Goal: Task Accomplishment & Management: Manage account settings

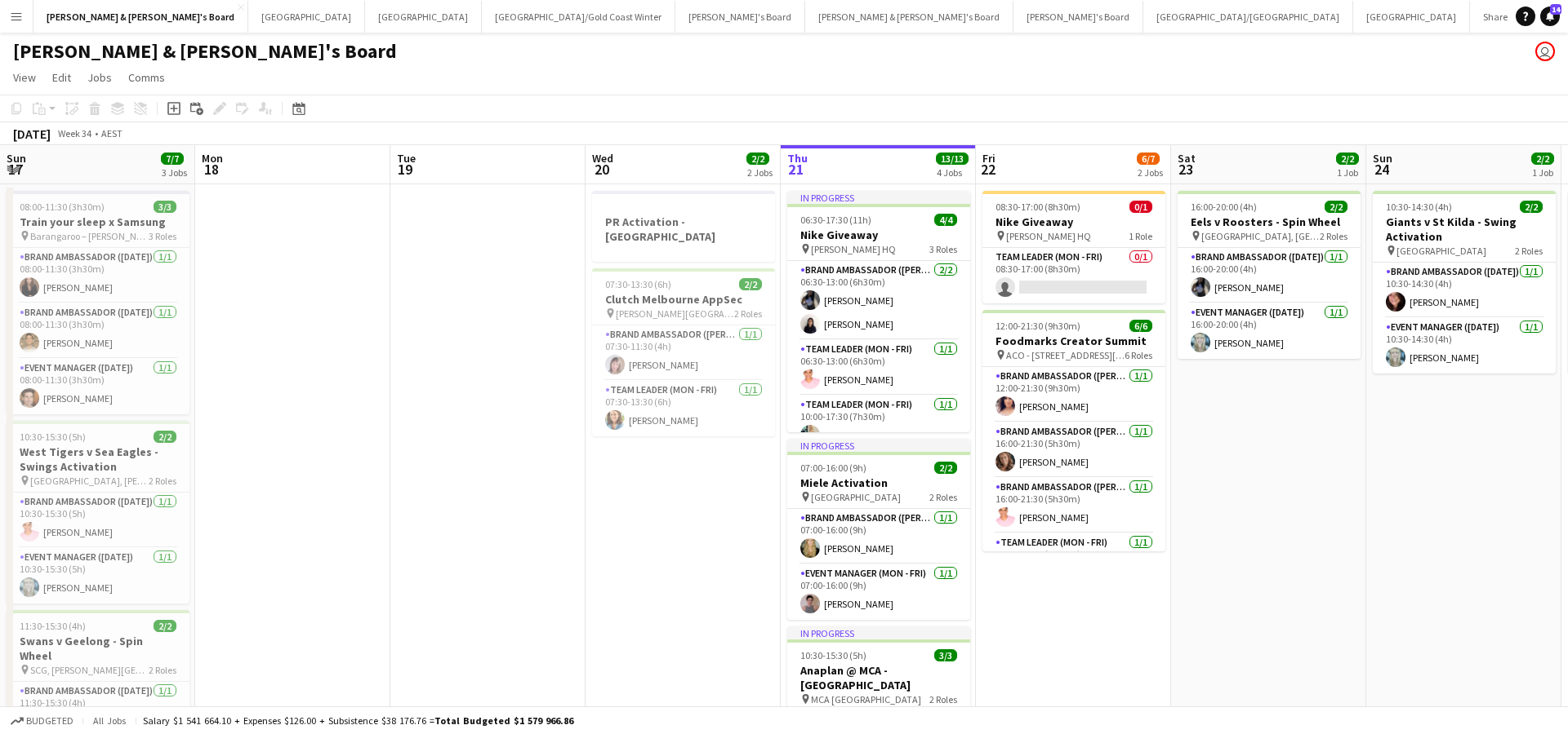
scroll to position [0, 472]
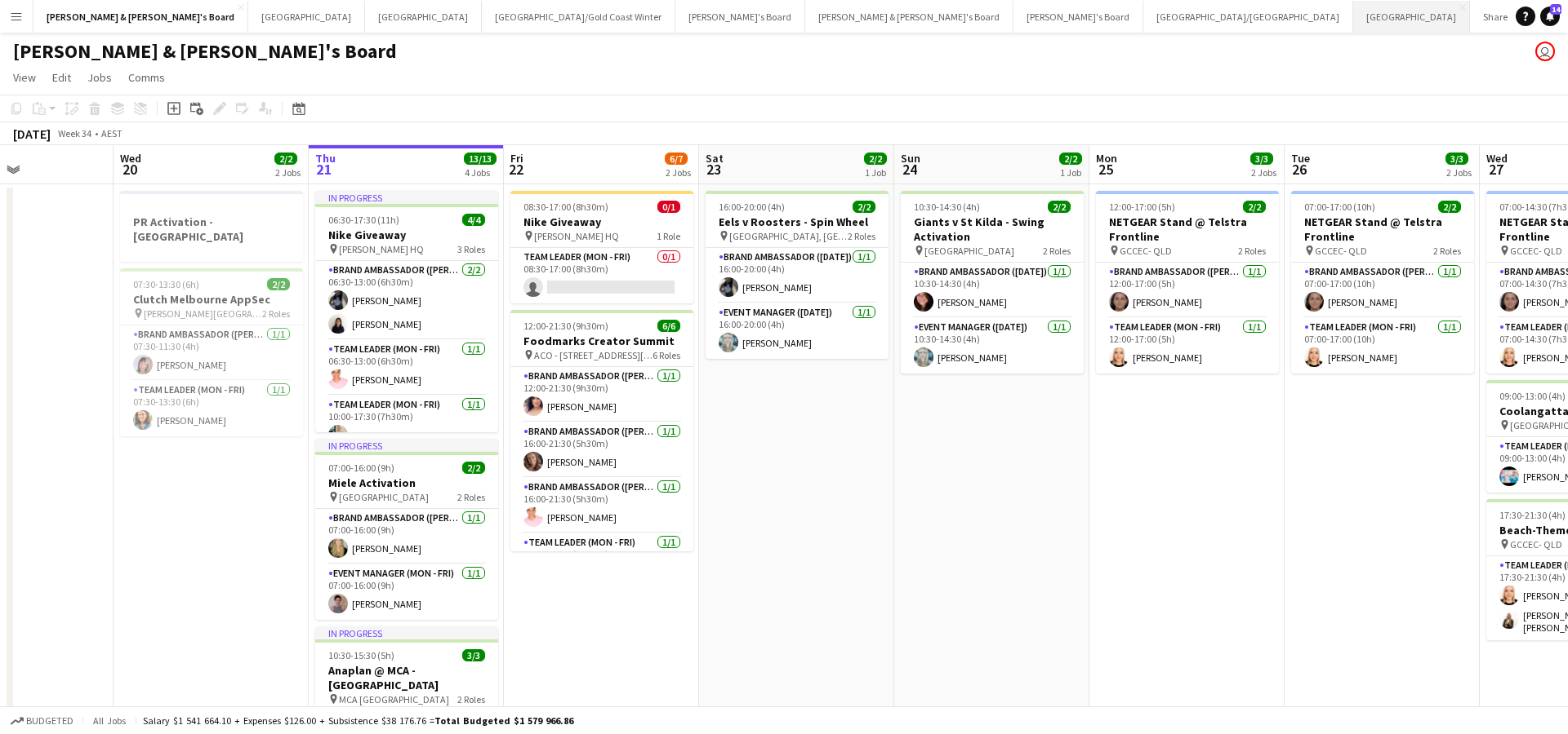
click at [1353, 24] on button "Adelaide Close" at bounding box center [1411, 17] width 117 height 32
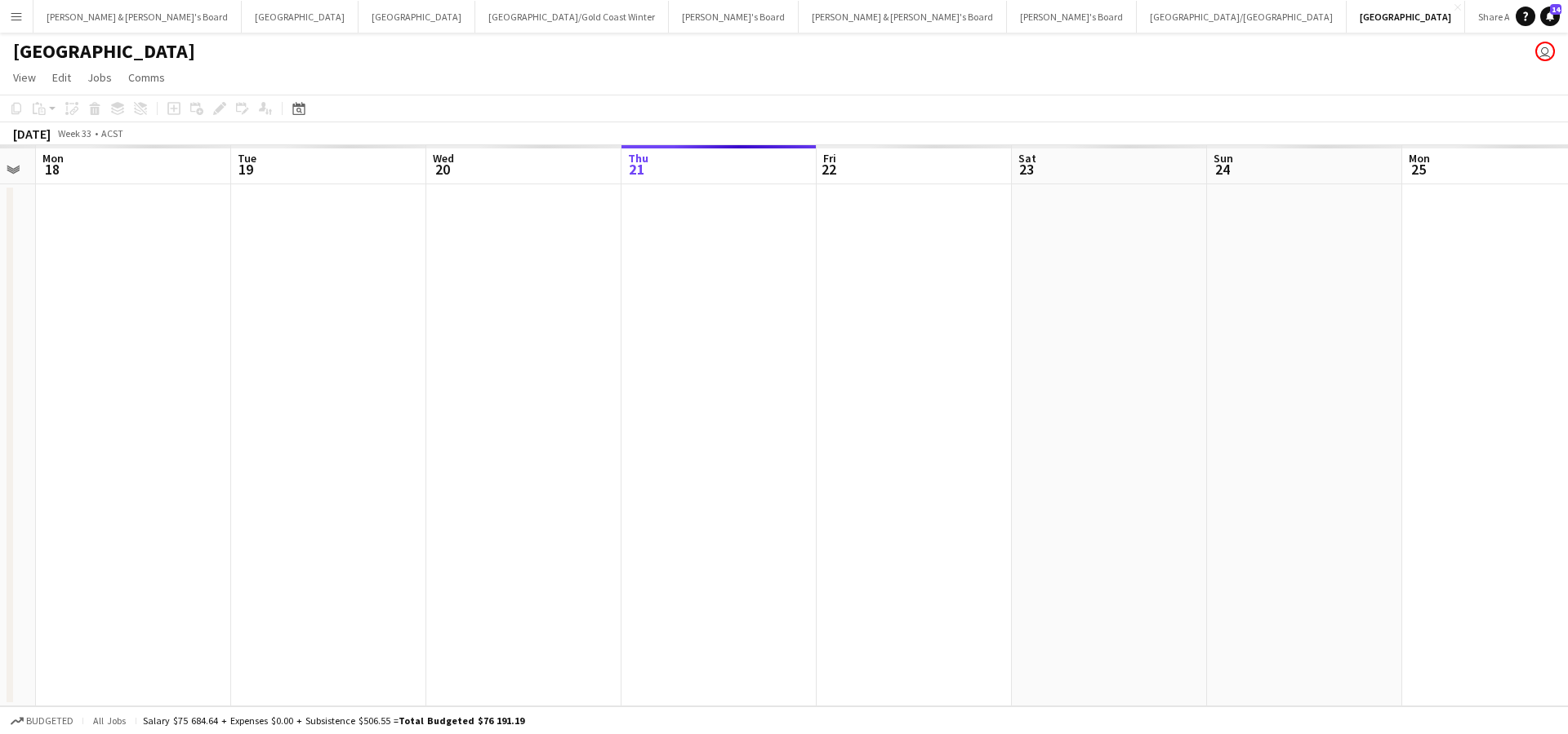
scroll to position [0, 352]
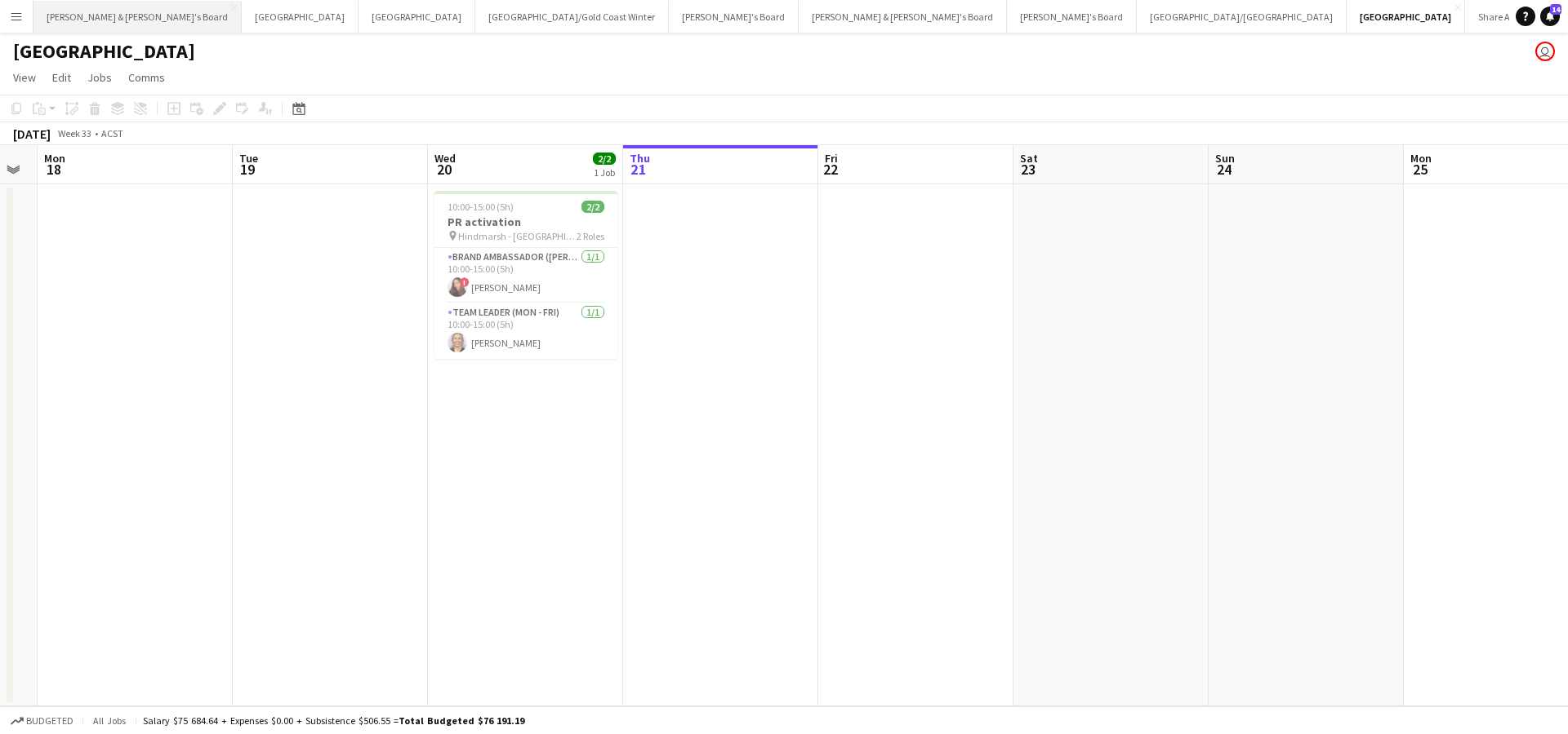
click at [102, 23] on button "[PERSON_NAME] & [PERSON_NAME]'s Board Close" at bounding box center [138, 17] width 208 height 32
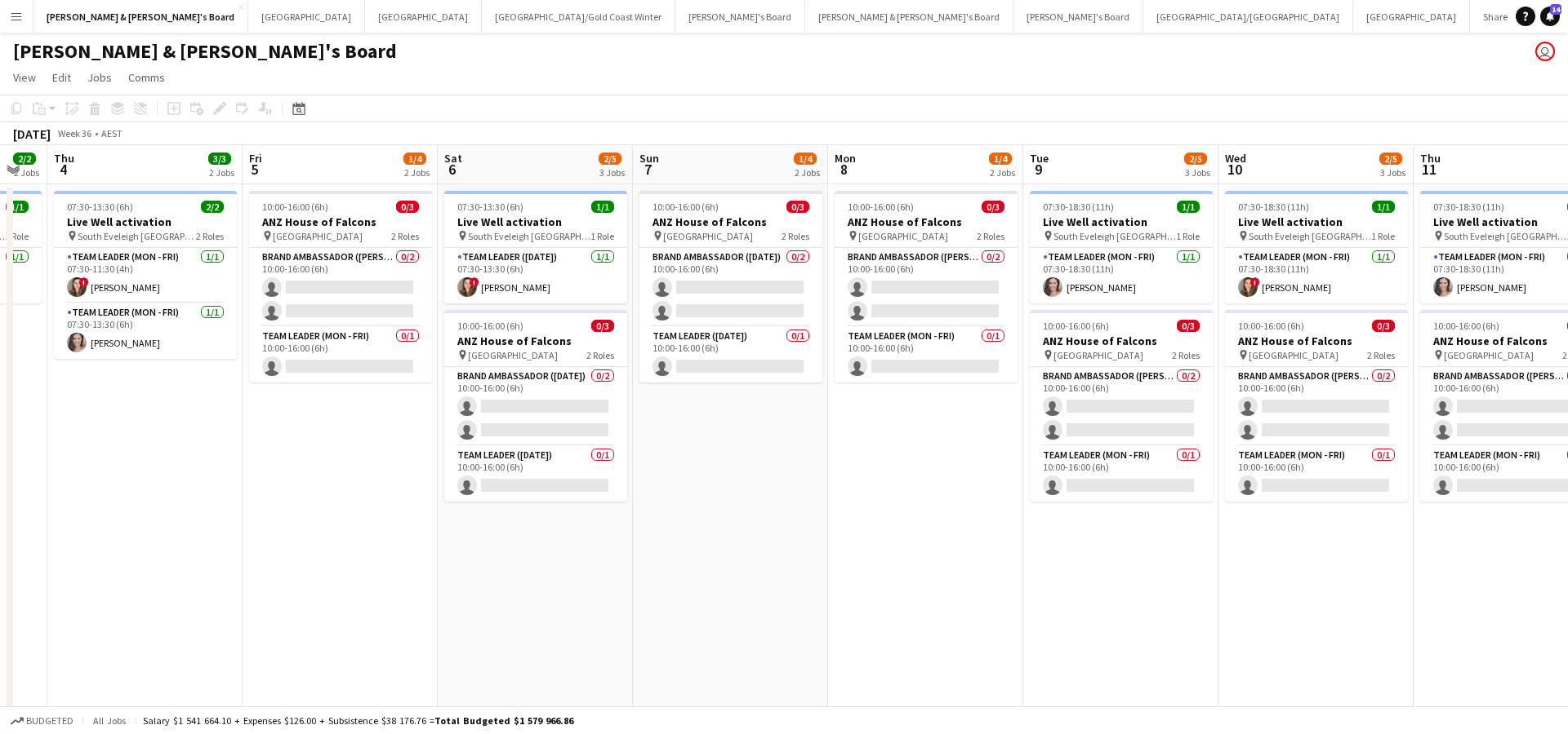
scroll to position [0, 430]
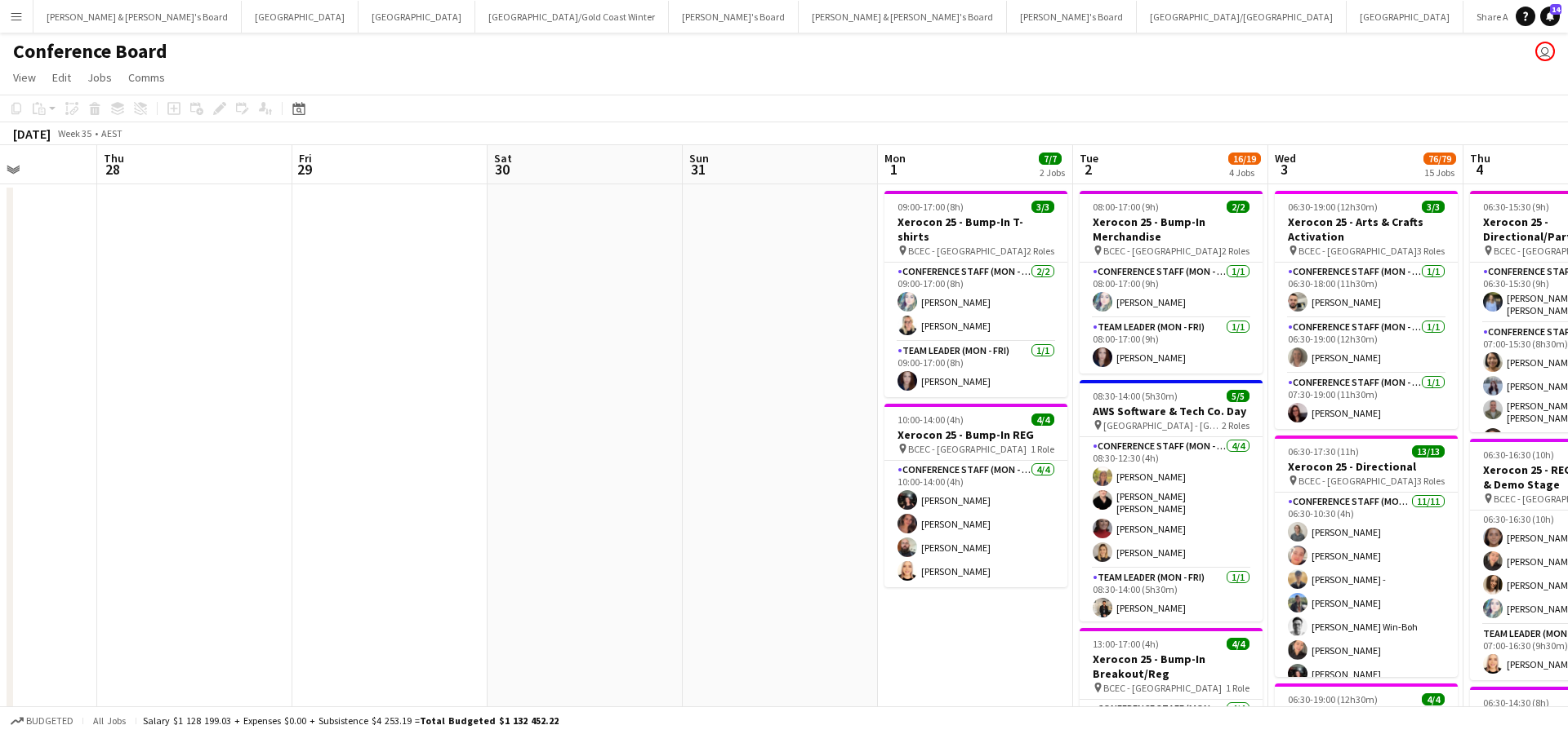
scroll to position [0, 389]
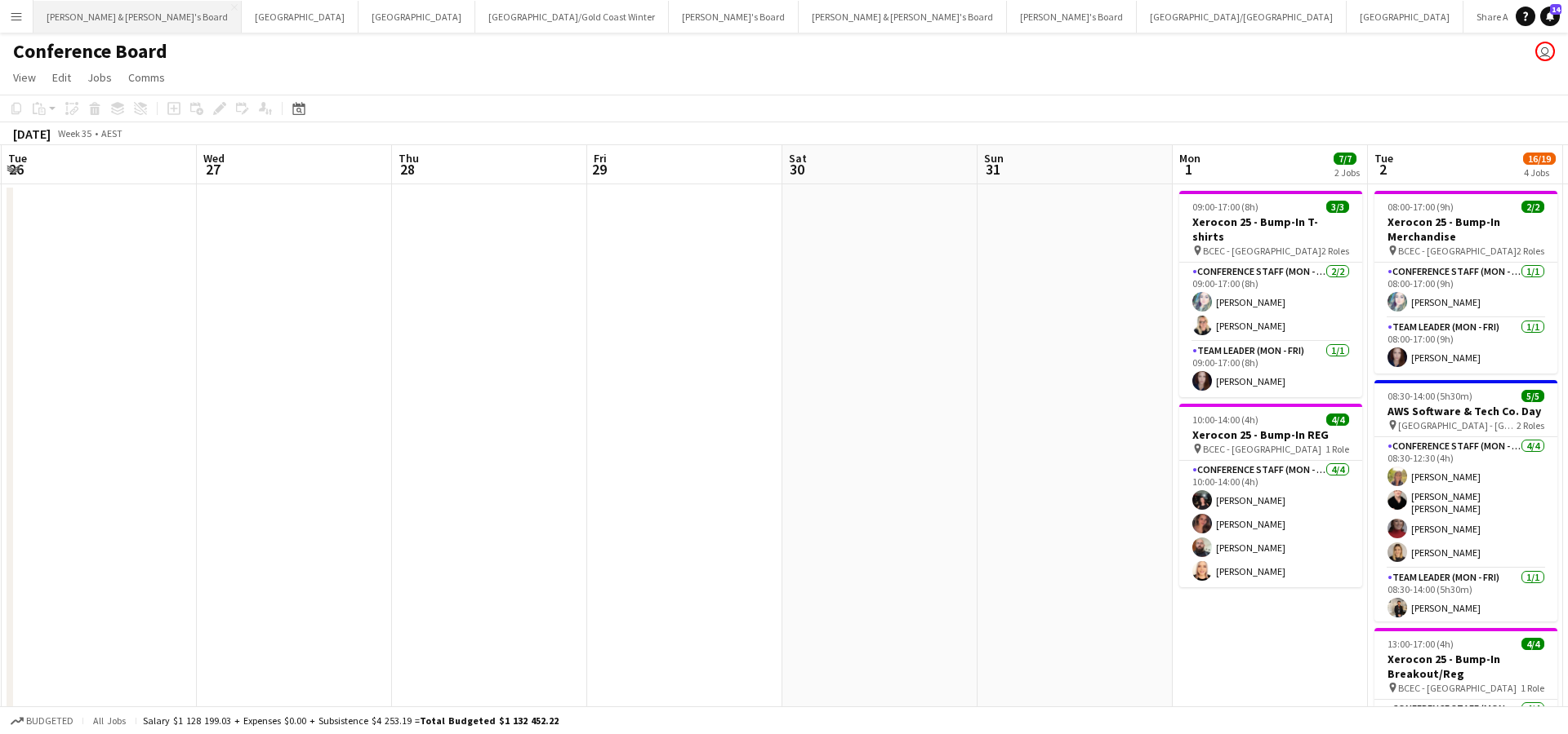
click at [105, 4] on button "[PERSON_NAME] & [PERSON_NAME]'s Board Close" at bounding box center [138, 17] width 208 height 32
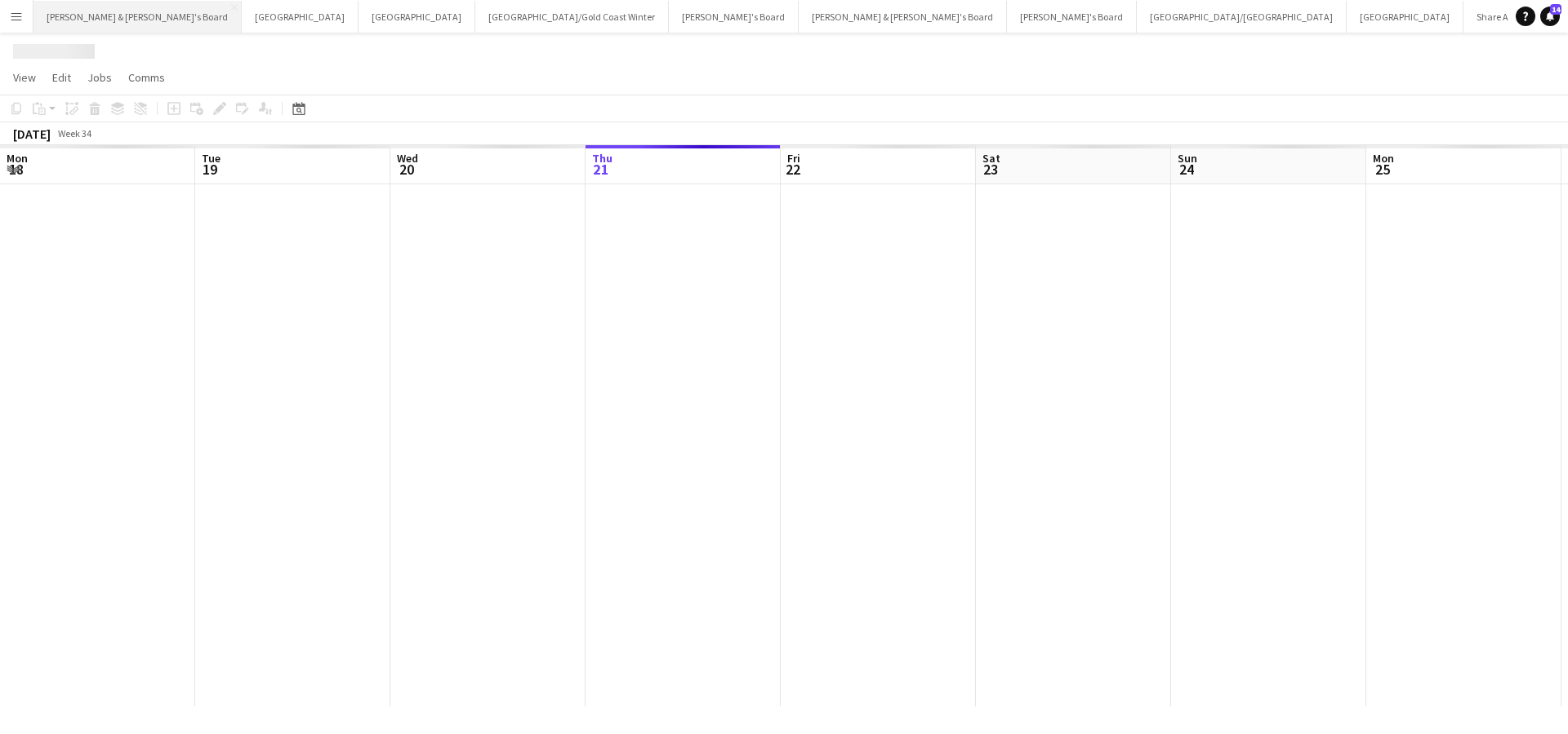
scroll to position [0, 391]
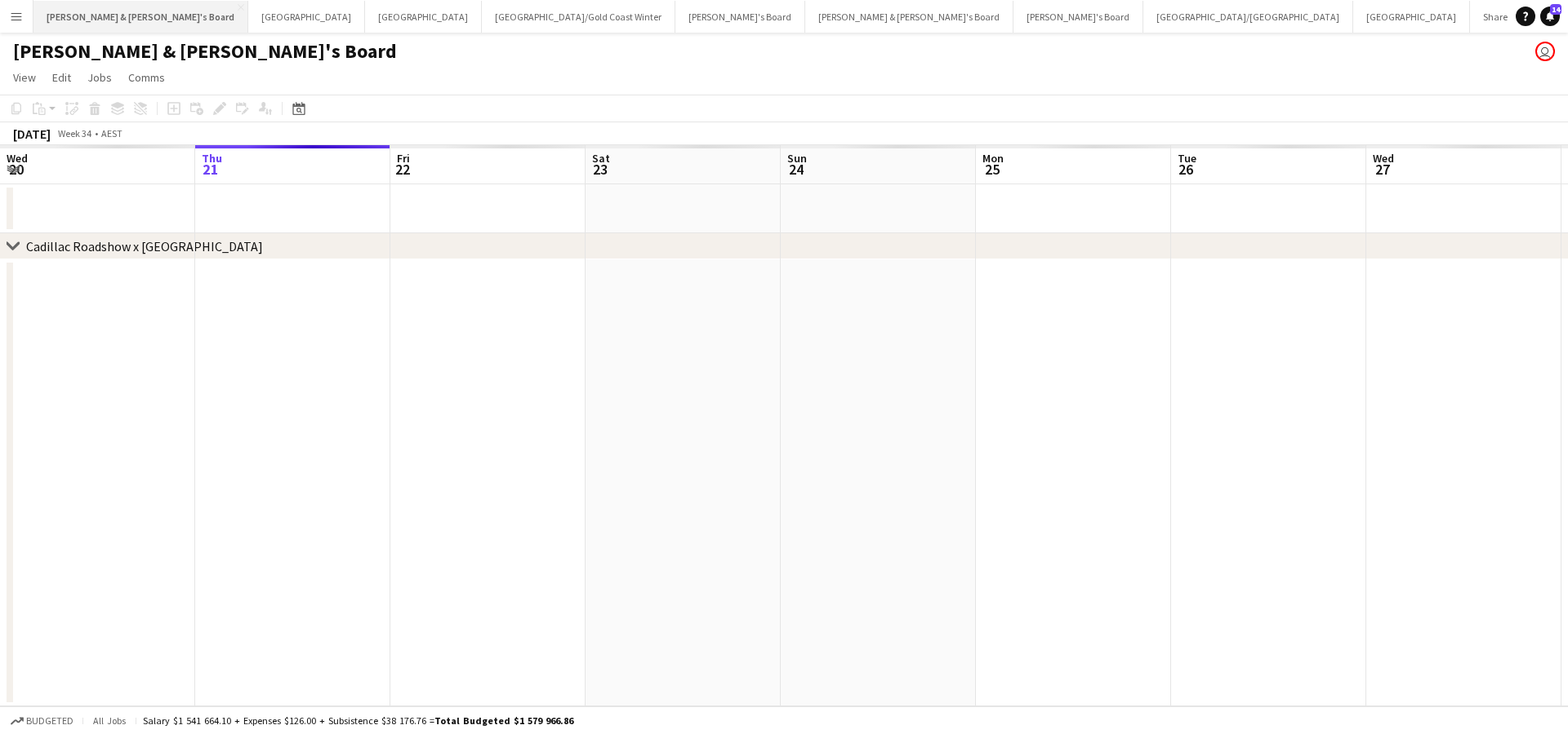
click at [106, 19] on button "[PERSON_NAME] & [PERSON_NAME]'s Board Close" at bounding box center [141, 17] width 214 height 32
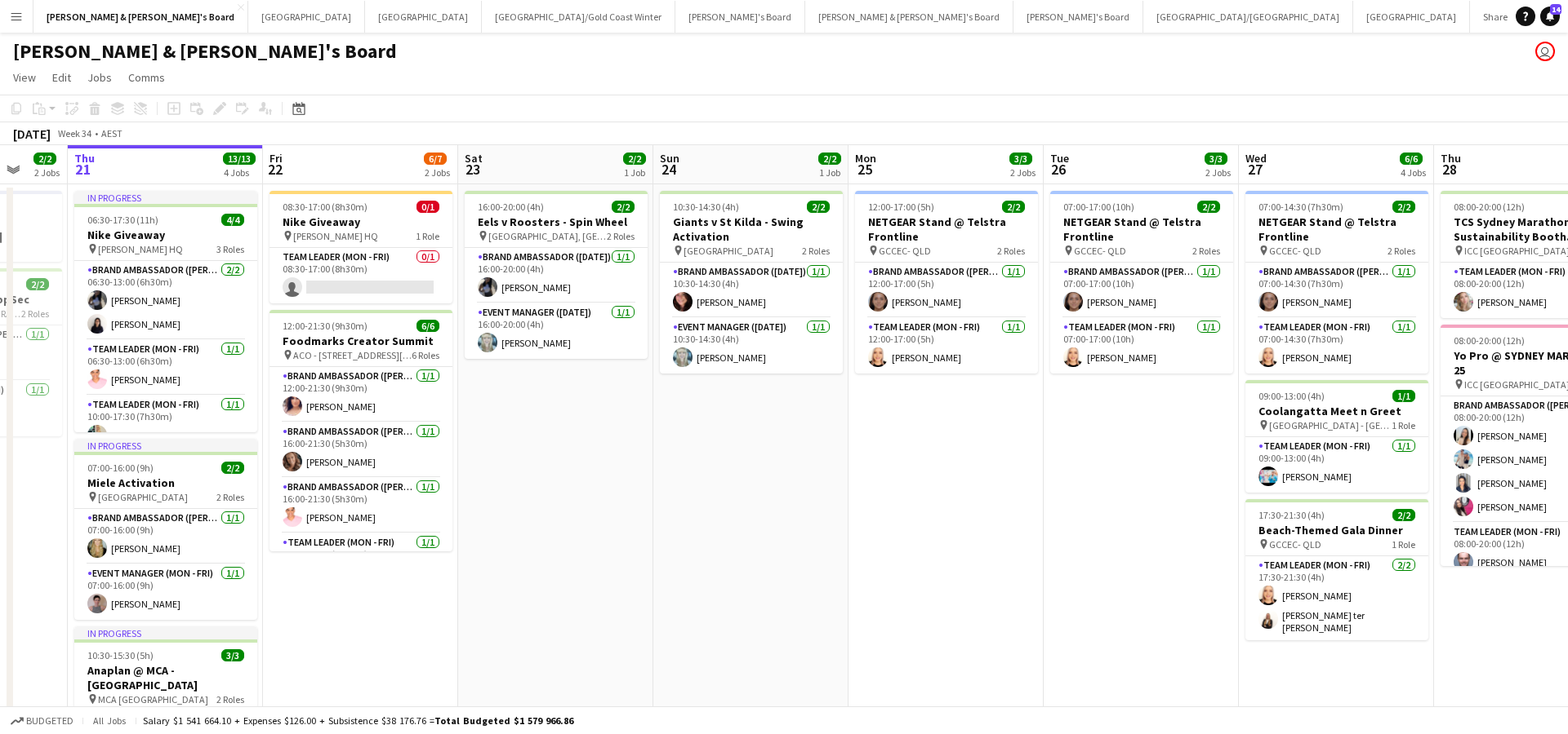
scroll to position [0, 710]
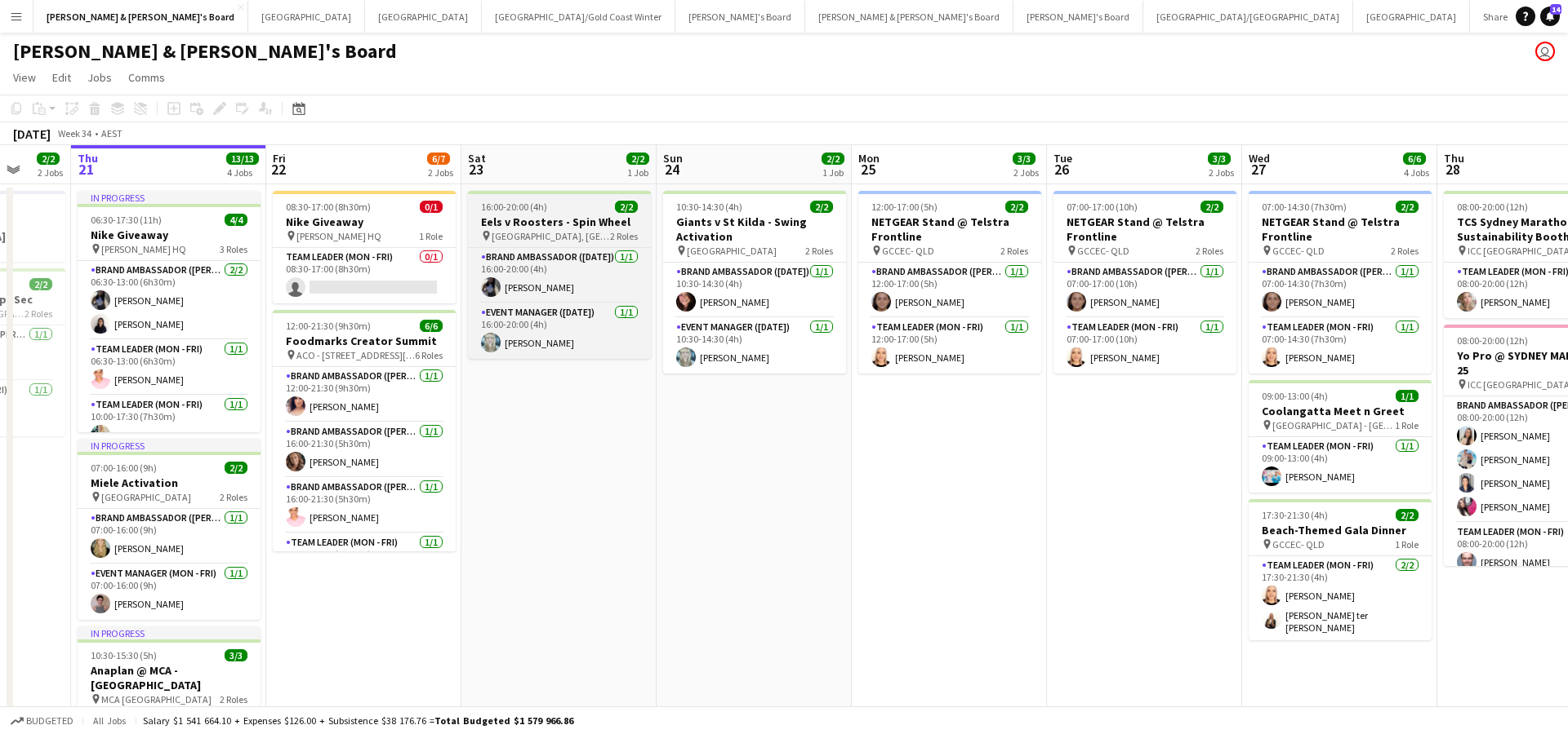
click at [594, 227] on h3 "Eels v Roosters - Spin Wheel" at bounding box center [559, 221] width 183 height 14
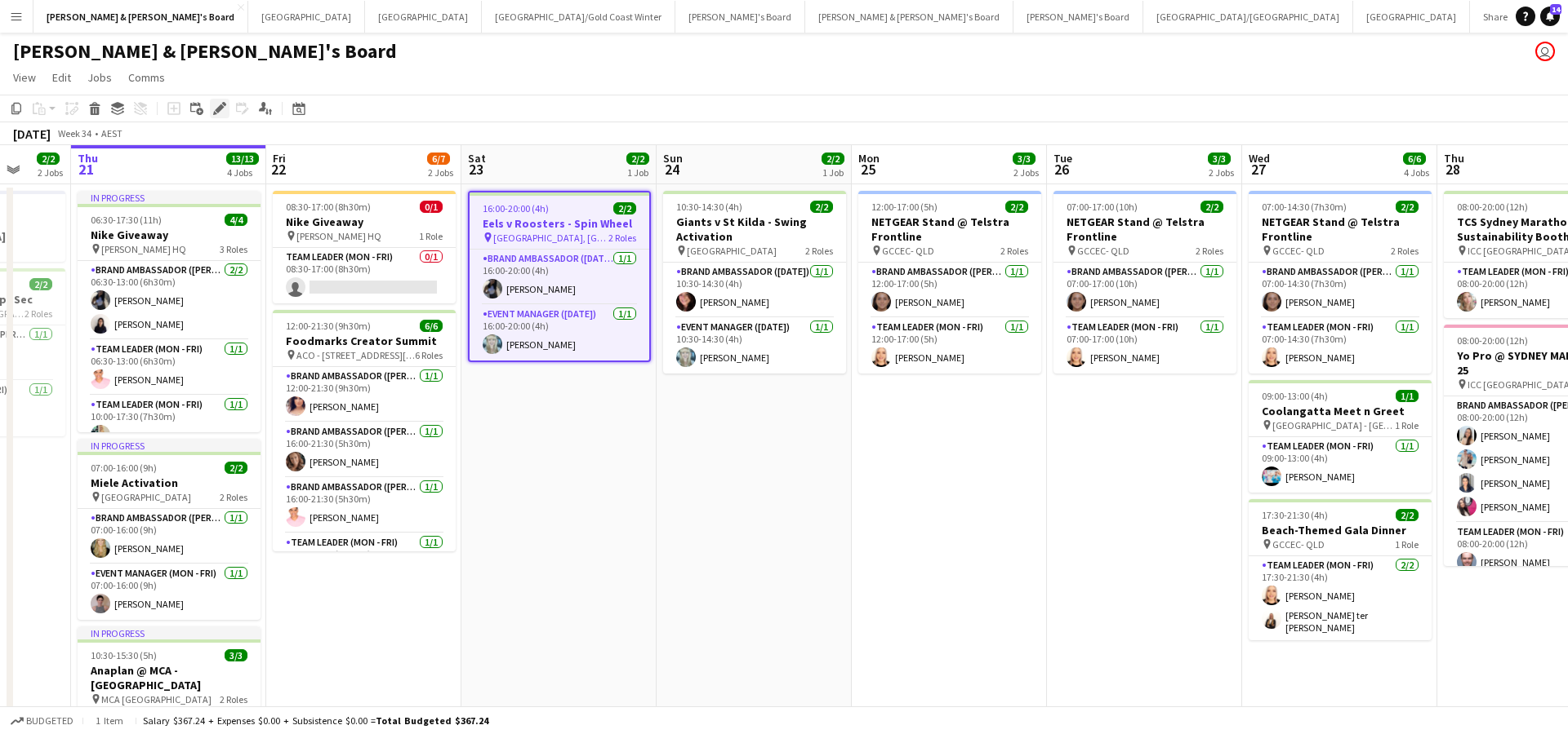
click at [219, 110] on icon at bounding box center [219, 108] width 9 height 9
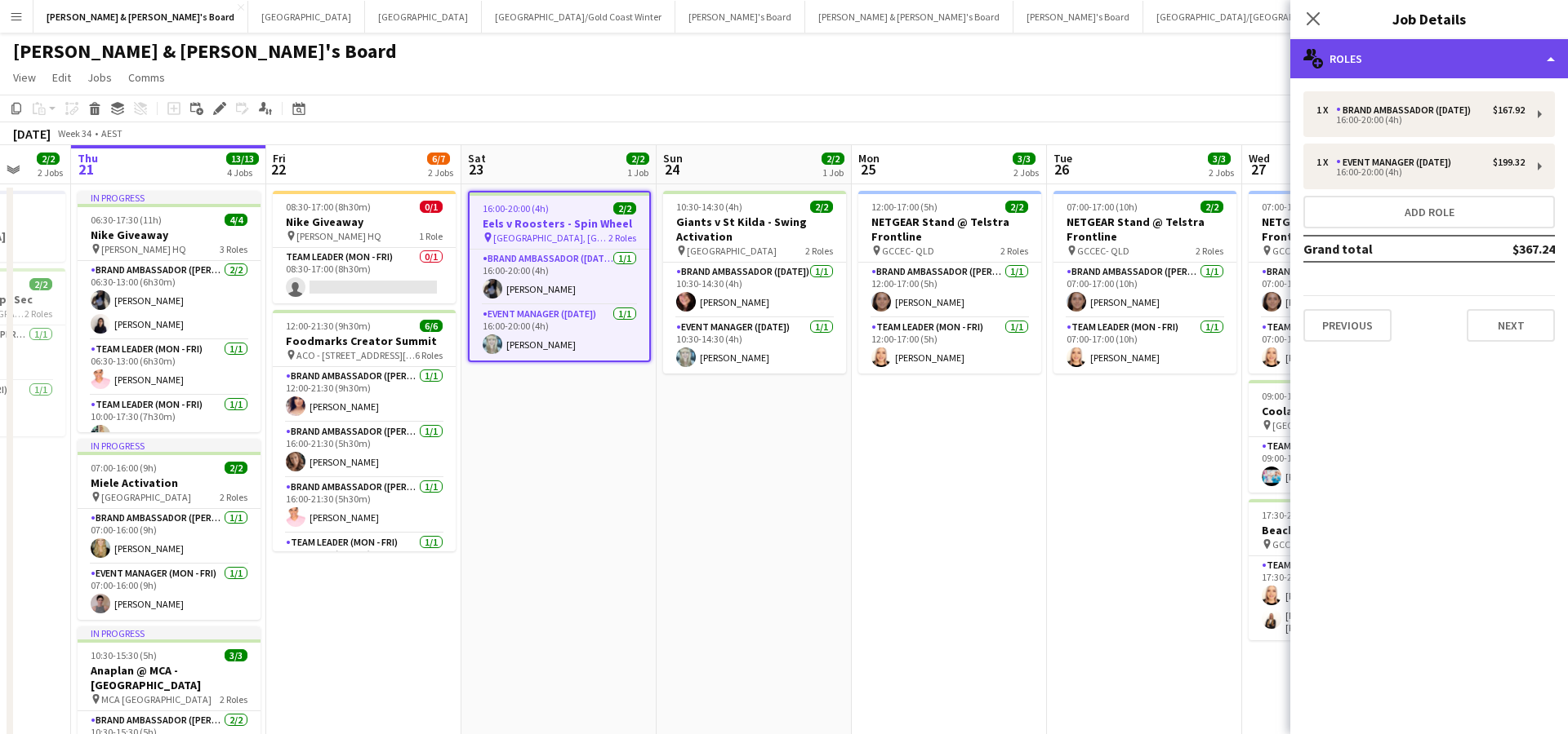
click at [1388, 55] on div "multiple-users-add Roles" at bounding box center [1429, 58] width 278 height 39
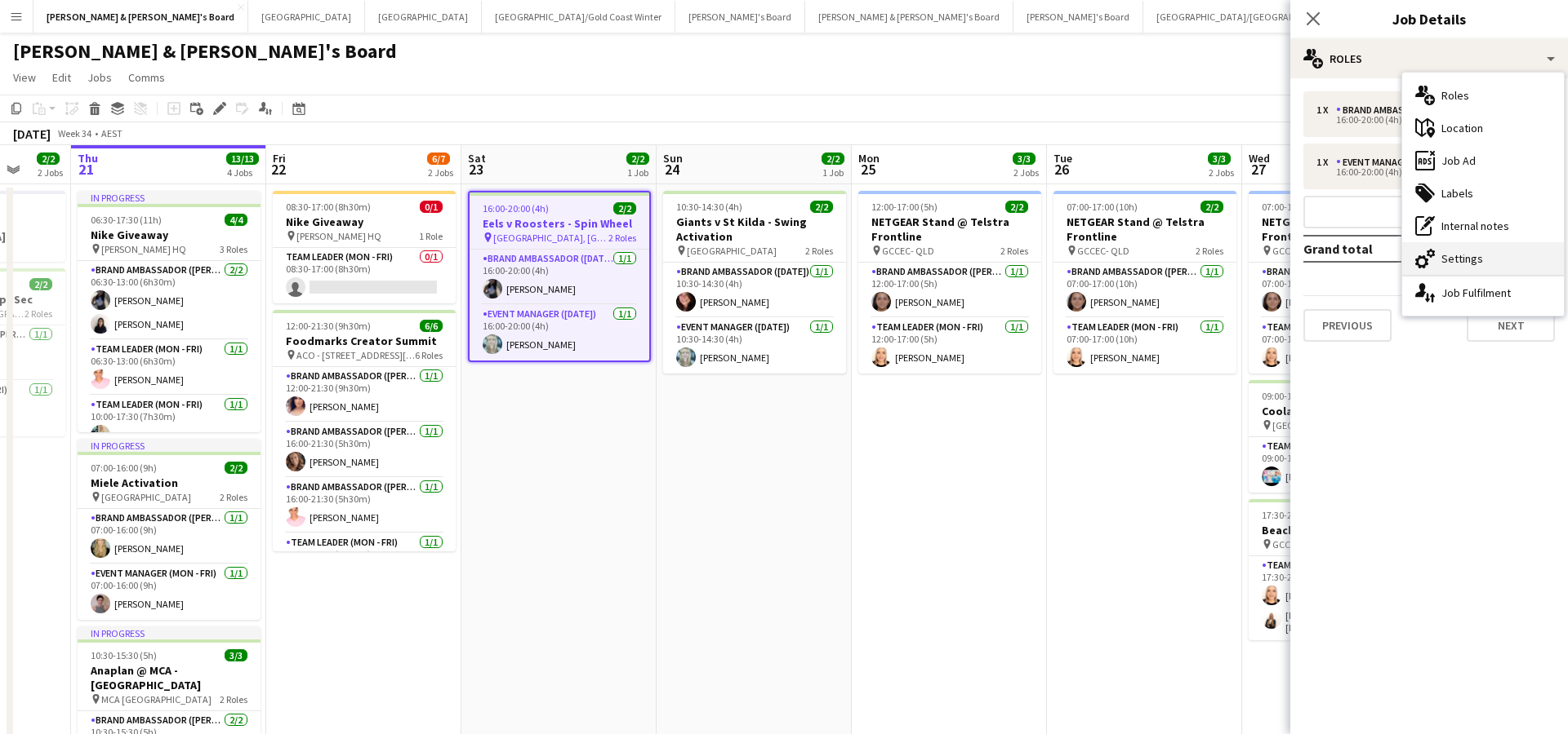
click at [1481, 263] on div "cog-double-3 Settings" at bounding box center [1482, 258] width 162 height 33
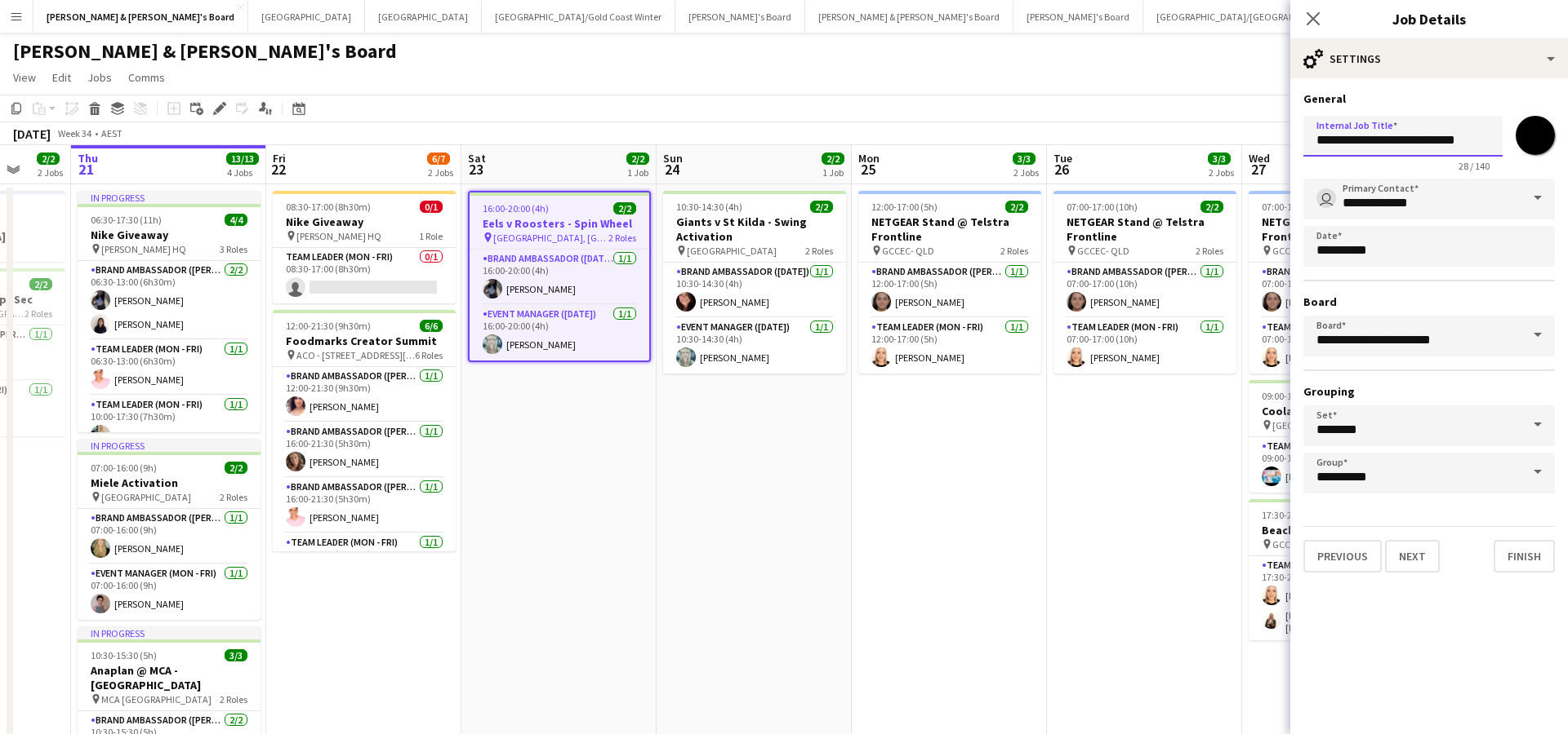
drag, startPoint x: 1409, startPoint y: 141, endPoint x: 1468, endPoint y: 147, distance: 59.3
click at [1468, 147] on input "**********" at bounding box center [1402, 136] width 199 height 41
type input "**********"
click at [1408, 560] on button "Next" at bounding box center [1412, 556] width 55 height 33
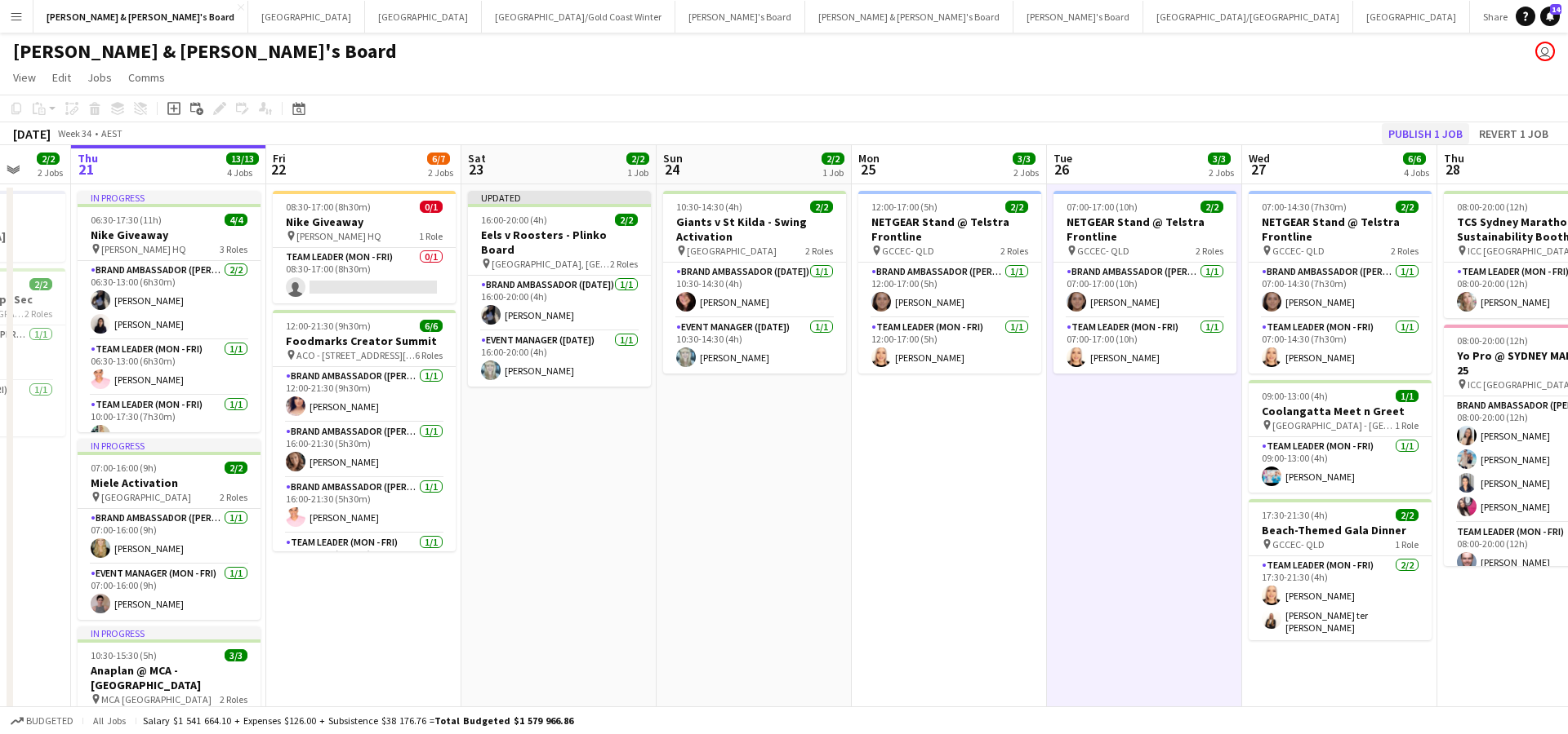
click at [1431, 137] on button "Publish 1 job" at bounding box center [1425, 134] width 87 height 21
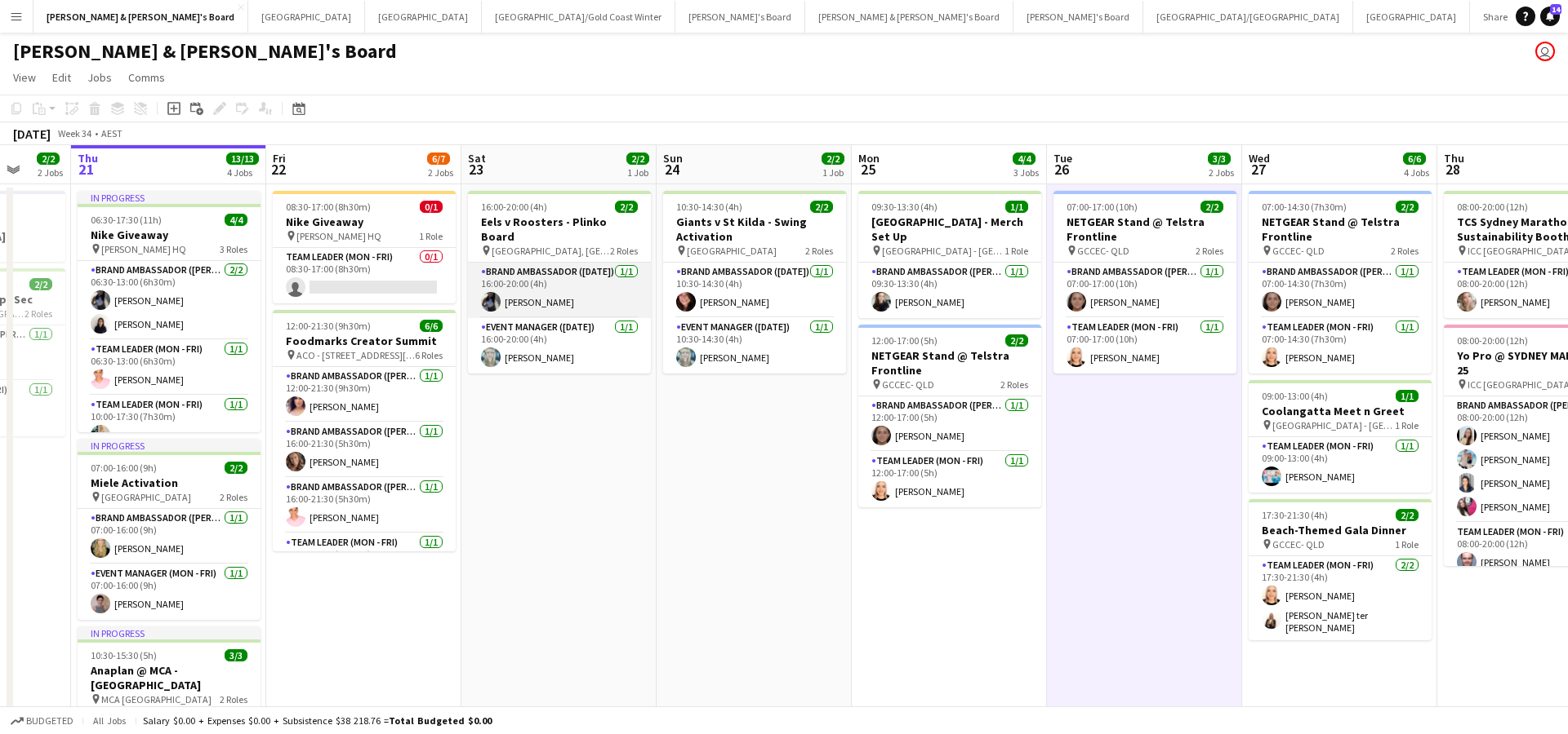
click at [553, 278] on app-card-role "Brand Ambassador ([DATE]) [DATE] 16:00-20:00 (4h) [PERSON_NAME]" at bounding box center [559, 290] width 183 height 56
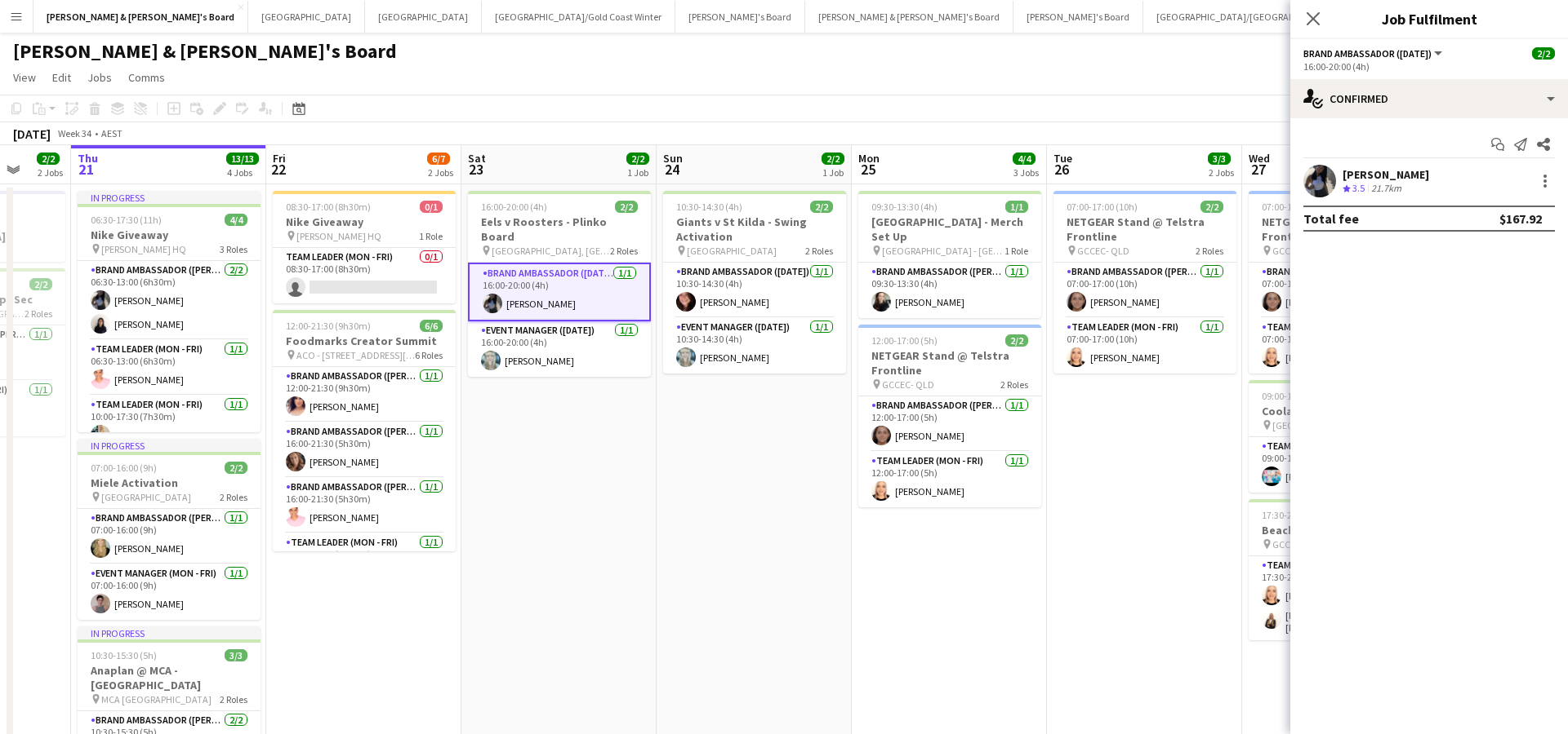
click at [1367, 188] on div "Crew rating 3.5" at bounding box center [1355, 189] width 25 height 14
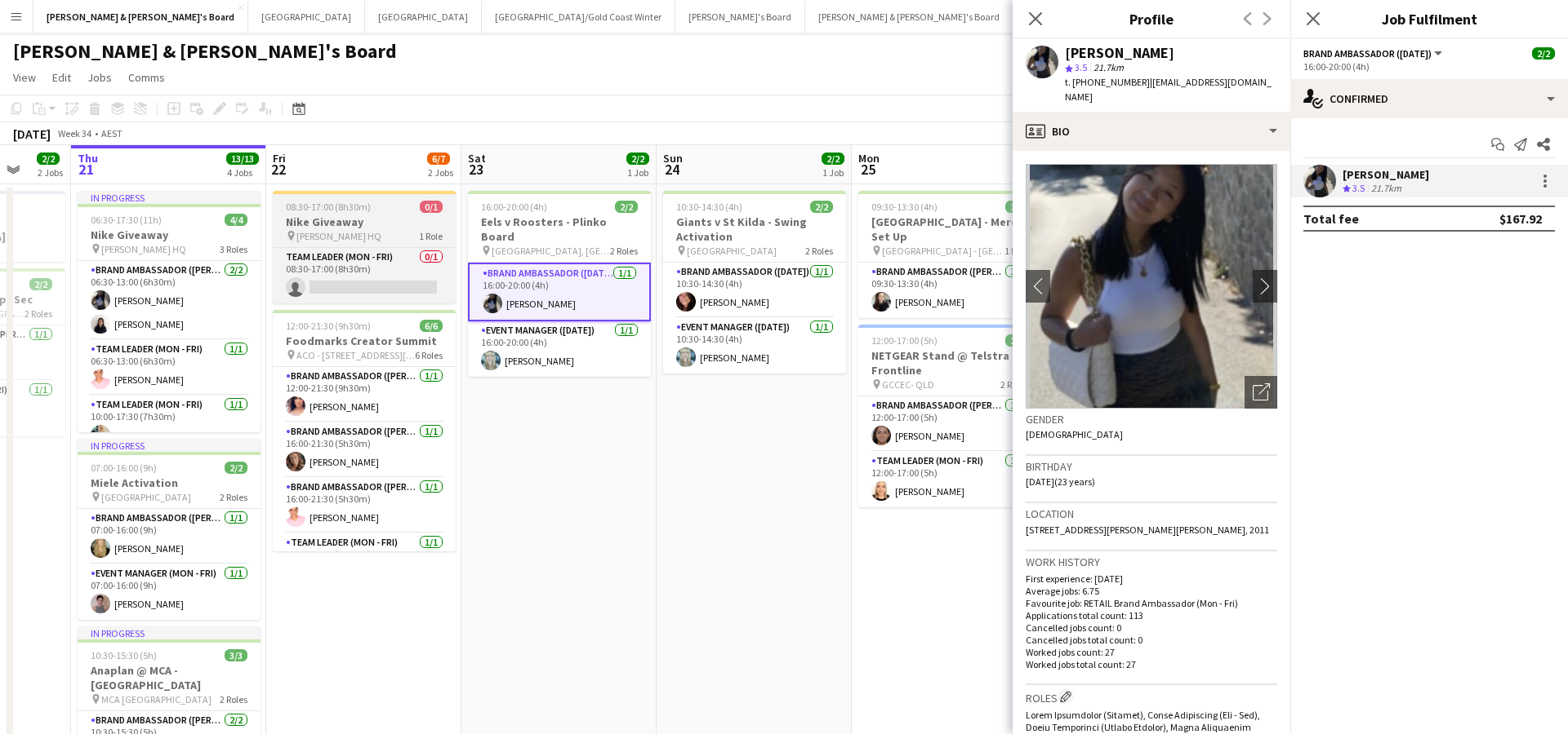
click at [384, 232] on div "pin Sydney Swans HQ 1 Role" at bounding box center [364, 235] width 183 height 13
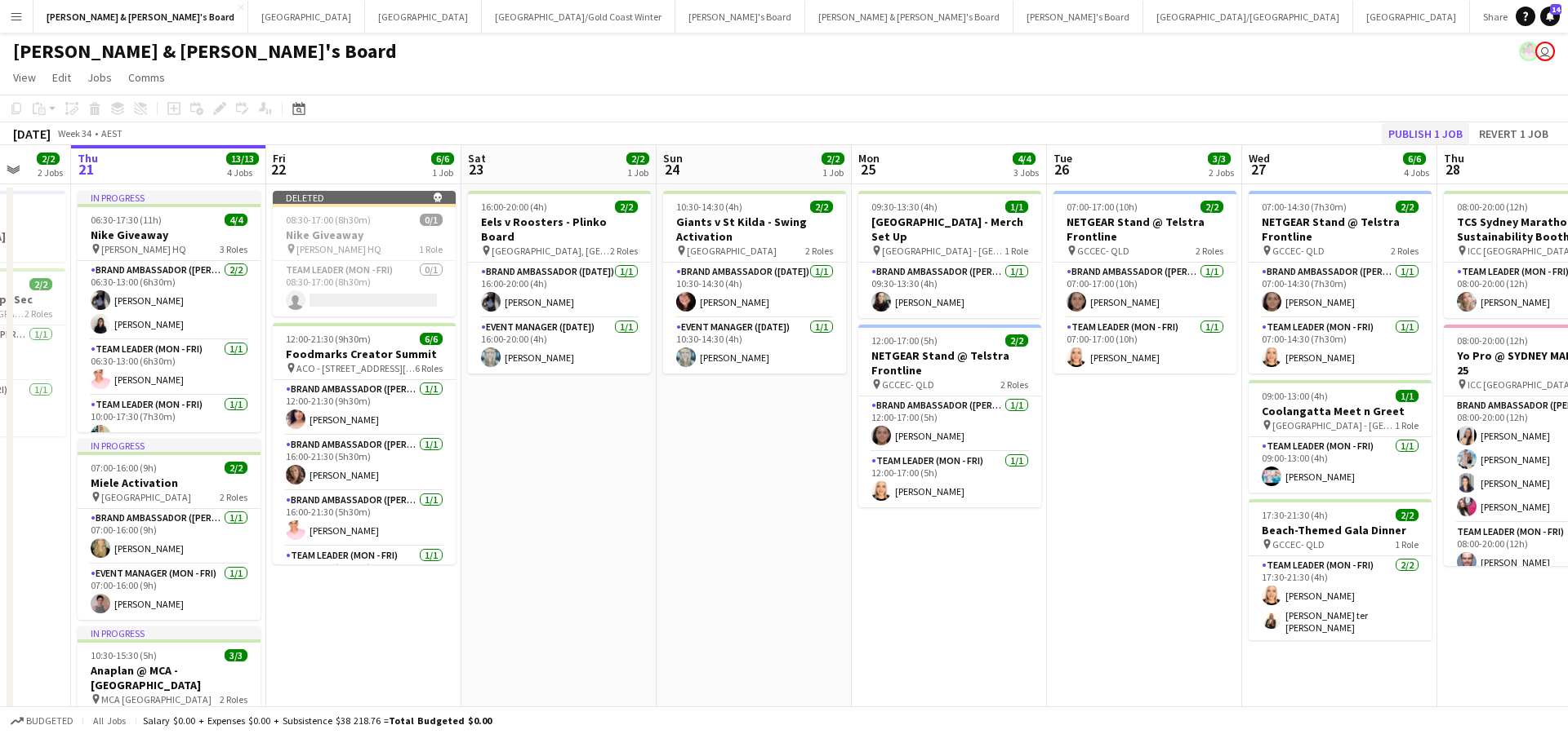
click at [1432, 130] on button "Publish 1 job" at bounding box center [1425, 134] width 87 height 21
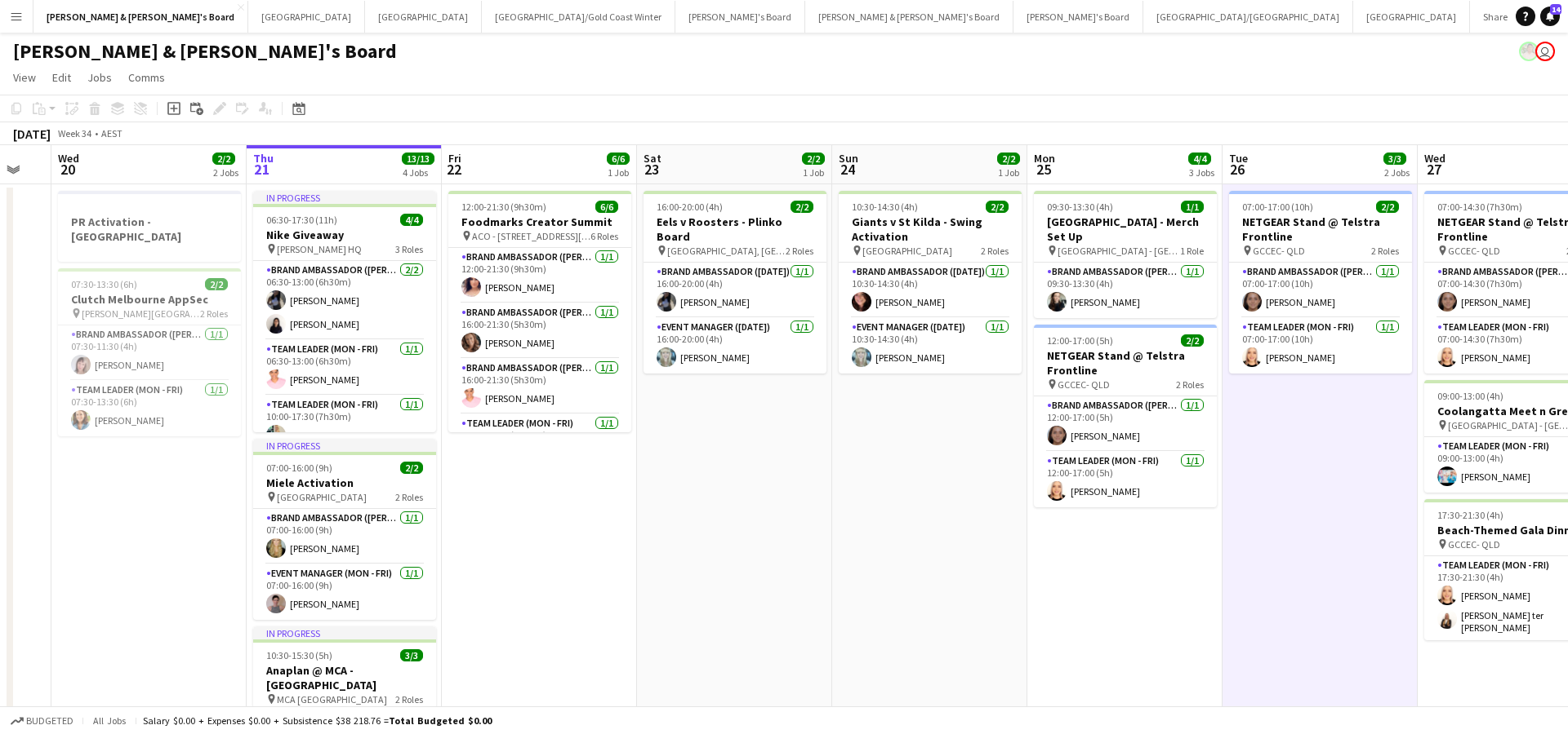
scroll to position [0, 544]
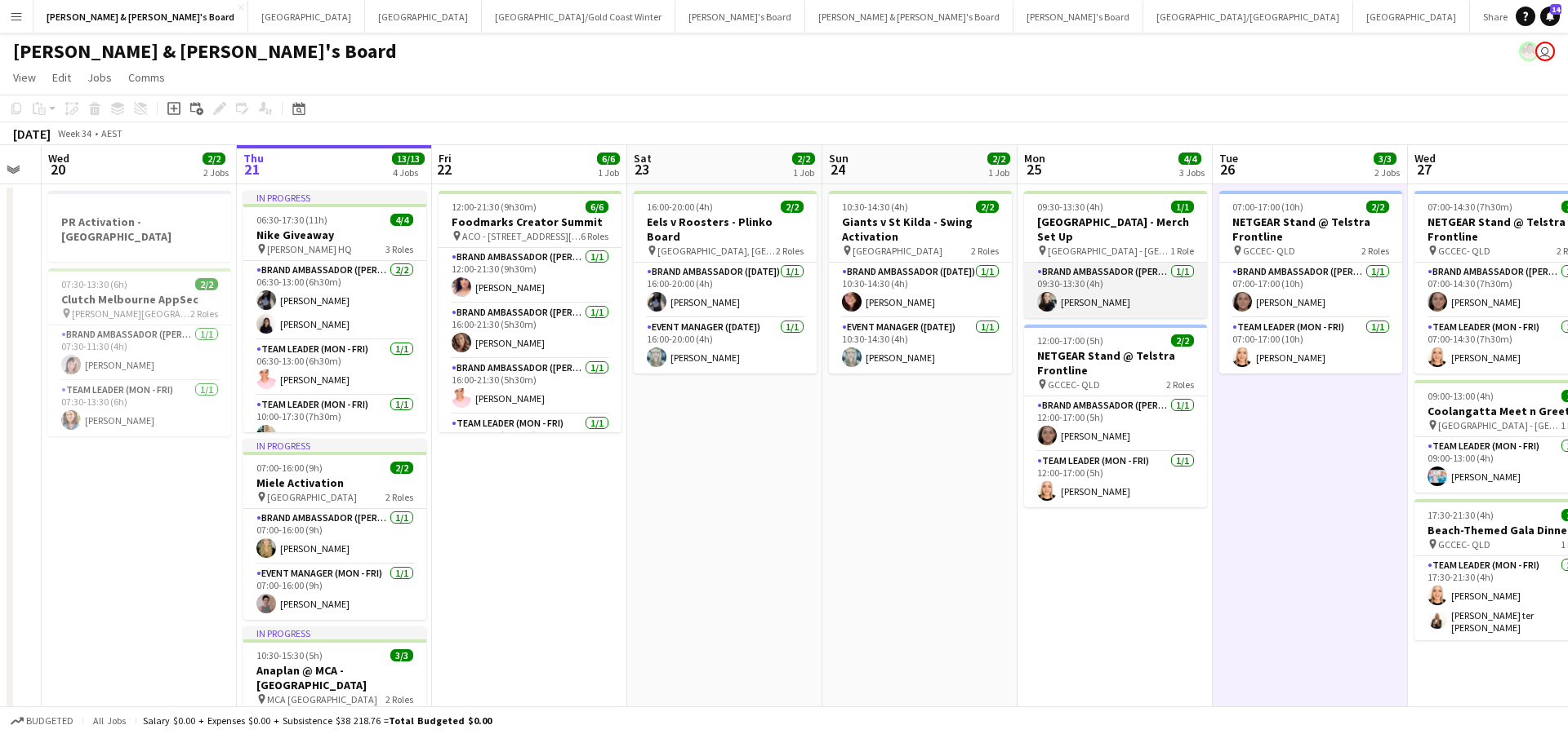
click at [1094, 296] on app-card-role "Brand Ambassador (Mon - Fri) [DATE] 09:30-13:30 (4h) [PERSON_NAME]" at bounding box center [1116, 290] width 183 height 56
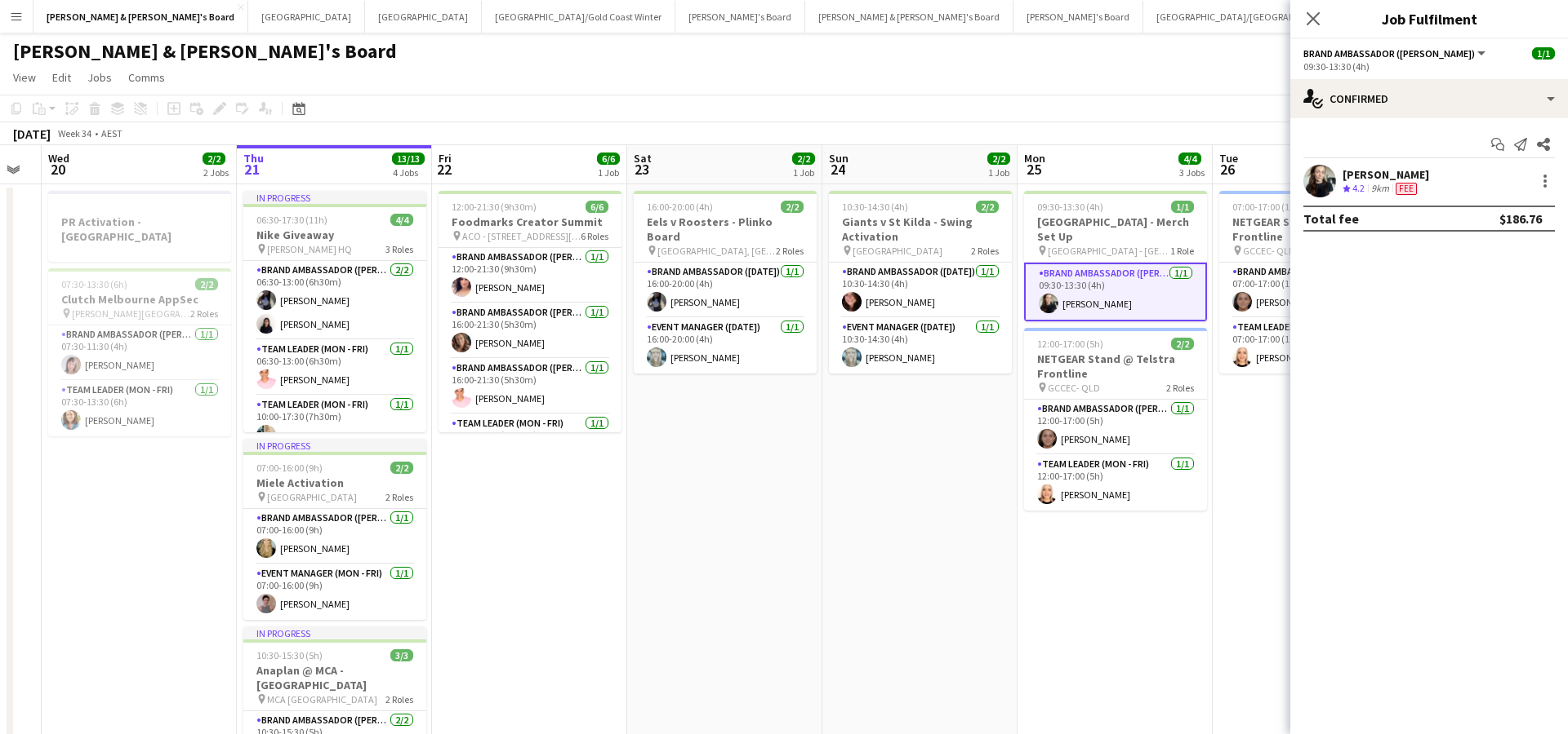
click at [1377, 179] on div "[PERSON_NAME]" at bounding box center [1386, 174] width 86 height 14
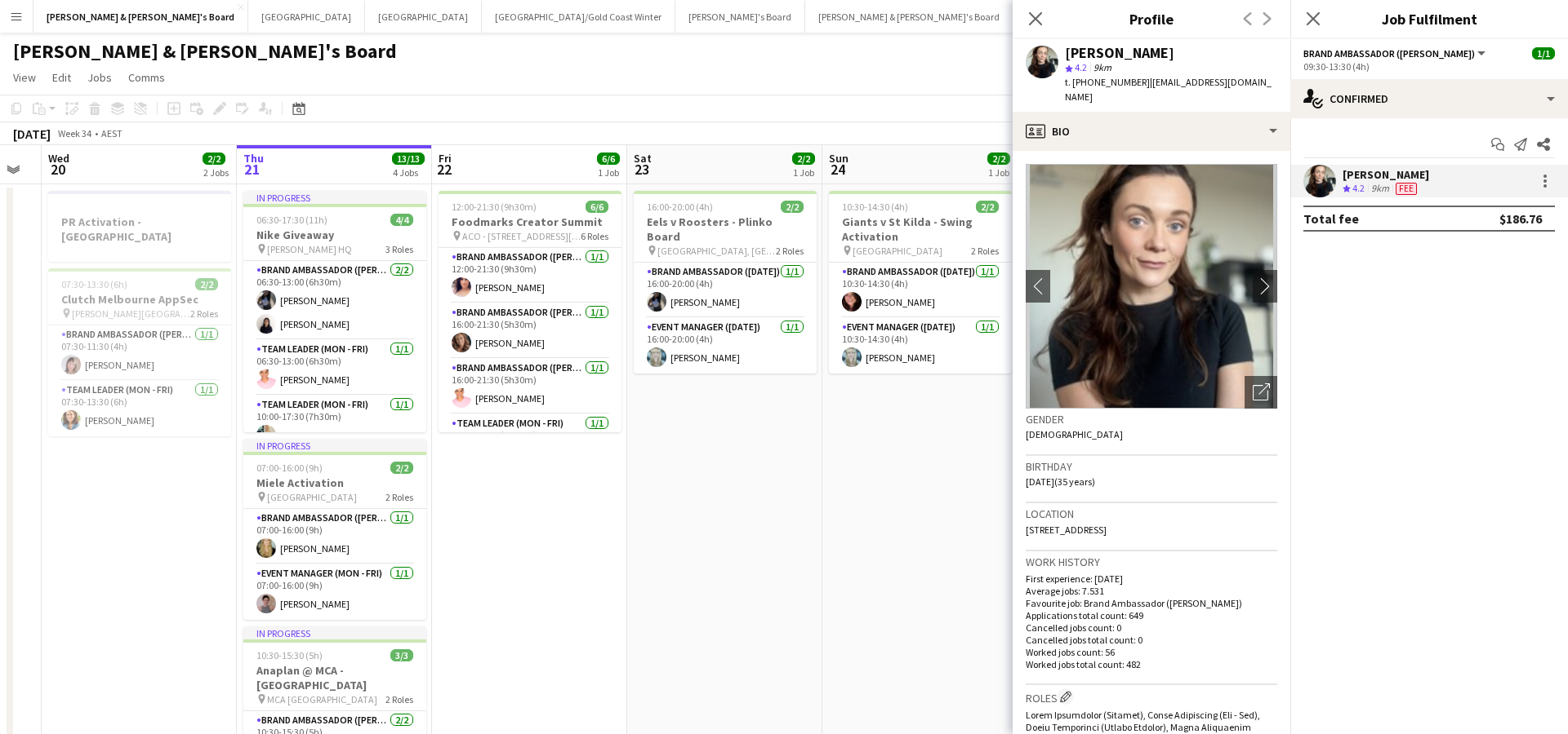
click at [1476, 183] on div "[PERSON_NAME] Crew rating 4.2 9km Fee" at bounding box center [1429, 181] width 278 height 33
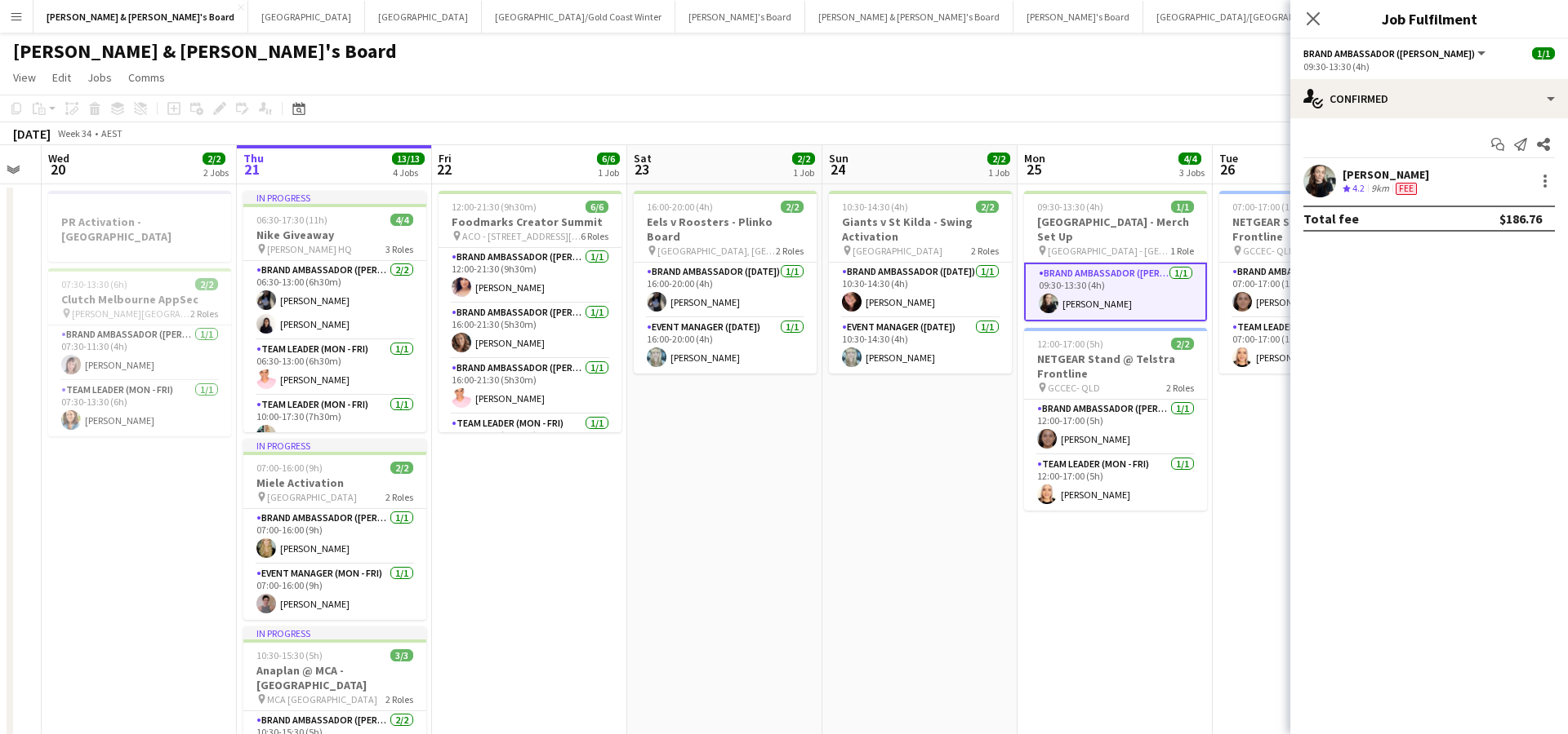
click at [1476, 183] on div "[PERSON_NAME] Crew rating 4.2 9km Fee" at bounding box center [1429, 181] width 278 height 33
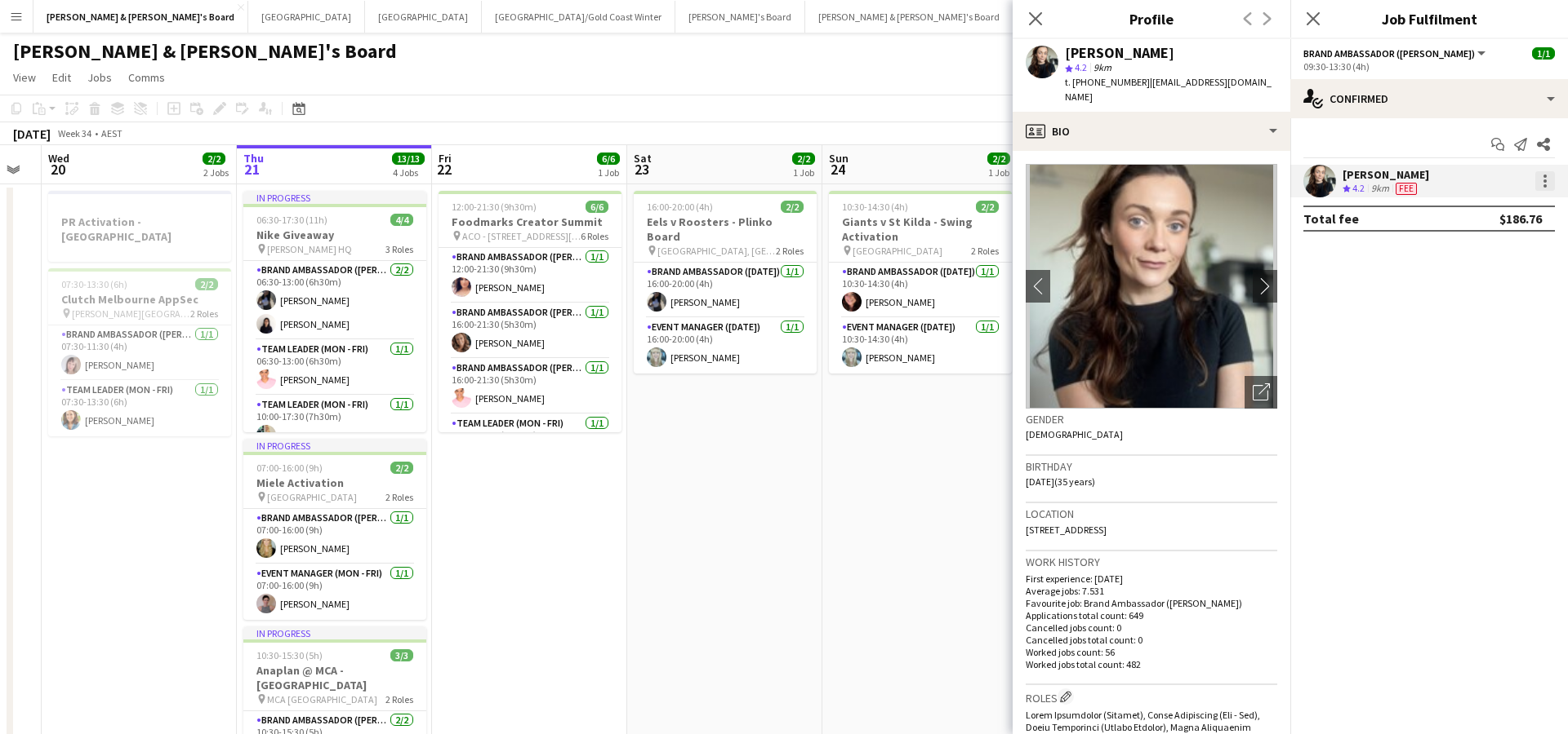
click at [1544, 188] on div at bounding box center [1544, 180] width 19 height 19
click at [1477, 213] on span "Edit fee" at bounding box center [1462, 211] width 44 height 14
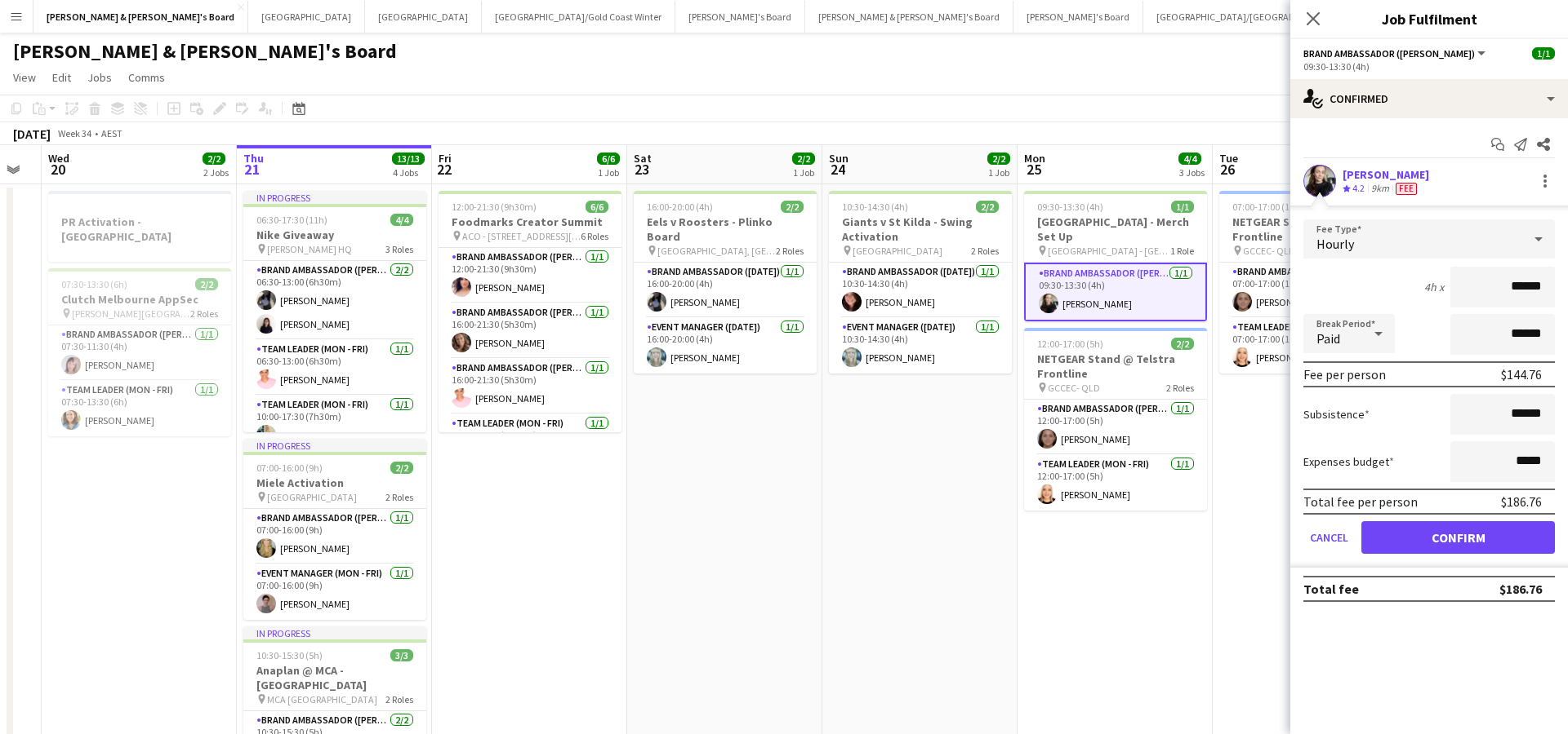
click at [1436, 533] on button "Confirm" at bounding box center [1458, 538] width 193 height 33
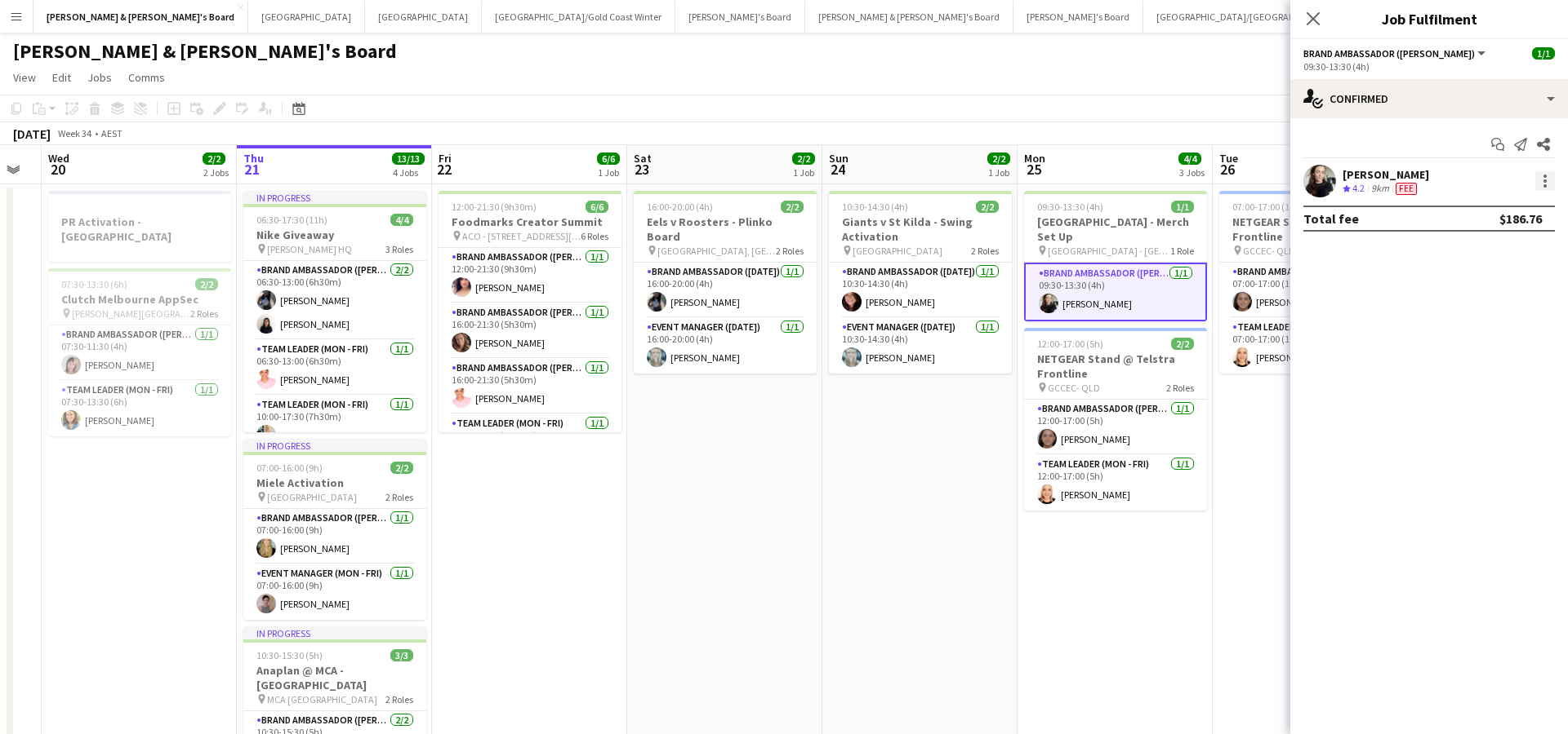
click at [1549, 184] on div at bounding box center [1544, 180] width 19 height 19
click at [1476, 216] on span "Edit fee" at bounding box center [1462, 211] width 44 height 14
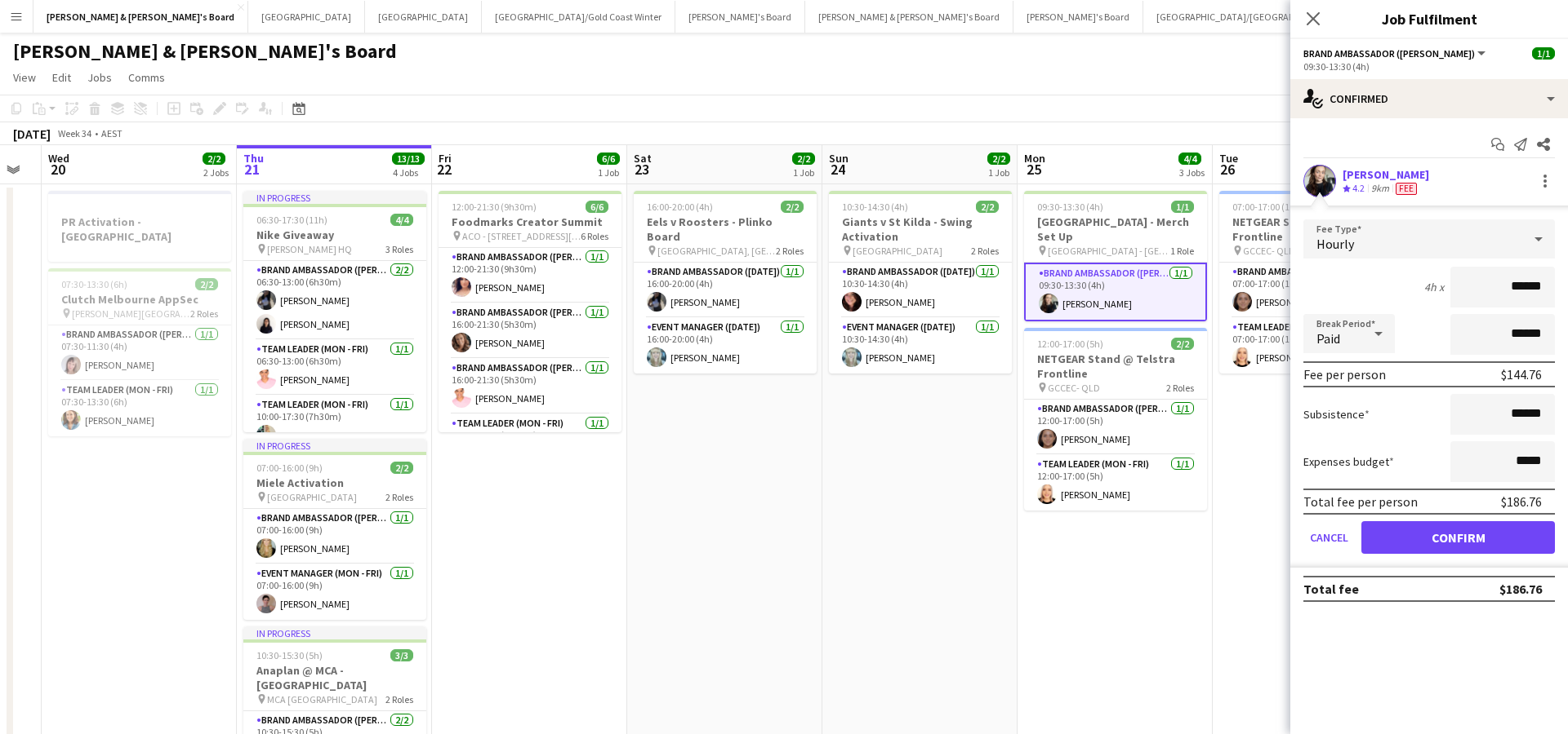
click at [1494, 240] on div "Hourly" at bounding box center [1412, 239] width 219 height 39
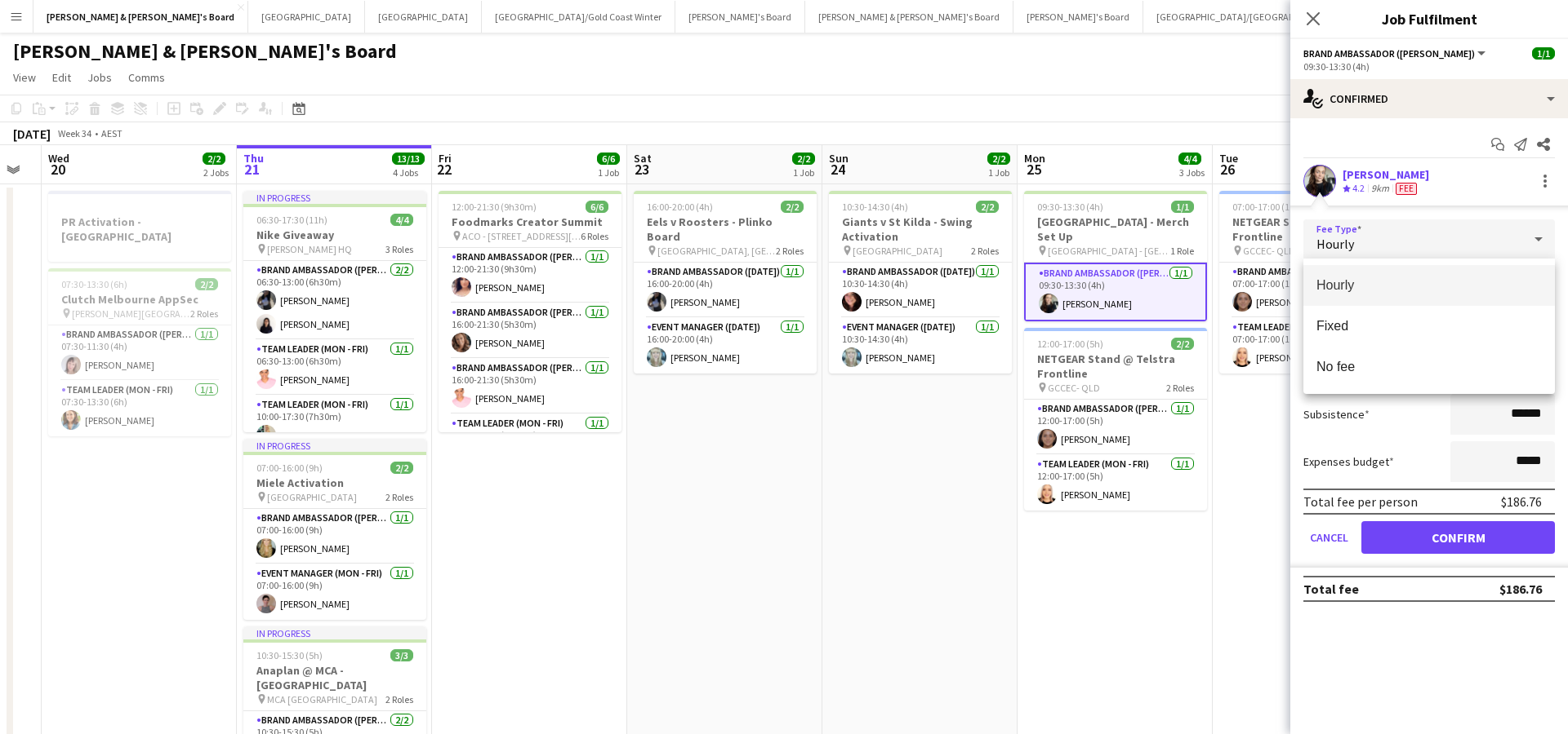
click at [1377, 283] on span "Hourly" at bounding box center [1429, 285] width 225 height 15
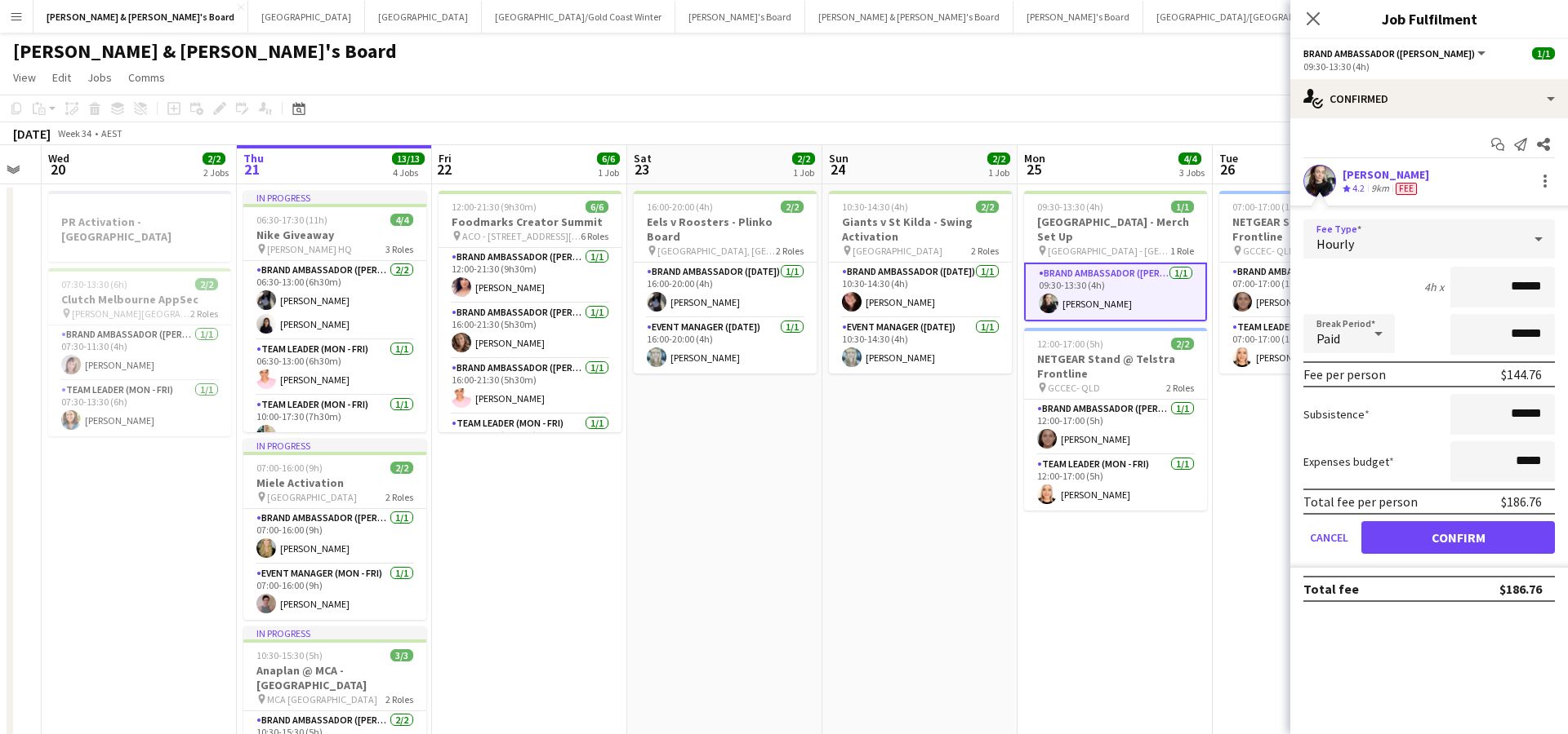
click at [1375, 543] on button "Confirm" at bounding box center [1458, 538] width 193 height 33
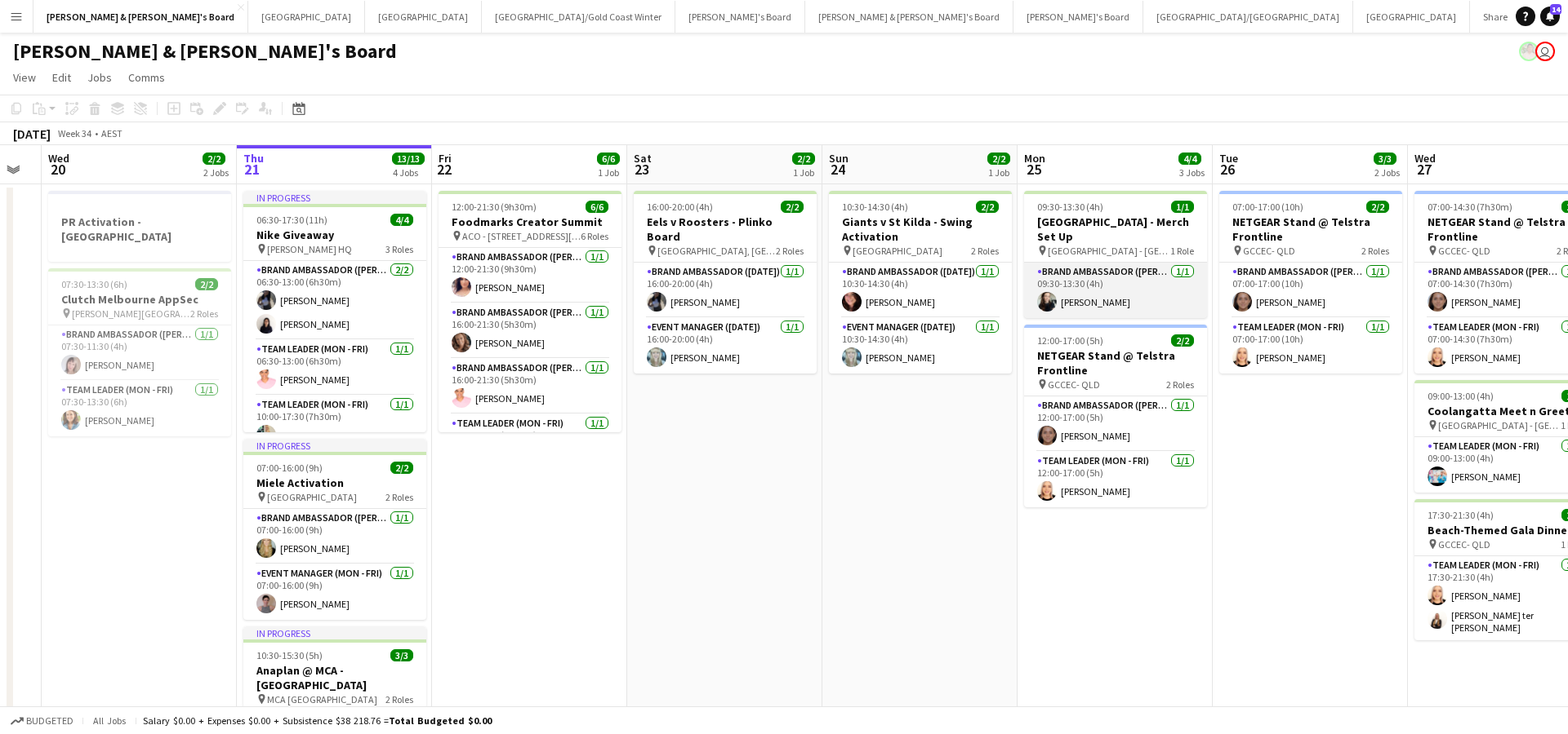
click at [1114, 301] on app-card-role "Brand Ambassador (Mon - Fri) [DATE] 09:30-13:30 (4h) [PERSON_NAME]" at bounding box center [1116, 290] width 183 height 56
click at [1128, 296] on app-card-role "Brand Ambassador (Mon - Fri) [DATE] 09:30-13:30 (4h) [PERSON_NAME]" at bounding box center [1116, 290] width 183 height 56
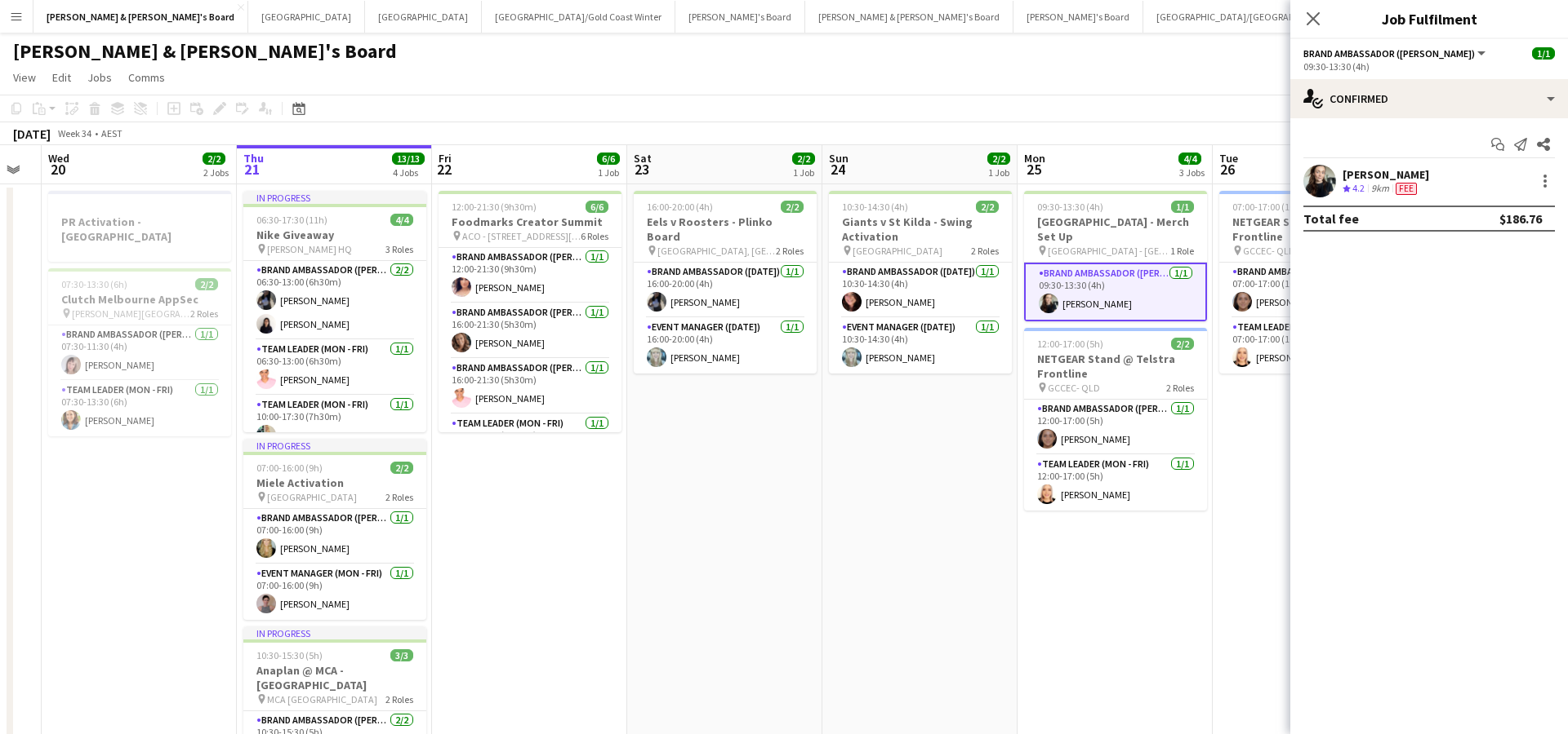
click at [1359, 179] on div "[PERSON_NAME]" at bounding box center [1386, 174] width 86 height 14
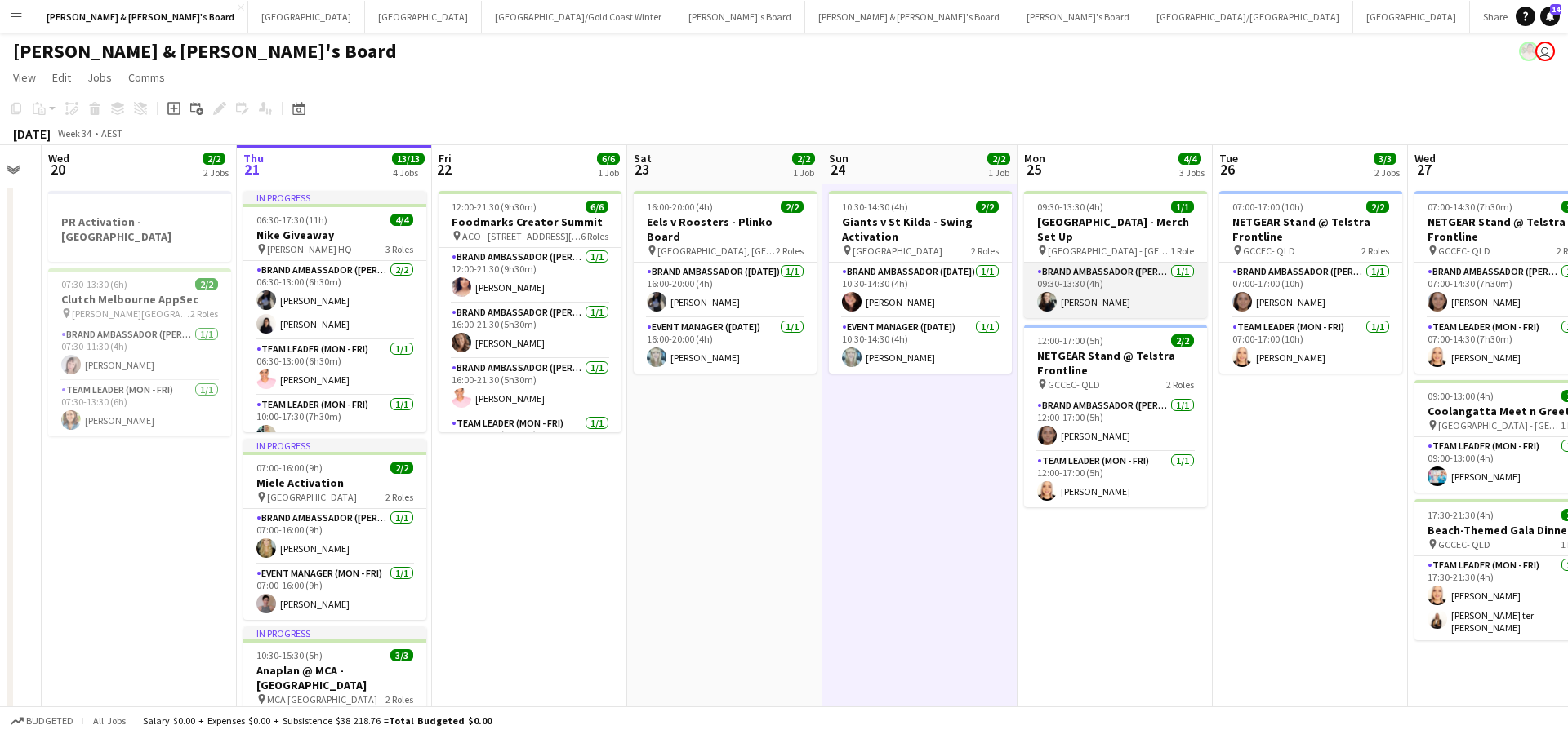
click at [1100, 283] on app-card-role "Brand Ambassador (Mon - Fri) [DATE] 09:30-13:30 (4h) [PERSON_NAME]" at bounding box center [1116, 290] width 183 height 56
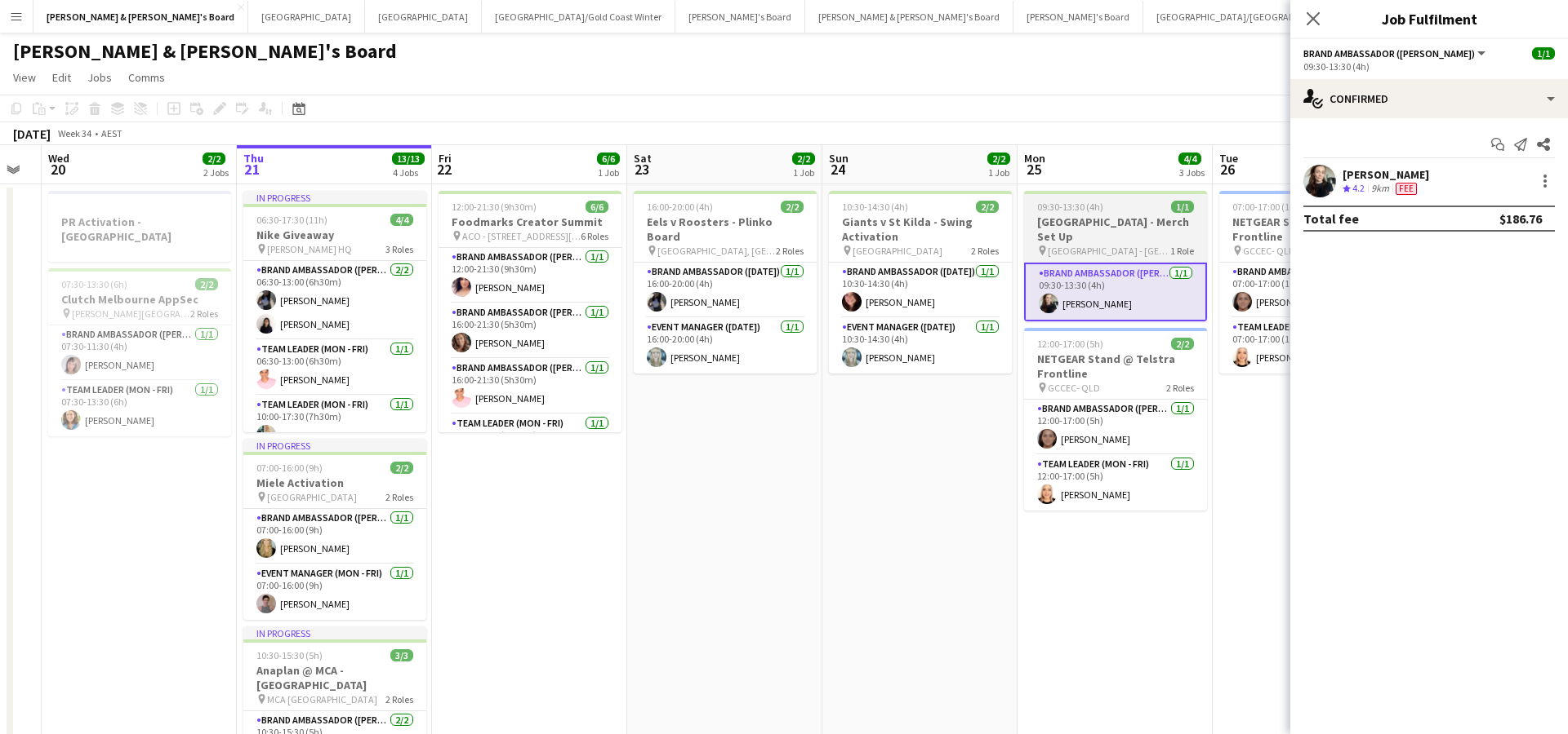
click at [1109, 214] on app-job-card "09:30-13:30 (4h) 1/1 [GEOGRAPHIC_DATA] - Merch Set Up pin Manly Pacific Hotel -…" at bounding box center [1116, 257] width 183 height 130
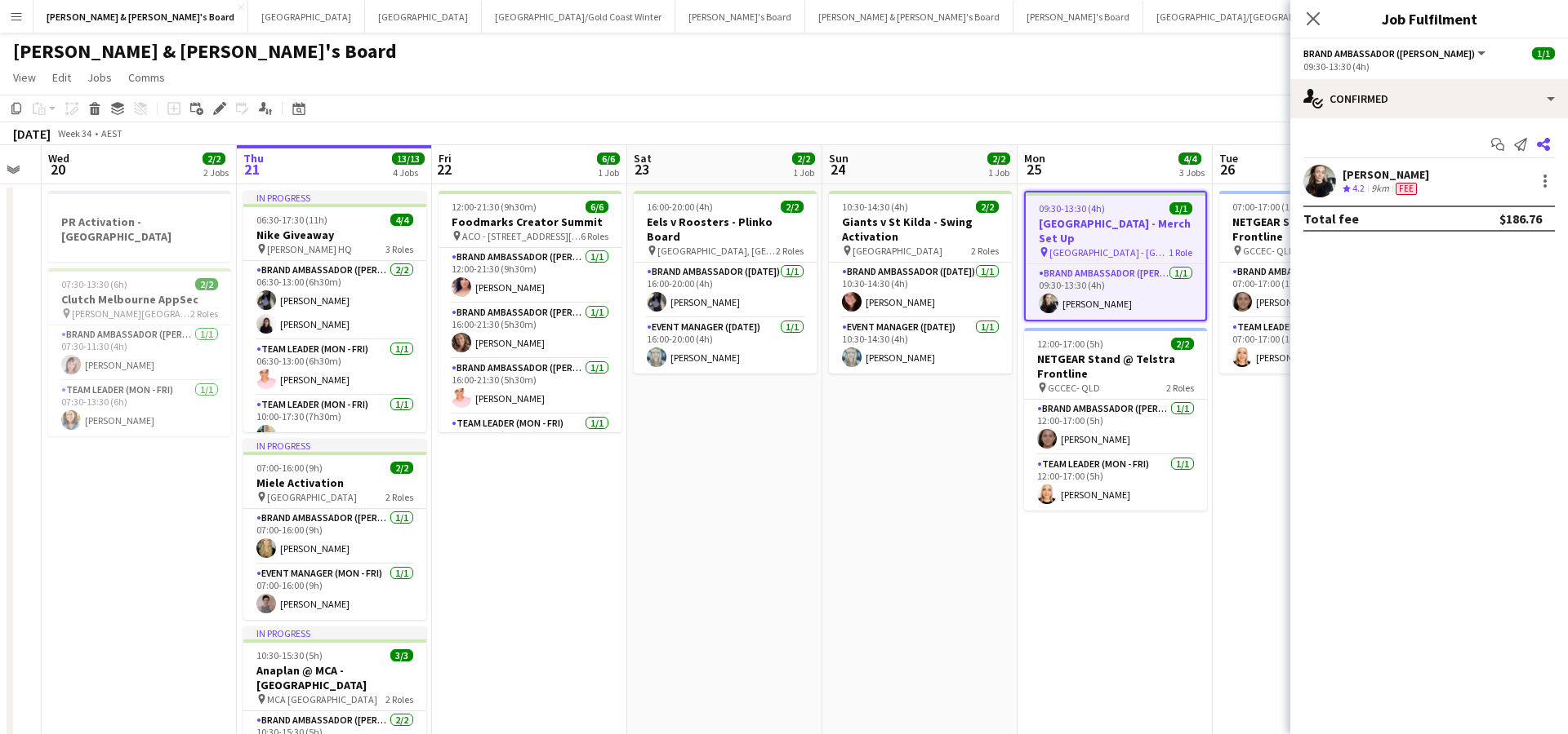
click at [1545, 146] on icon at bounding box center [1543, 144] width 13 height 13
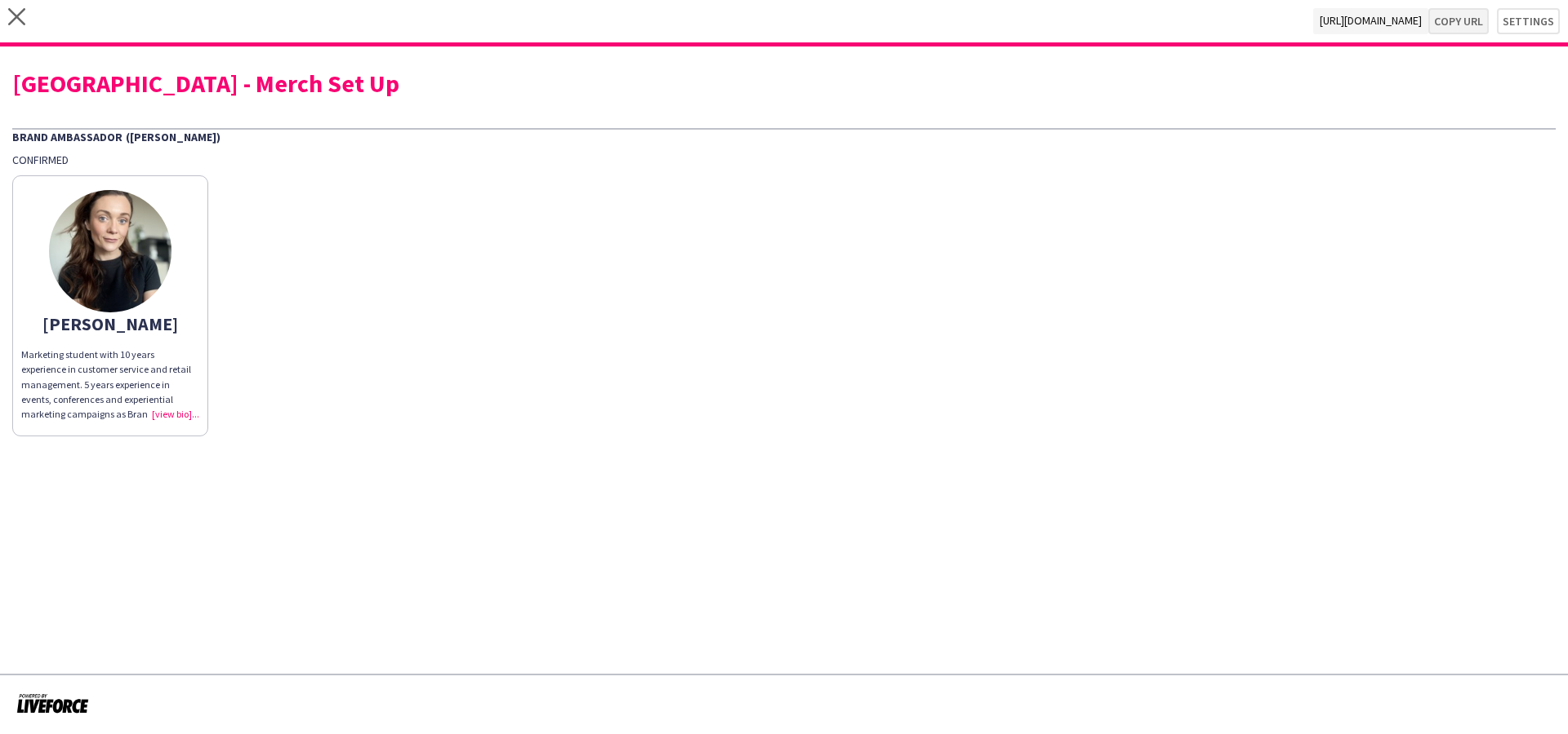
click at [1458, 22] on button "Copy url" at bounding box center [1458, 21] width 60 height 26
type textarea "**********"
click at [19, 19] on icon at bounding box center [17, 17] width 17 height 17
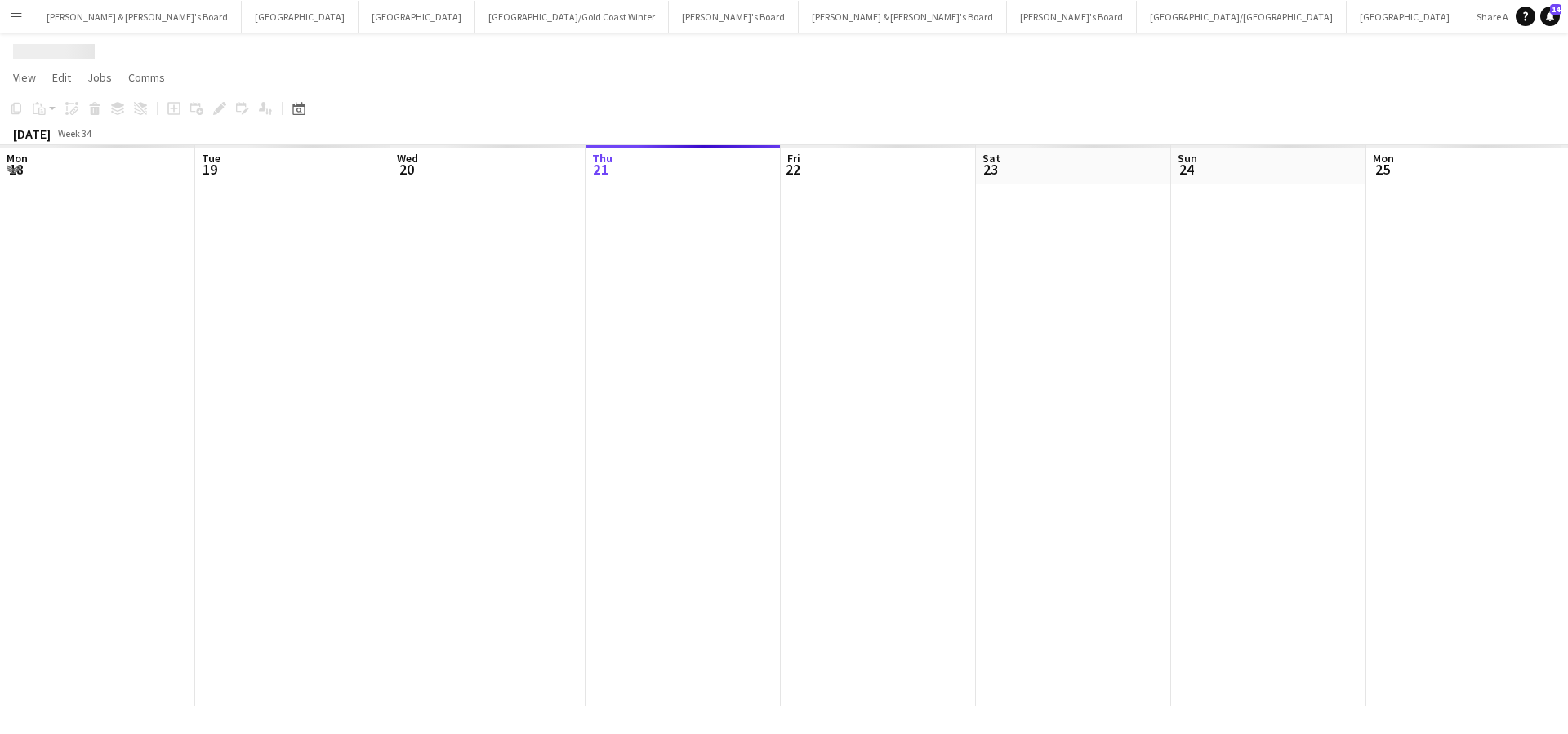
scroll to position [0, 391]
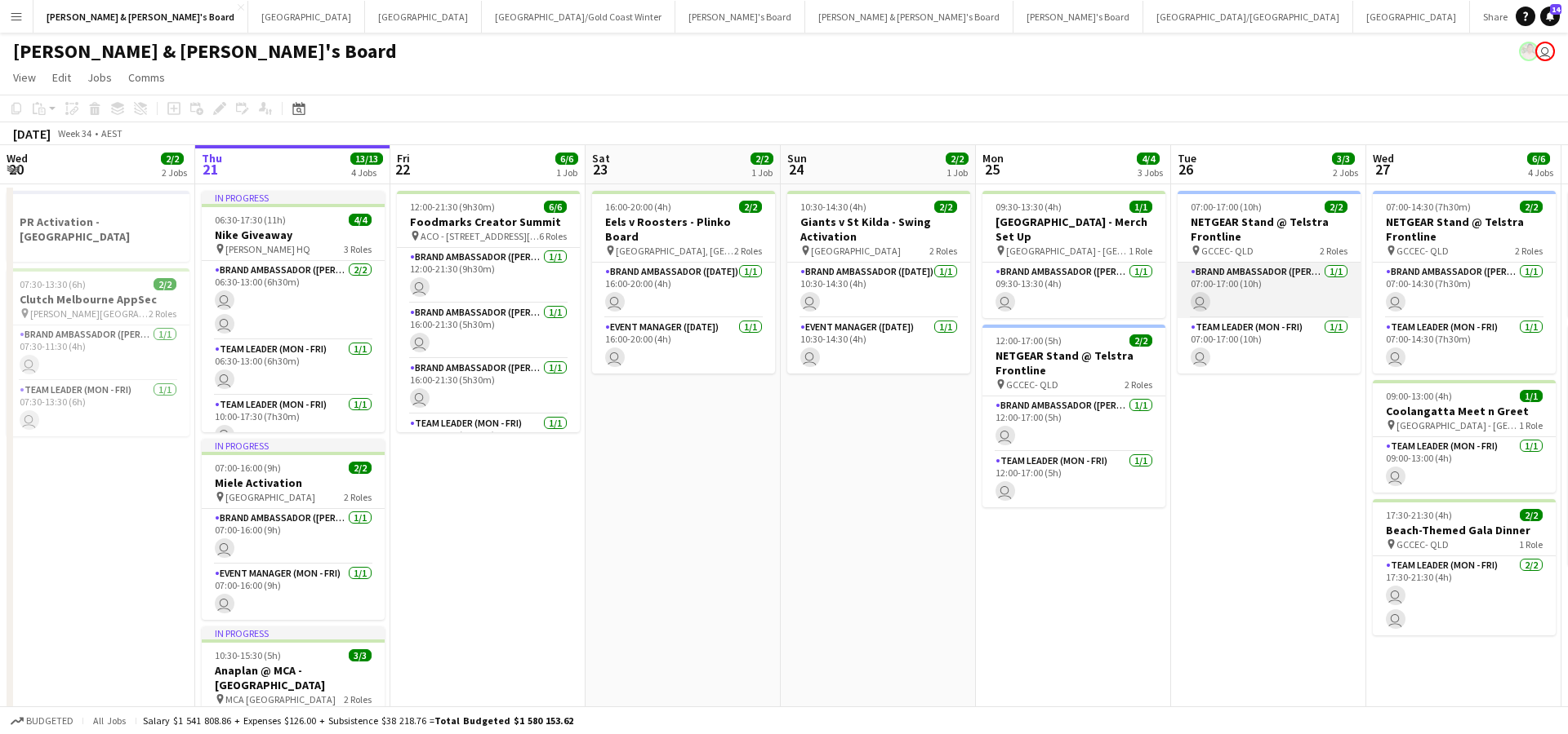
click at [1206, 317] on app-card-role "Brand Ambassador (Mon - Fri) [DATE] 07:00-17:00 (10h) user" at bounding box center [1269, 290] width 183 height 56
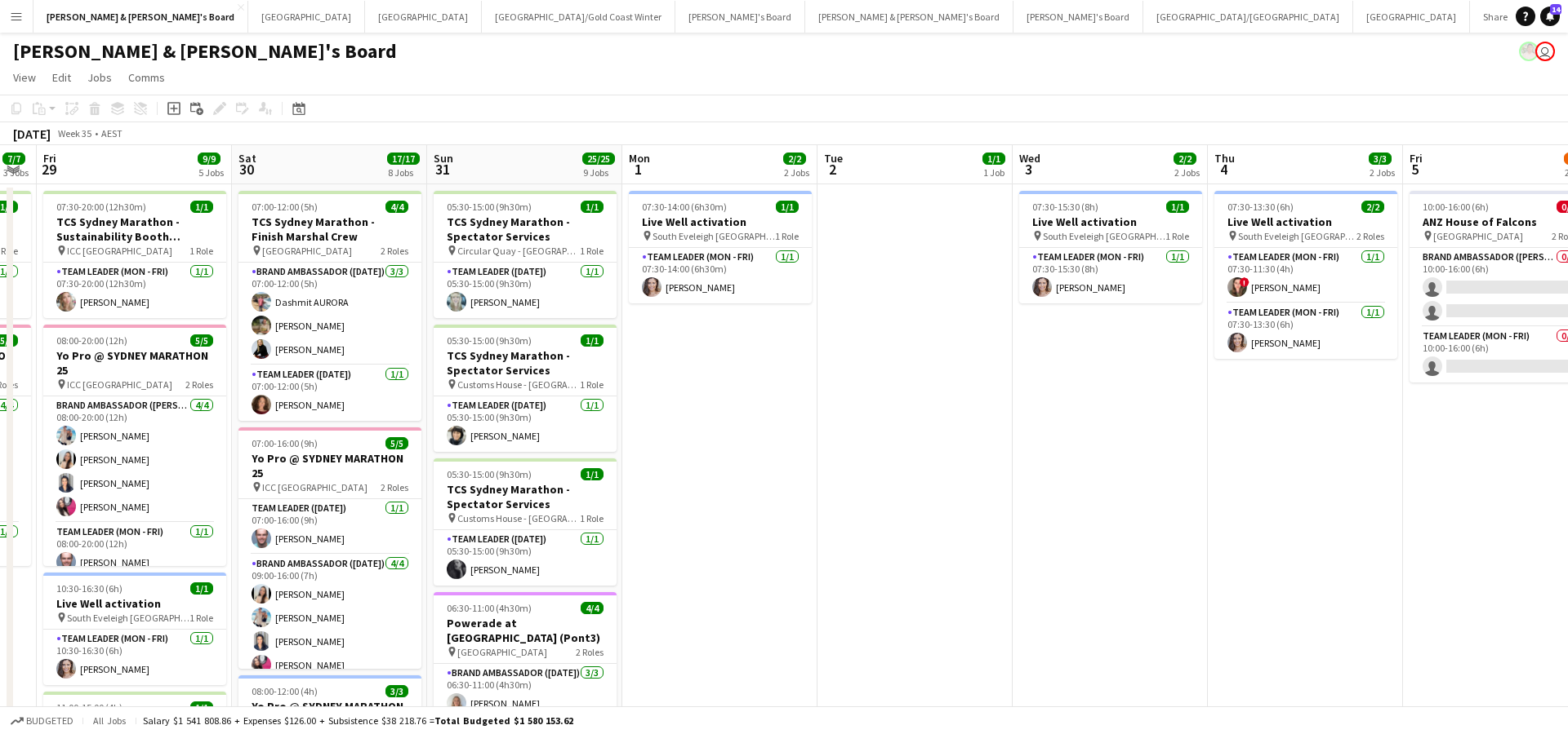
scroll to position [0, 551]
click at [248, 10] on button "Sydney Close" at bounding box center [307, 17] width 117 height 32
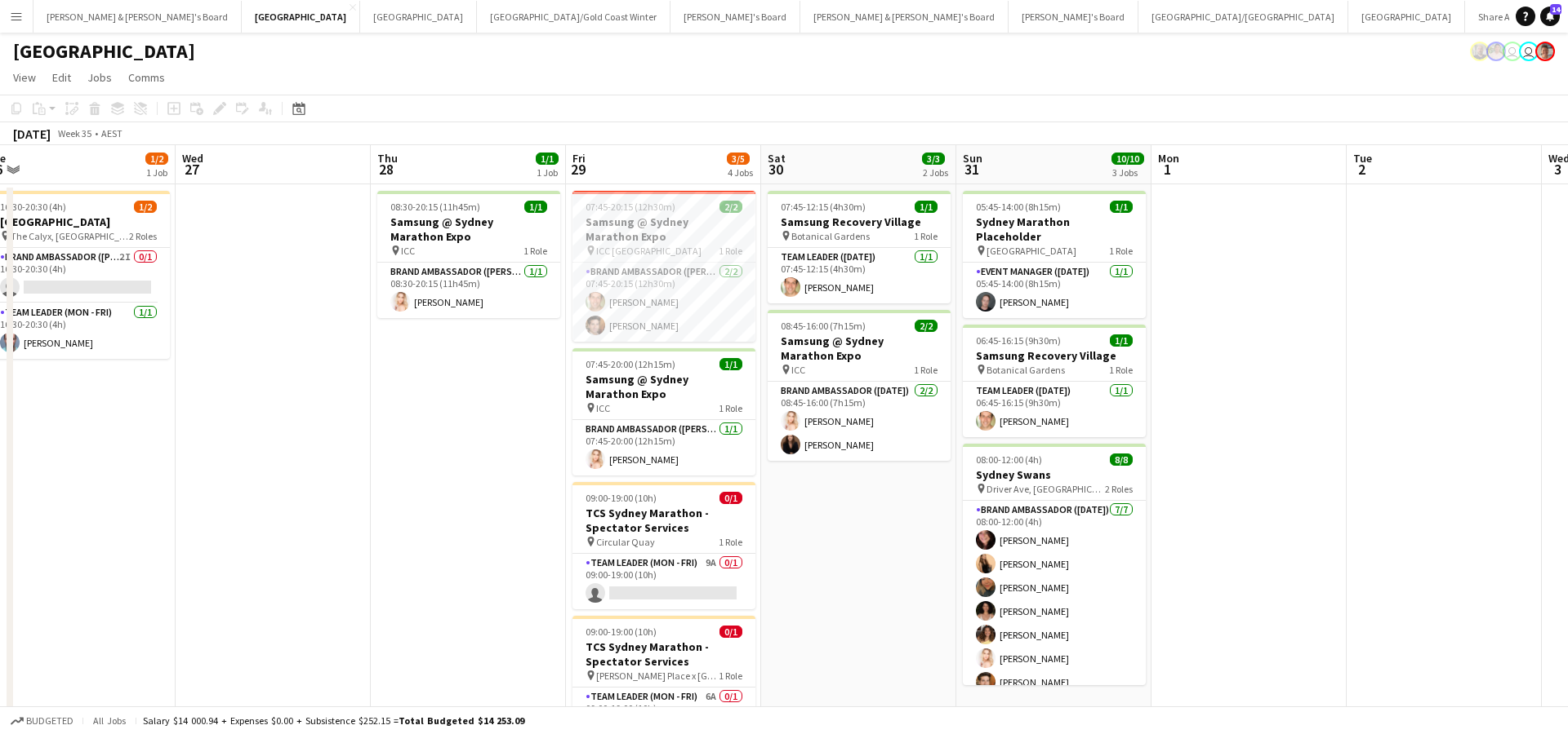
scroll to position [0, 801]
click at [101, 27] on button "[PERSON_NAME] & [PERSON_NAME]'s Board Close" at bounding box center [138, 17] width 208 height 32
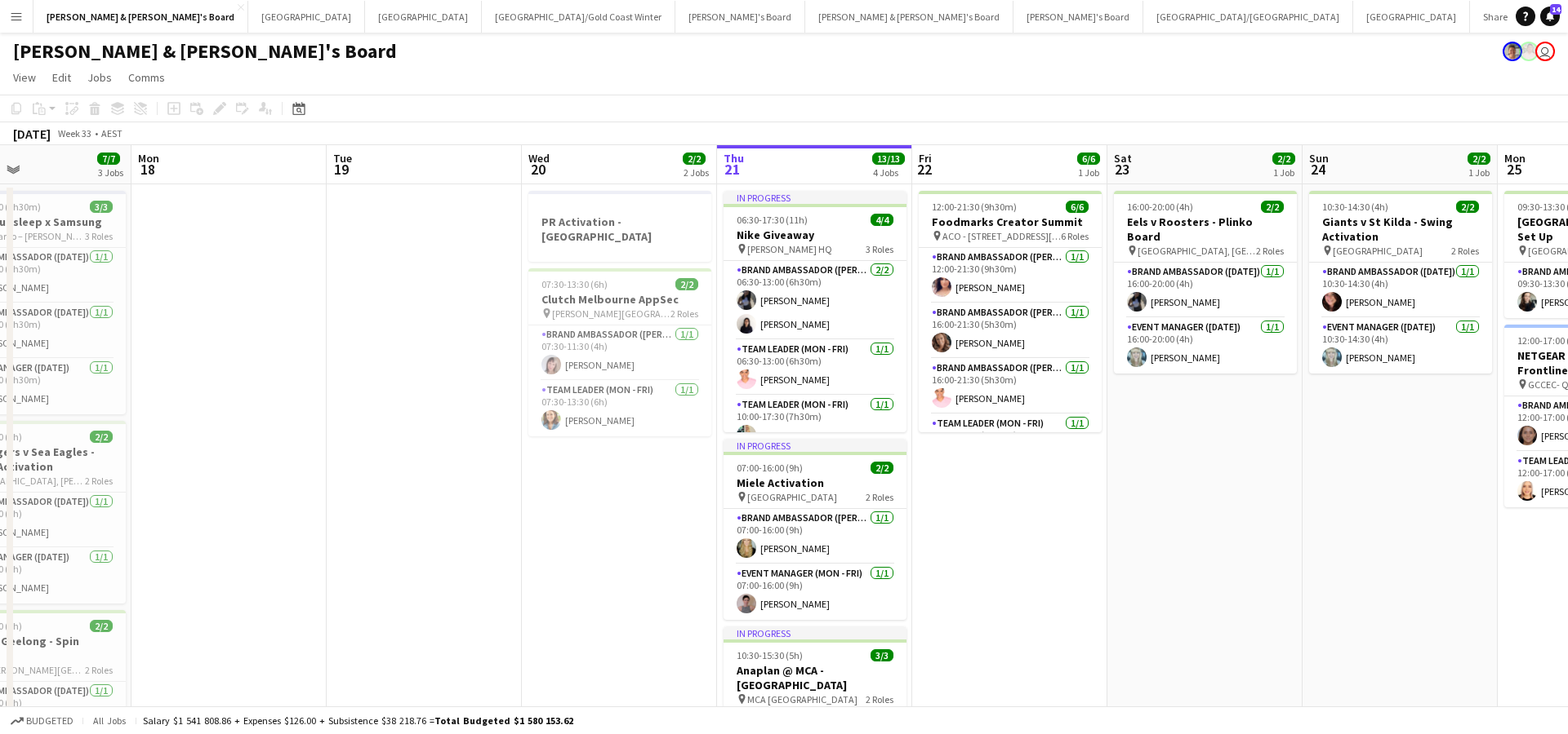
scroll to position [0, 457]
click at [482, 19] on button "[GEOGRAPHIC_DATA]/[GEOGRAPHIC_DATA] Winter Close" at bounding box center [579, 17] width 193 height 32
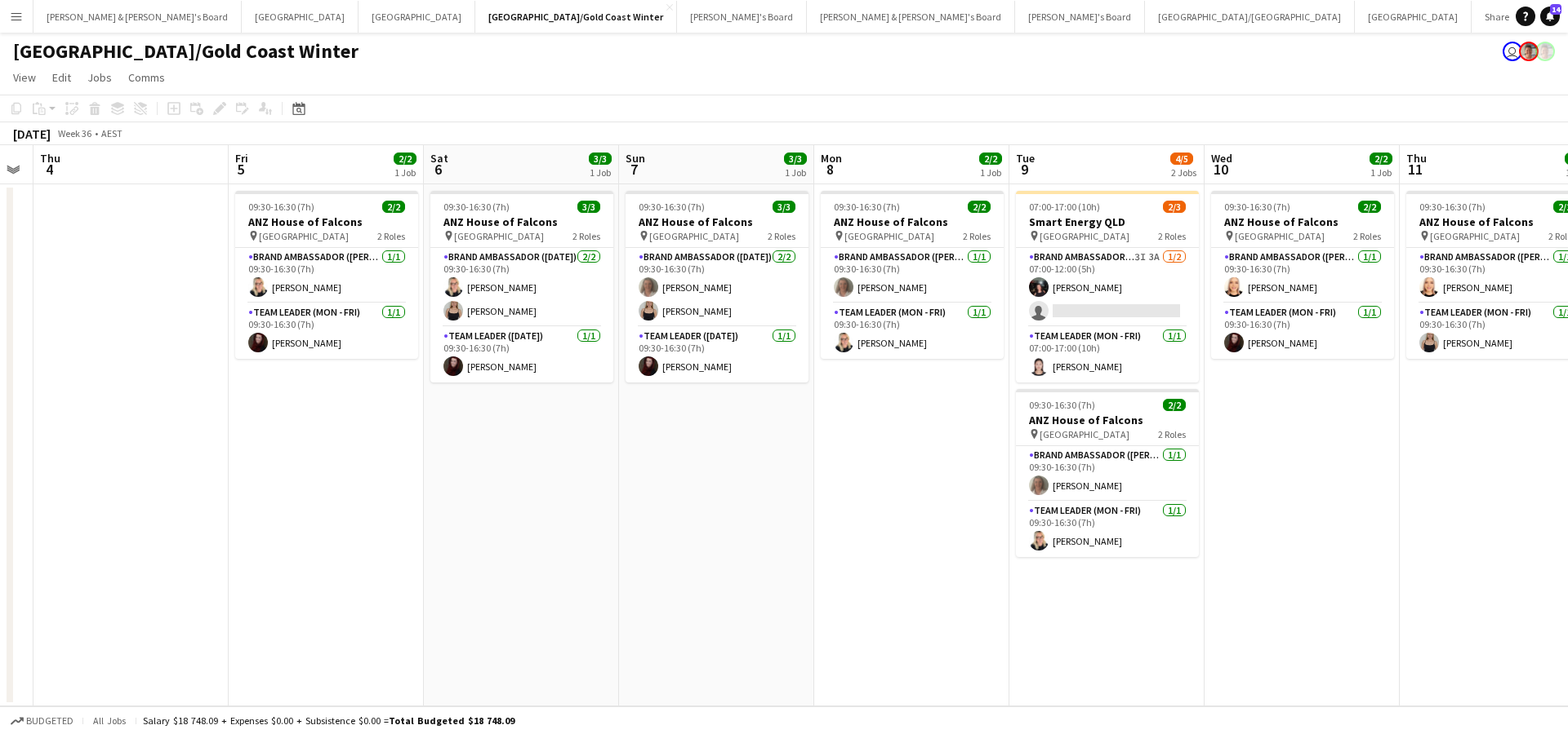
scroll to position [0, 557]
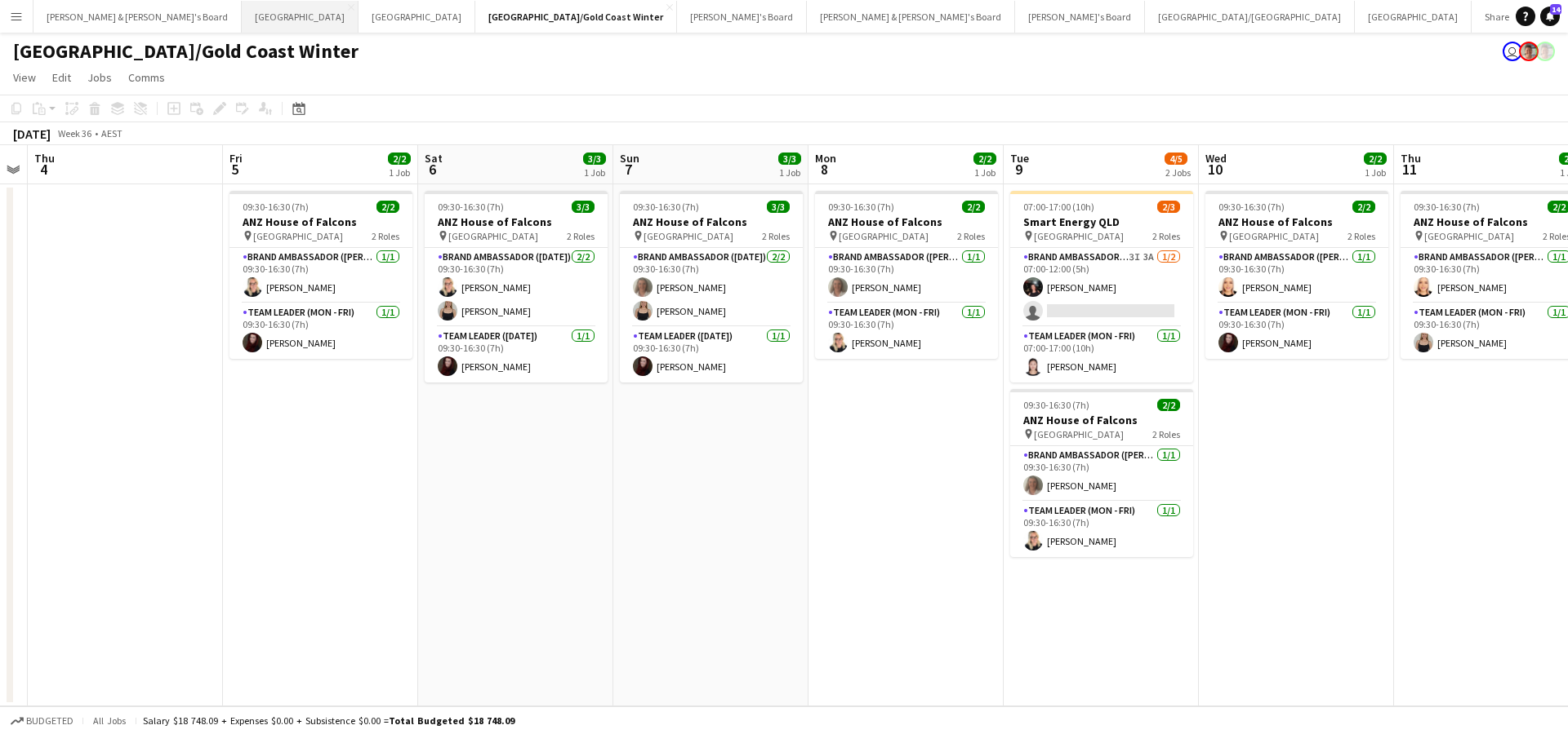
click at [241, 11] on button "Sydney Close" at bounding box center [300, 17] width 117 height 32
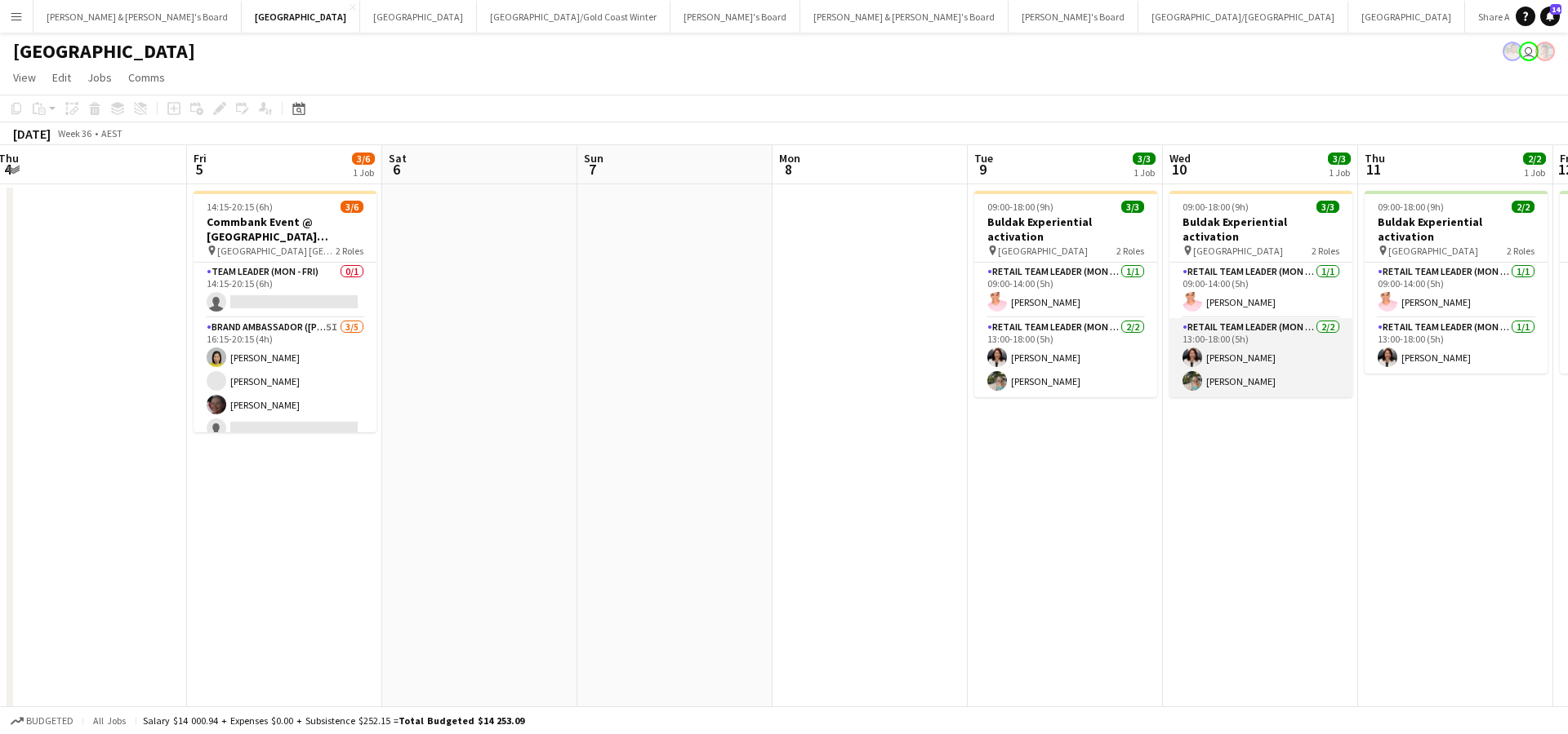
scroll to position [0, 396]
click at [657, 420] on app-date-cell at bounding box center [676, 483] width 195 height 597
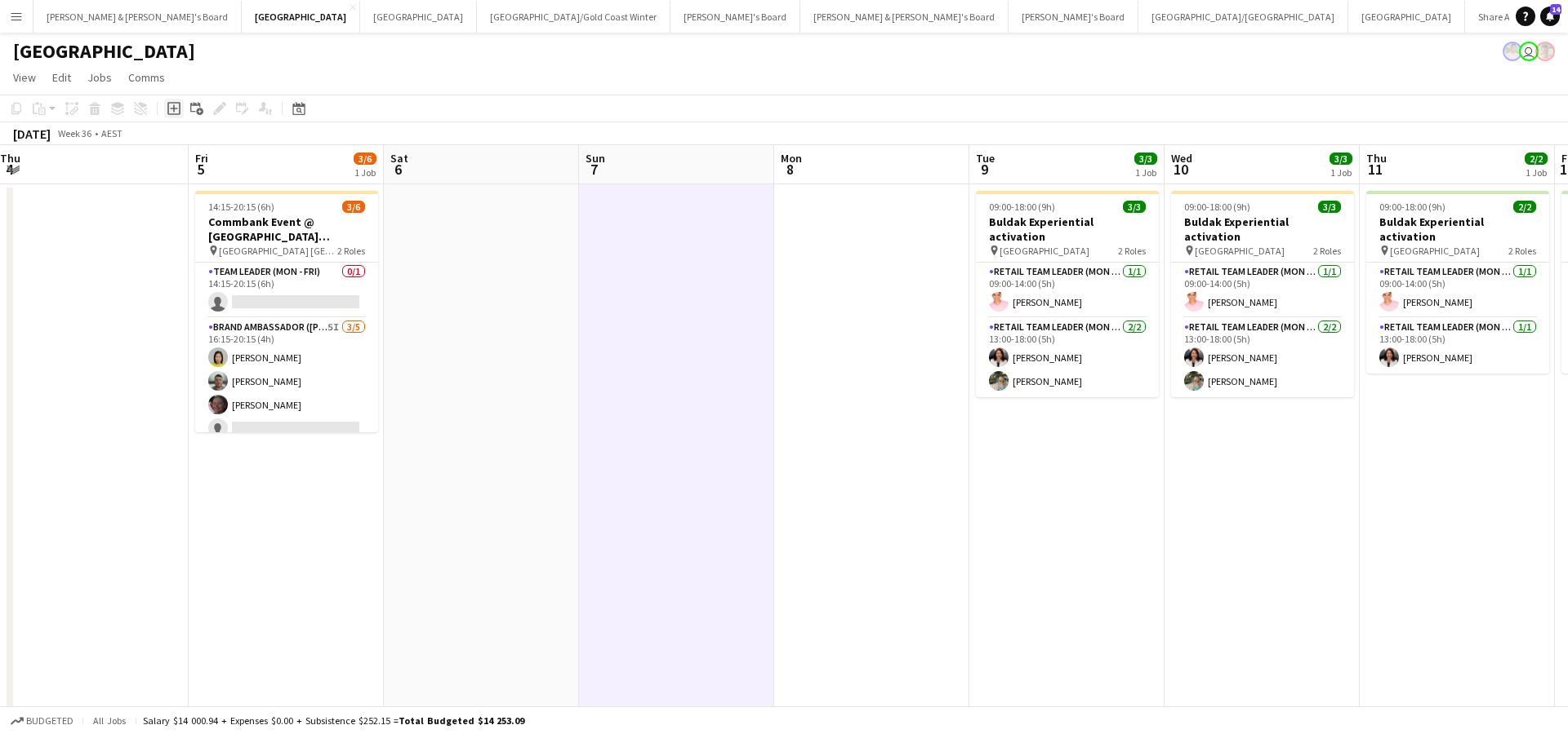
click at [173, 113] on icon "Add job" at bounding box center [174, 108] width 13 height 13
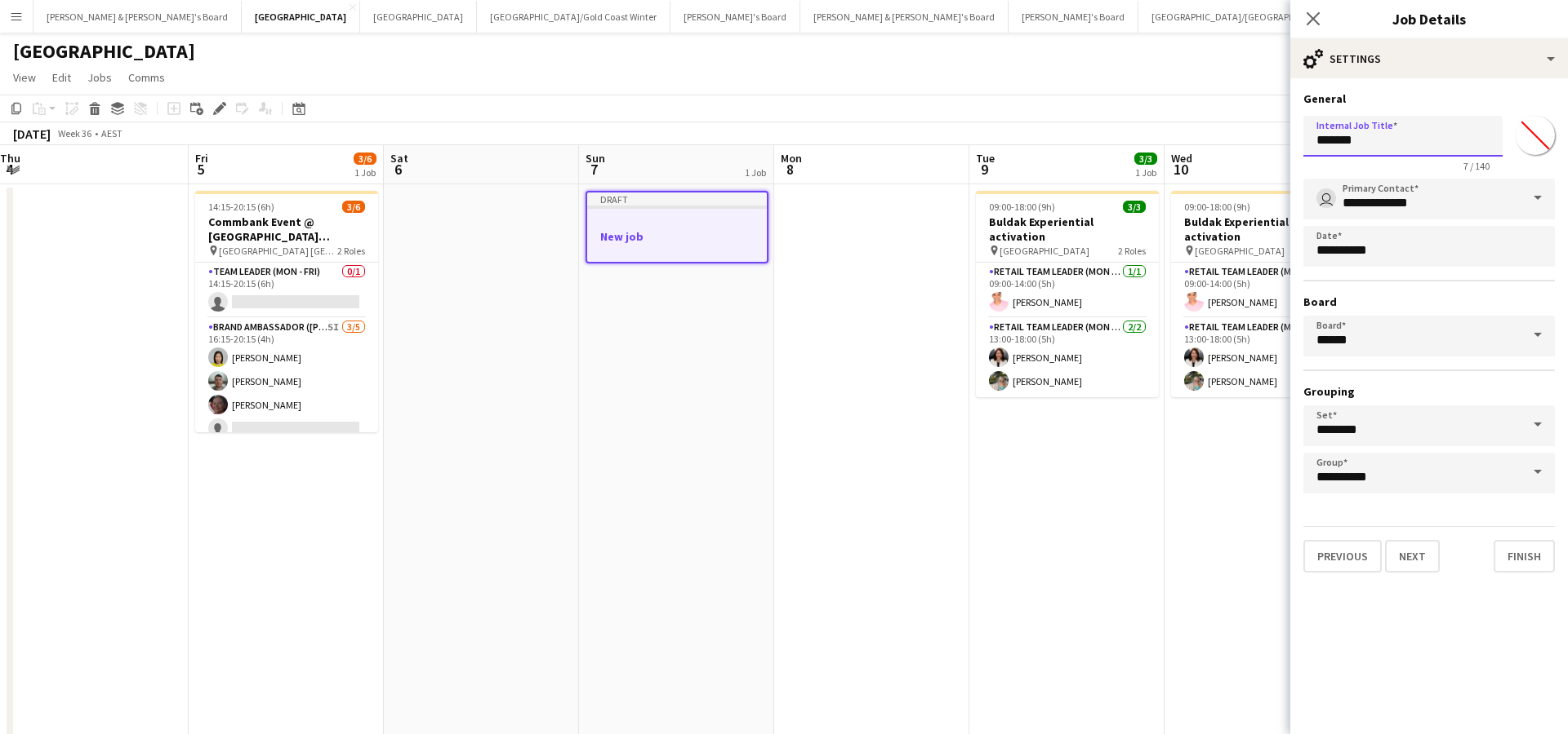
drag, startPoint x: 1372, startPoint y: 140, endPoint x: 1230, endPoint y: 135, distance: 142.1
click at [1230, 135] on body "Menu Boards Boards Boards All jobs Status Workforce Workforce My Workforce Recr…" at bounding box center [784, 404] width 1568 height 809
type input "**********"
click at [1405, 550] on button "Next" at bounding box center [1412, 556] width 55 height 33
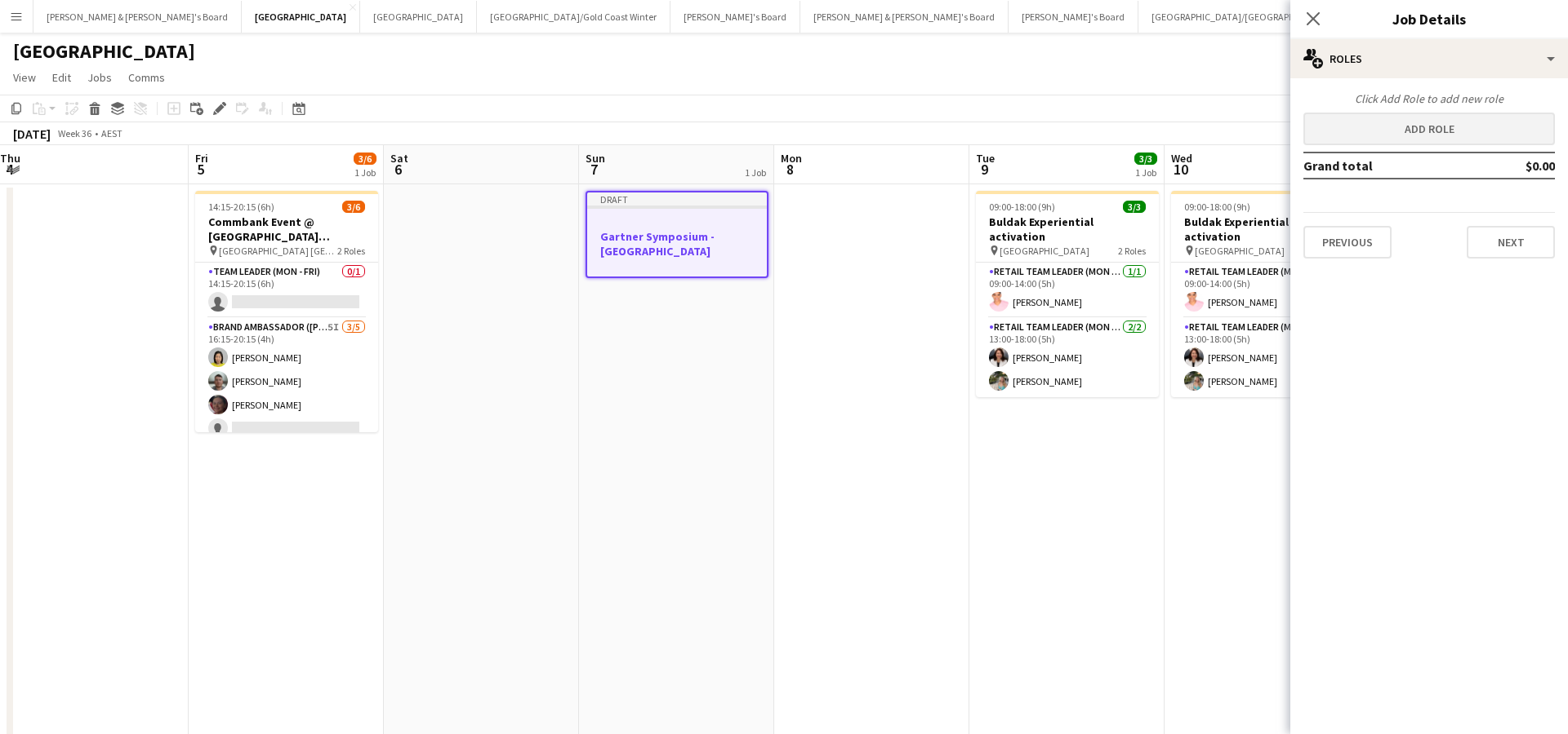
click at [1379, 131] on button "Add role" at bounding box center [1428, 129] width 252 height 33
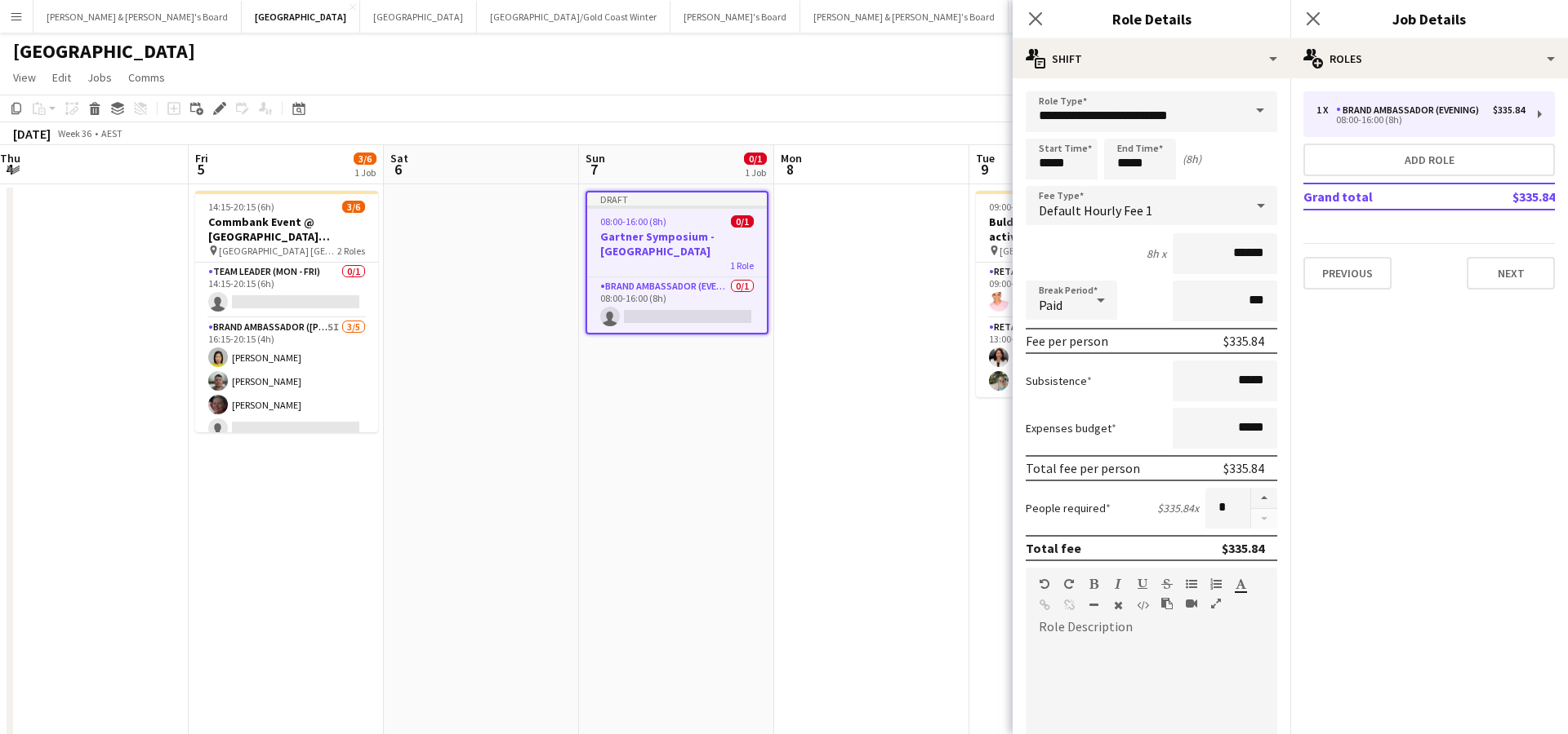
click at [1261, 108] on span at bounding box center [1260, 111] width 34 height 39
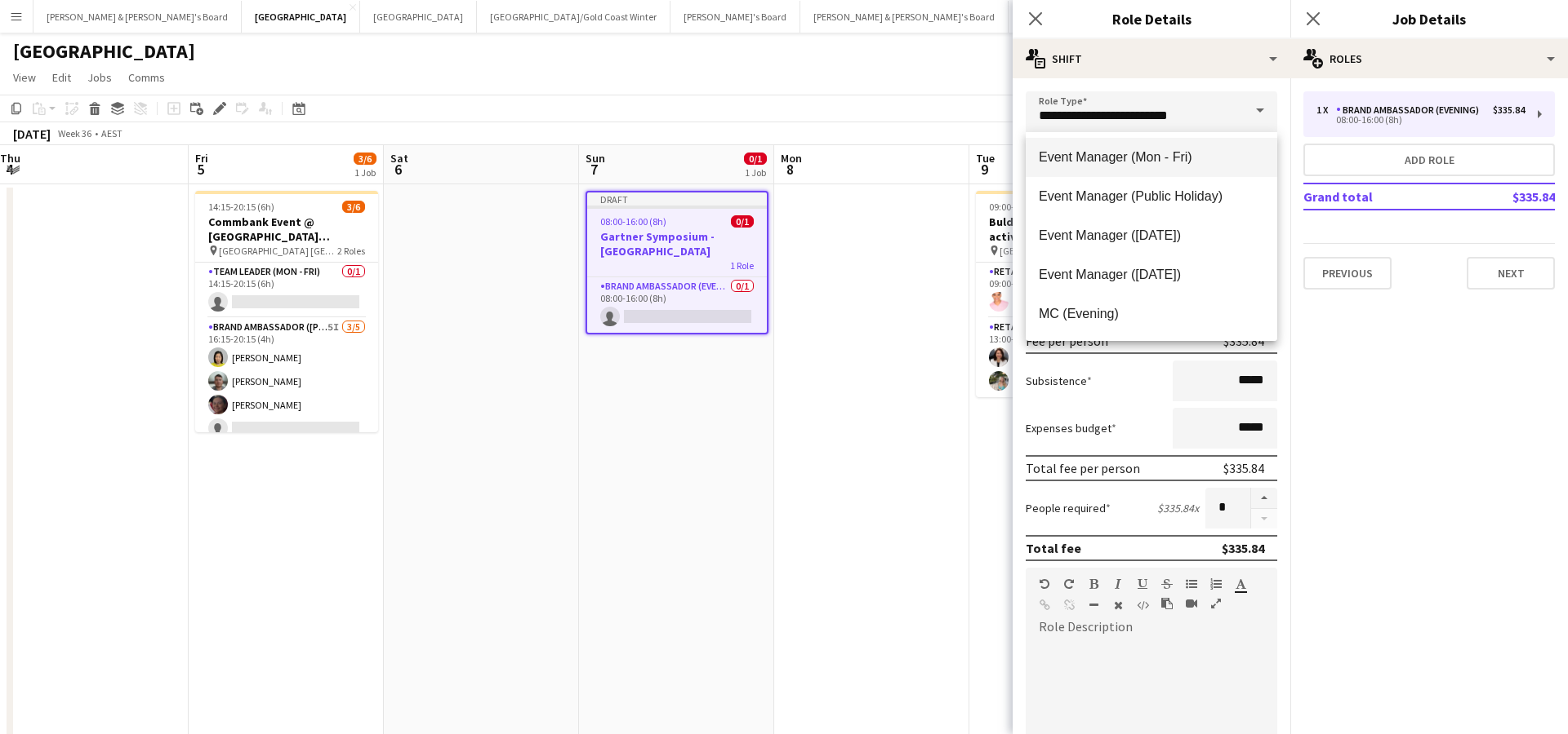
scroll to position [629, 0]
click at [1094, 273] on span "Event Manager ([DATE])" at bounding box center [1151, 273] width 225 height 15
type input "**********"
type input "******"
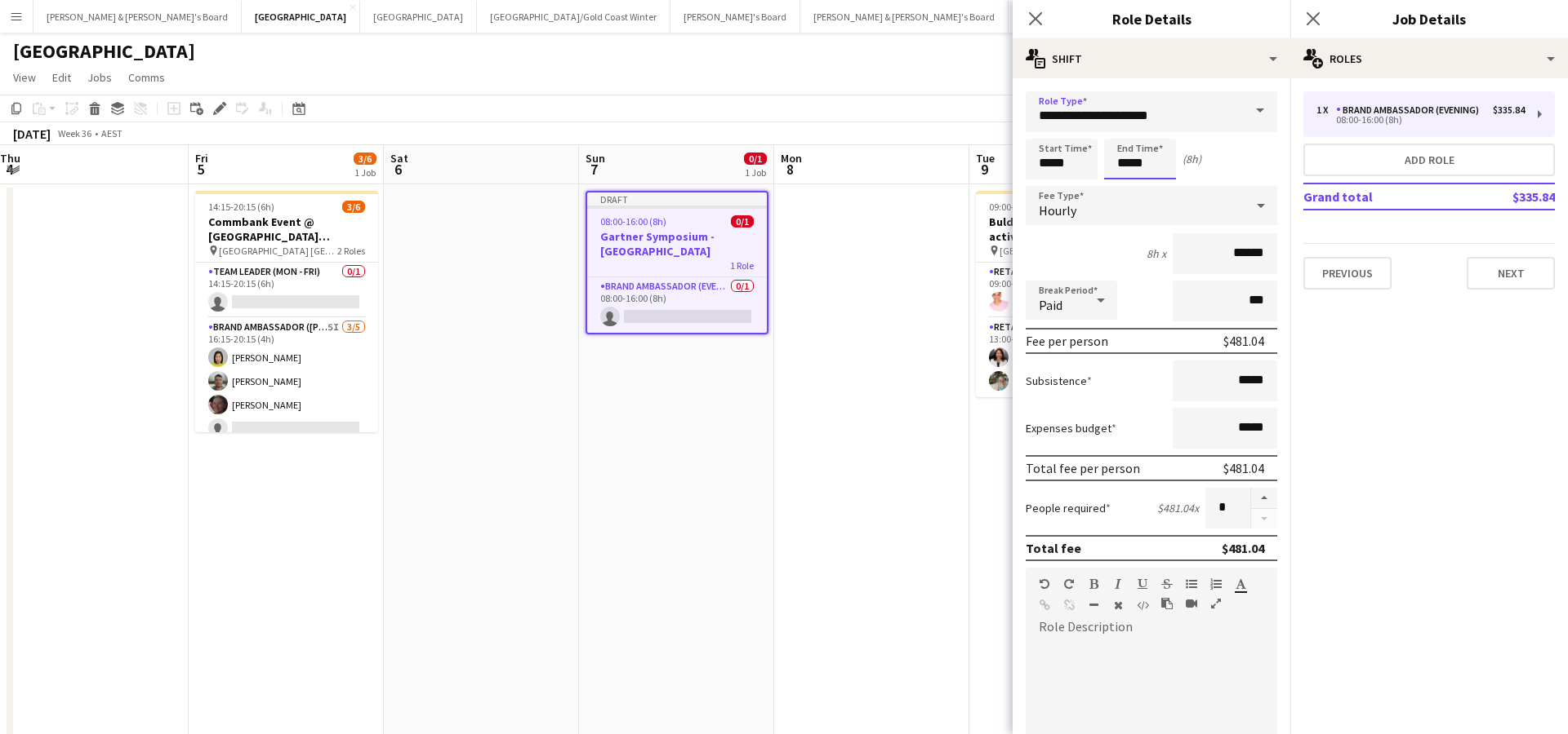
click at [1143, 156] on input "*****" at bounding box center [1139, 159] width 72 height 41
click at [1128, 134] on div at bounding box center [1123, 130] width 33 height 16
type input "*****"
click at [1128, 134] on div at bounding box center [1123, 130] width 33 height 16
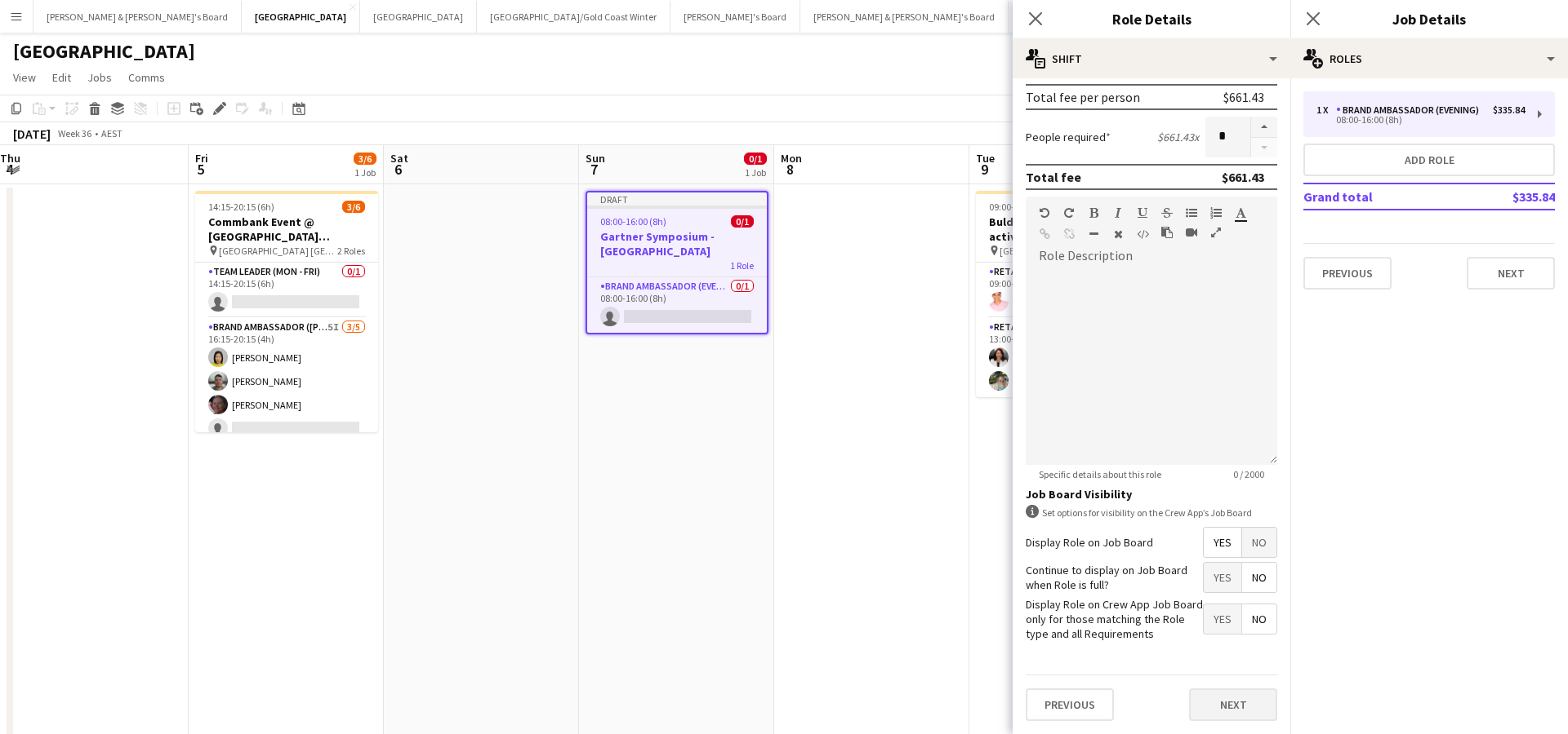
scroll to position [371, 0]
click at [1218, 709] on button "Next" at bounding box center [1233, 705] width 88 height 33
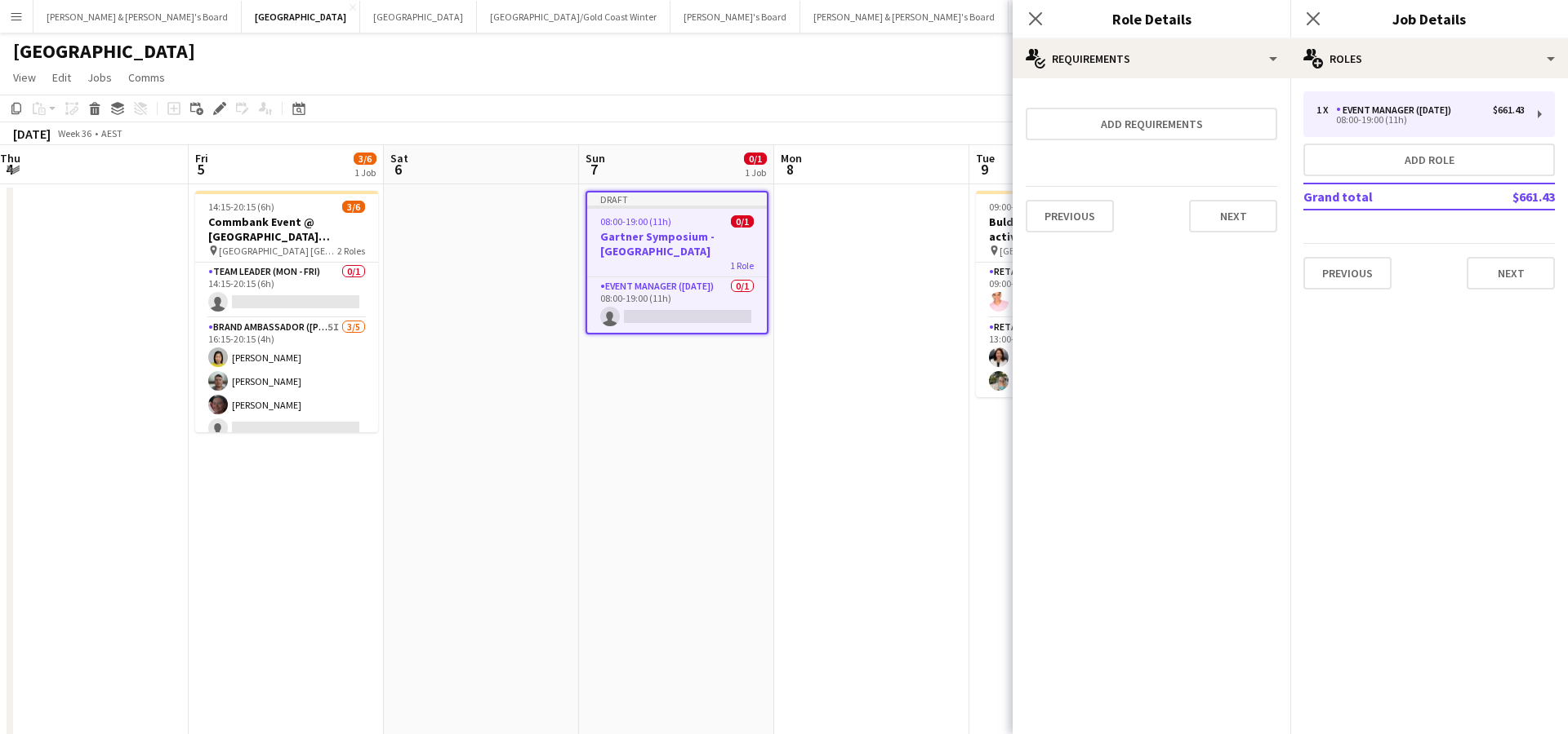
click at [761, 488] on app-date-cell "Draft 08:00-19:00 (11h) 0/1 Gartner Symposium - Gold Coast 1 Role Event Manager…" at bounding box center [676, 483] width 195 height 597
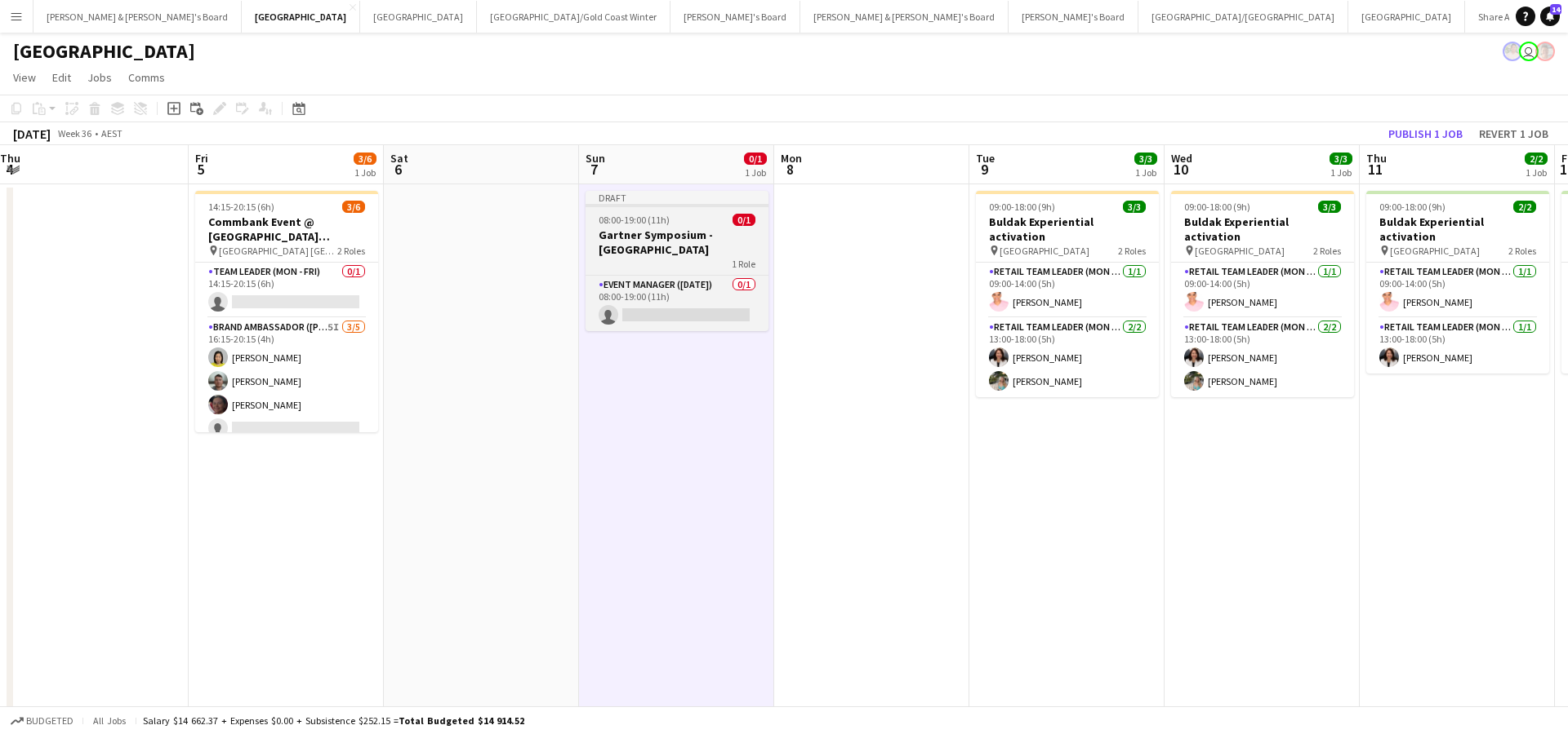
click at [701, 235] on h3 "Gartner Symposium - [GEOGRAPHIC_DATA]" at bounding box center [677, 242] width 183 height 30
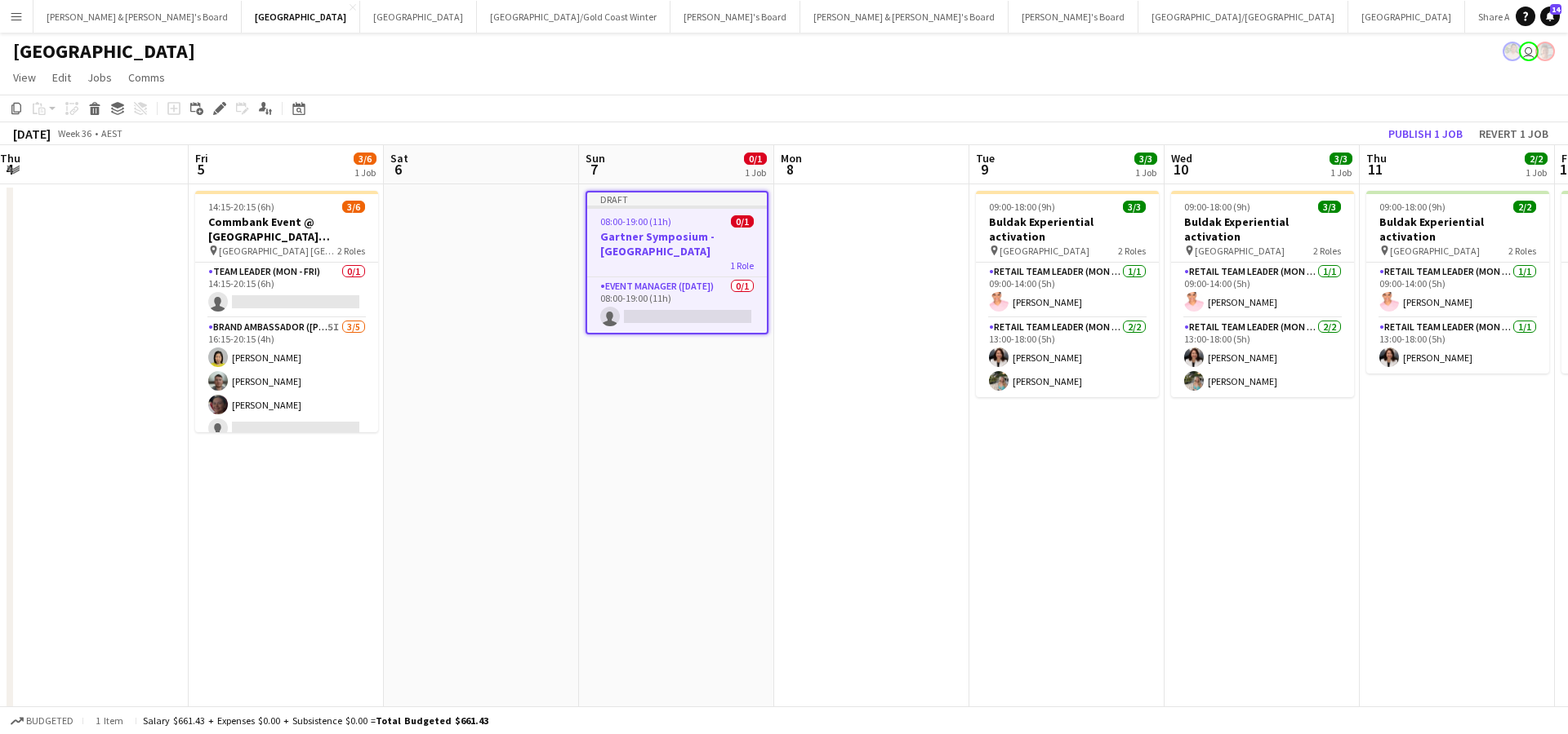
click at [874, 306] on app-date-cell at bounding box center [872, 483] width 195 height 597
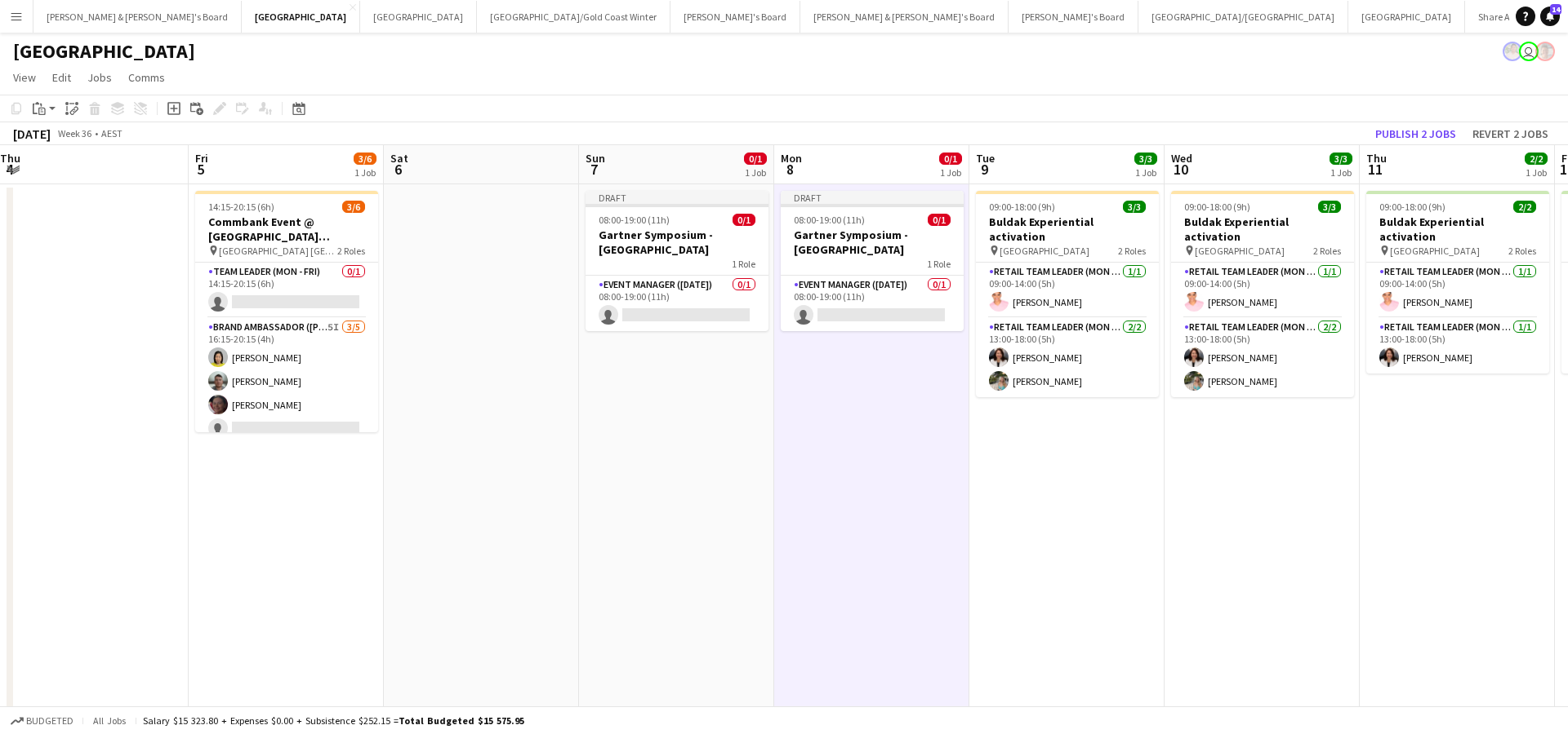
click at [1071, 488] on app-date-cell "09:00-18:00 (9h) 3/3 Buldak Experiential activation pin Bondi Junction Westfiel…" at bounding box center [1067, 483] width 195 height 597
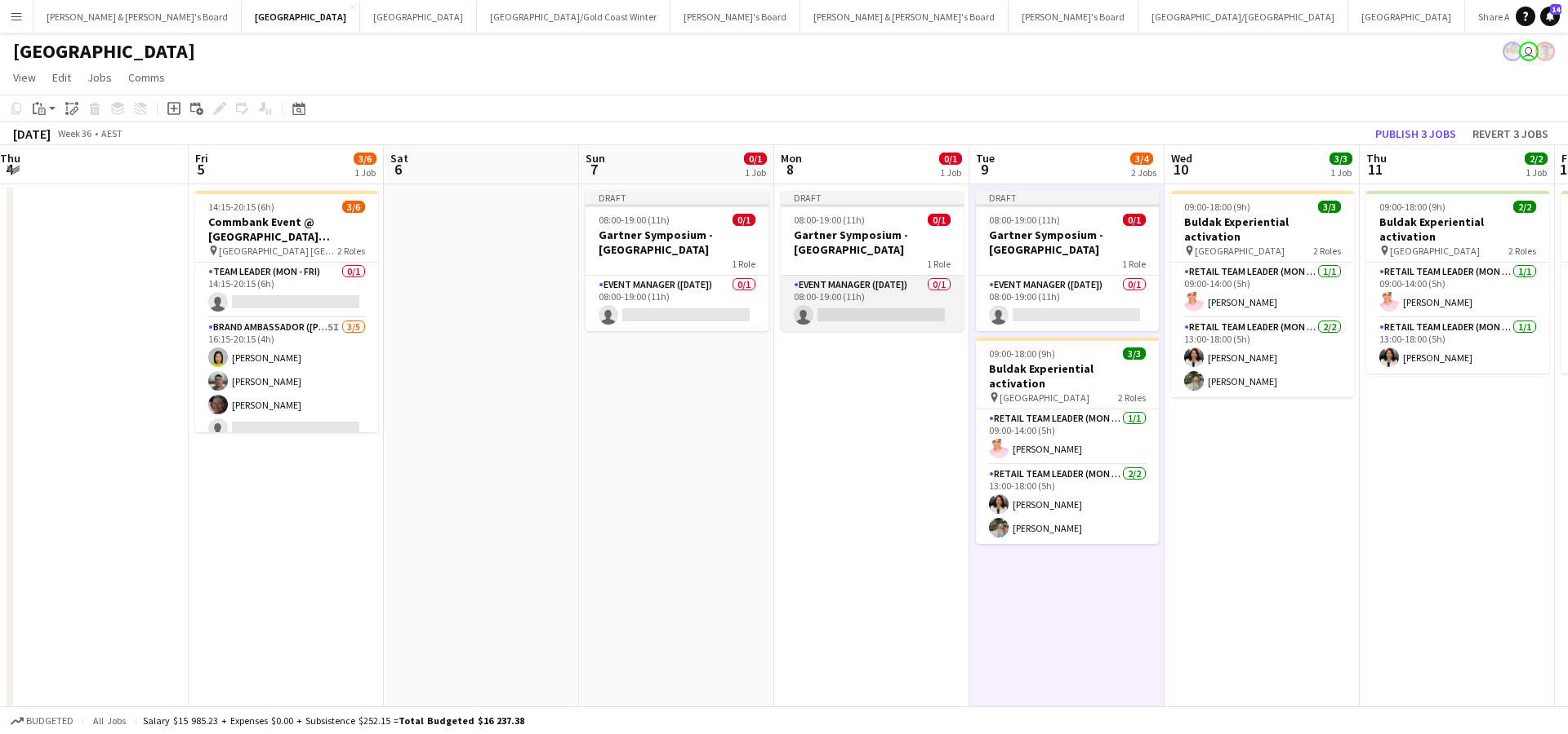
click at [878, 303] on app-card-role "Event Manager ([DATE]) 0/1 08:00-19:00 (11h) single-neutral-actions" at bounding box center [872, 304] width 183 height 56
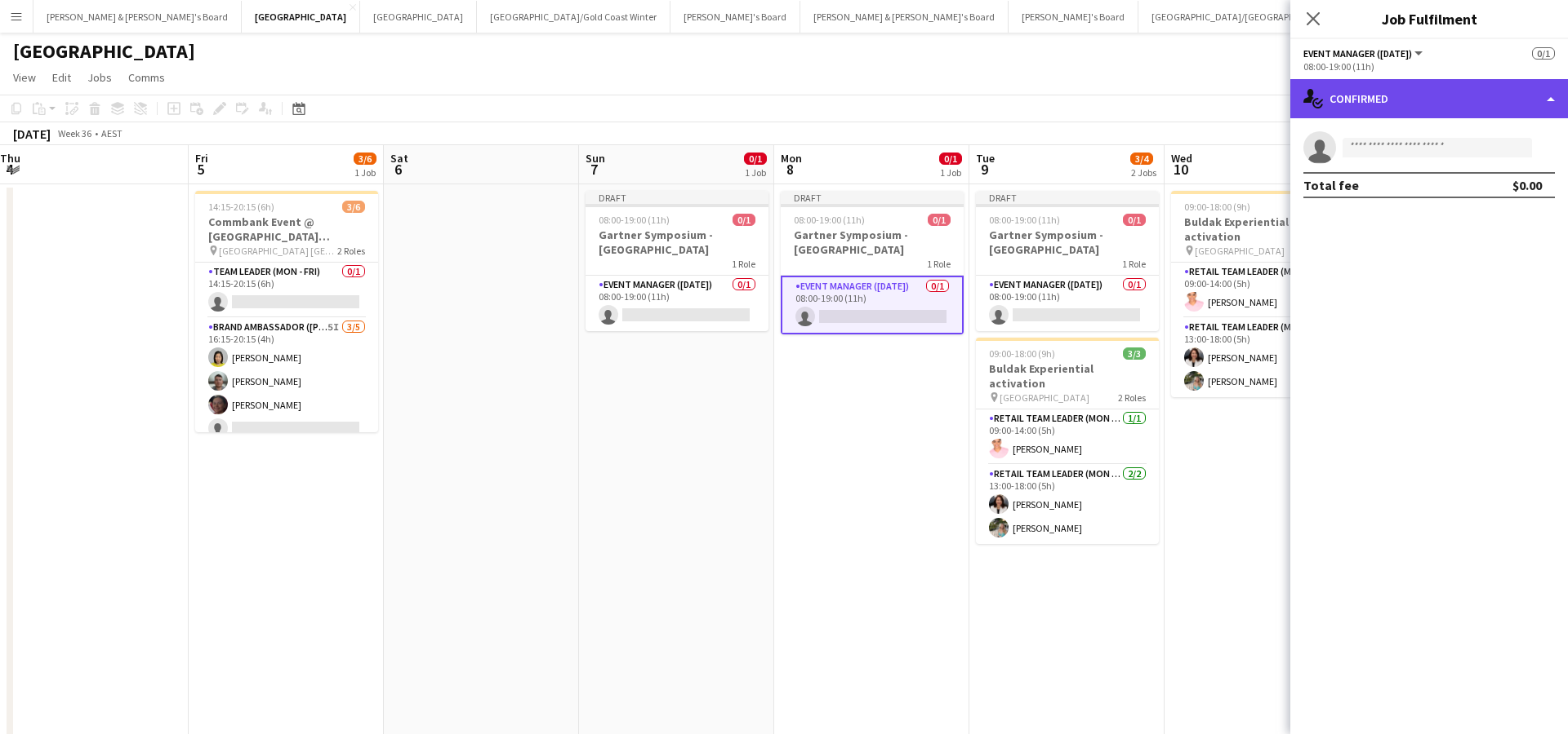
click at [1414, 91] on div "single-neutral-actions-check-2 Confirmed" at bounding box center [1429, 98] width 278 height 39
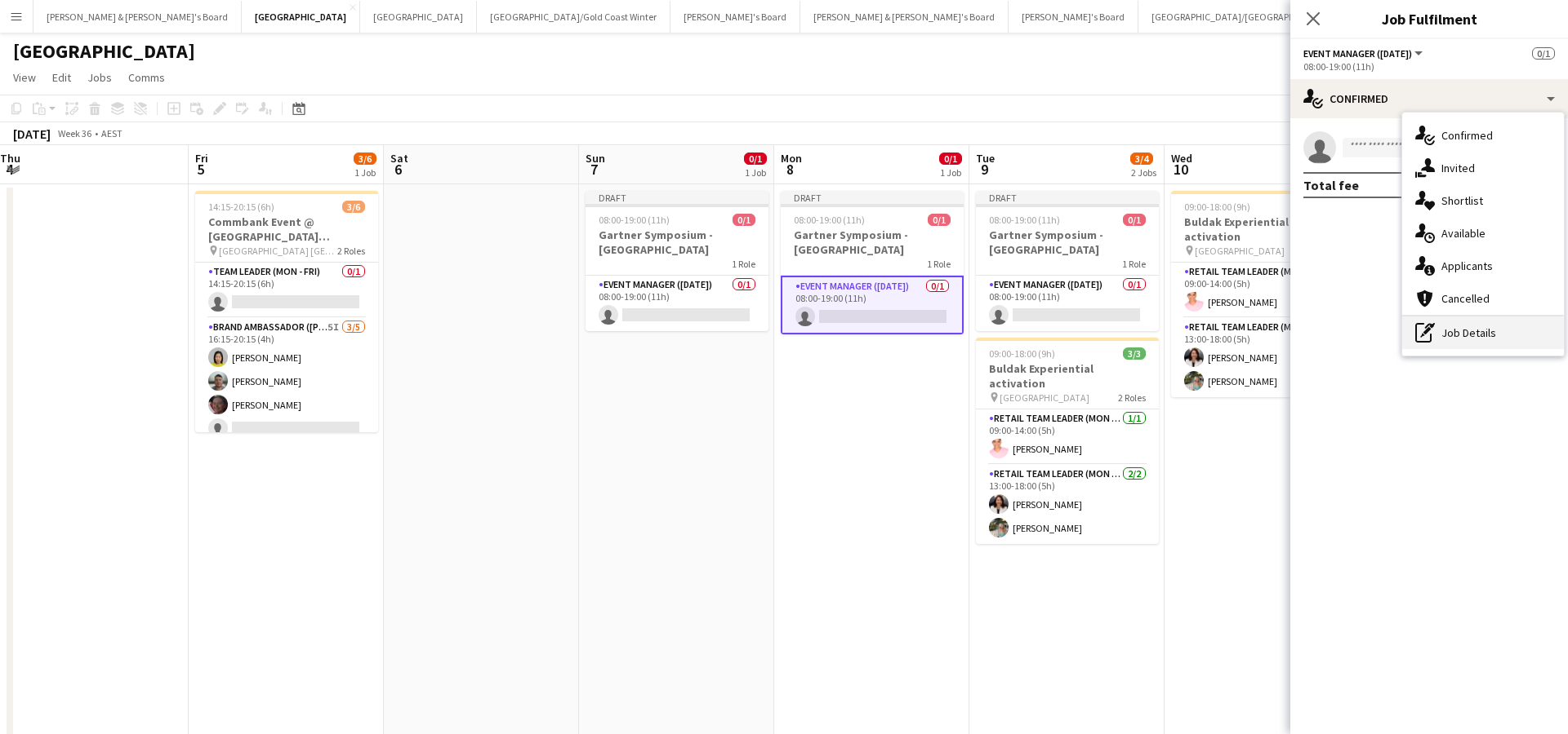
click at [1469, 342] on div "pen-write Job Details" at bounding box center [1482, 333] width 162 height 33
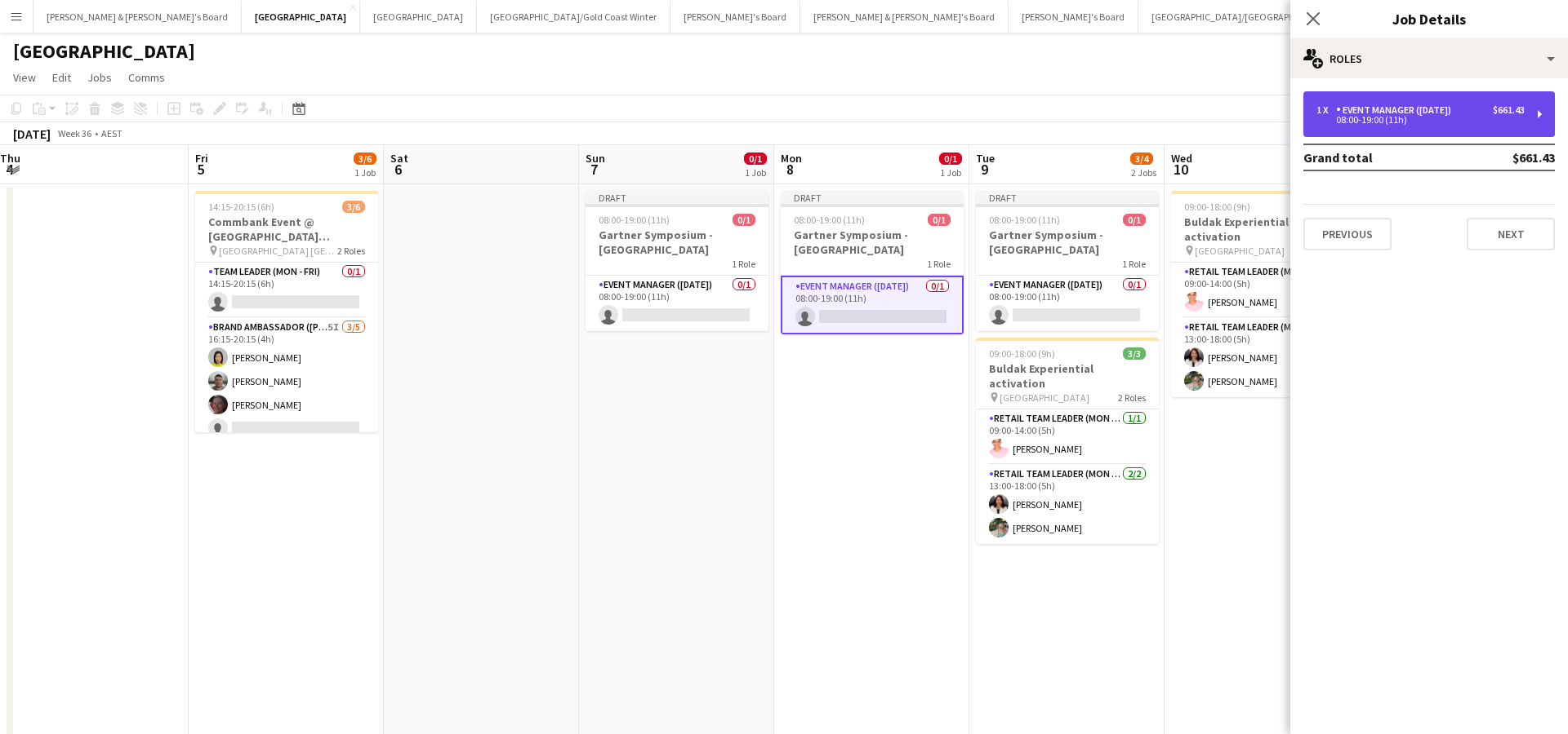
click at [1427, 123] on div "08:00-19:00 (11h)" at bounding box center [1421, 120] width 208 height 8
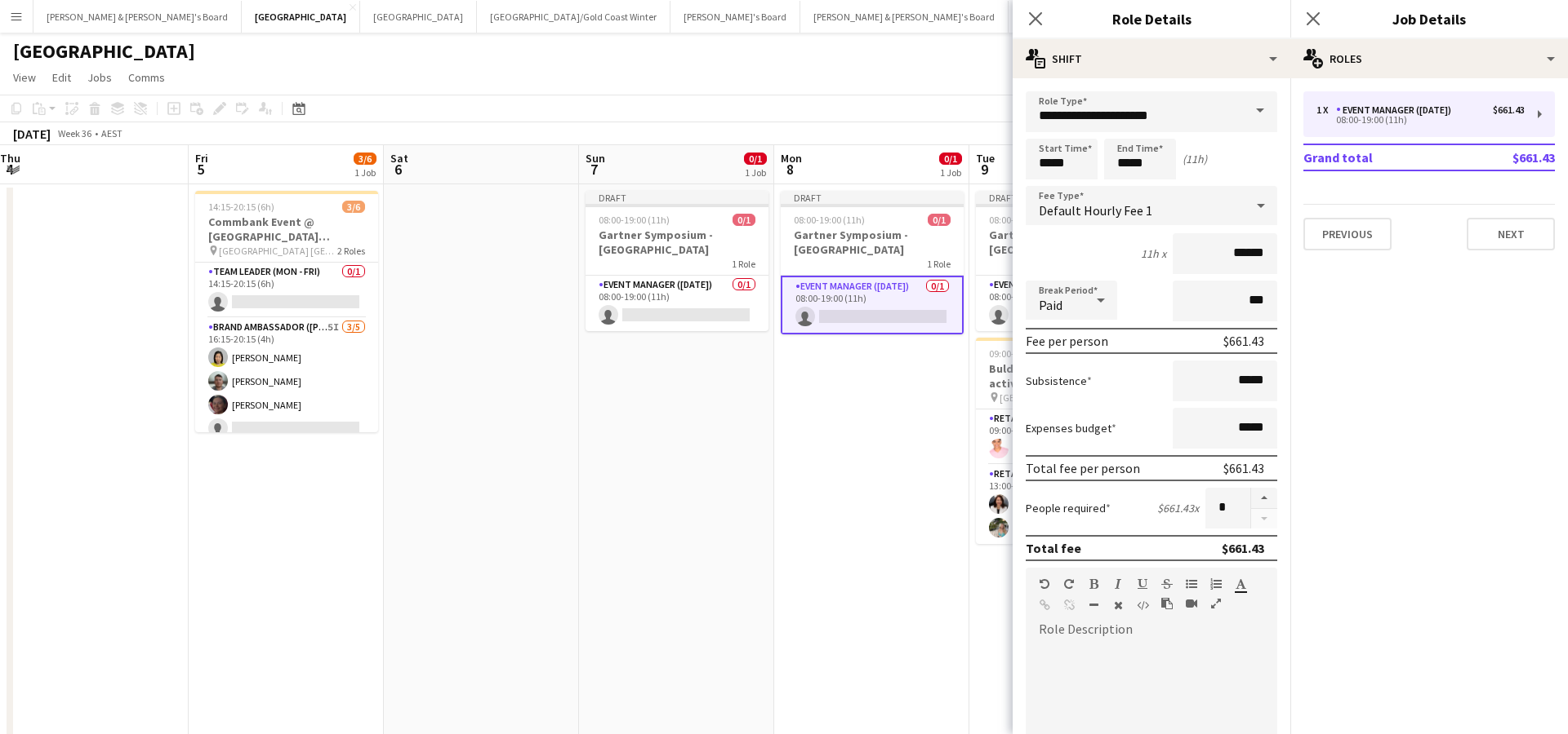
click at [1250, 108] on span at bounding box center [1260, 111] width 34 height 39
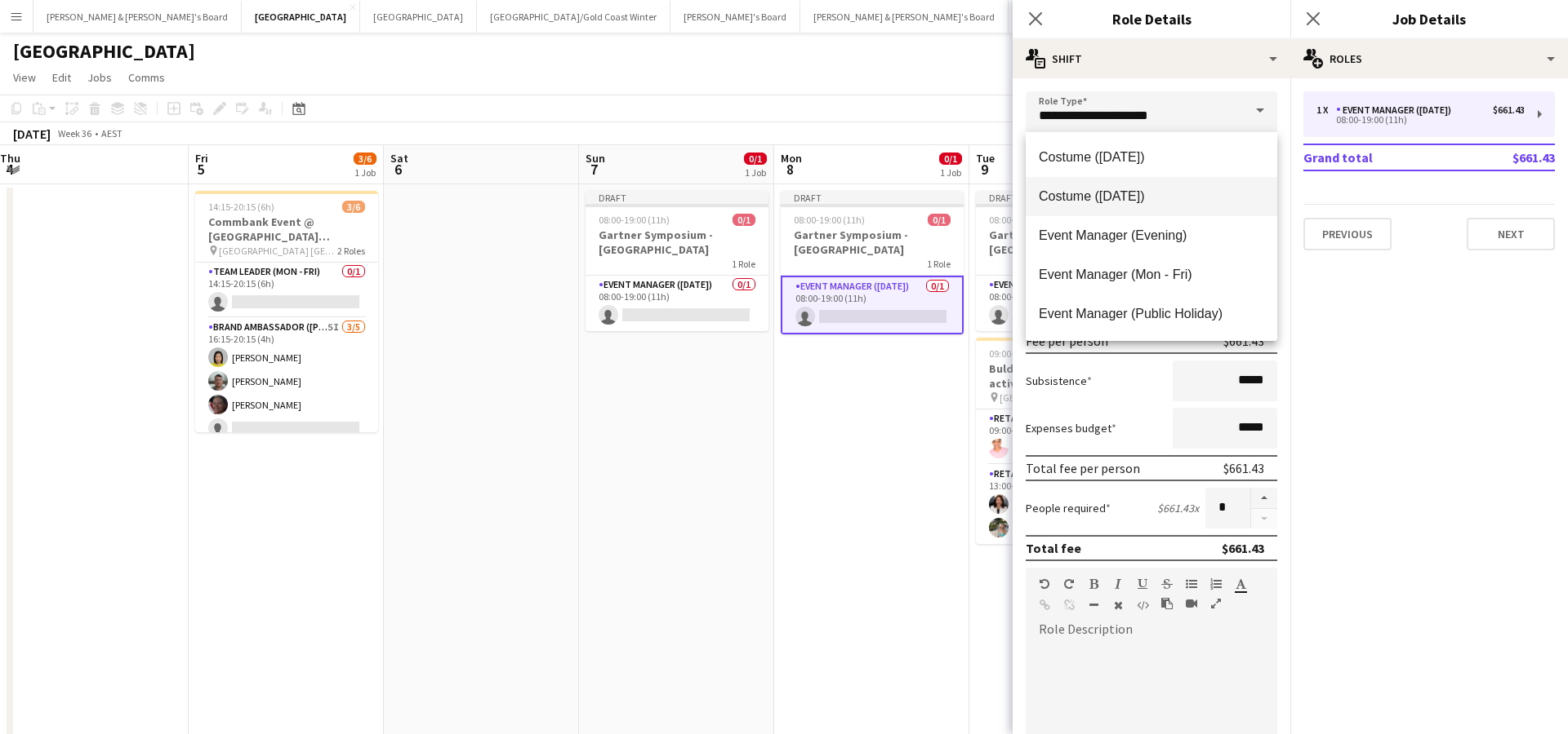
scroll to position [546, 0]
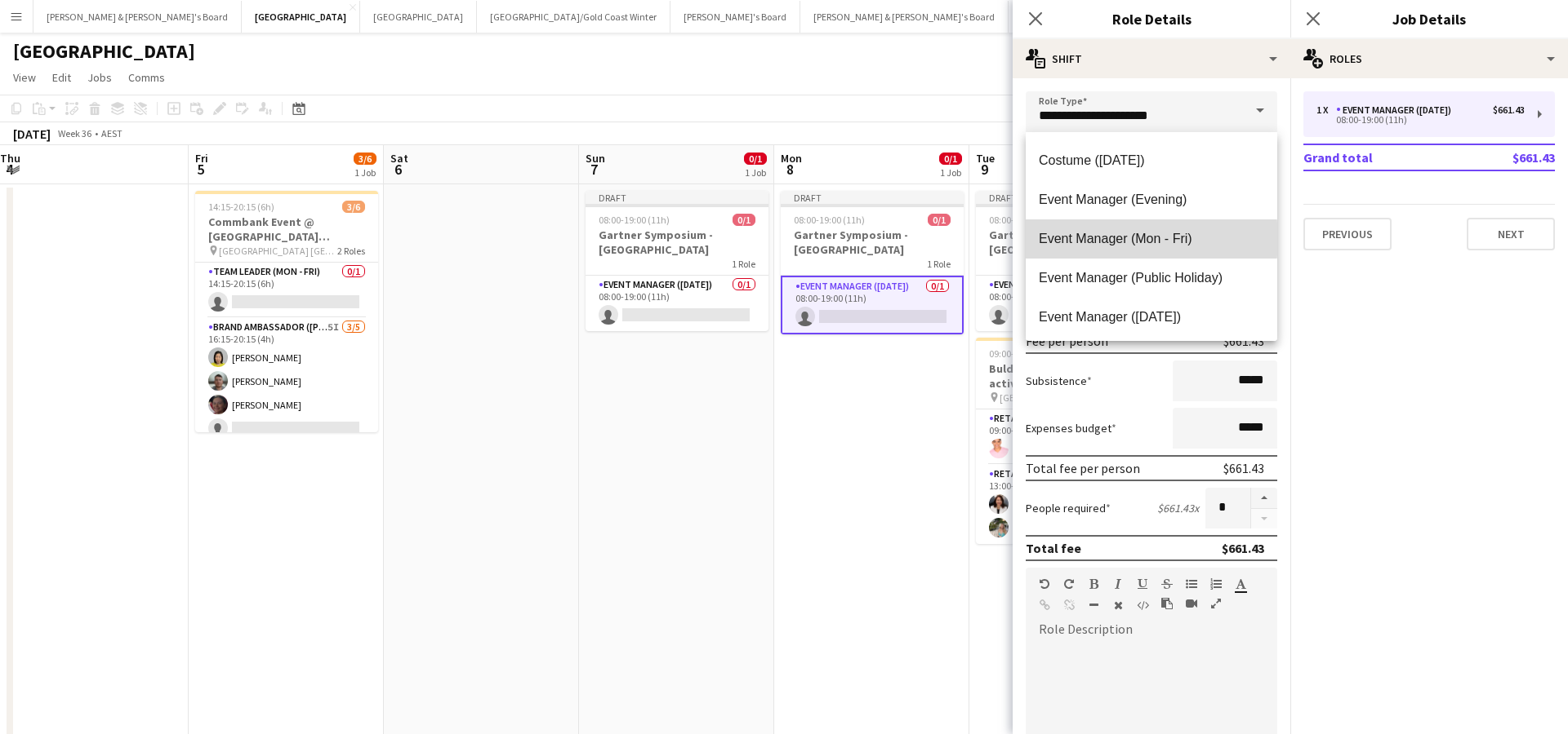
click at [1103, 239] on span "Event Manager (Mon - Fri)" at bounding box center [1151, 239] width 225 height 15
type input "**********"
type input "******"
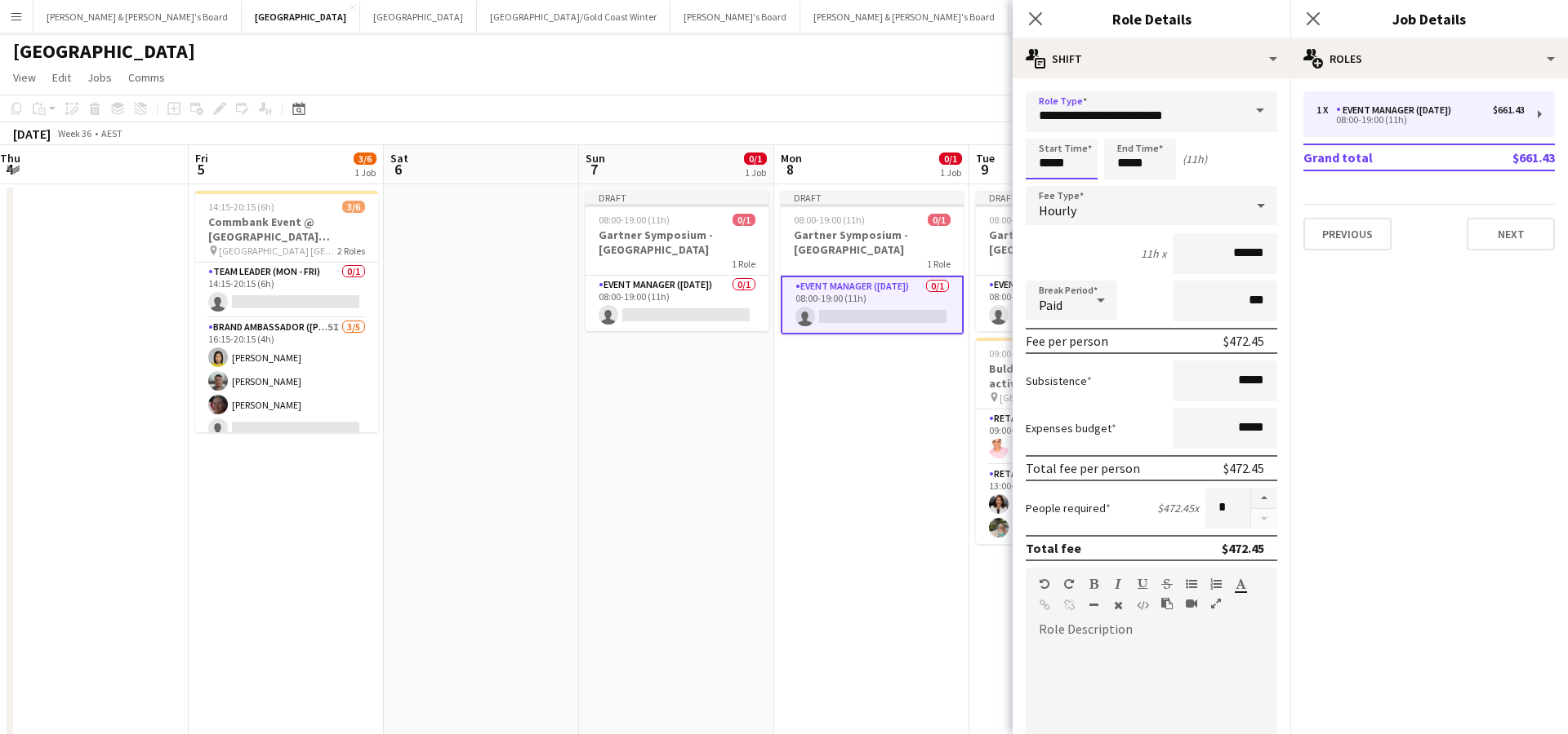
click at [1051, 158] on input "*****" at bounding box center [1061, 159] width 72 height 41
click at [1049, 190] on div at bounding box center [1044, 187] width 33 height 16
type input "*****"
click at [1049, 190] on div at bounding box center [1044, 187] width 33 height 16
click at [1130, 162] on input "*****" at bounding box center [1139, 159] width 72 height 41
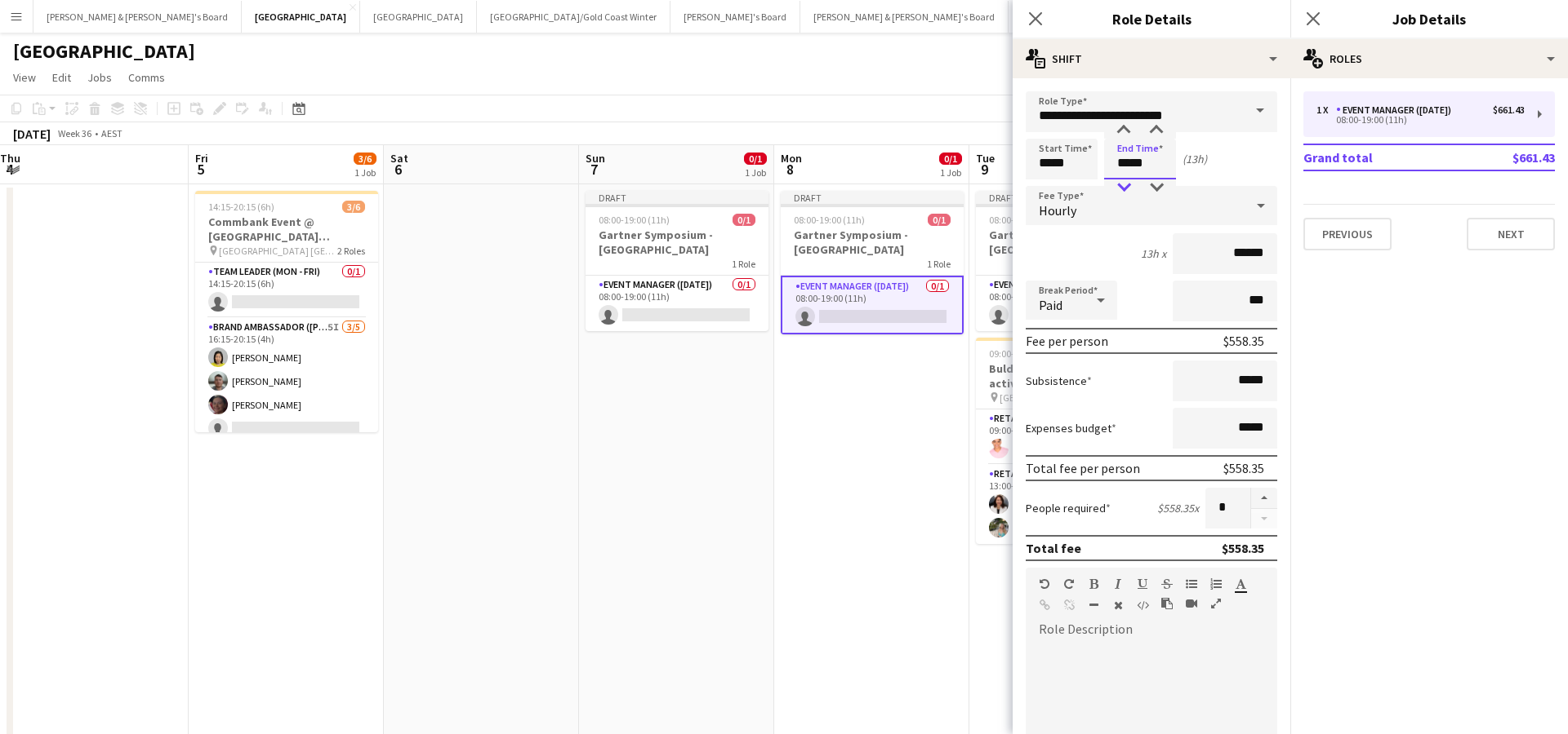
click at [1122, 187] on div at bounding box center [1123, 187] width 33 height 16
click at [1160, 132] on div at bounding box center [1155, 130] width 33 height 16
type input "*****"
click at [1160, 132] on div at bounding box center [1155, 130] width 33 height 16
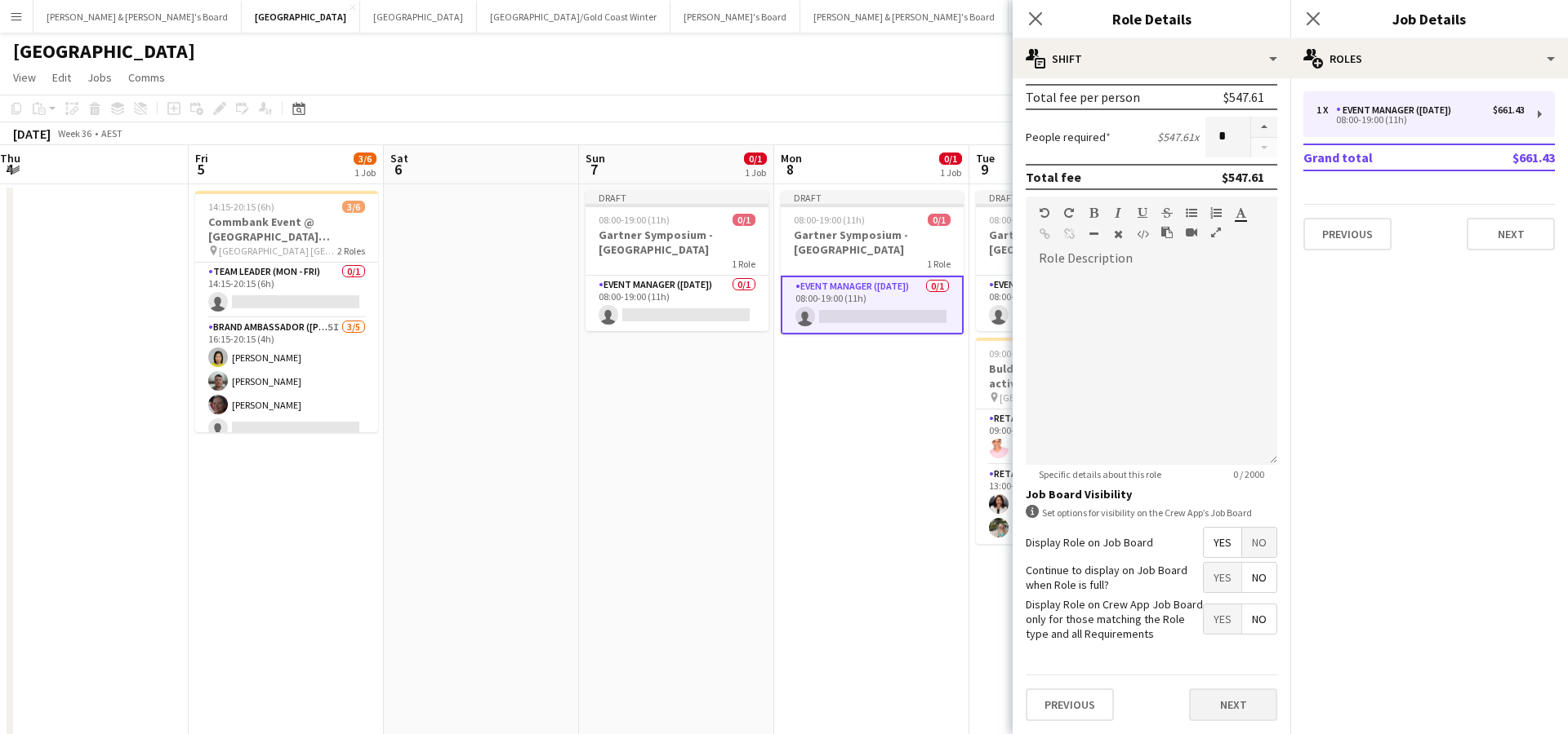
scroll to position [371, 0]
click at [1235, 702] on button "Next" at bounding box center [1233, 705] width 88 height 33
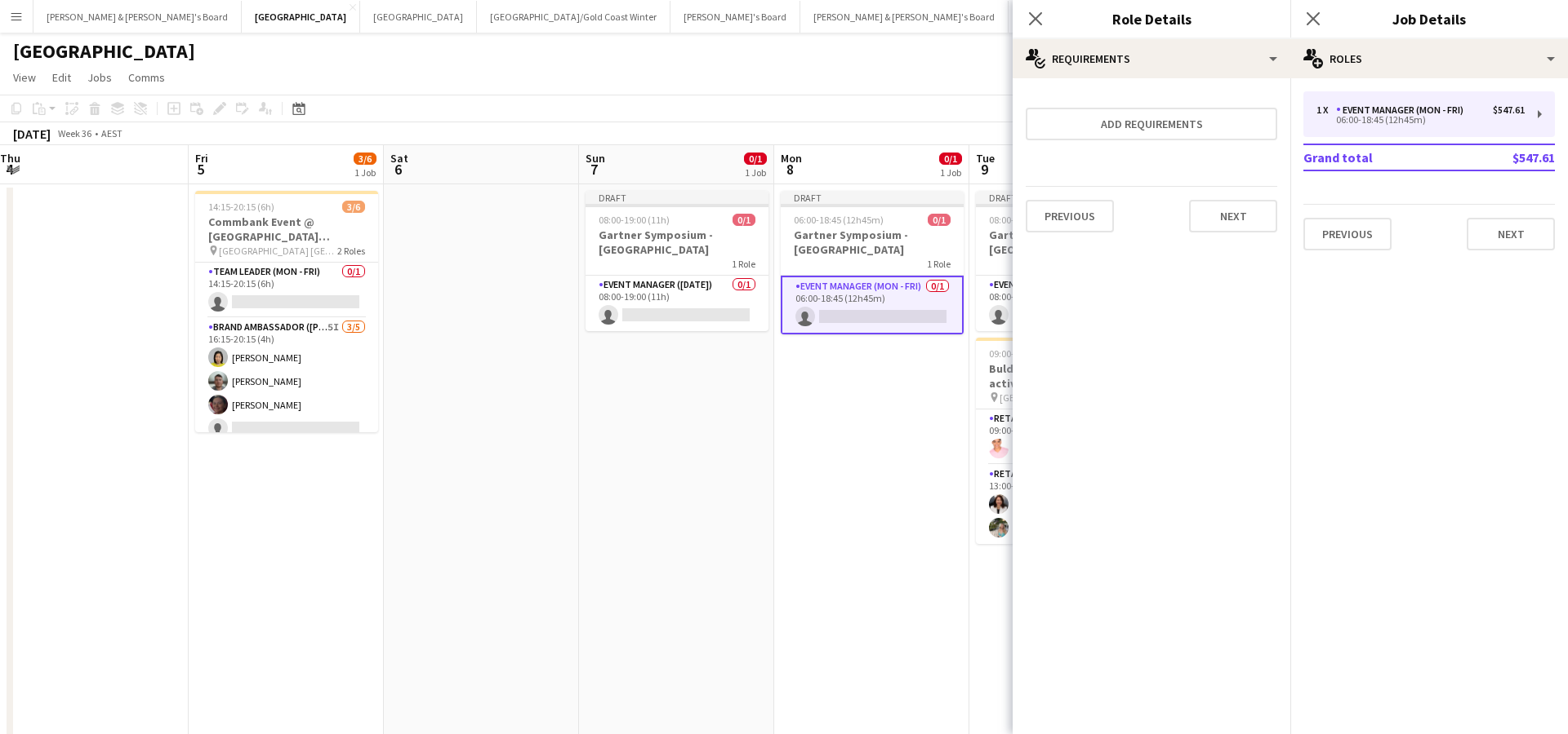
scroll to position [0, 0]
click at [916, 523] on app-date-cell "Draft 06:00-18:45 (12h45m) 0/1 Gartner Symposium - Gold Coast 1 Role Event Mana…" at bounding box center [872, 483] width 195 height 597
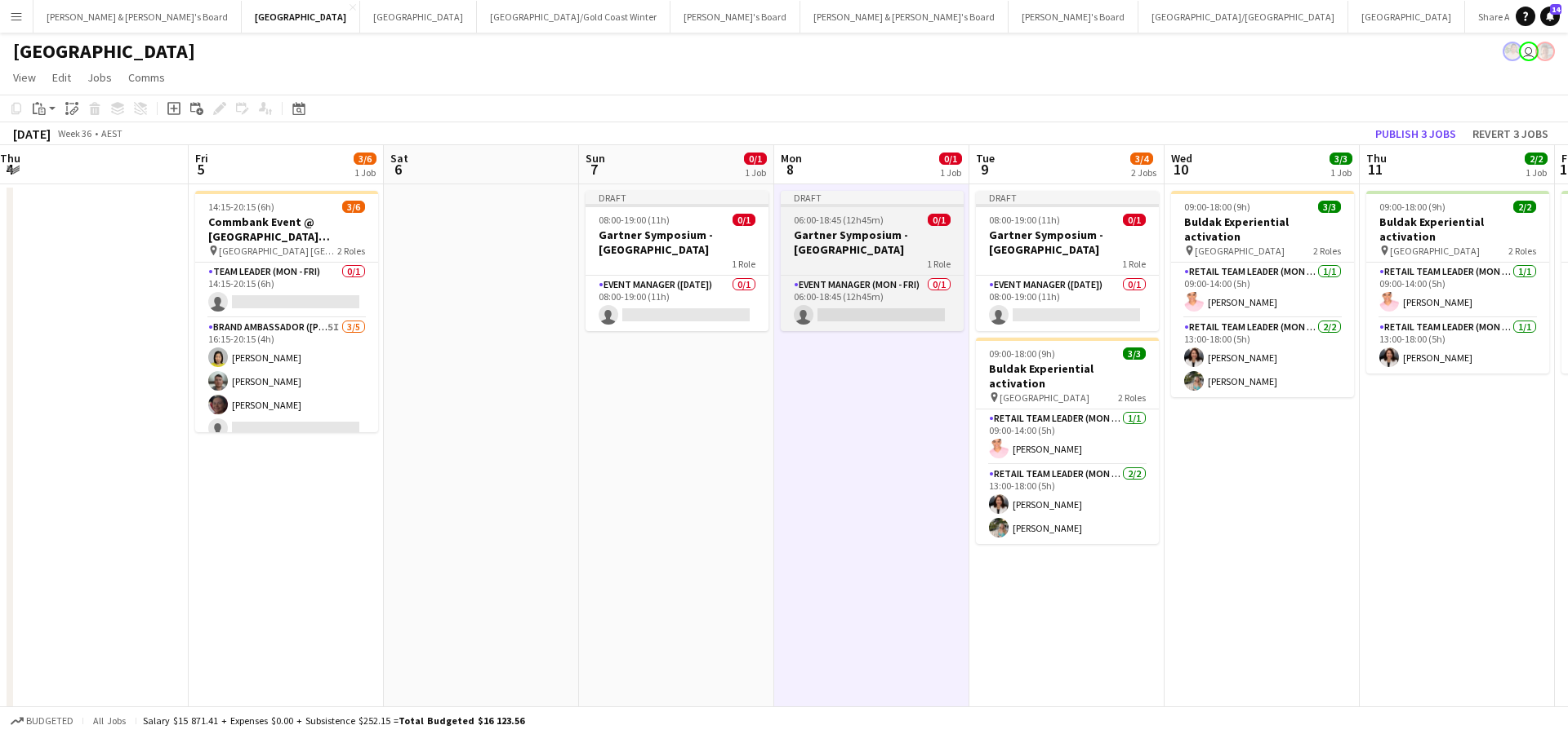
click at [871, 244] on h3 "Gartner Symposium - [GEOGRAPHIC_DATA]" at bounding box center [872, 242] width 183 height 30
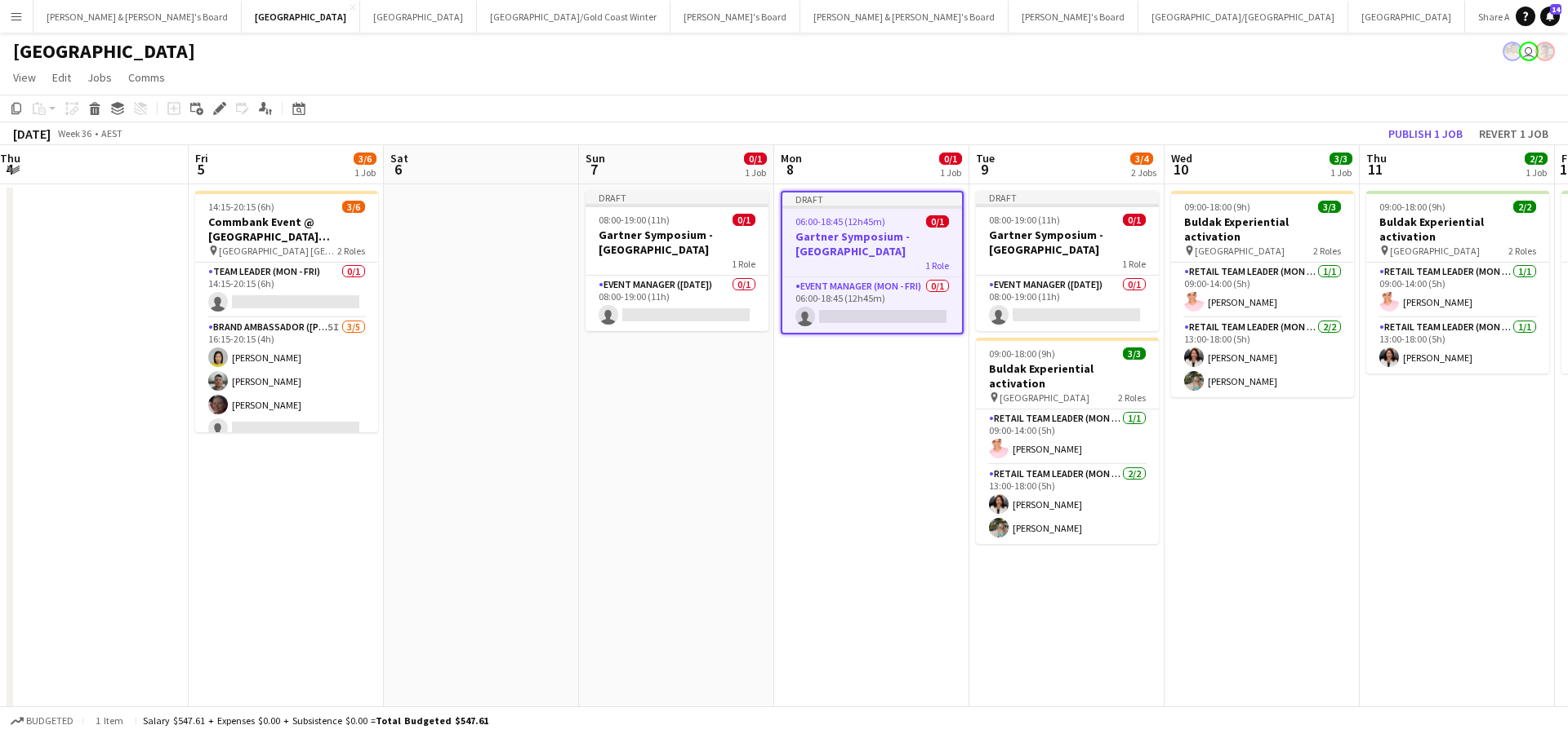
click at [1078, 626] on app-date-cell "Draft 08:00-19:00 (11h) 0/1 Gartner Symposium - Gold Coast 1 Role Event Manager…" at bounding box center [1067, 483] width 195 height 597
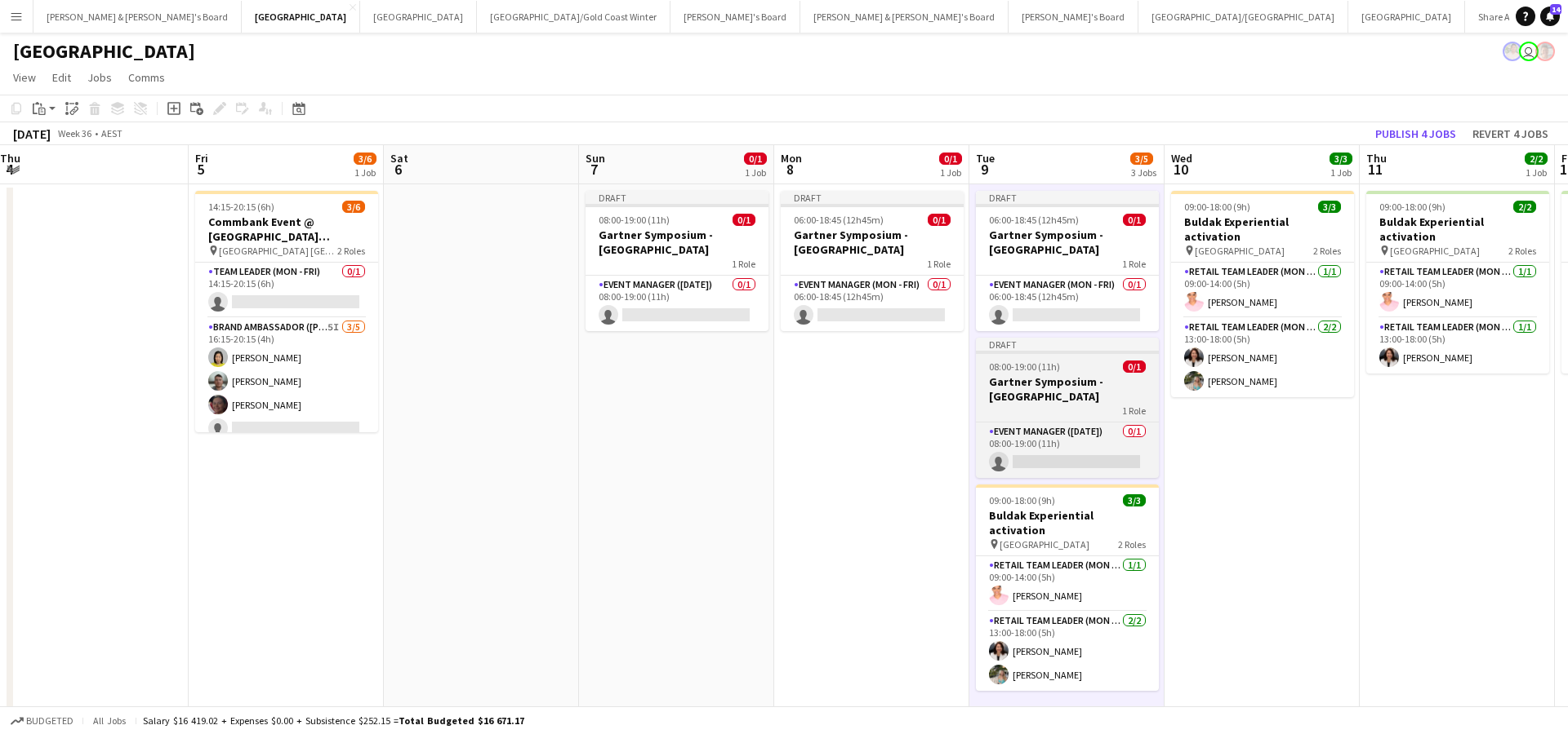
click at [1078, 392] on h3 "Gartner Symposium - [GEOGRAPHIC_DATA]" at bounding box center [1067, 389] width 183 height 30
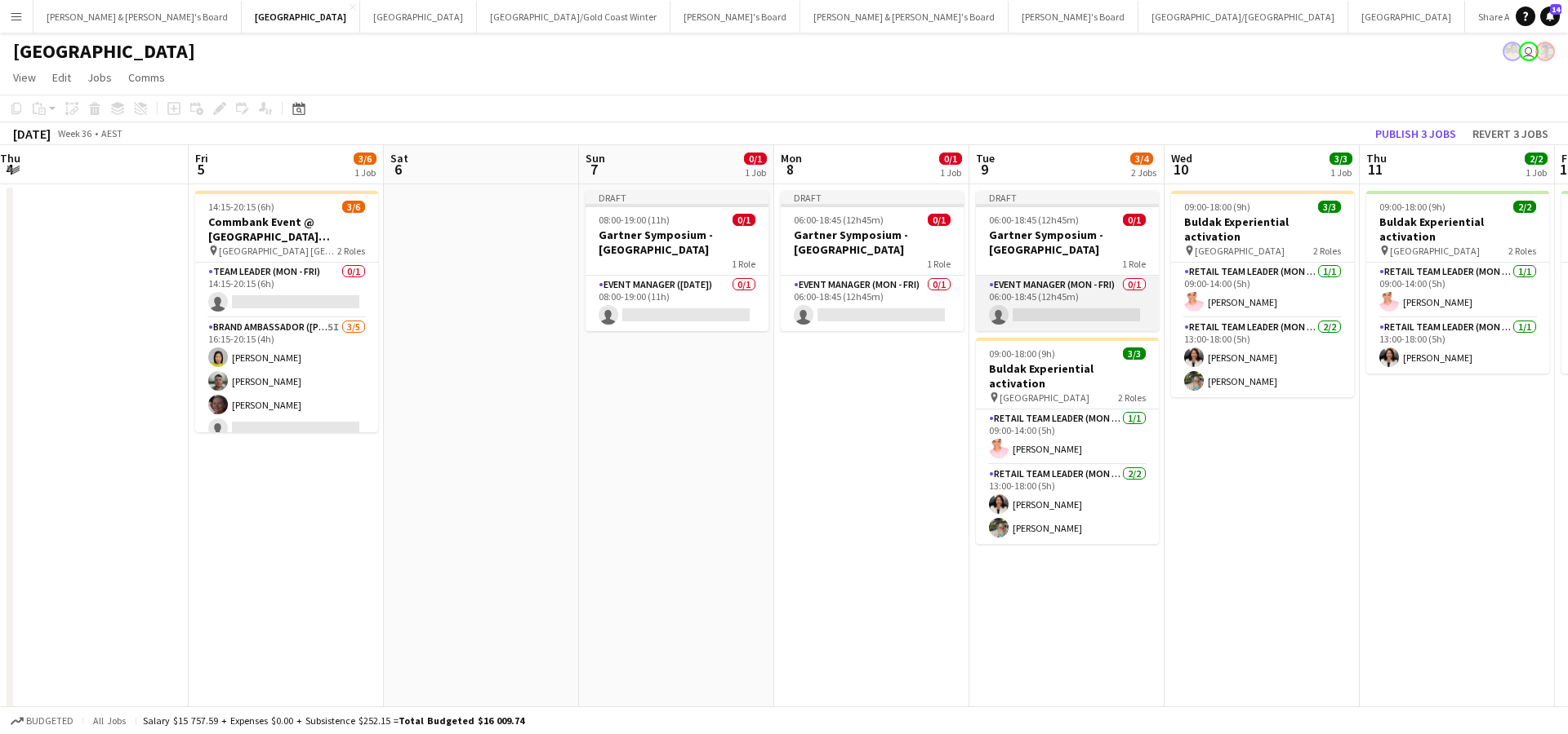
click at [1066, 303] on app-card-role "Event Manager (Mon - Fri) 0/1 06:00-18:45 (12h45m) single-neutral-actions" at bounding box center [1067, 304] width 183 height 56
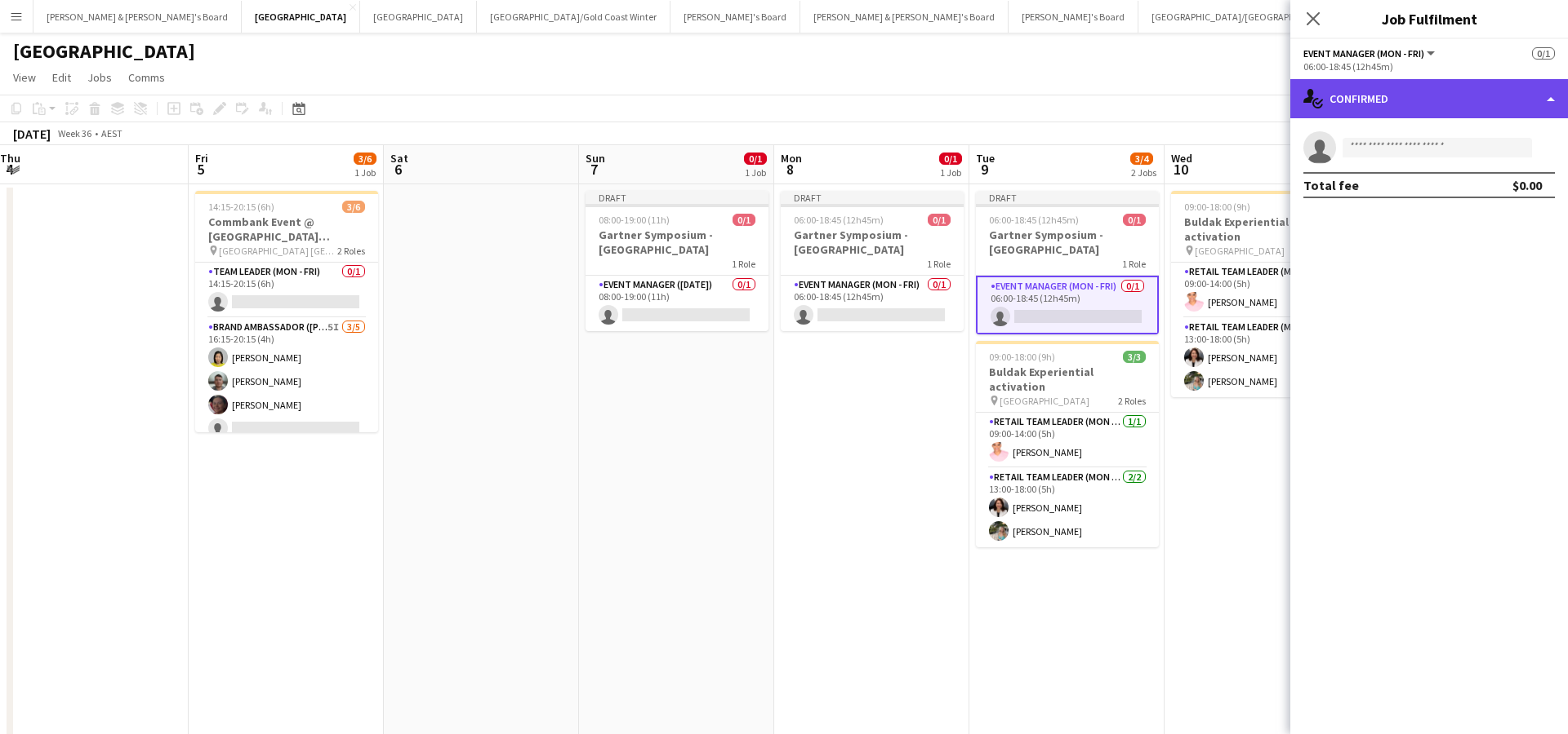
click at [1395, 90] on div "single-neutral-actions-check-2 Confirmed" at bounding box center [1429, 98] width 278 height 39
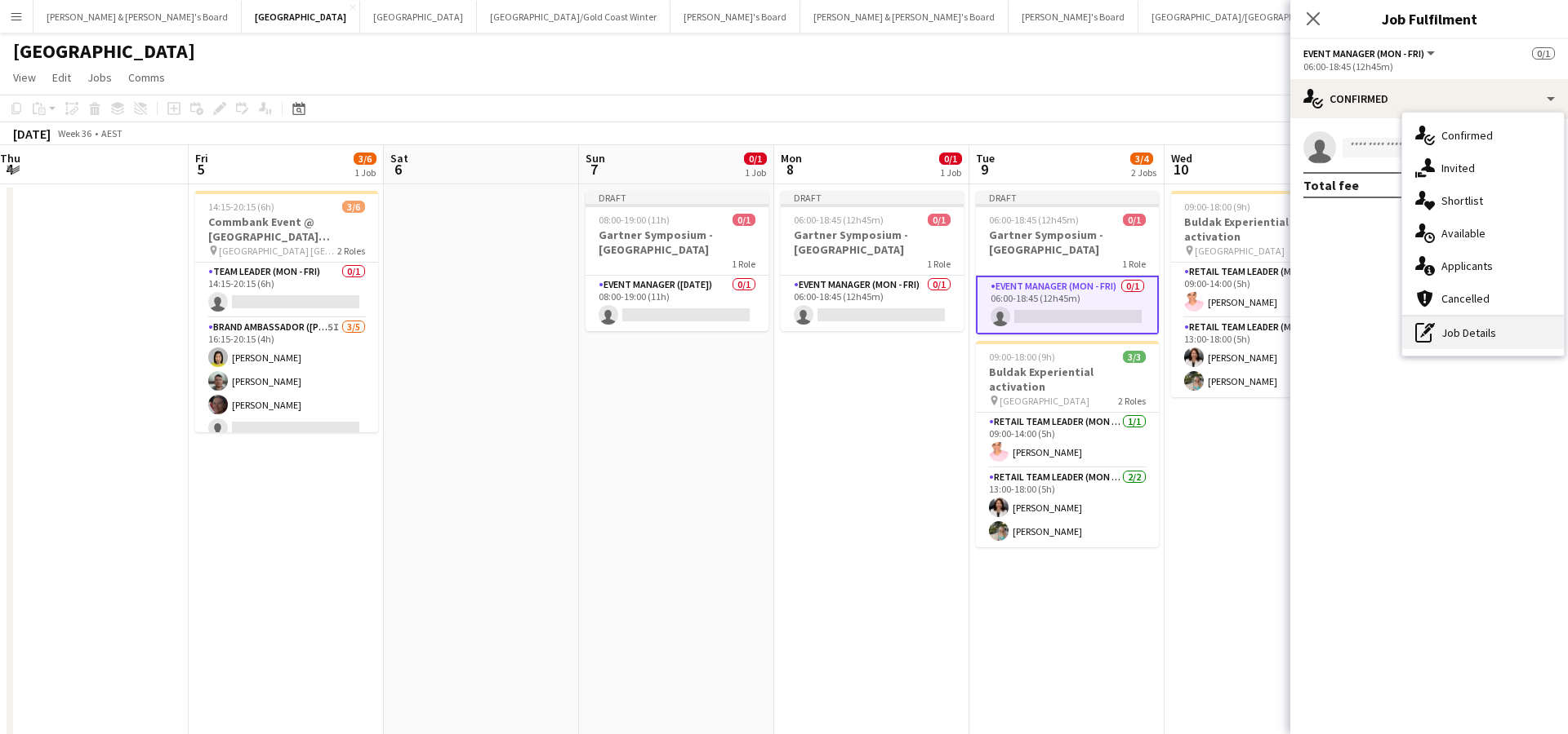
click at [1460, 349] on div "pen-write Job Details" at bounding box center [1482, 333] width 162 height 33
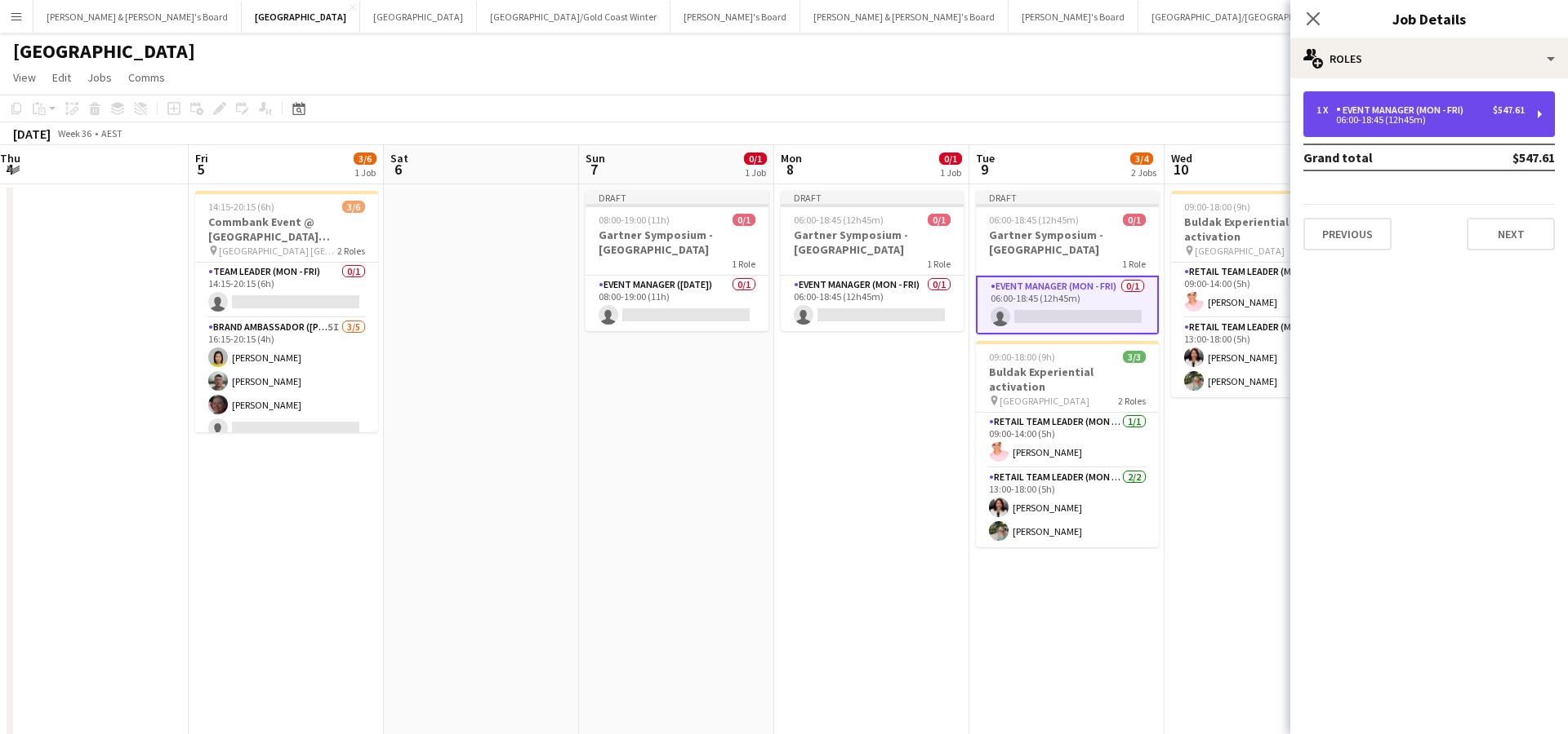
click at [1395, 96] on div "1 x Event Manager (Mon - Fri) $547.61 06:00-18:45 (12h45m)" at bounding box center [1428, 114] width 252 height 46
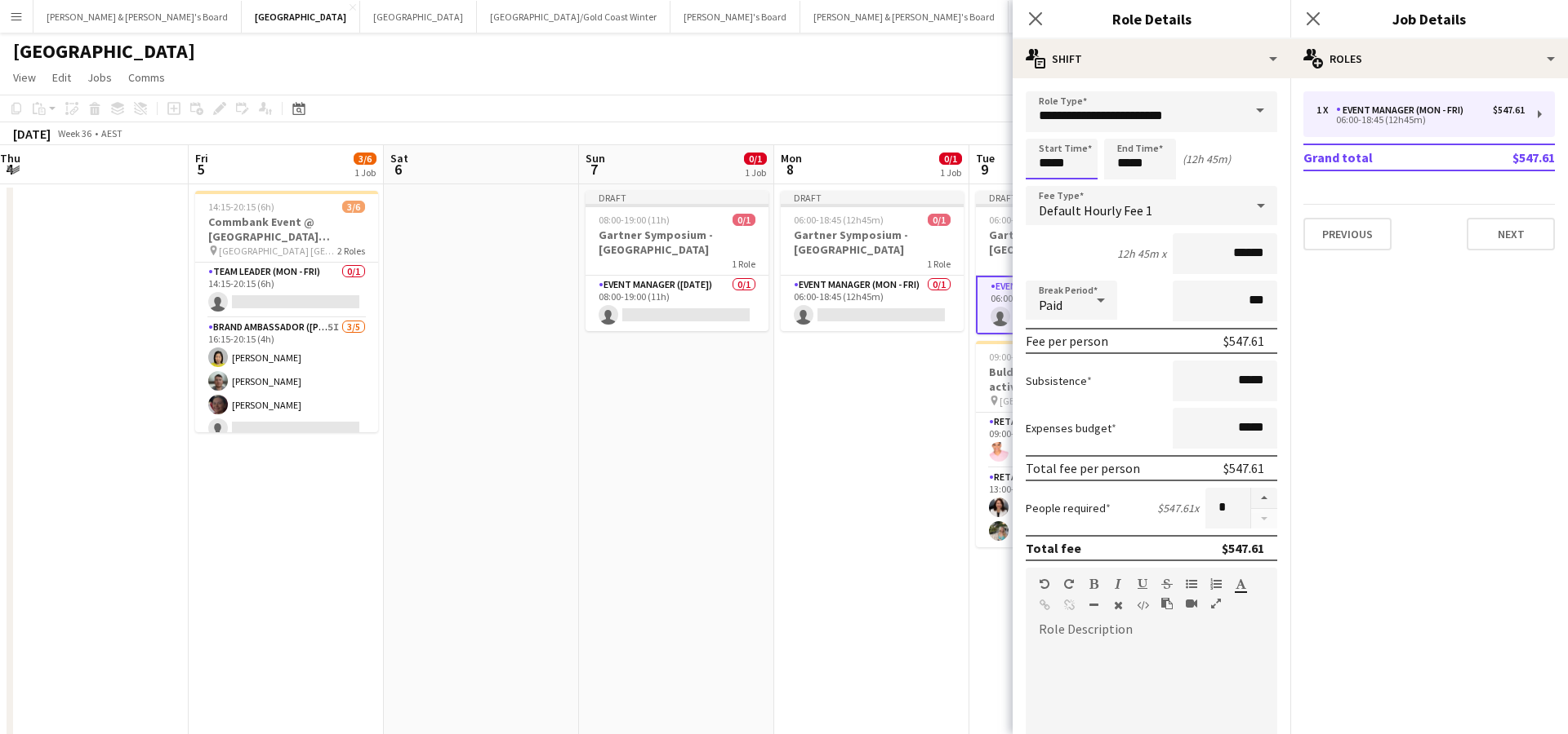
click at [1039, 165] on input "*****" at bounding box center [1061, 159] width 72 height 41
type input "*****"
click at [1045, 129] on div at bounding box center [1044, 130] width 33 height 16
click at [1129, 157] on input "*****" at bounding box center [1139, 159] width 72 height 41
click at [1123, 180] on div at bounding box center [1123, 187] width 33 height 16
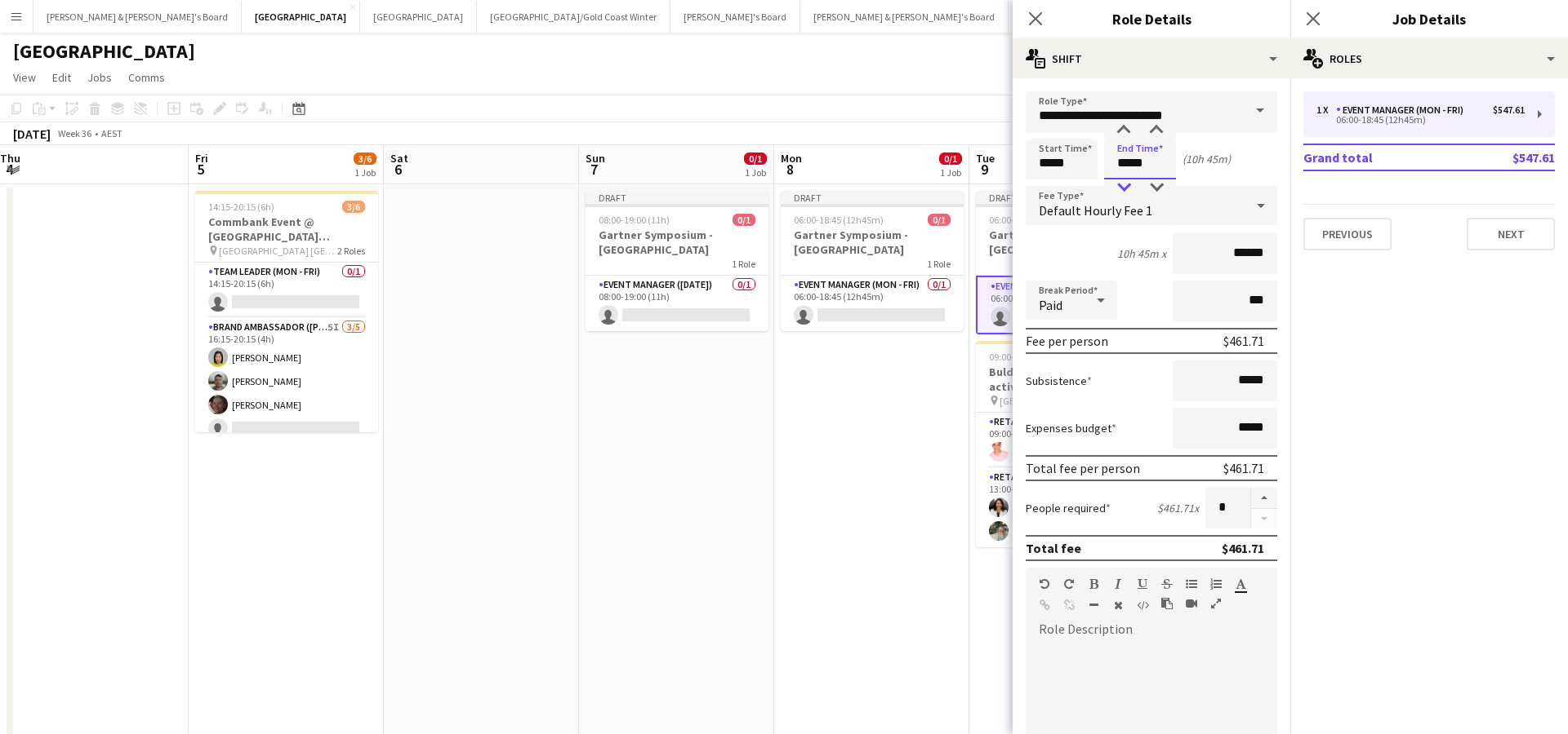
click at [1123, 180] on div at bounding box center [1123, 187] width 33 height 16
click at [1162, 185] on div at bounding box center [1155, 187] width 33 height 16
type input "*****"
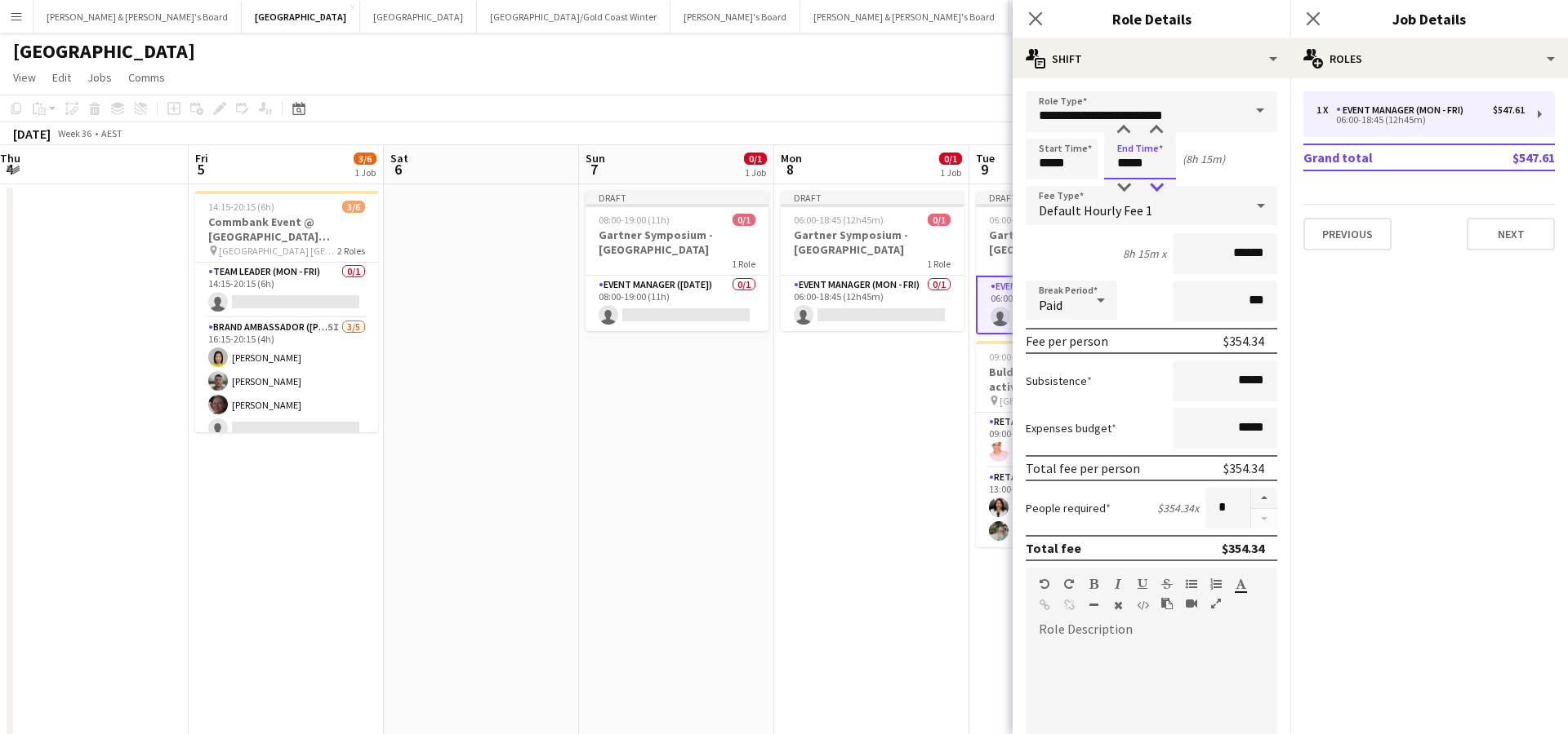
click at [1162, 185] on div at bounding box center [1155, 187] width 33 height 16
click at [1501, 229] on button "Next" at bounding box center [1510, 234] width 88 height 33
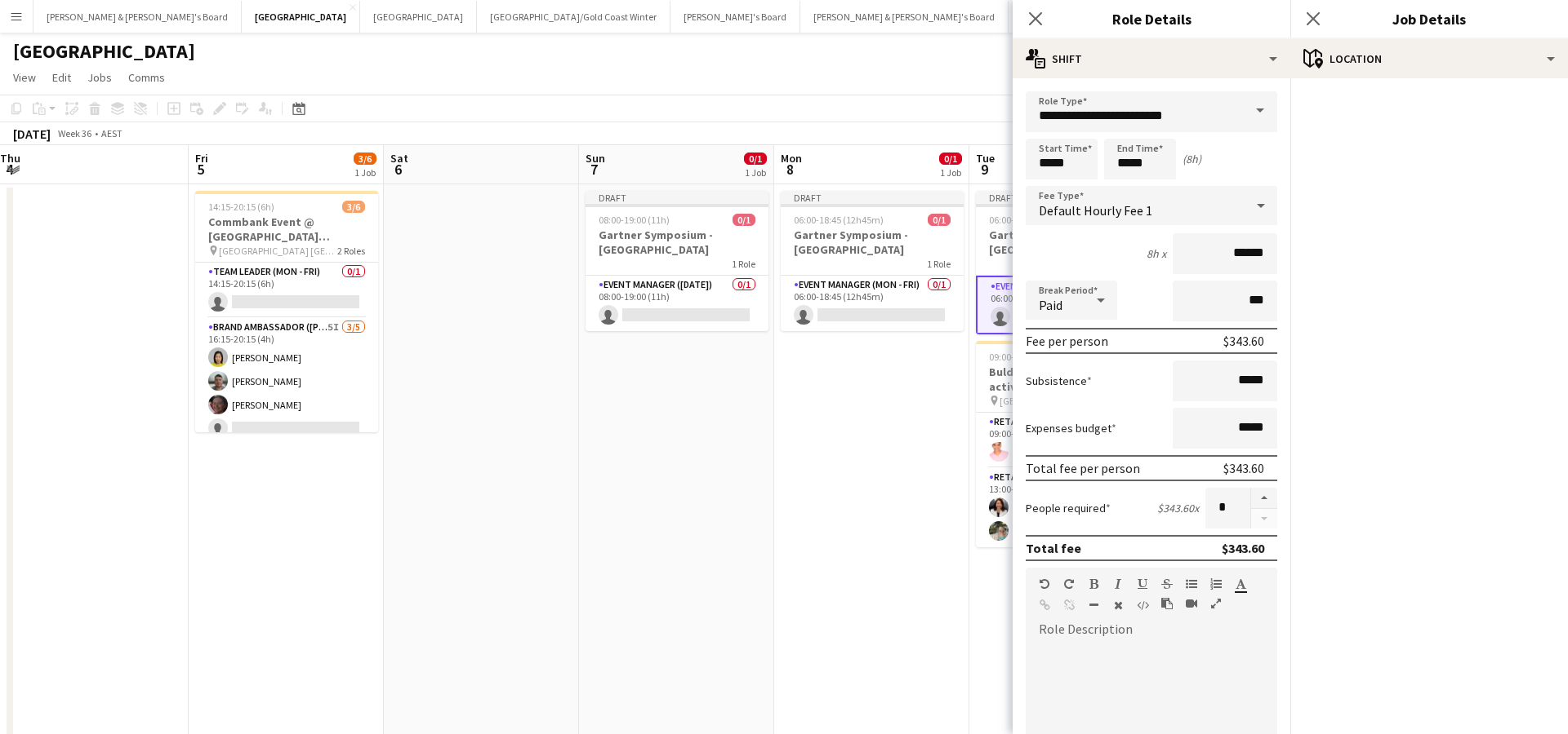
click at [779, 534] on app-date-cell "Draft 06:00-18:45 (12h45m) 0/1 Gartner Symposium - Gold Coast 1 Role Event Mana…" at bounding box center [872, 483] width 195 height 597
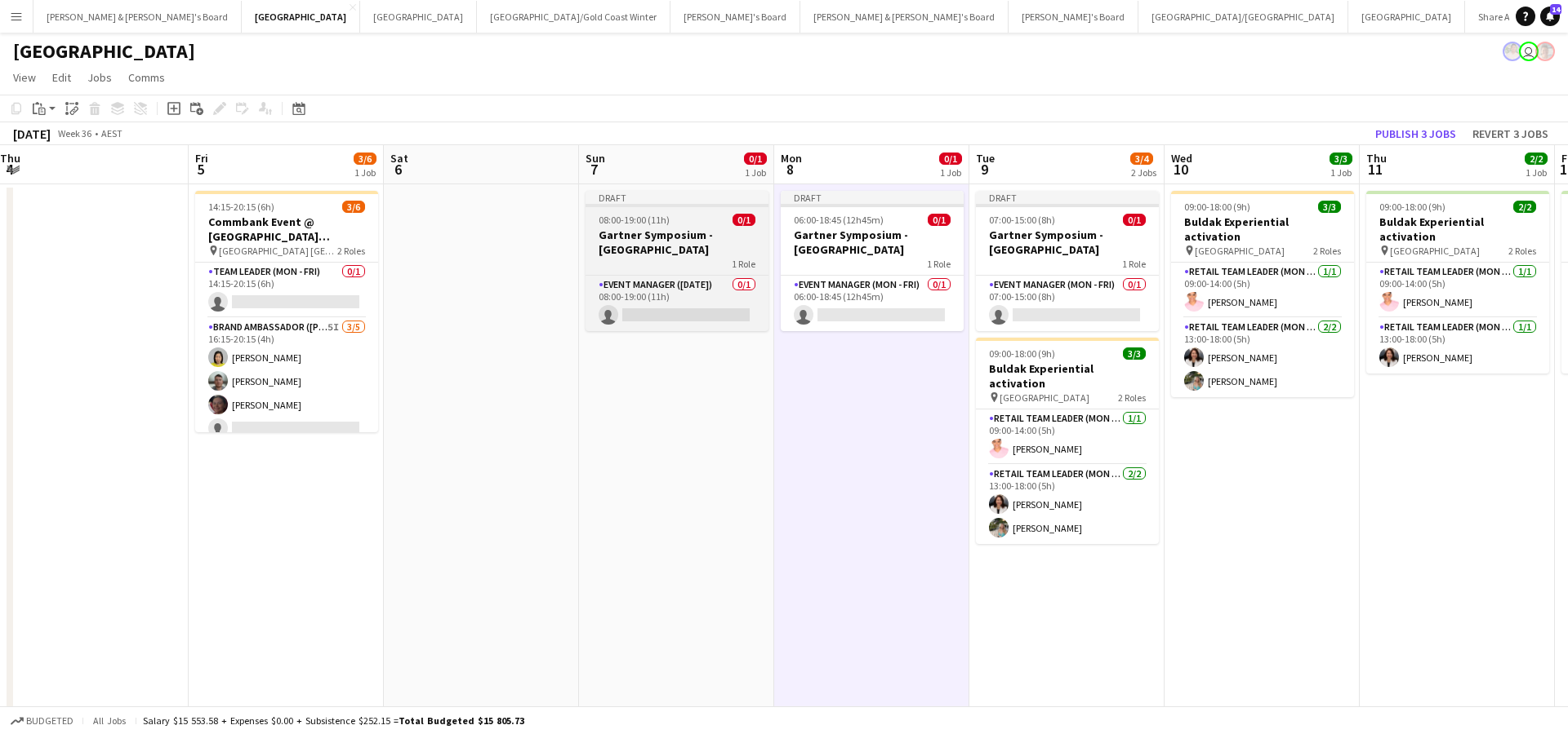
click at [688, 257] on div "1 Role" at bounding box center [677, 263] width 183 height 13
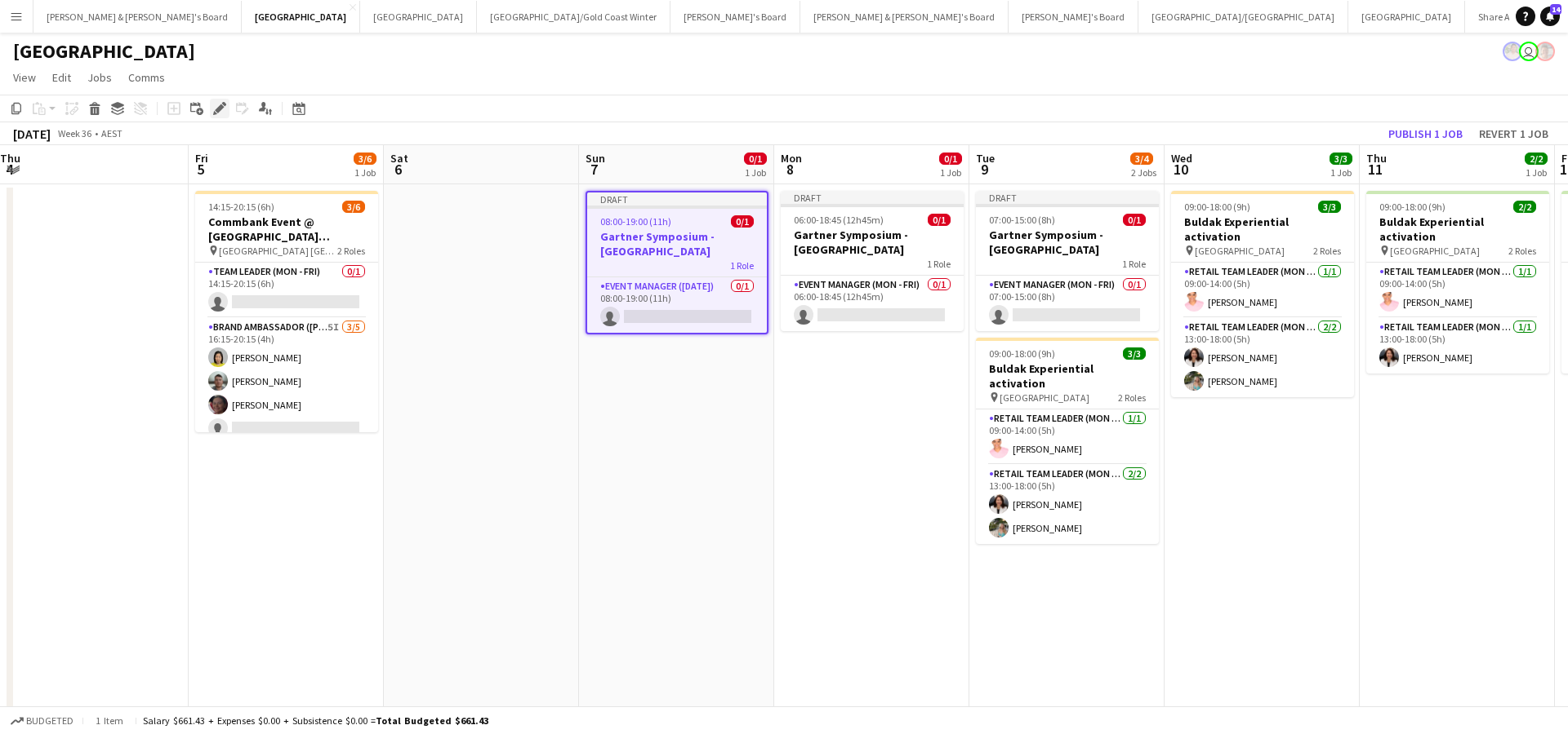
click at [220, 112] on icon "Edit" at bounding box center [219, 108] width 13 height 13
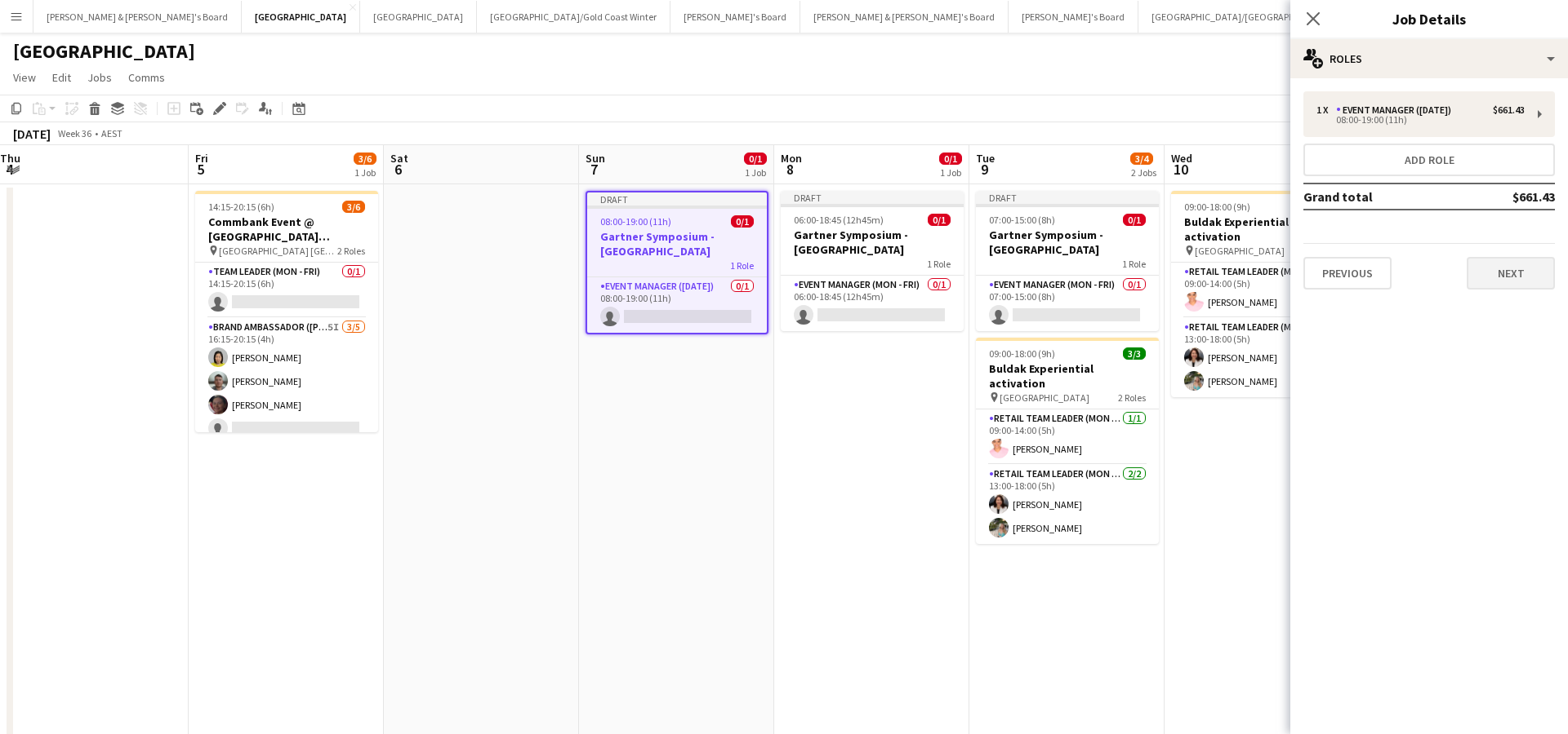
click at [1505, 279] on button "Next" at bounding box center [1510, 273] width 88 height 33
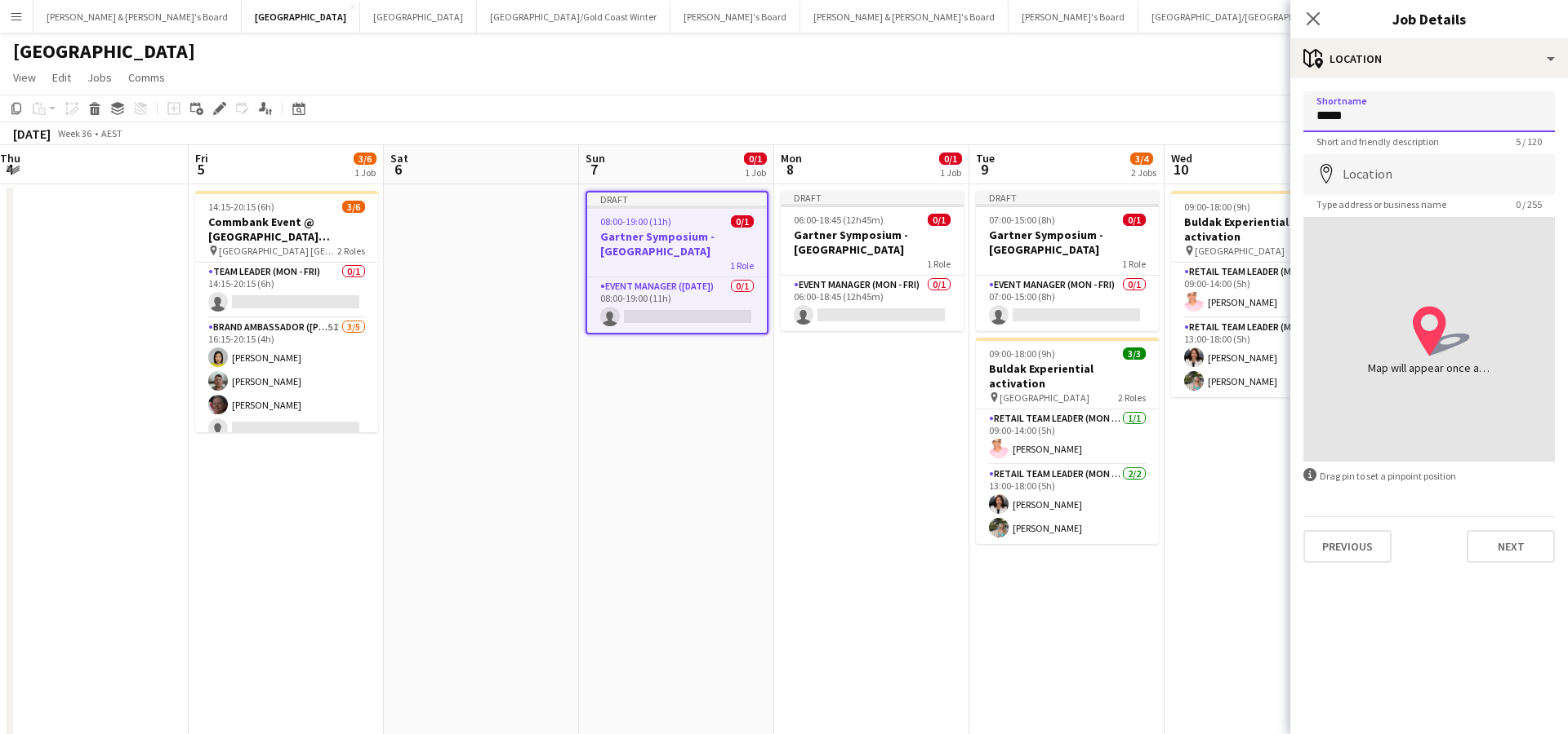
type input "*****"
type input "**********"
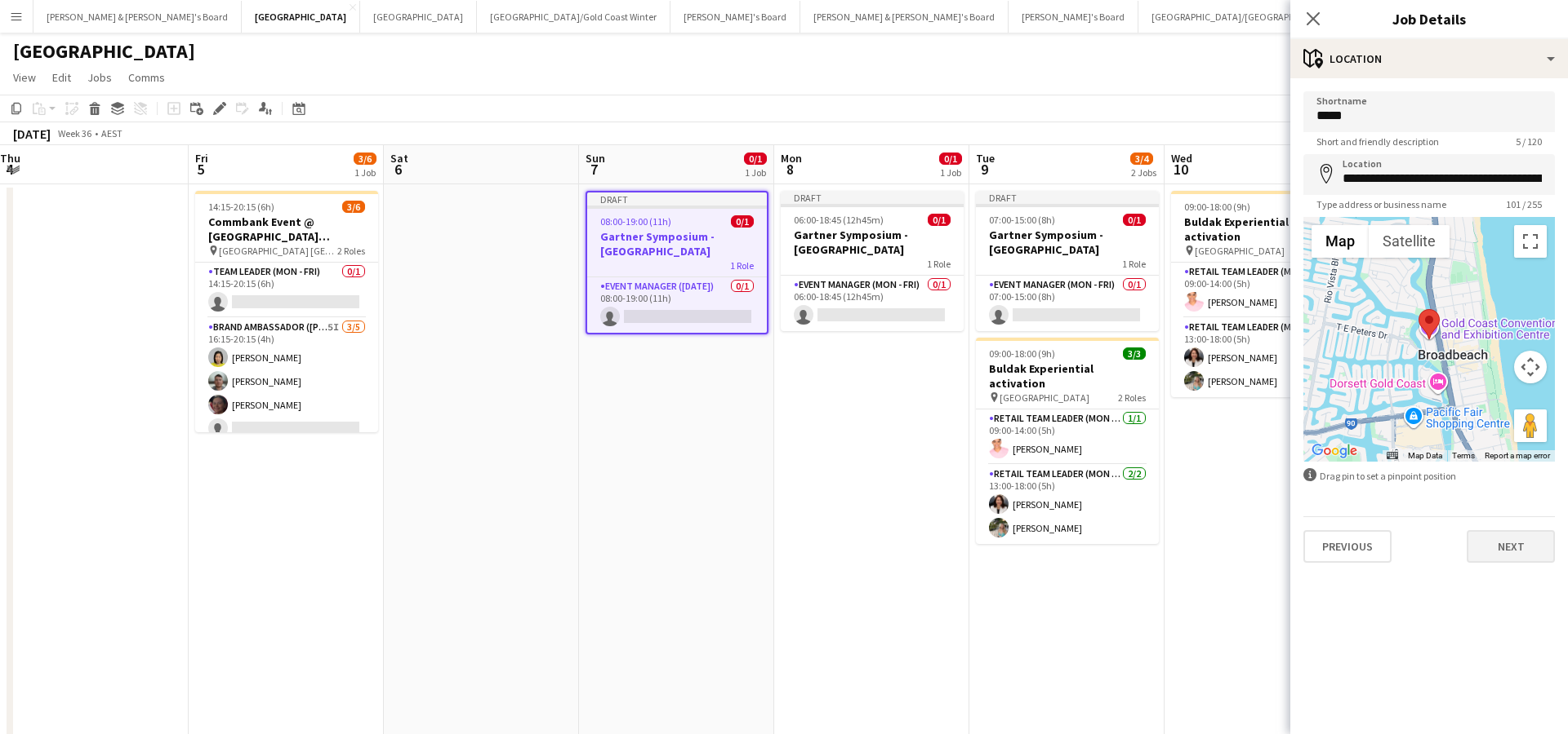
click at [1513, 549] on button "Next" at bounding box center [1510, 546] width 88 height 33
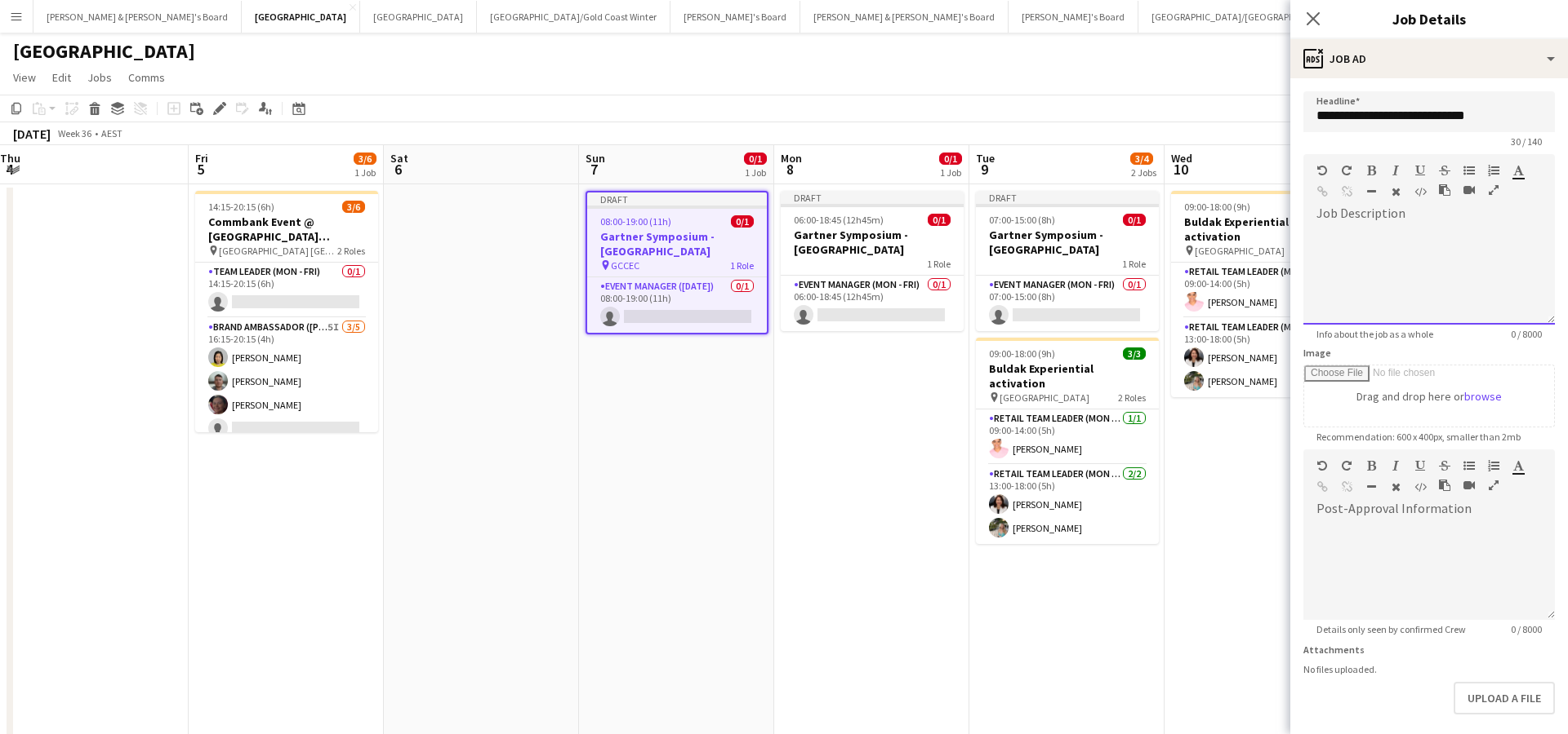
click at [1365, 227] on div at bounding box center [1428, 276] width 252 height 98
paste div
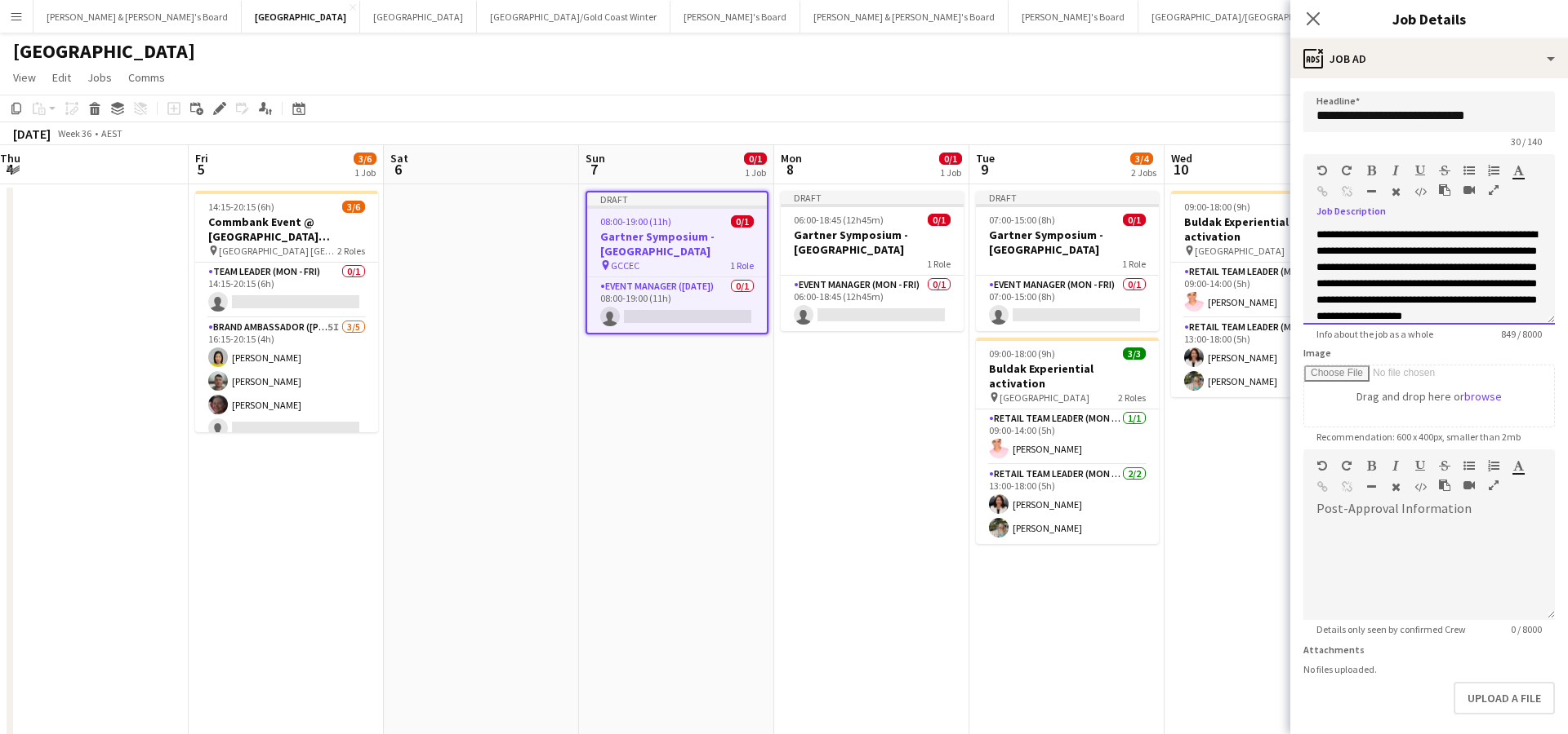
click at [1343, 235] on div "**********" at bounding box center [1429, 284] width 225 height 114
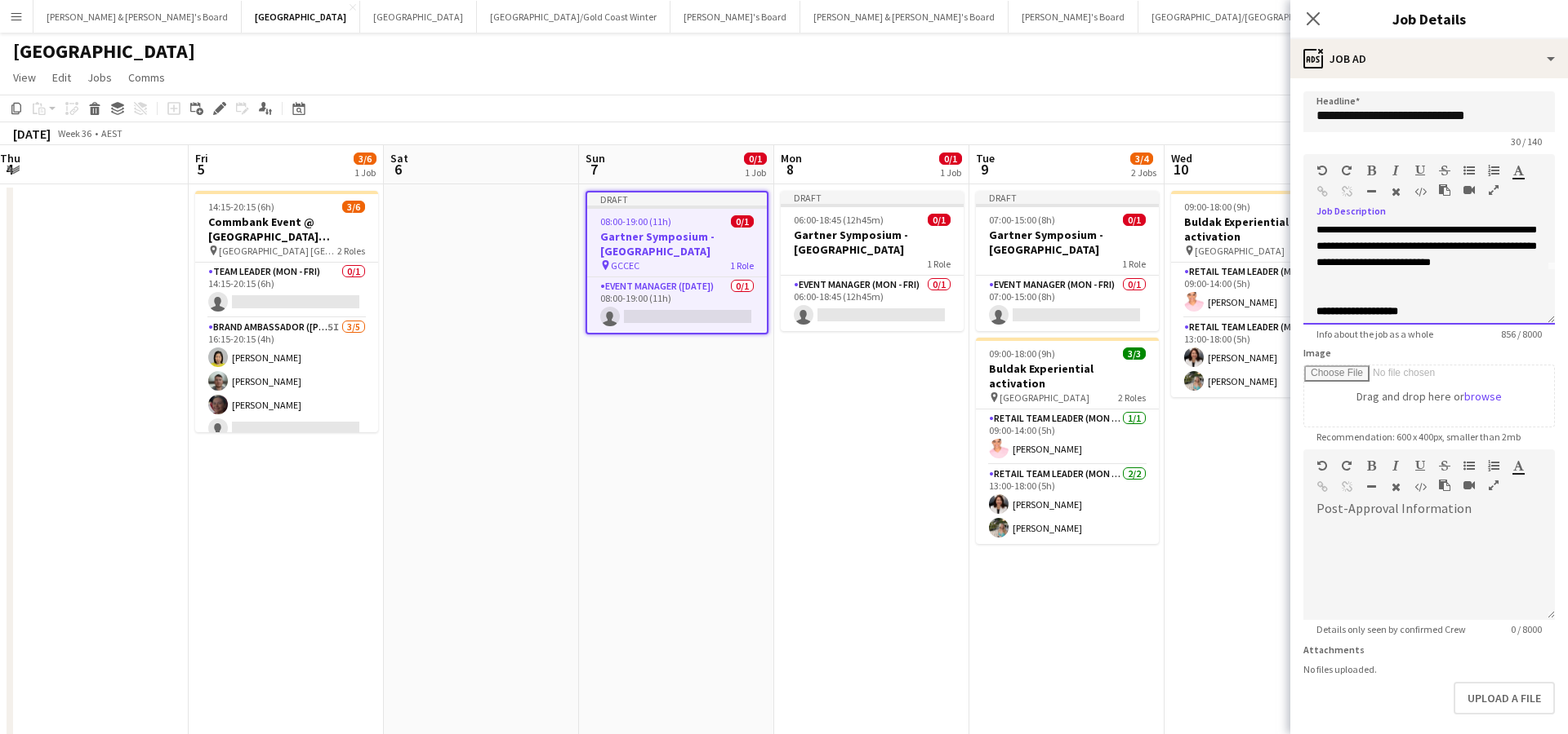
click at [1388, 279] on div "**********" at bounding box center [1429, 229] width 225 height 114
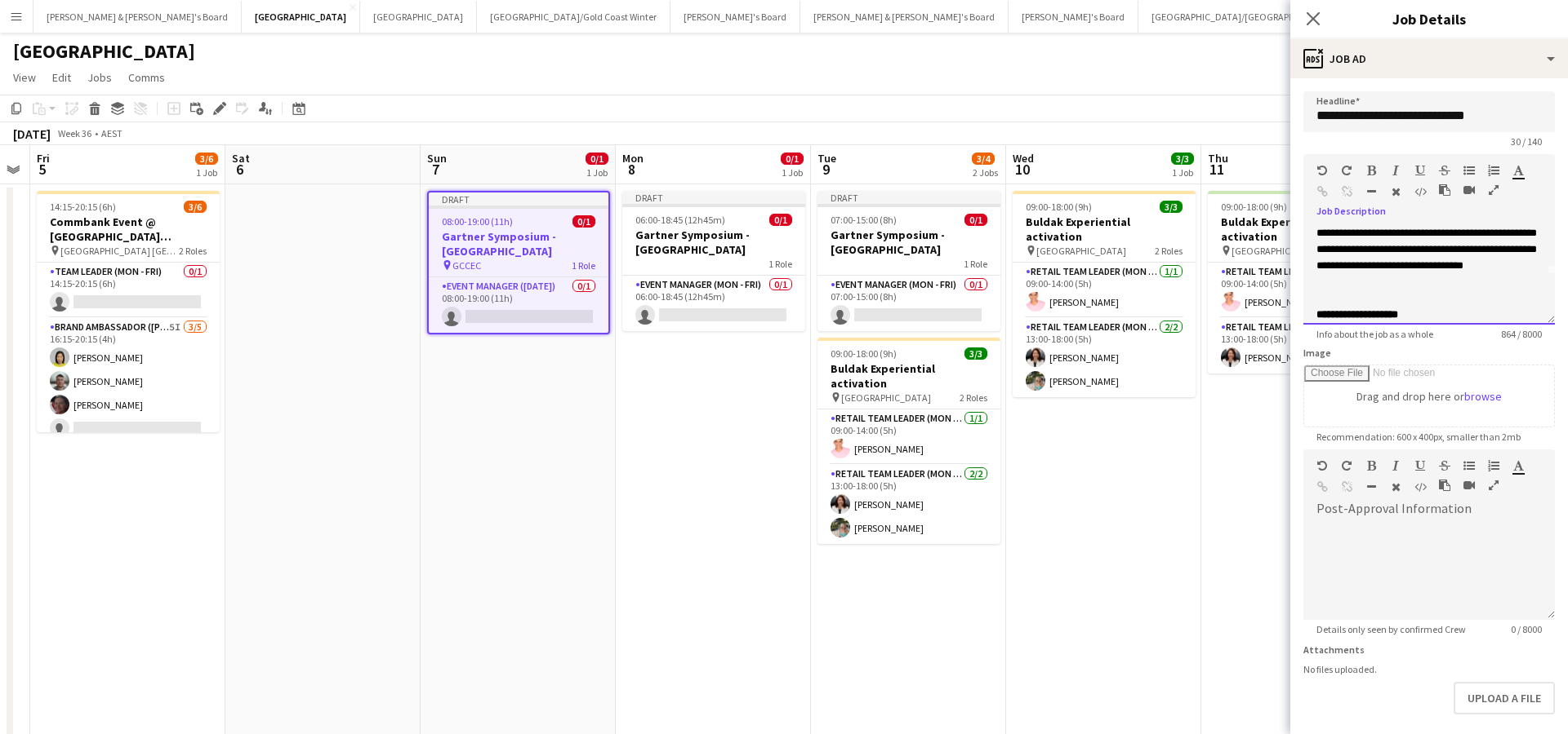
scroll to position [45, 0]
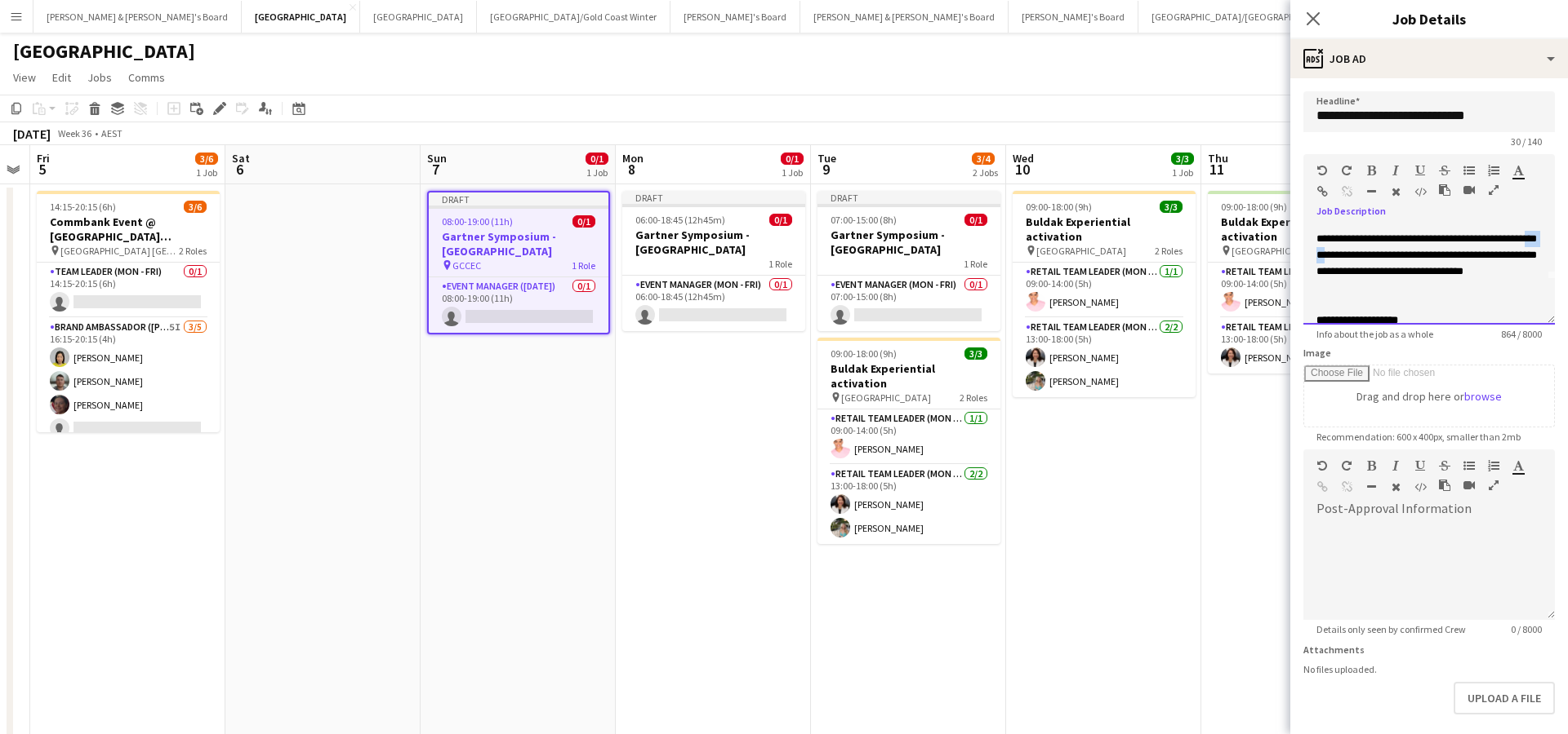
drag, startPoint x: 1510, startPoint y: 255, endPoint x: 1539, endPoint y: 256, distance: 29.0
click at [1539, 256] on div "**********" at bounding box center [1429, 239] width 225 height 114
drag, startPoint x: 1442, startPoint y: 289, endPoint x: 1305, endPoint y: 251, distance: 142.2
click at [1305, 251] on div "**********" at bounding box center [1428, 276] width 252 height 98
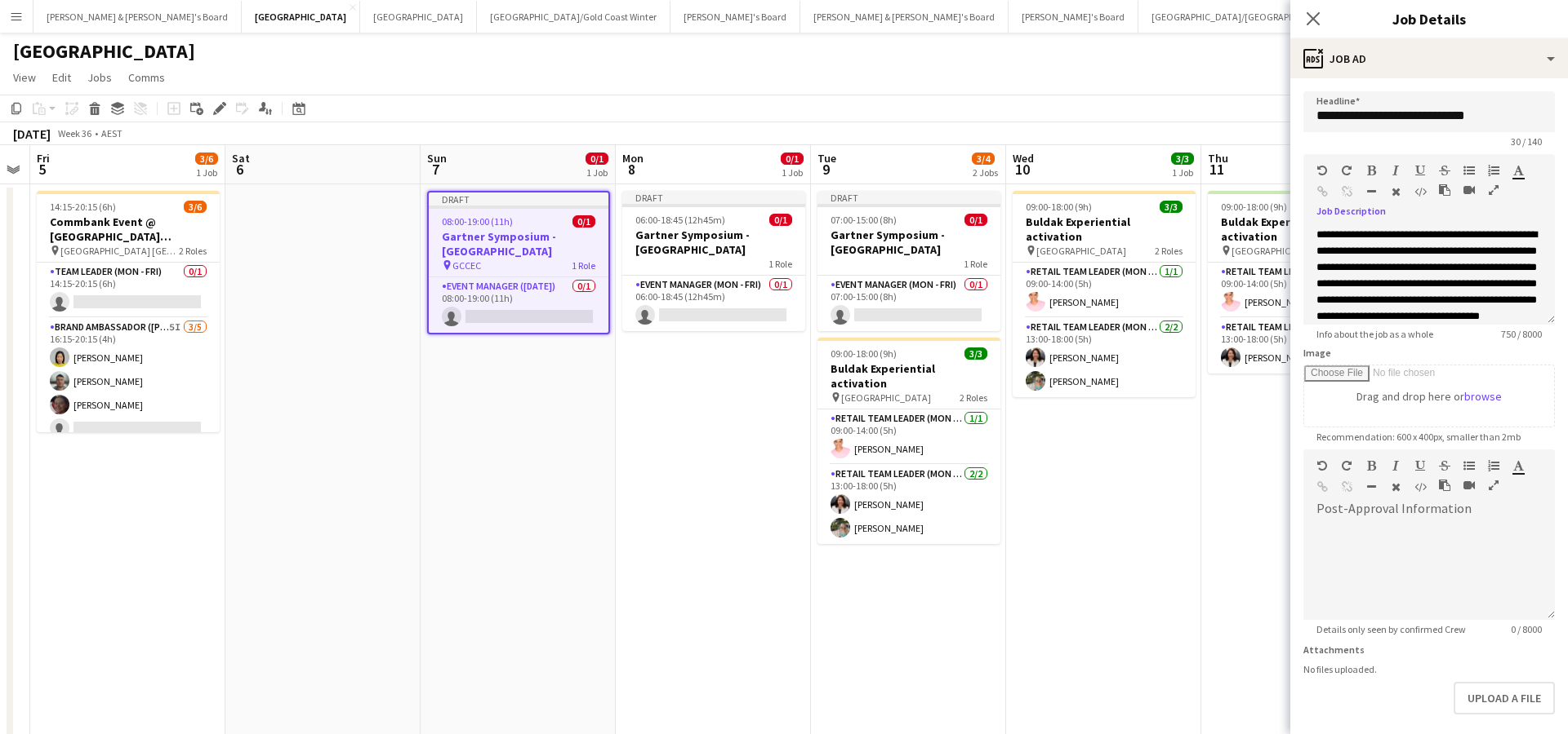
scroll to position [0, 0]
drag, startPoint x: 1476, startPoint y: 251, endPoint x: 1293, endPoint y: 226, distance: 184.7
click at [1293, 226] on form "**********" at bounding box center [1429, 443] width 278 height 703
click at [1396, 234] on div "**********" at bounding box center [1429, 292] width 225 height 130
click at [1494, 239] on div "**********" at bounding box center [1429, 292] width 225 height 130
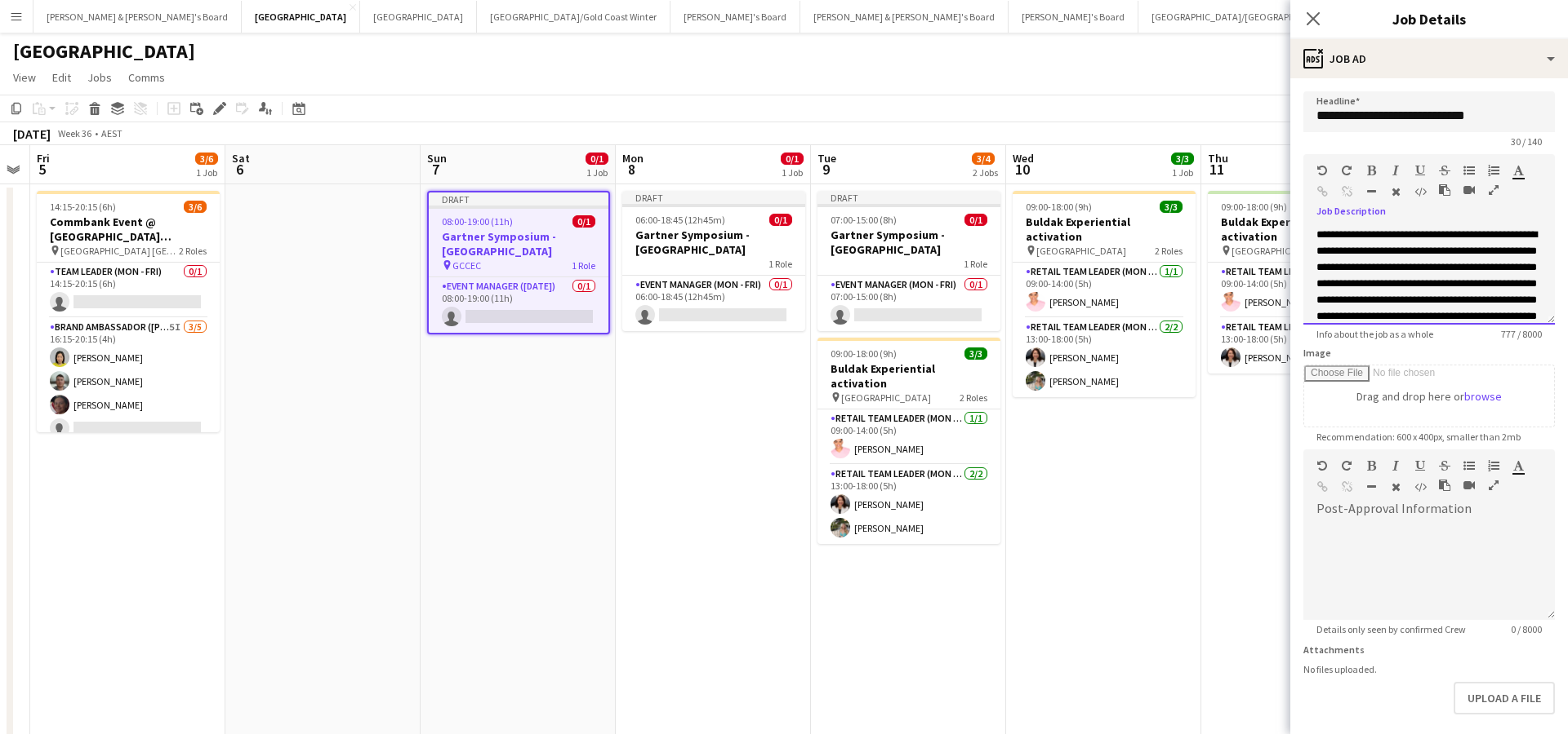
click at [1499, 237] on div "**********" at bounding box center [1429, 292] width 225 height 130
click at [1376, 252] on div "**********" at bounding box center [1429, 292] width 225 height 130
drag, startPoint x: 1418, startPoint y: 246, endPoint x: 1371, endPoint y: 245, distance: 47.0
click at [1371, 245] on div "**********" at bounding box center [1429, 252] width 225 height 130
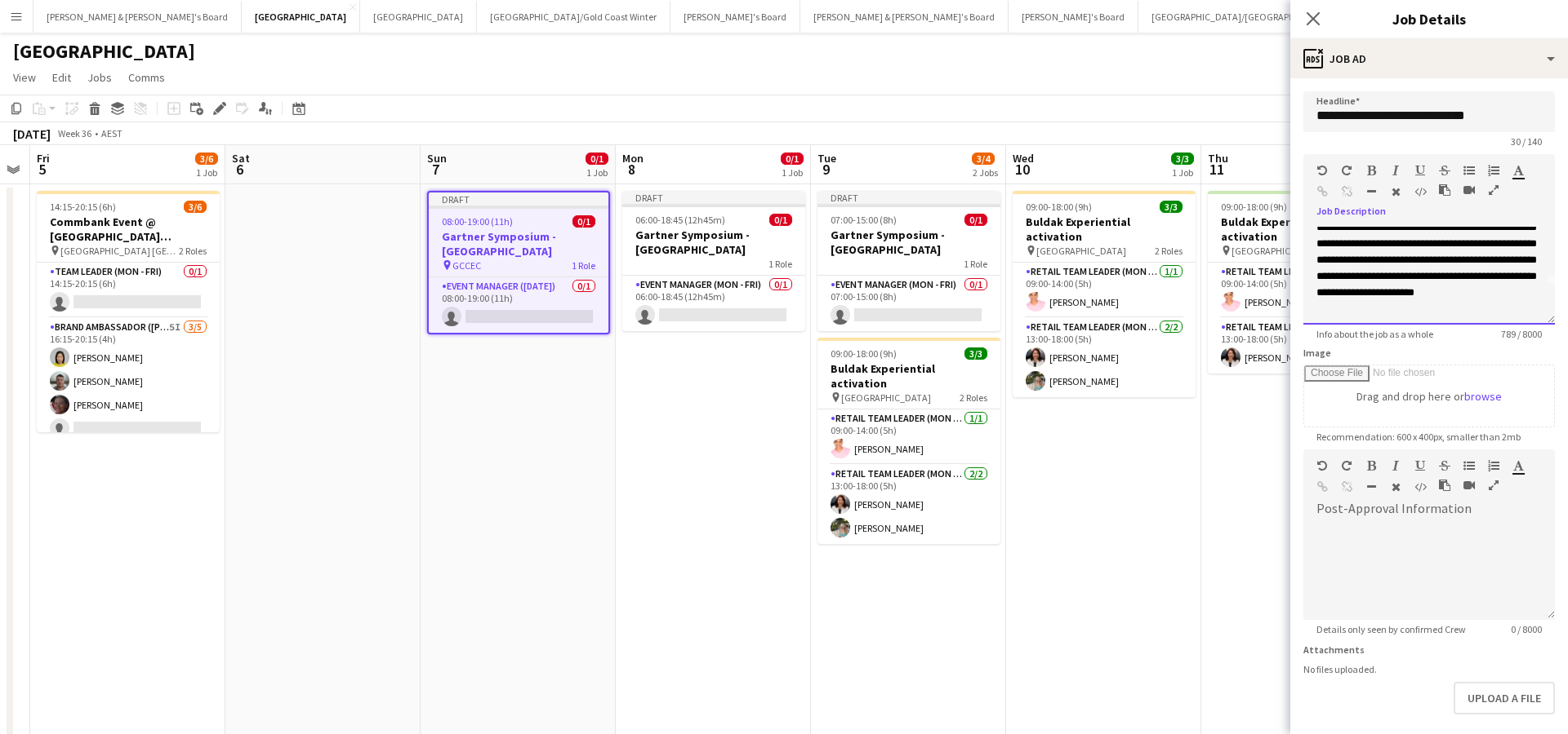
click at [1476, 242] on div "**********" at bounding box center [1429, 252] width 225 height 130
click at [1327, 287] on div at bounding box center [1429, 292] width 225 height 16
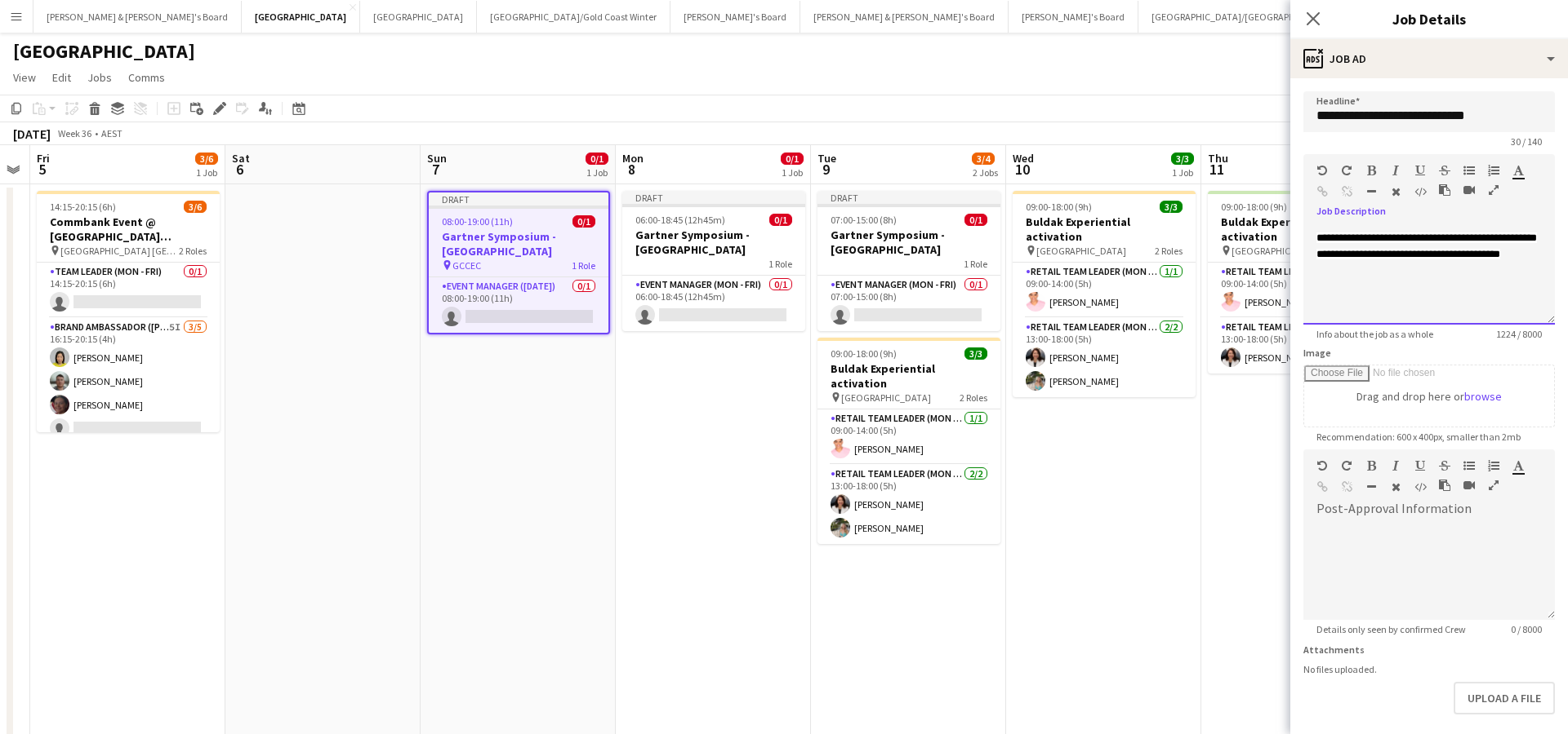
scroll to position [470, 0]
click at [1496, 256] on span "**********" at bounding box center [1427, 205] width 220 height 108
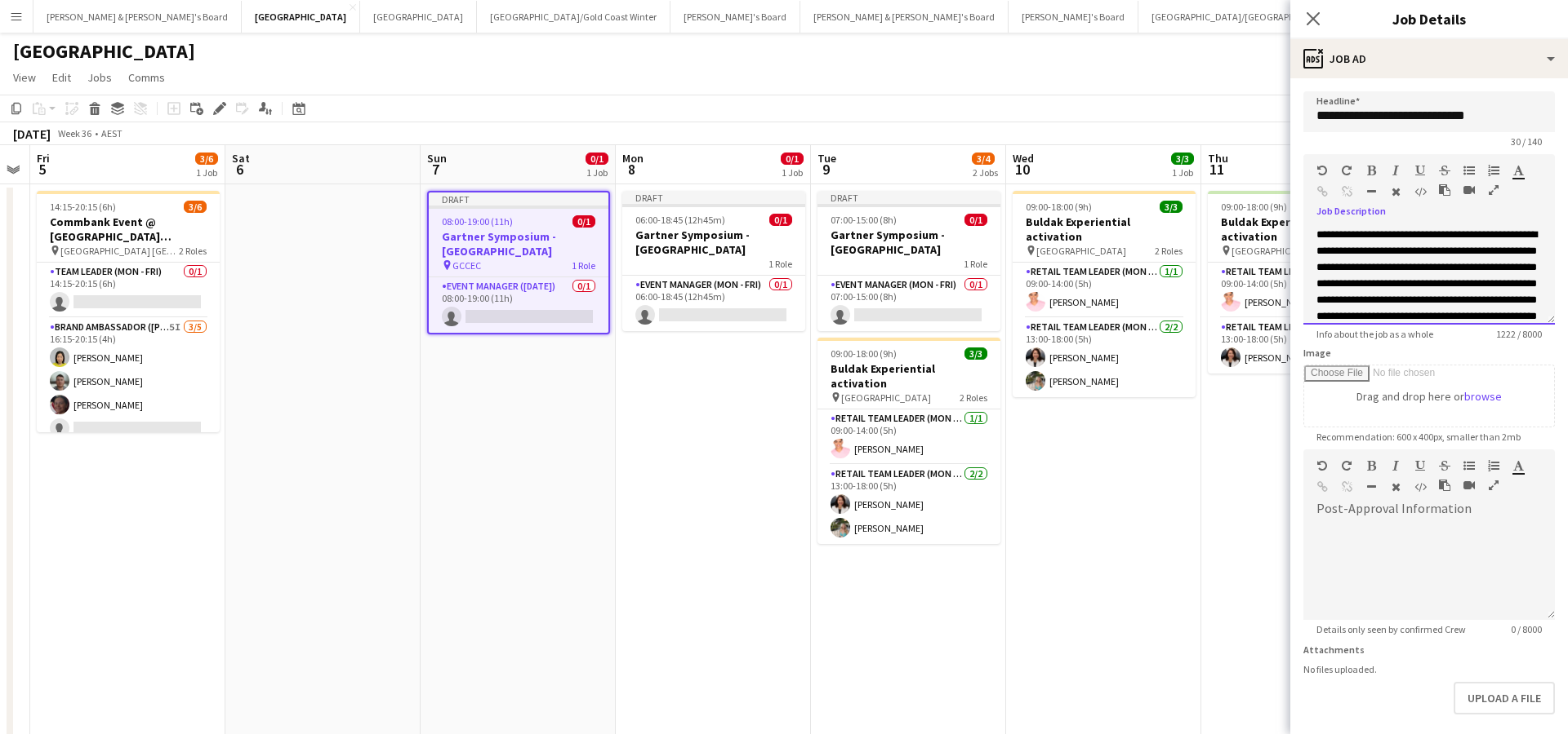
scroll to position [0, 0]
click at [1320, 234] on div "**********" at bounding box center [1429, 292] width 225 height 130
click at [1319, 234] on div "**********" at bounding box center [1429, 292] width 225 height 130
click at [1345, 229] on div "**" at bounding box center [1429, 235] width 225 height 16
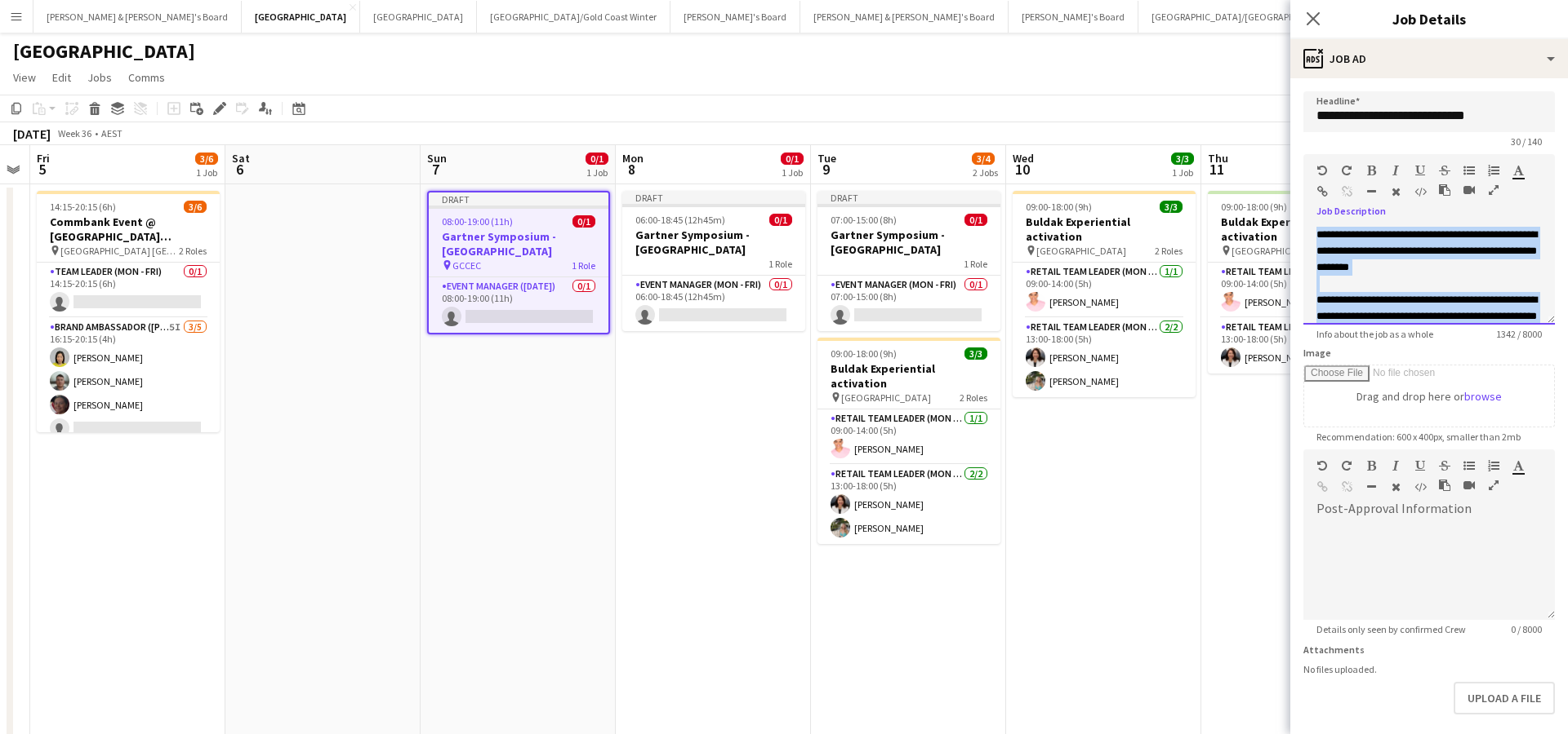
drag, startPoint x: 1375, startPoint y: 292, endPoint x: 1222, endPoint y: 158, distance: 203.4
click at [1222, 158] on body "Menu Boards Boards Boards All jobs Status Workforce Workforce My Workforce Recr…" at bounding box center [784, 404] width 1568 height 809
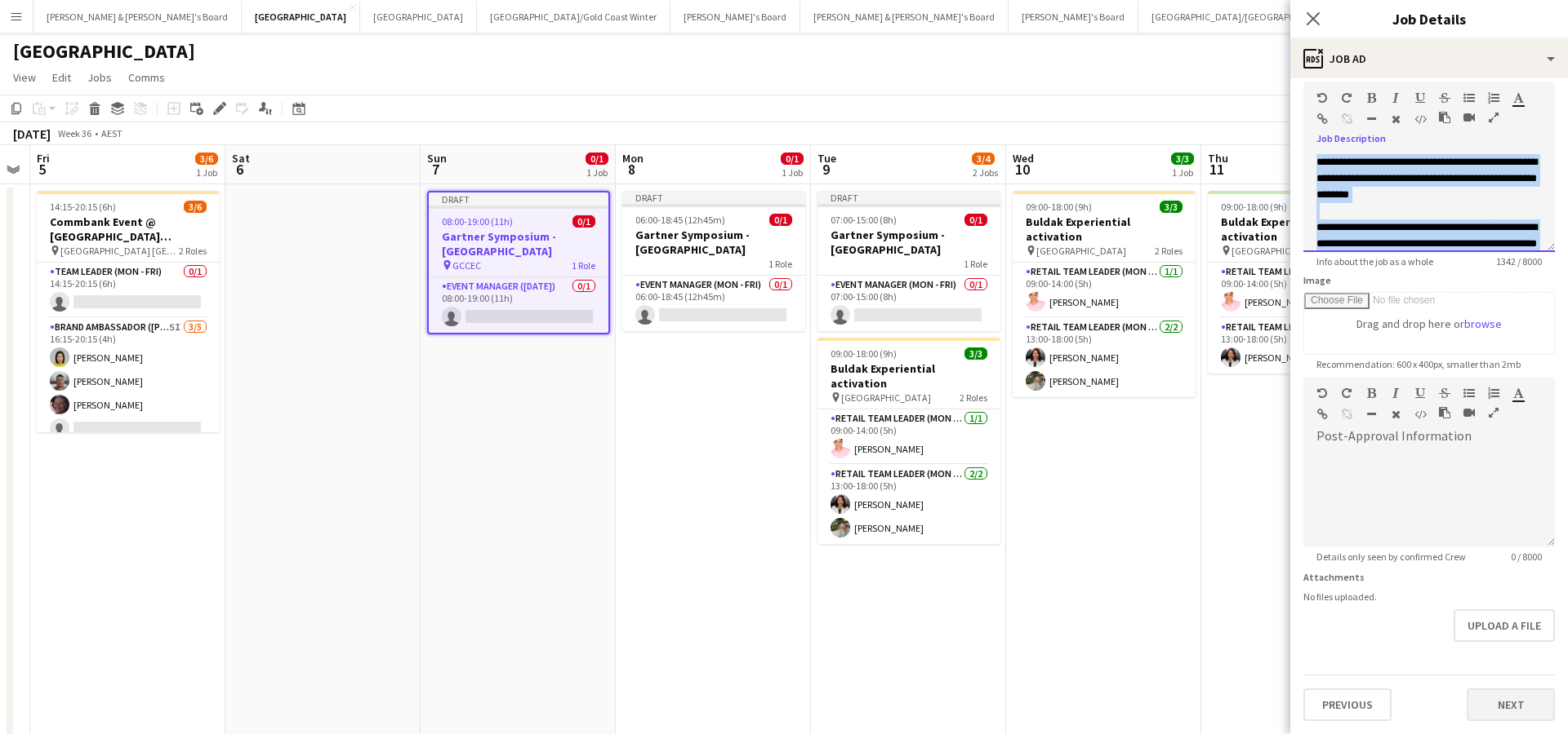
scroll to position [73, 0]
click at [1499, 705] on button "Next" at bounding box center [1510, 704] width 88 height 33
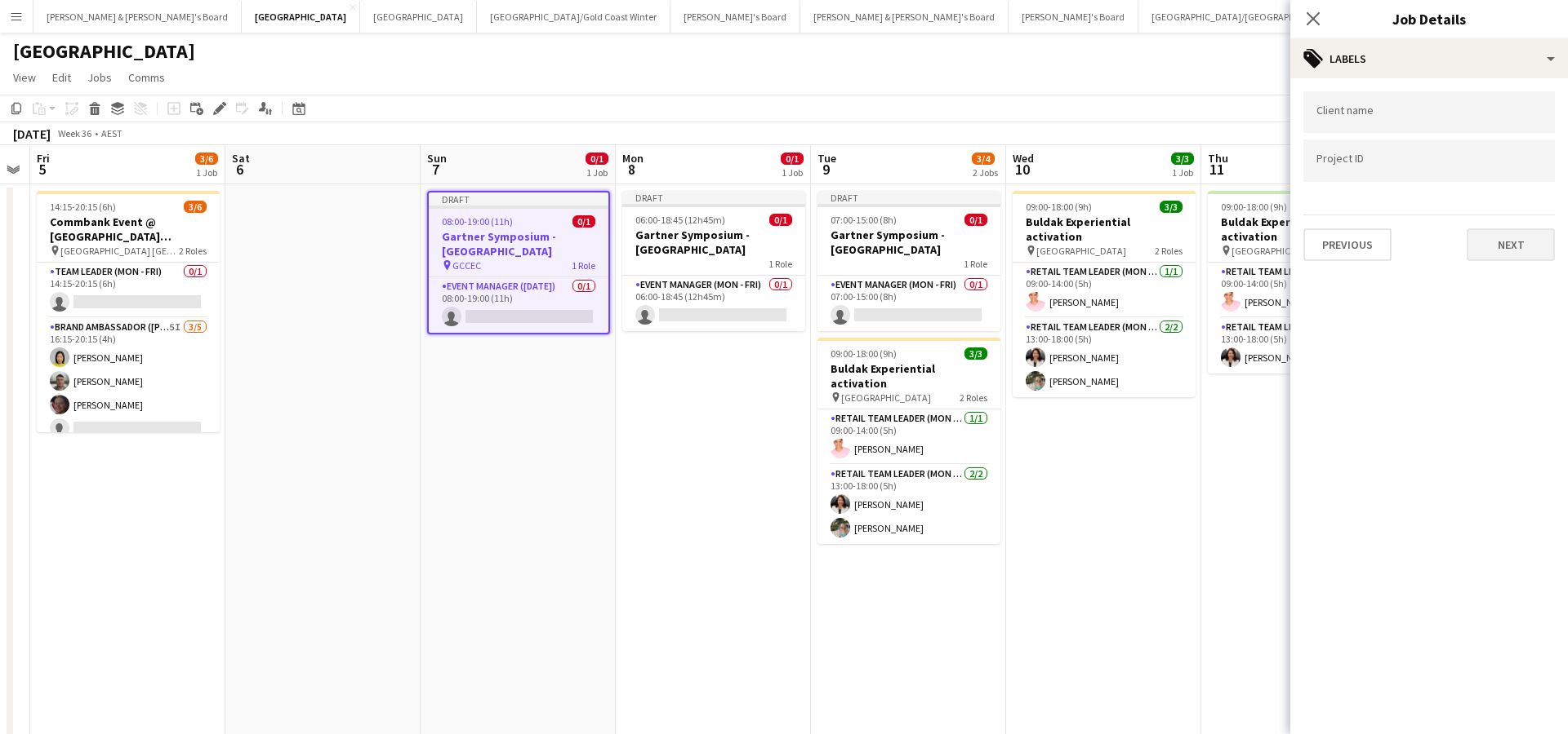
click at [1491, 252] on button "Next" at bounding box center [1510, 245] width 88 height 33
click at [1176, 533] on app-date-cell "09:00-18:00 (9h) 3/3 Buldak Experiential activation pin Bondi Junction Westfiel…" at bounding box center [1103, 483] width 195 height 597
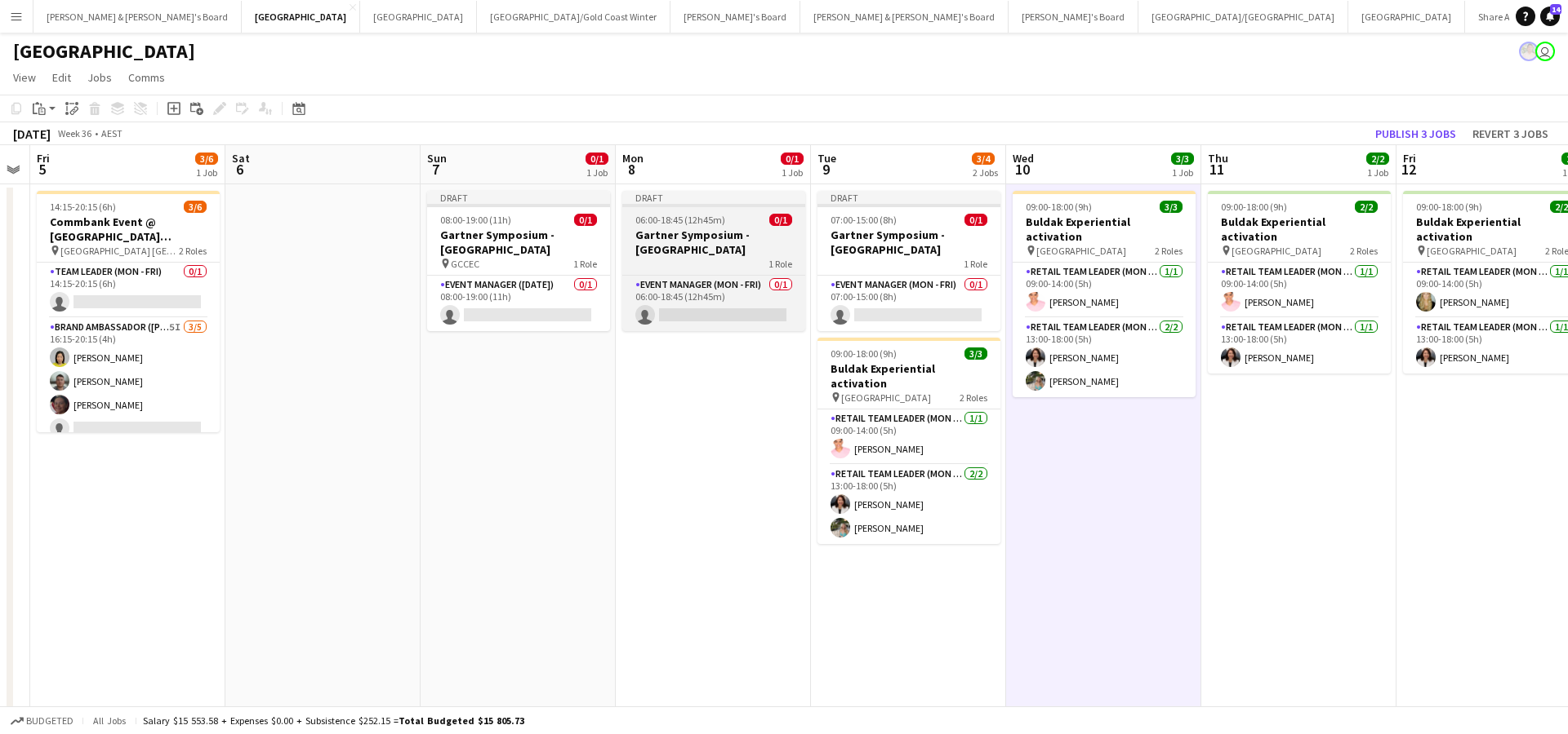
click at [720, 257] on div "1 Role" at bounding box center [713, 263] width 183 height 13
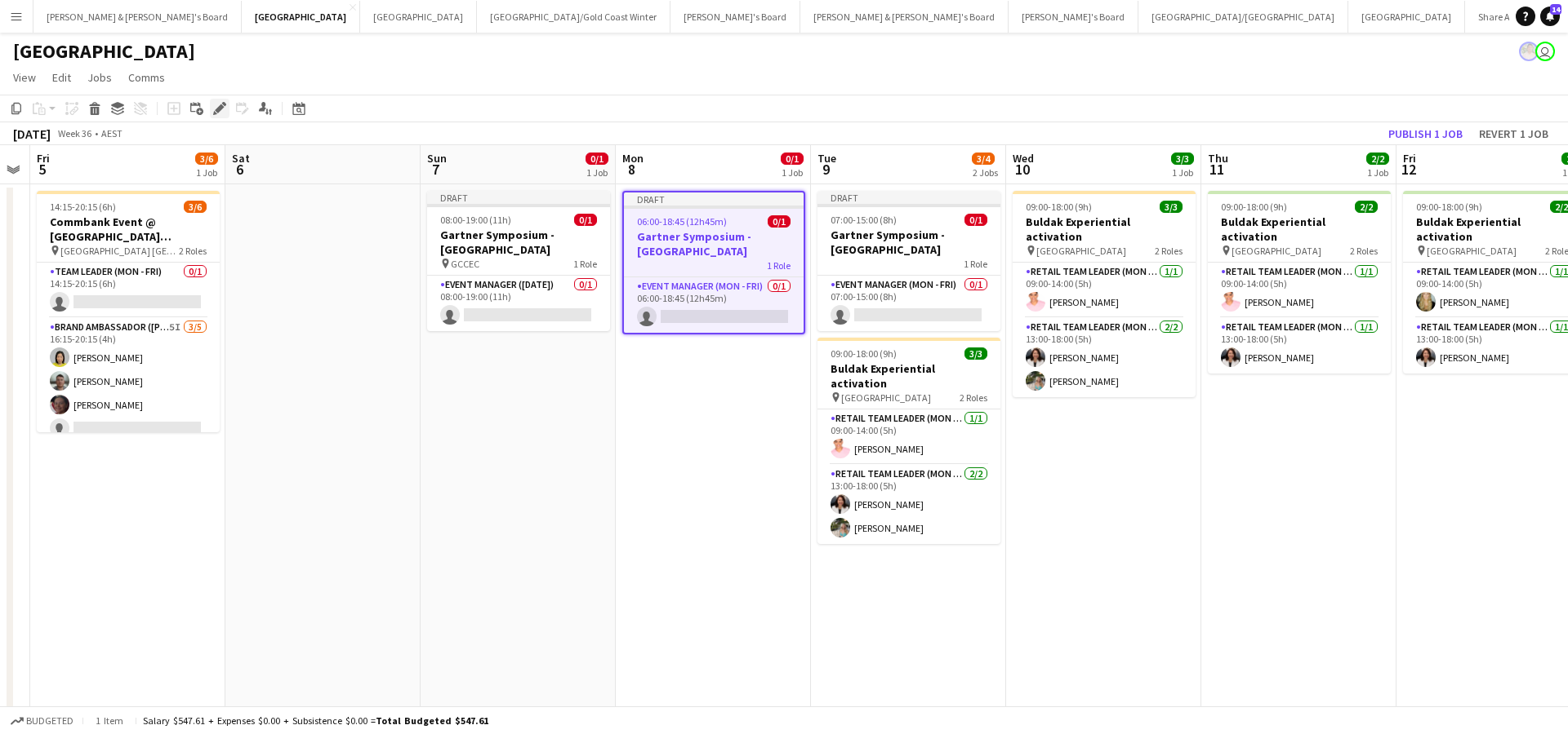
click at [218, 115] on div "Edit" at bounding box center [219, 108] width 19 height 19
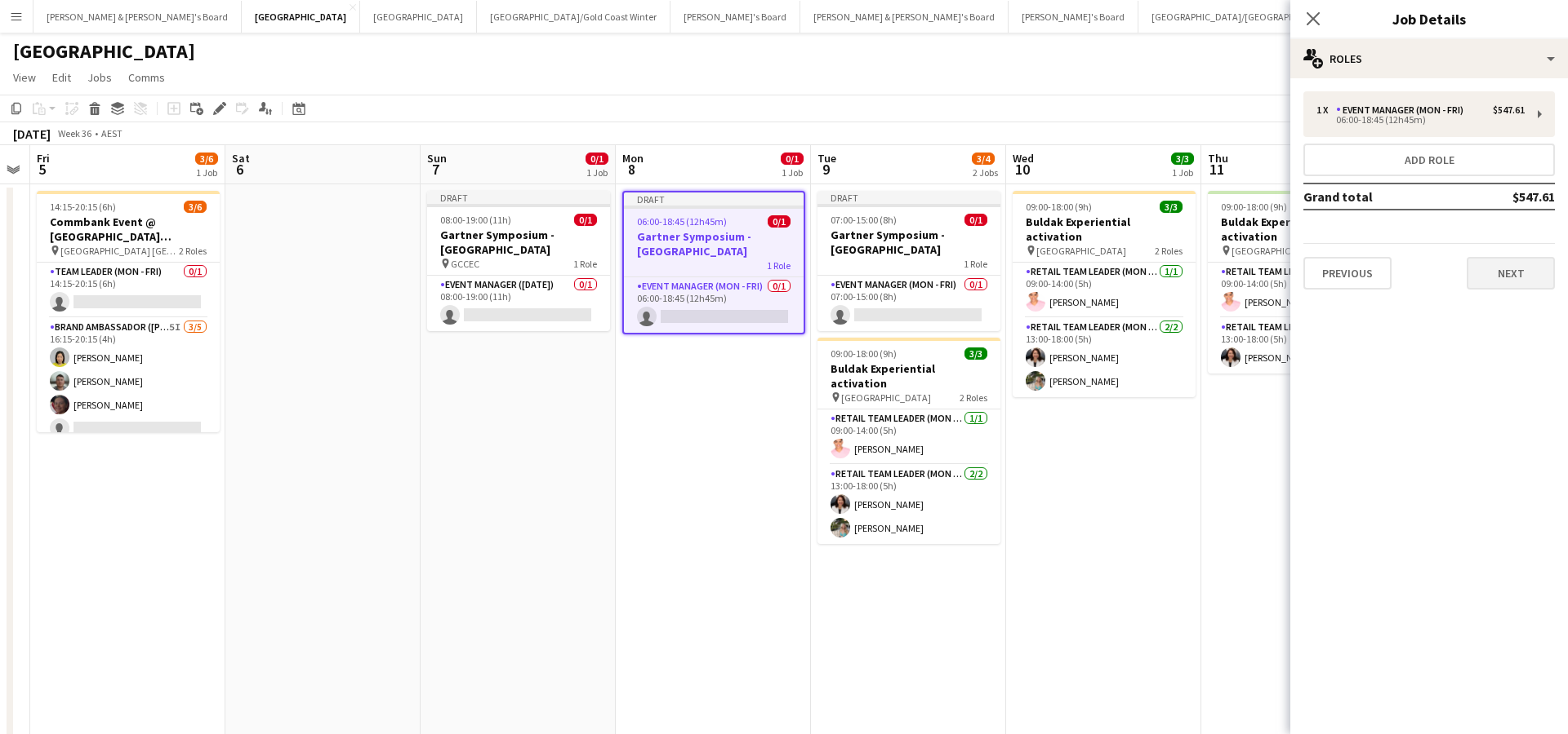
click at [1472, 269] on button "Next" at bounding box center [1510, 273] width 88 height 33
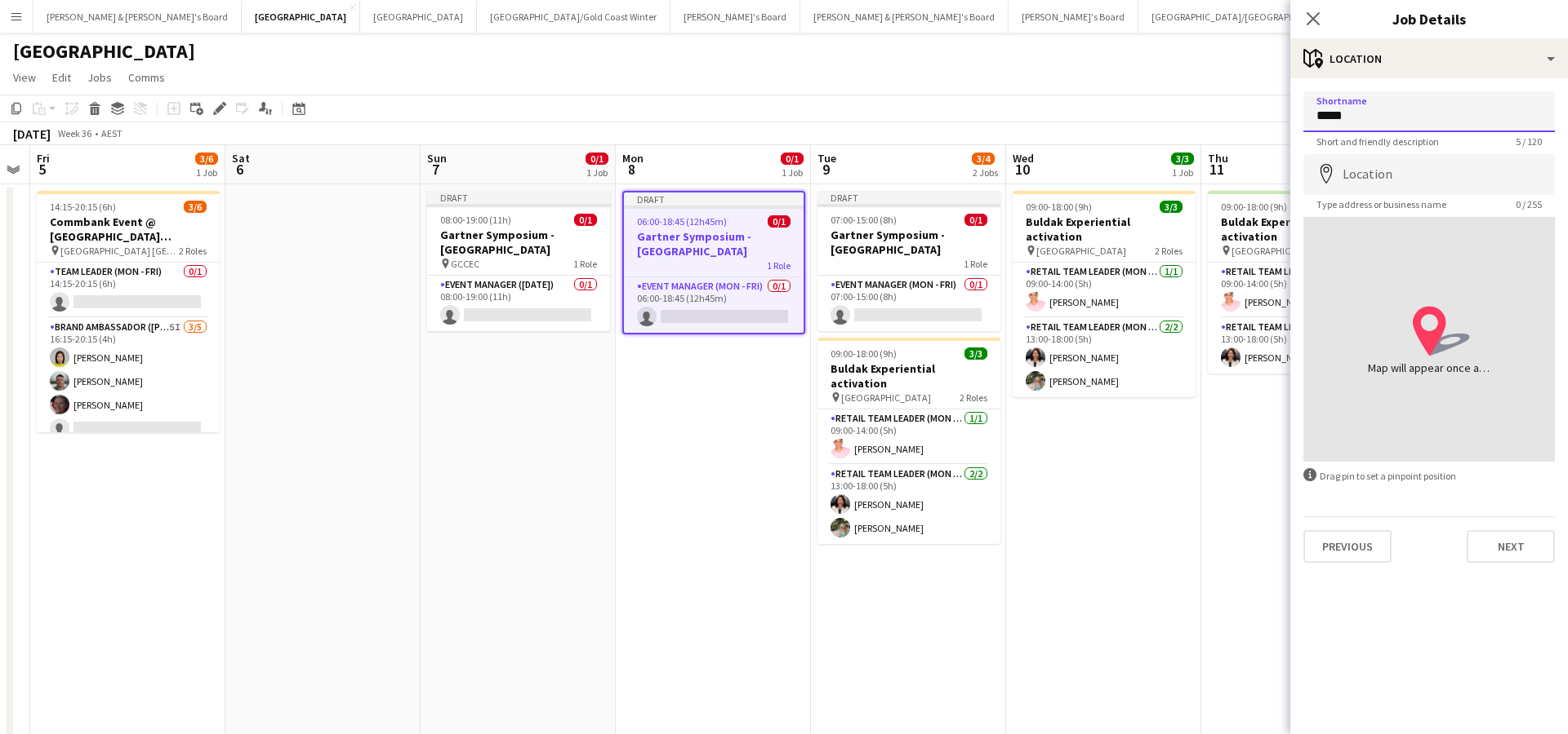
type input "*****"
type input "**********"
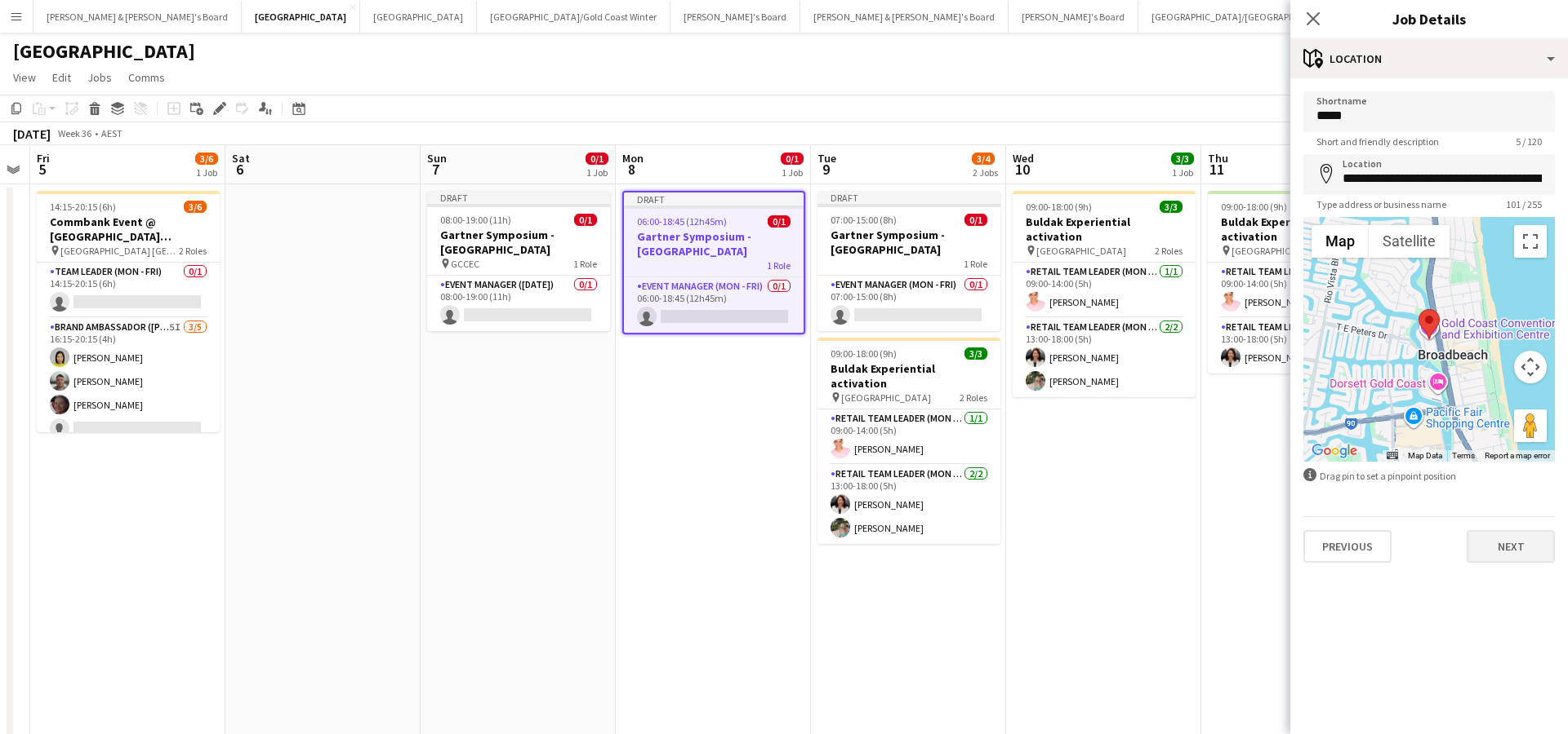
click at [1493, 540] on button "Next" at bounding box center [1510, 546] width 88 height 33
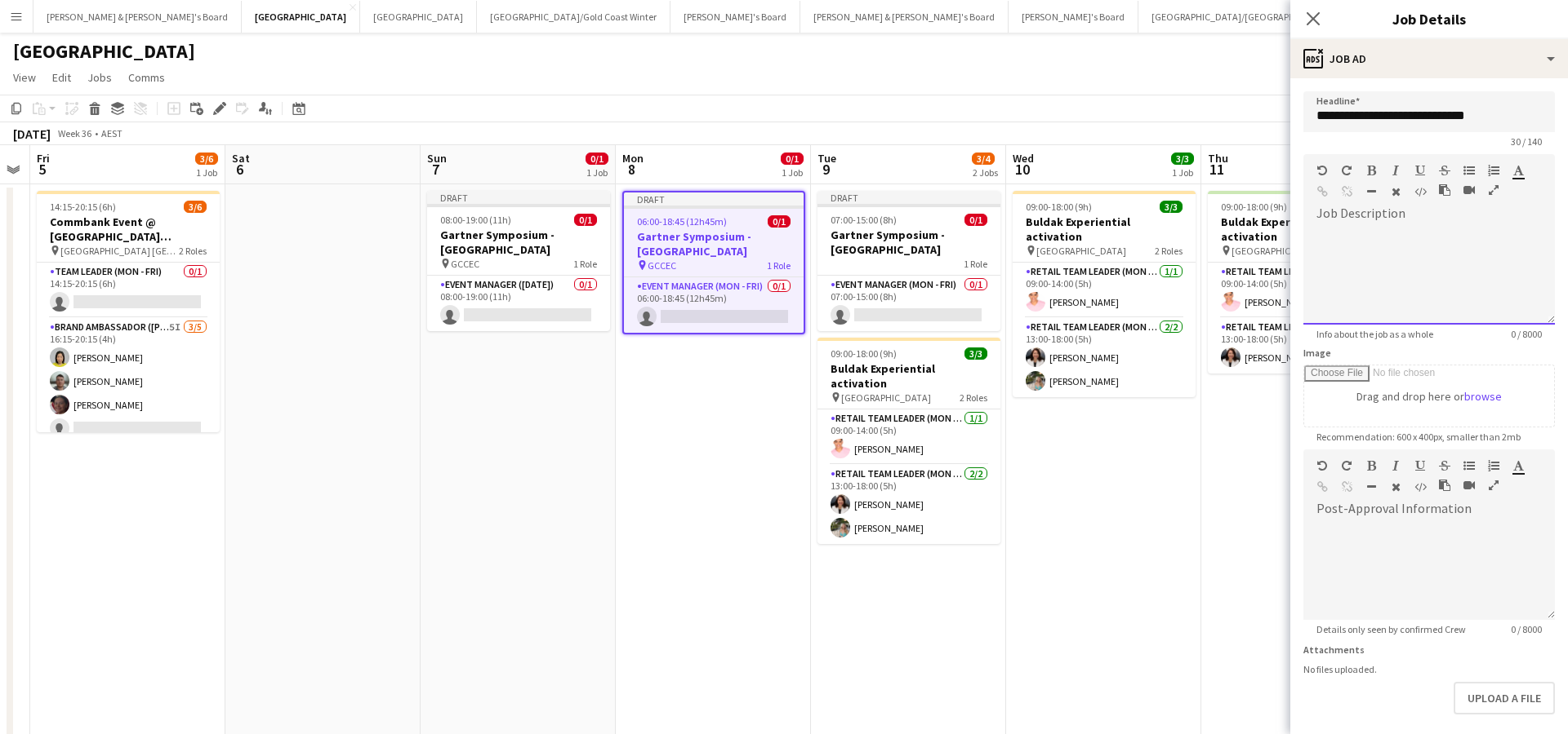
click at [1325, 226] on span at bounding box center [1316, 226] width 26 height 23
paste div
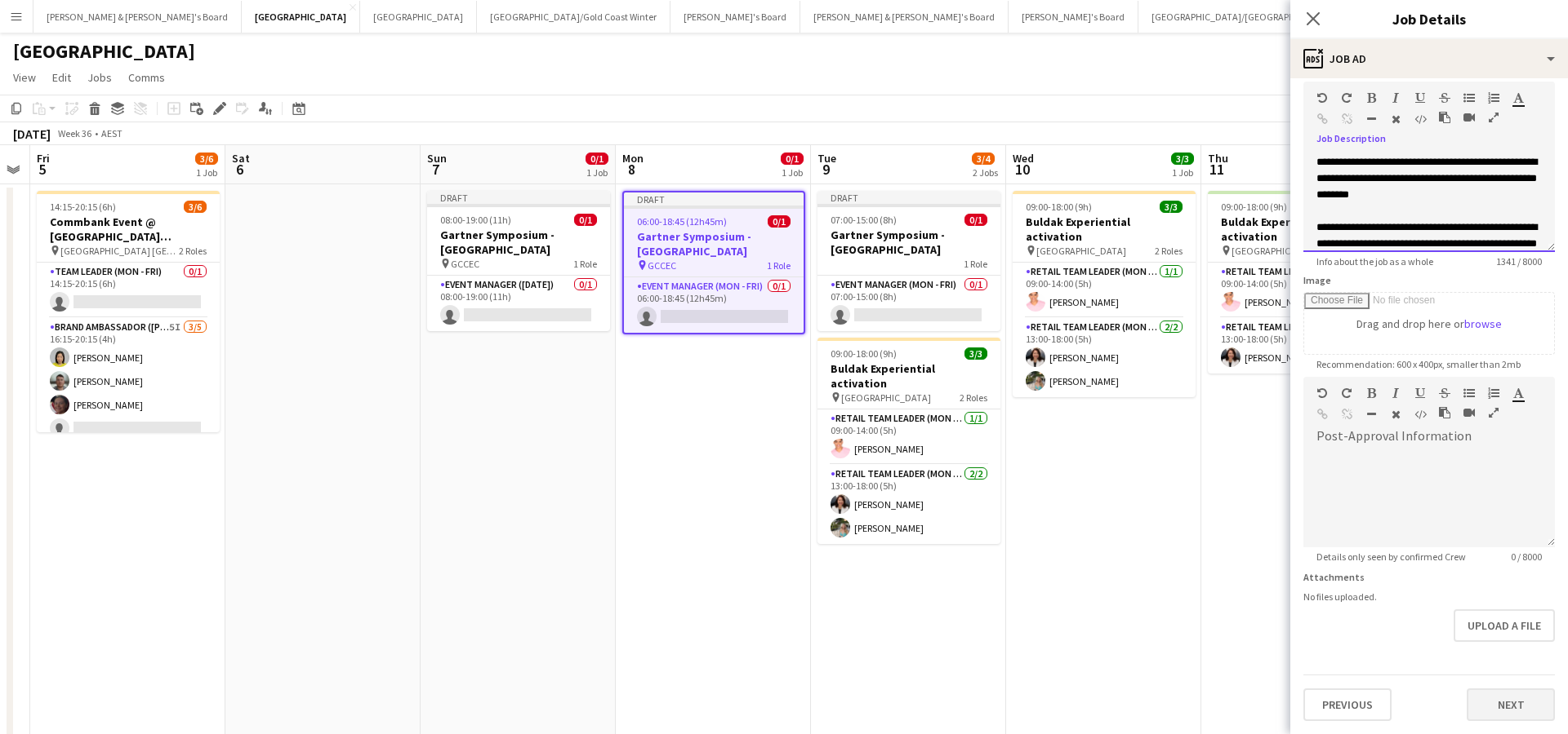
scroll to position [73, 0]
click at [1490, 707] on button "Next" at bounding box center [1510, 704] width 88 height 33
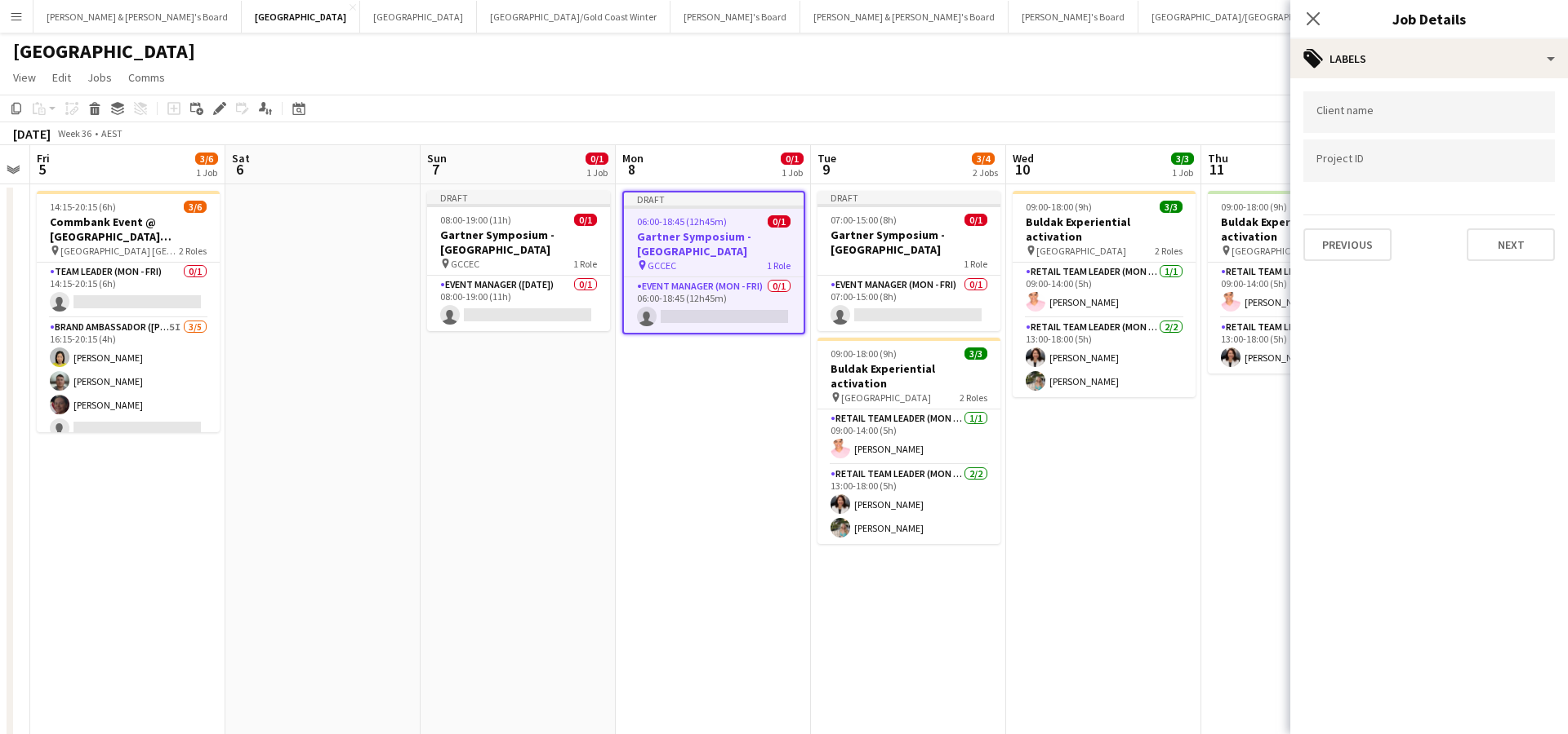
scroll to position [0, 0]
click at [1504, 249] on button "Next" at bounding box center [1510, 245] width 88 height 33
click at [1077, 615] on app-date-cell "09:00-18:00 (9h) 3/3 Buldak Experiential activation pin Bondi Junction Westfiel…" at bounding box center [1103, 483] width 195 height 597
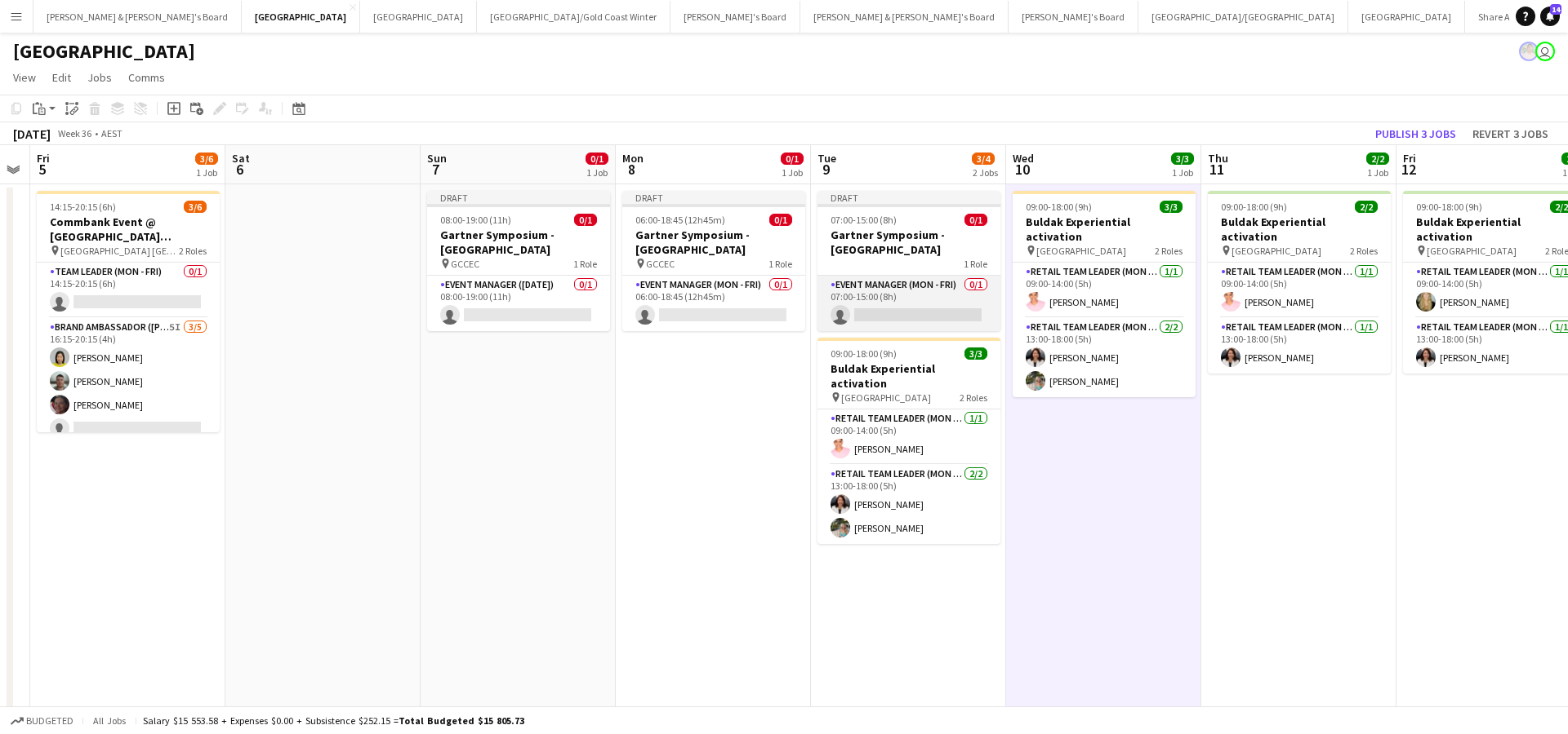
click at [891, 306] on app-card-role "Event Manager (Mon - Fri) 0/1 07:00-15:00 (8h) single-neutral-actions" at bounding box center [909, 304] width 183 height 56
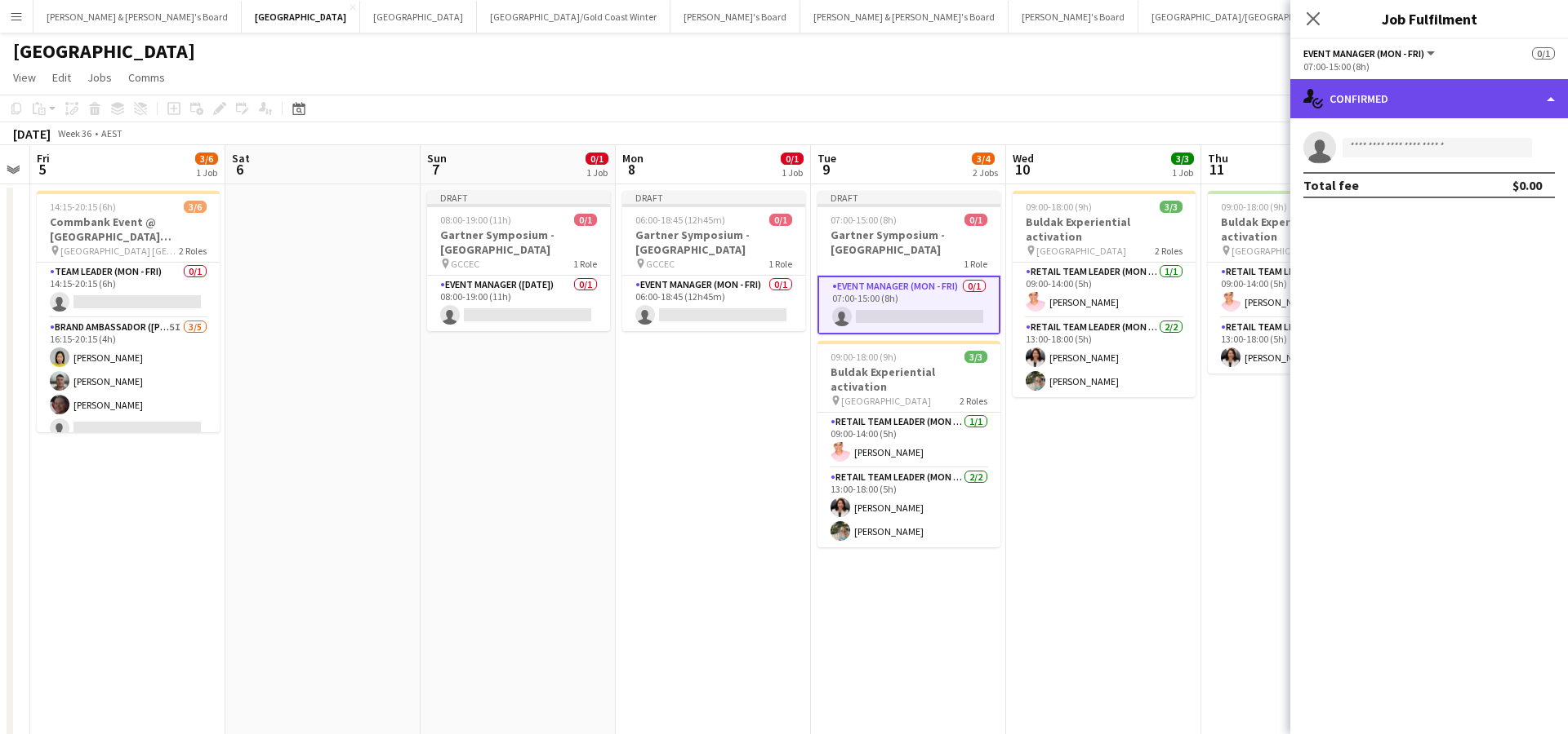
click at [1396, 106] on div "single-neutral-actions-check-2 Confirmed" at bounding box center [1429, 98] width 278 height 39
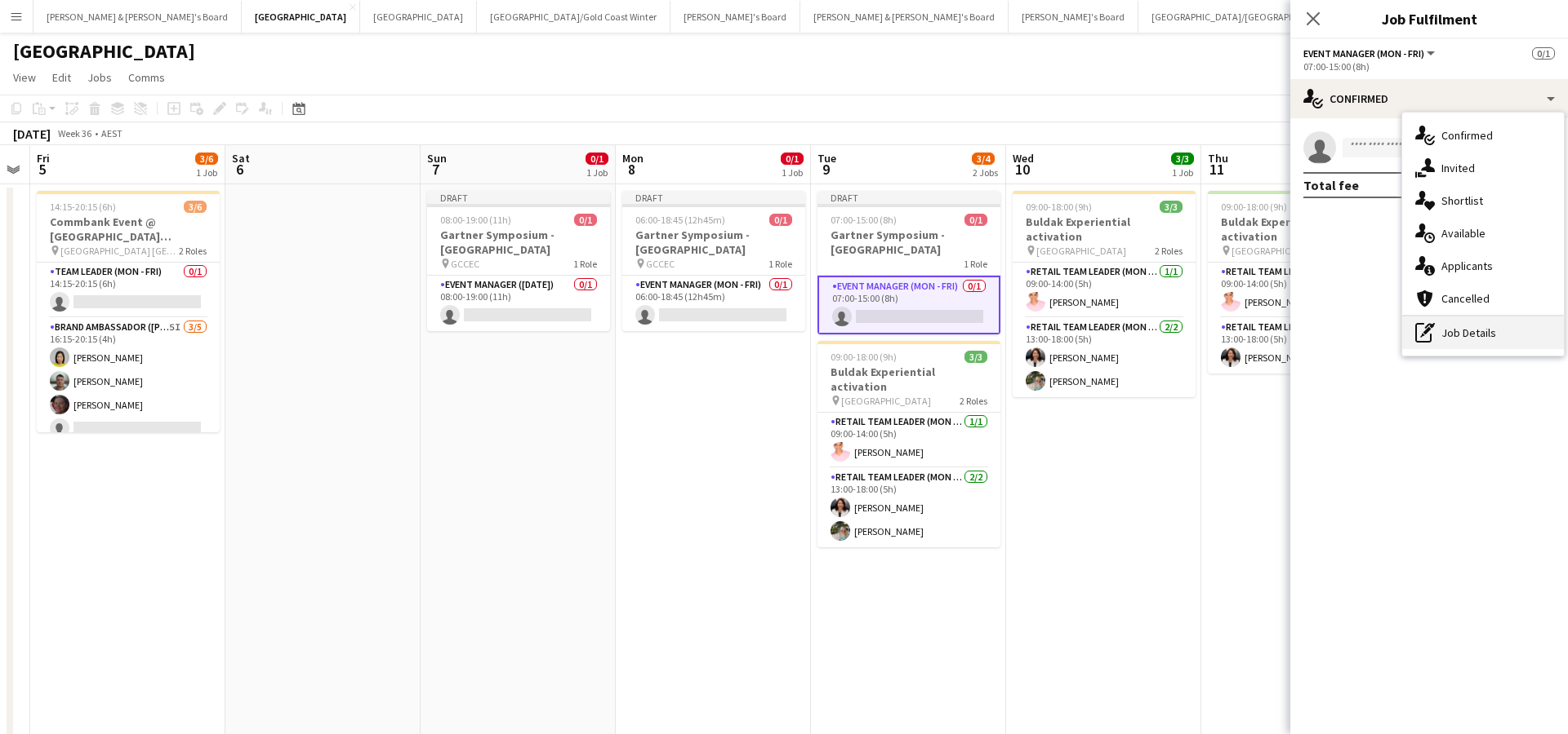
click at [1471, 335] on div "pen-write Job Details" at bounding box center [1482, 333] width 162 height 33
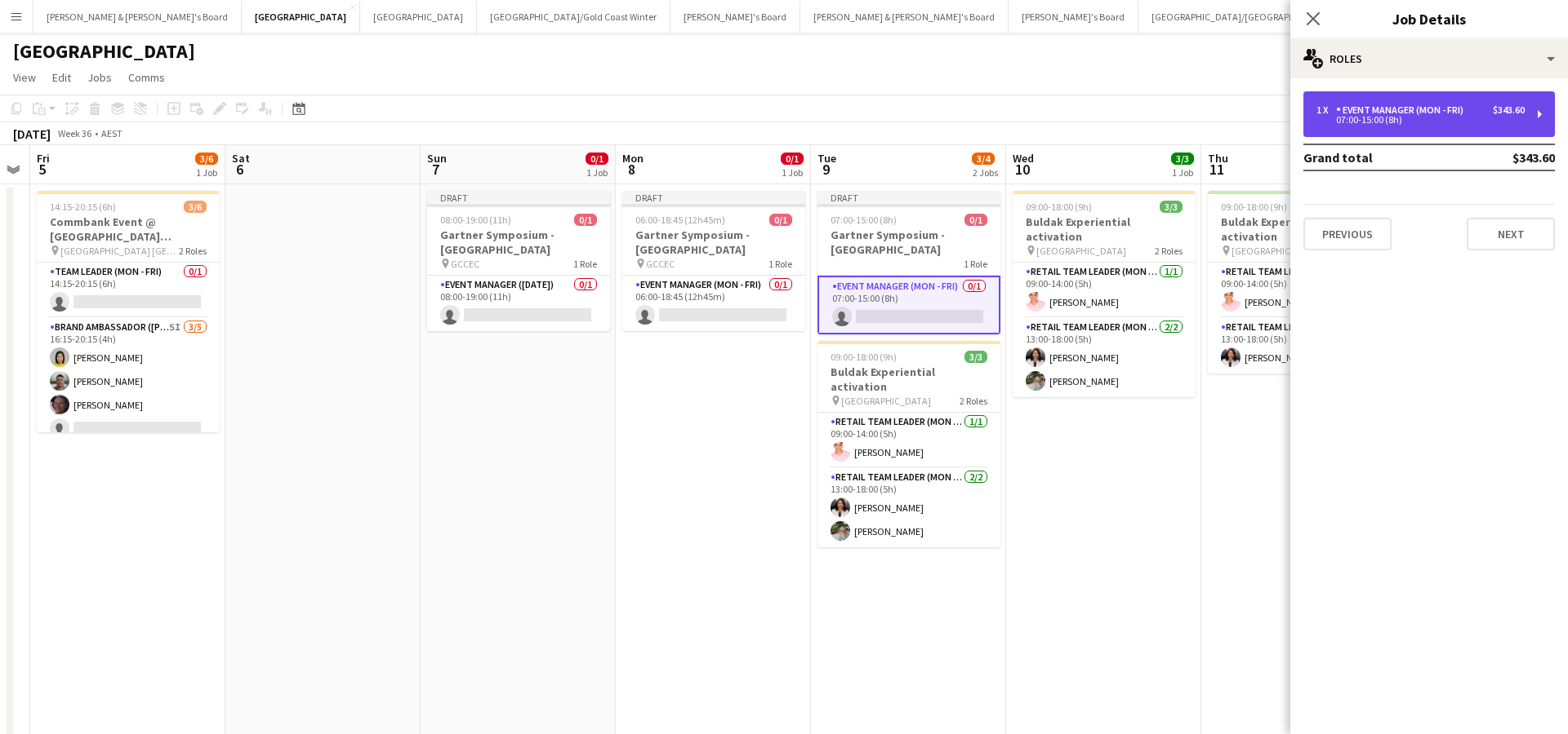
click at [1419, 110] on div "Event Manager (Mon - Fri)" at bounding box center [1403, 109] width 134 height 11
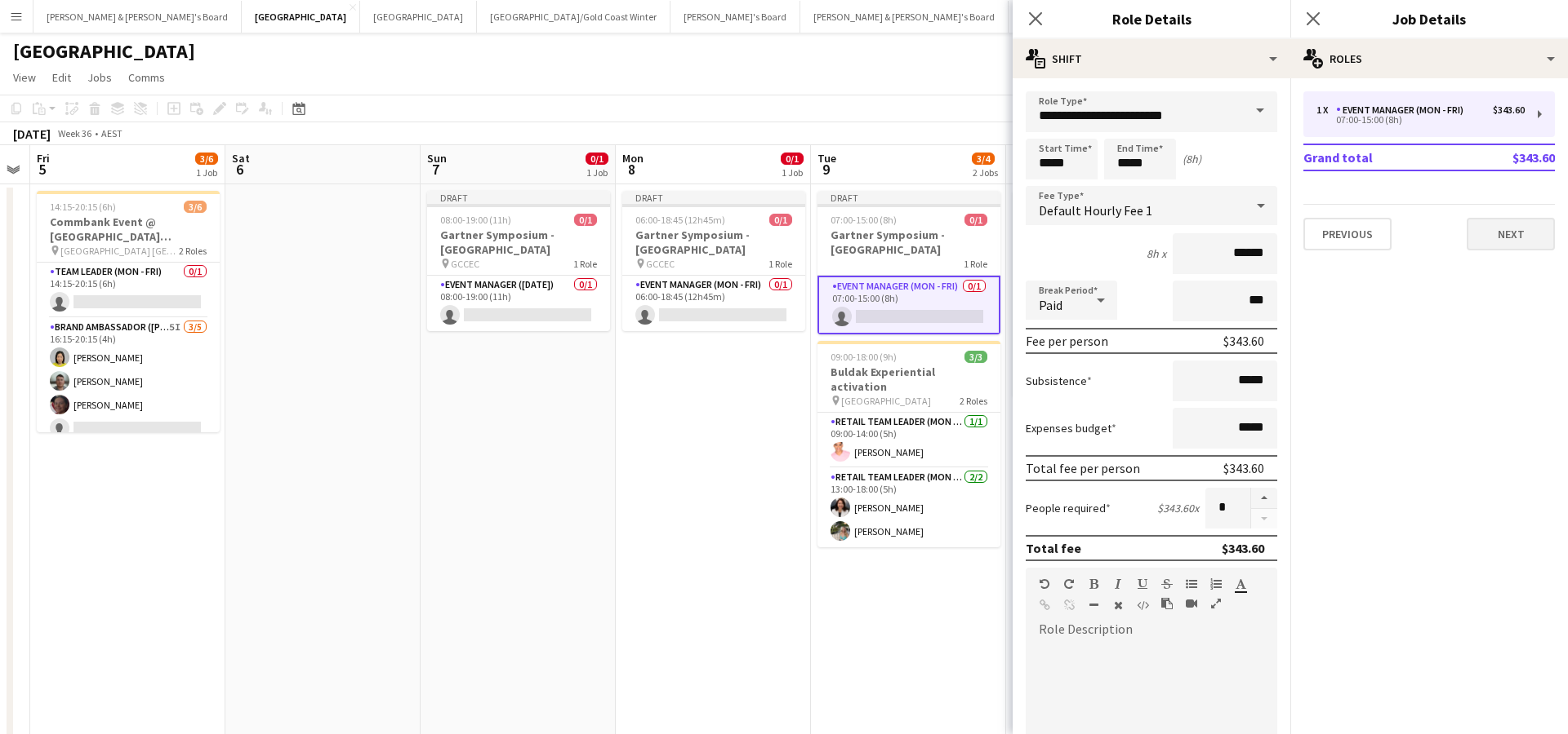
click at [1497, 240] on button "Next" at bounding box center [1510, 234] width 88 height 33
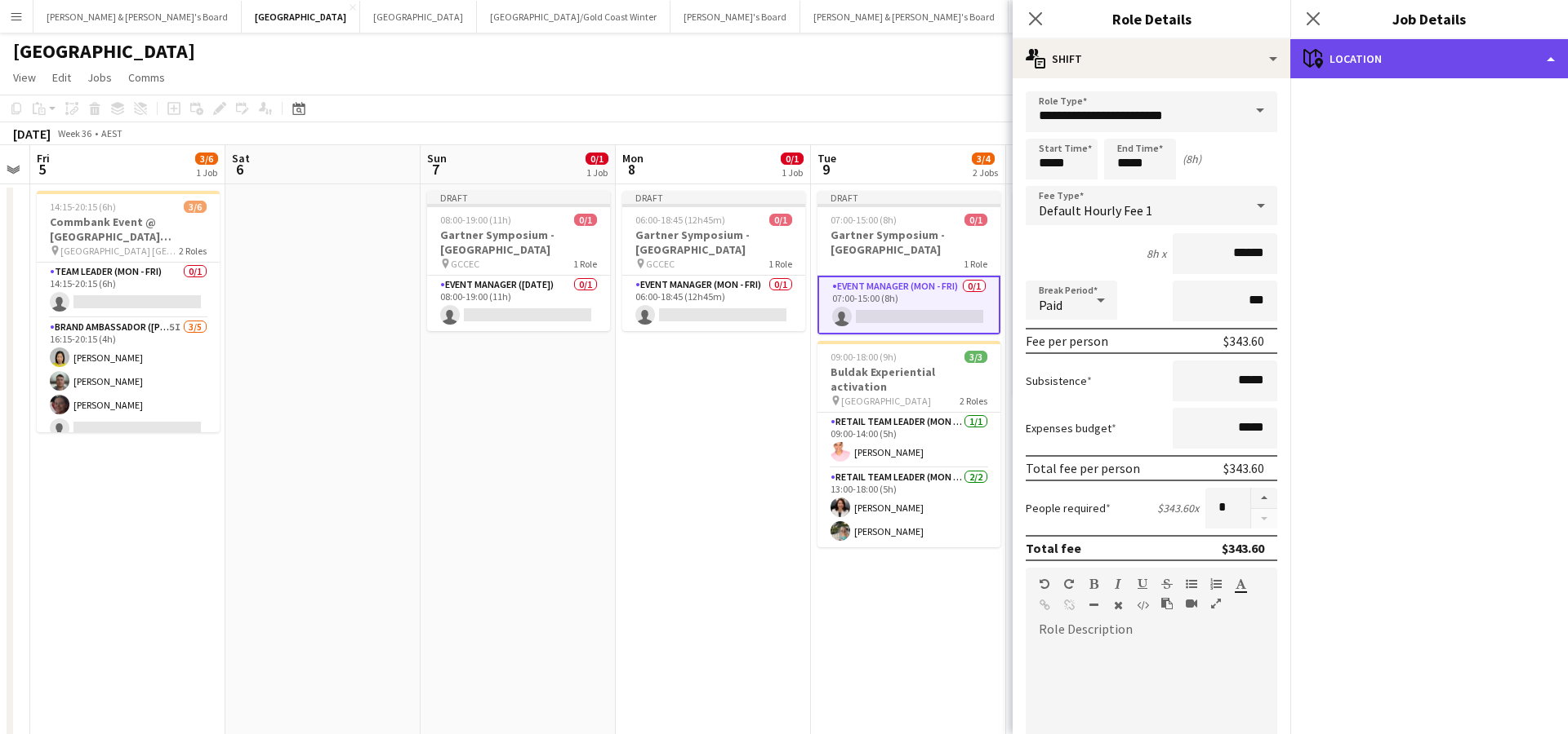
click at [1390, 70] on div "maps-pin-1 Location" at bounding box center [1429, 58] width 278 height 39
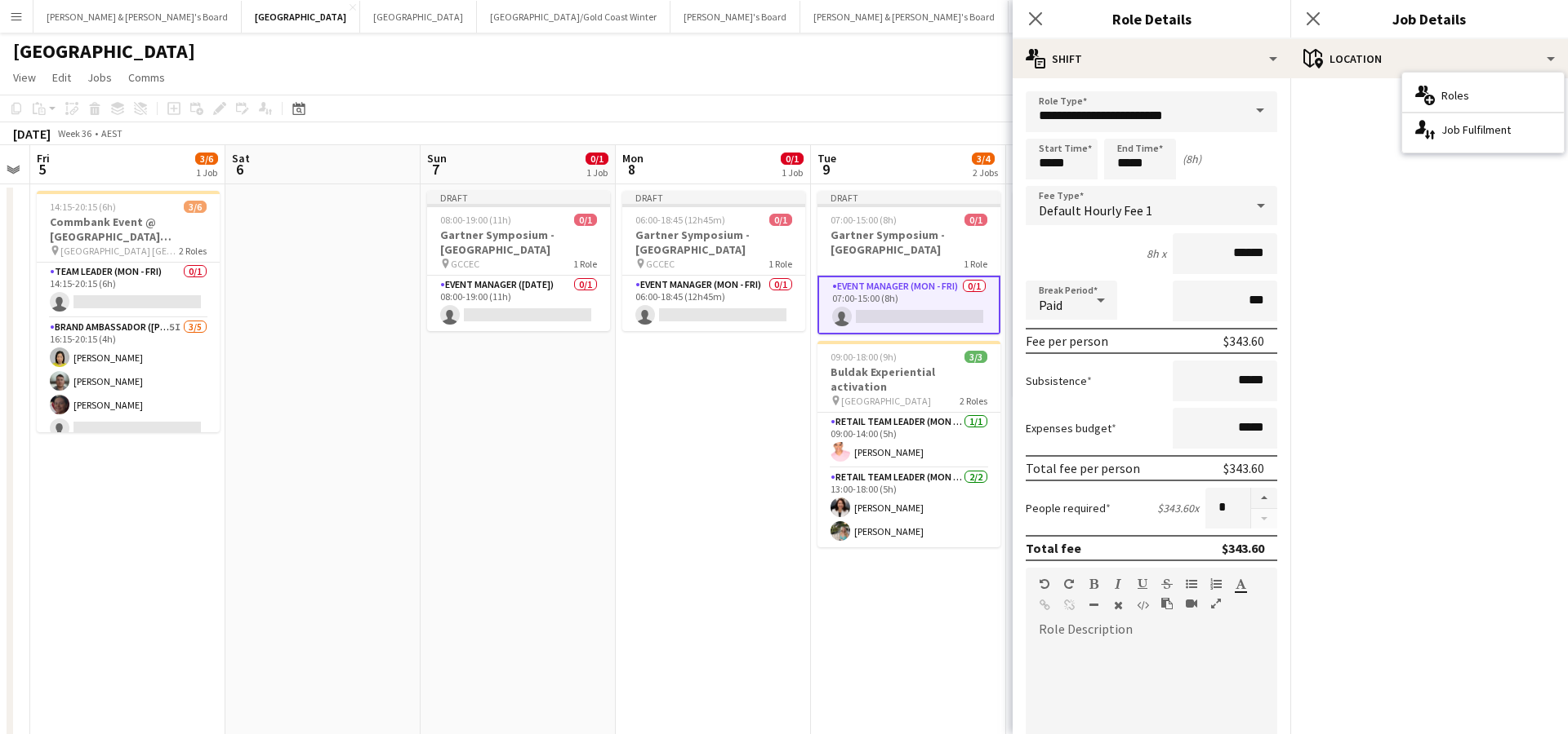
click at [1406, 195] on mat-accordion "pencil3 General details 1 x Event Manager (Mon - Fri) $343.60 07:00-15:00 (8h) …" at bounding box center [1429, 406] width 278 height 656
click at [571, 499] on app-date-cell "Draft 08:00-19:00 (11h) 0/1 Gartner Symposium - [GEOGRAPHIC_DATA] pin GCCEC 1 R…" at bounding box center [518, 483] width 195 height 597
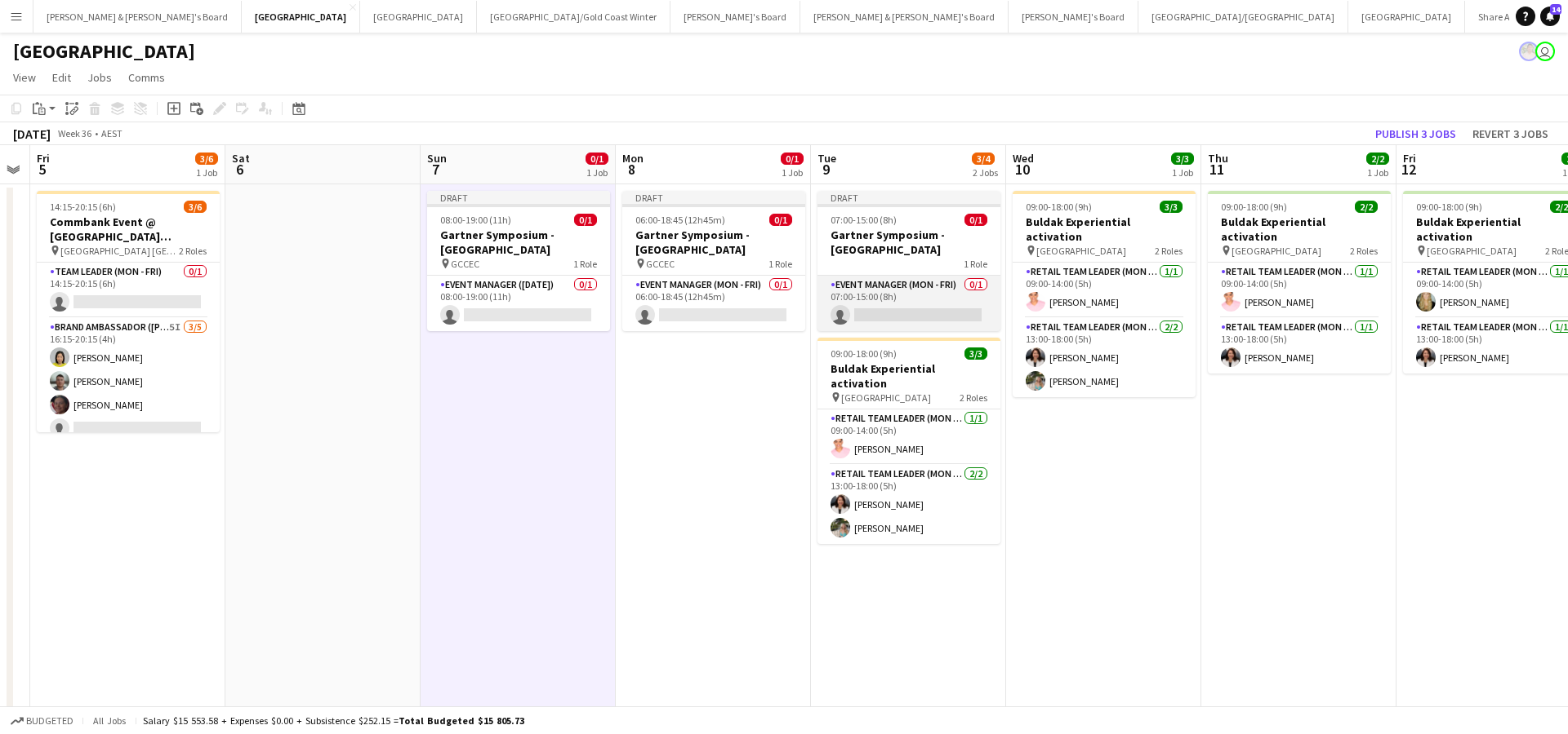
click at [915, 299] on app-card-role "Event Manager (Mon - Fri) 0/1 07:00-15:00 (8h) single-neutral-actions" at bounding box center [909, 304] width 183 height 56
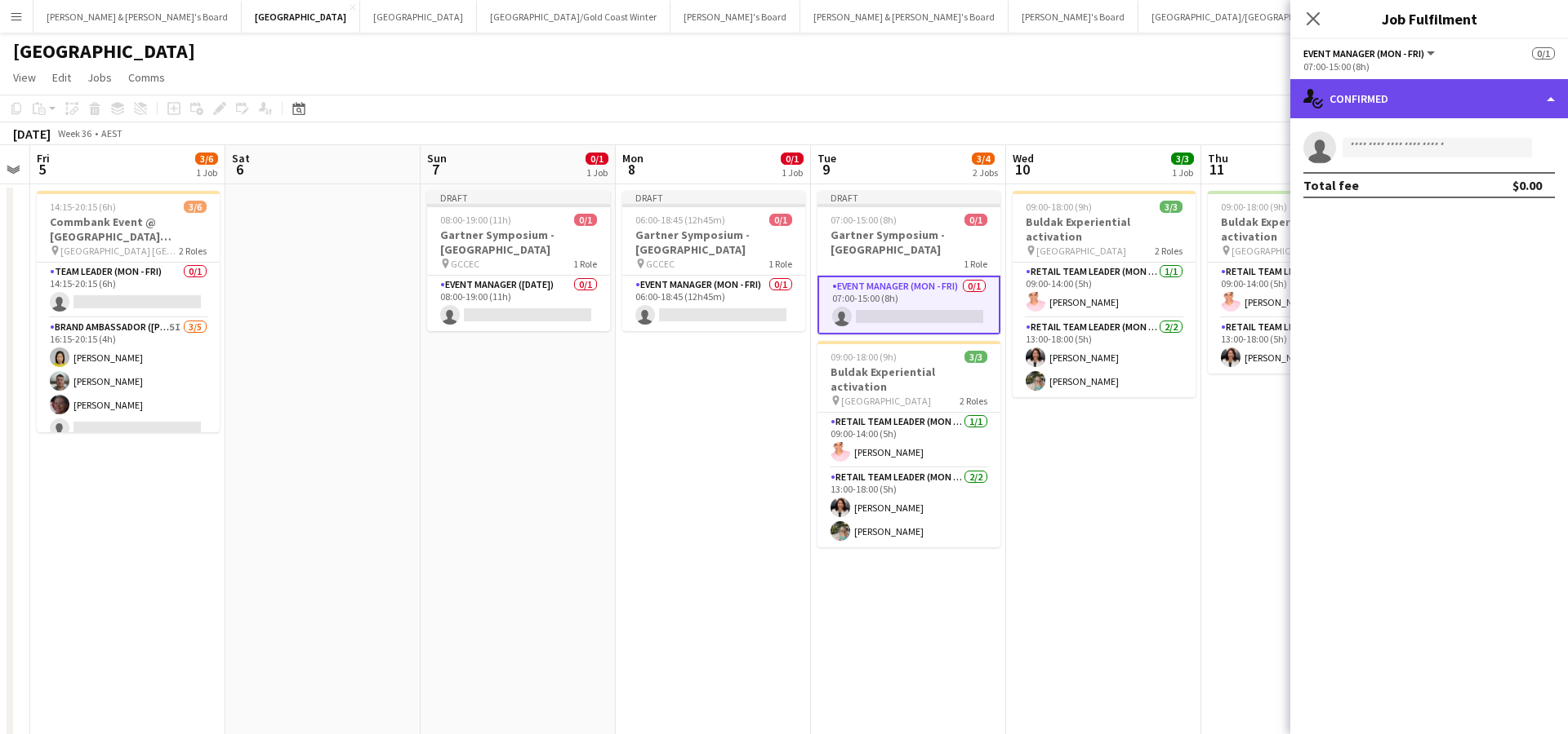
click at [1388, 116] on div "single-neutral-actions-check-2 Confirmed" at bounding box center [1429, 98] width 278 height 39
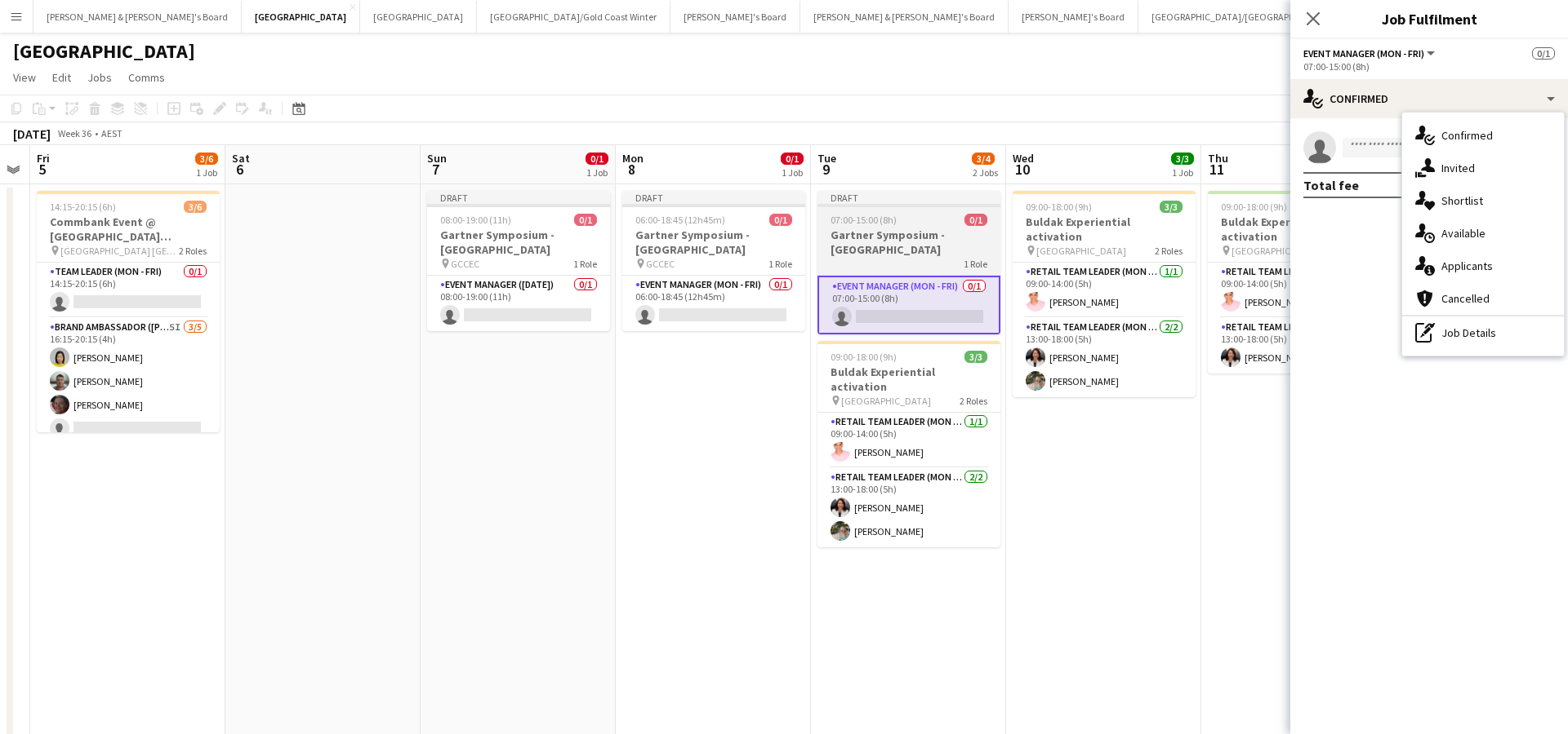
click at [828, 267] on div "1 Role" at bounding box center [909, 263] width 183 height 13
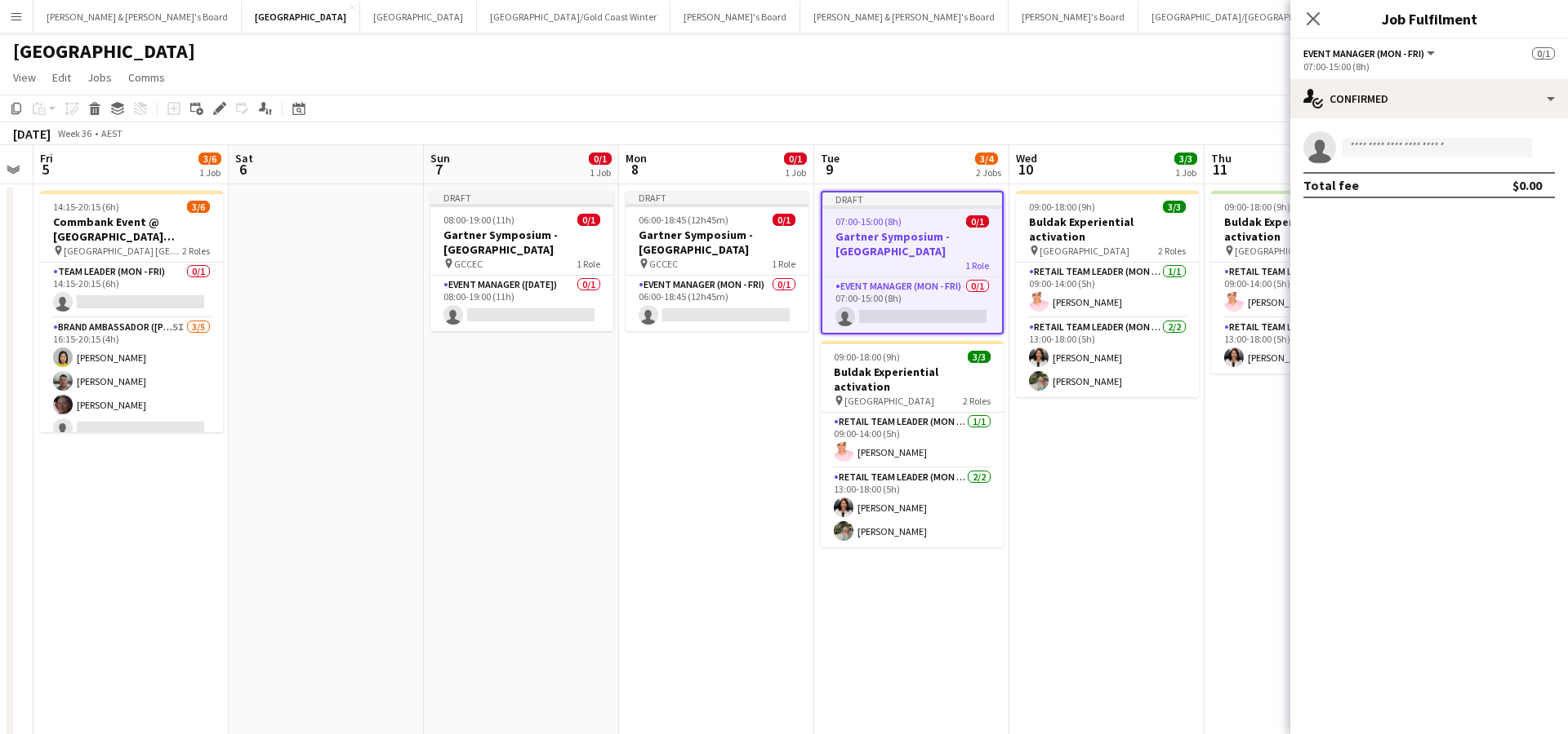
click at [937, 229] on h3 "Gartner Symposium - [GEOGRAPHIC_DATA]" at bounding box center [912, 244] width 180 height 30
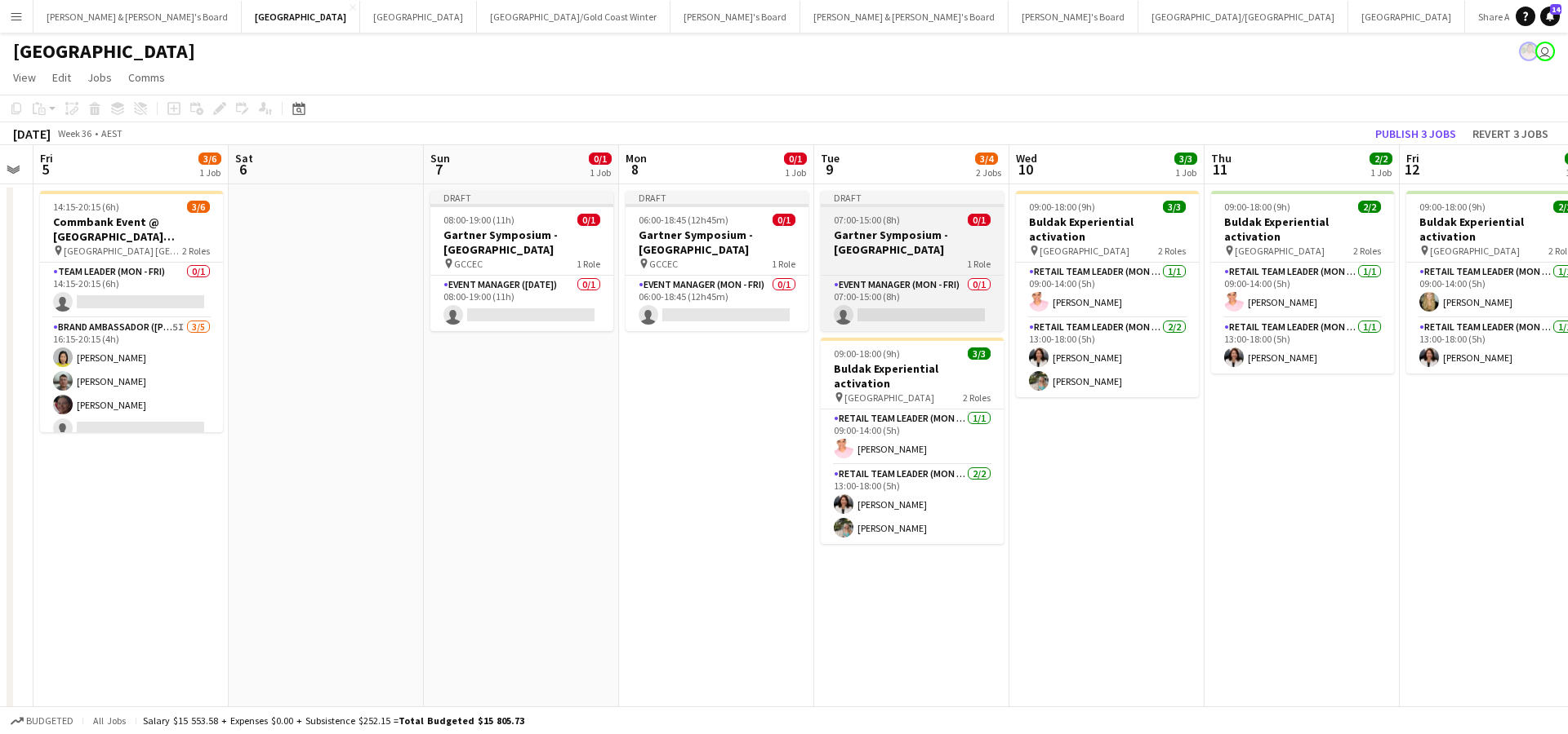
click at [937, 229] on h3 "Gartner Symposium - [GEOGRAPHIC_DATA]" at bounding box center [912, 242] width 183 height 30
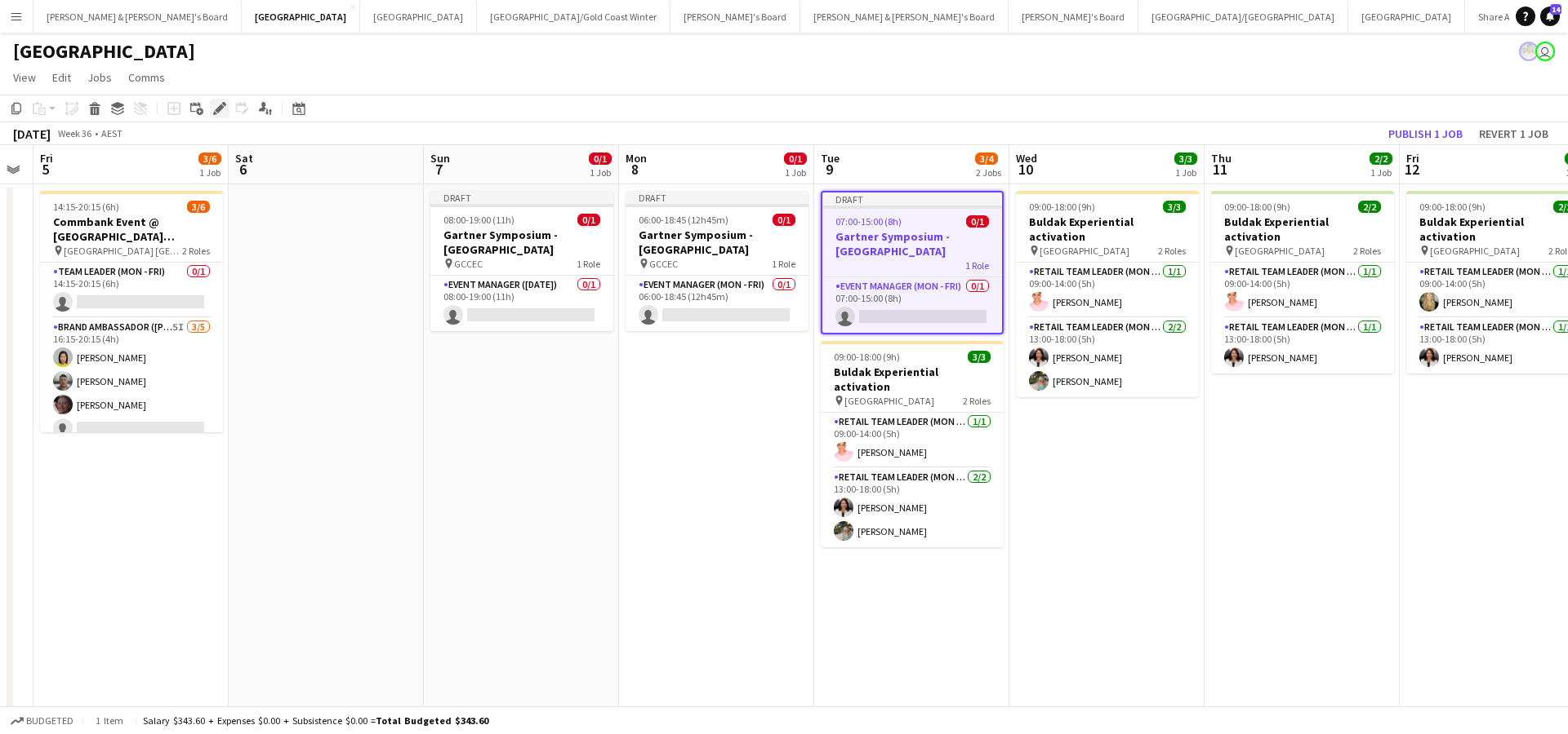
click at [217, 107] on icon "Edit" at bounding box center [219, 108] width 13 height 13
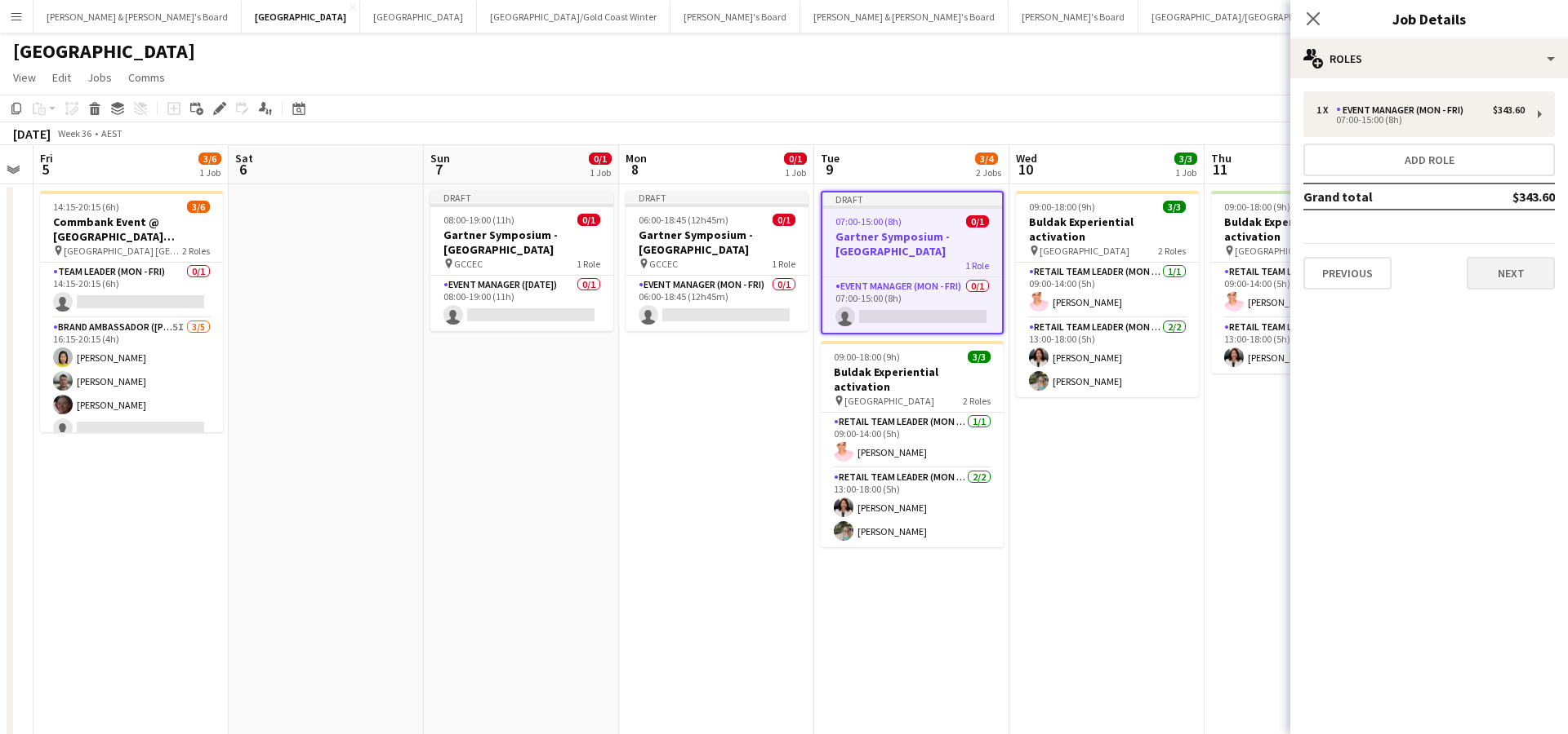
click at [1500, 275] on button "Next" at bounding box center [1510, 273] width 88 height 33
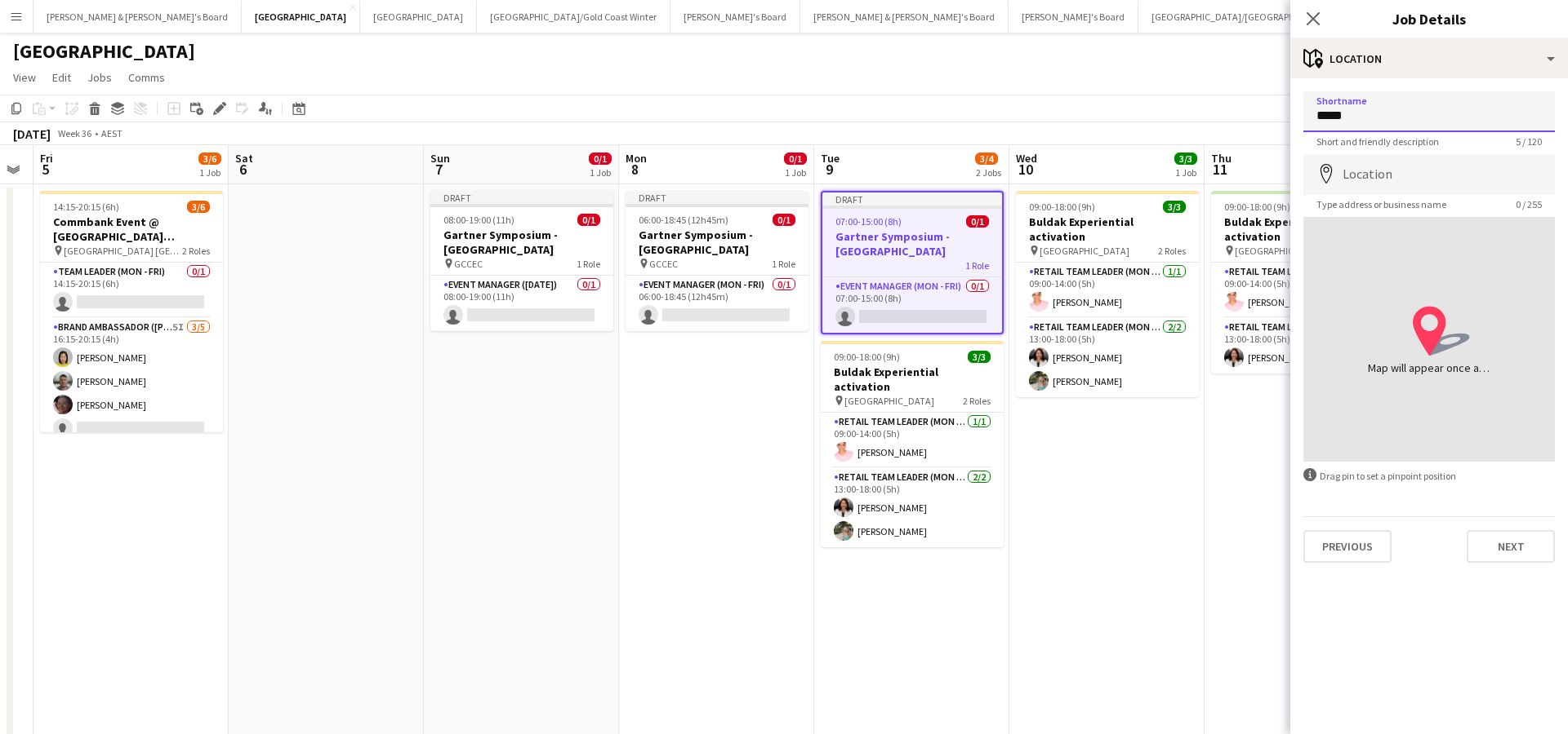
type input "*****"
type input "**********"
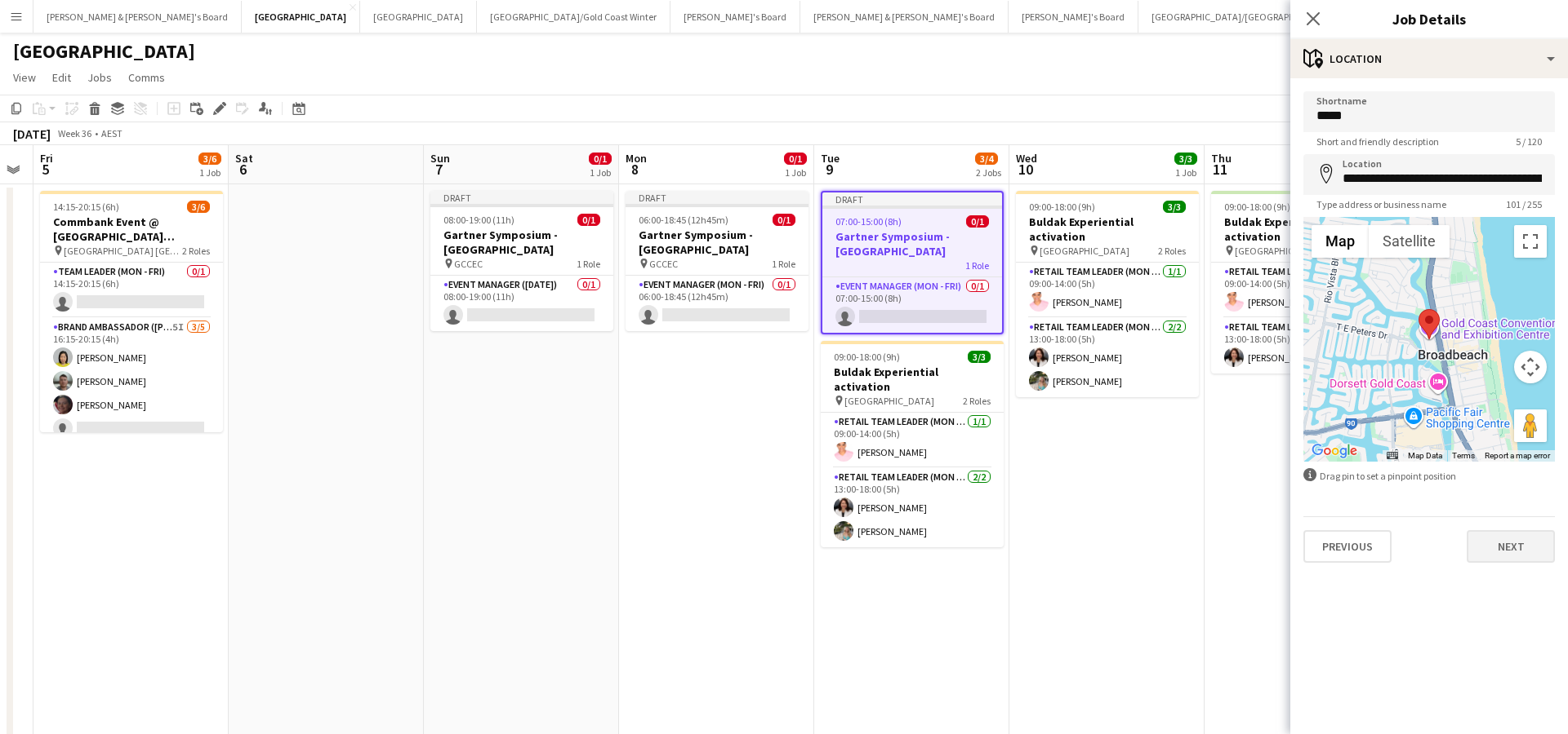
click at [1482, 547] on button "Next" at bounding box center [1510, 546] width 88 height 33
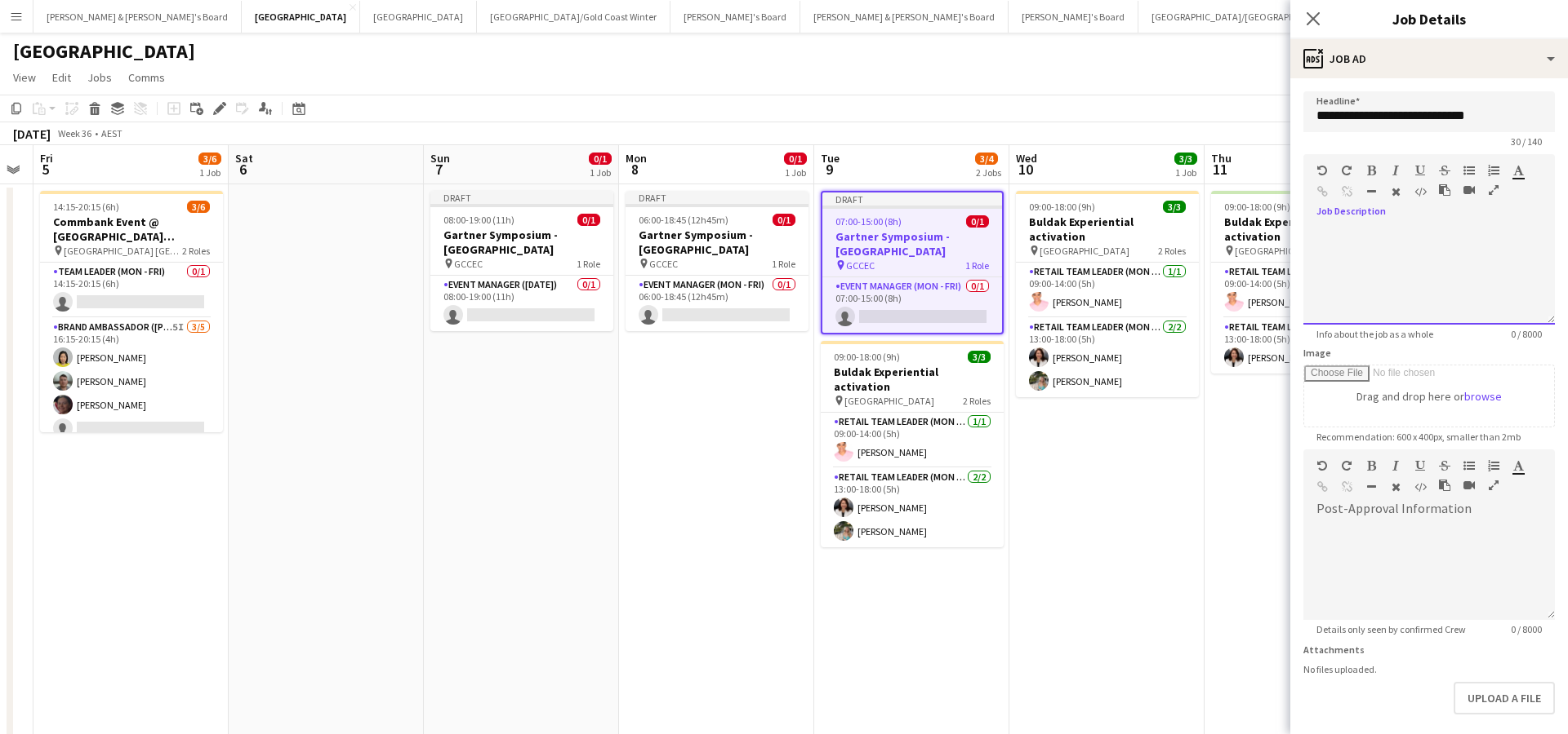
click at [1413, 232] on div at bounding box center [1428, 276] width 252 height 98
paste div
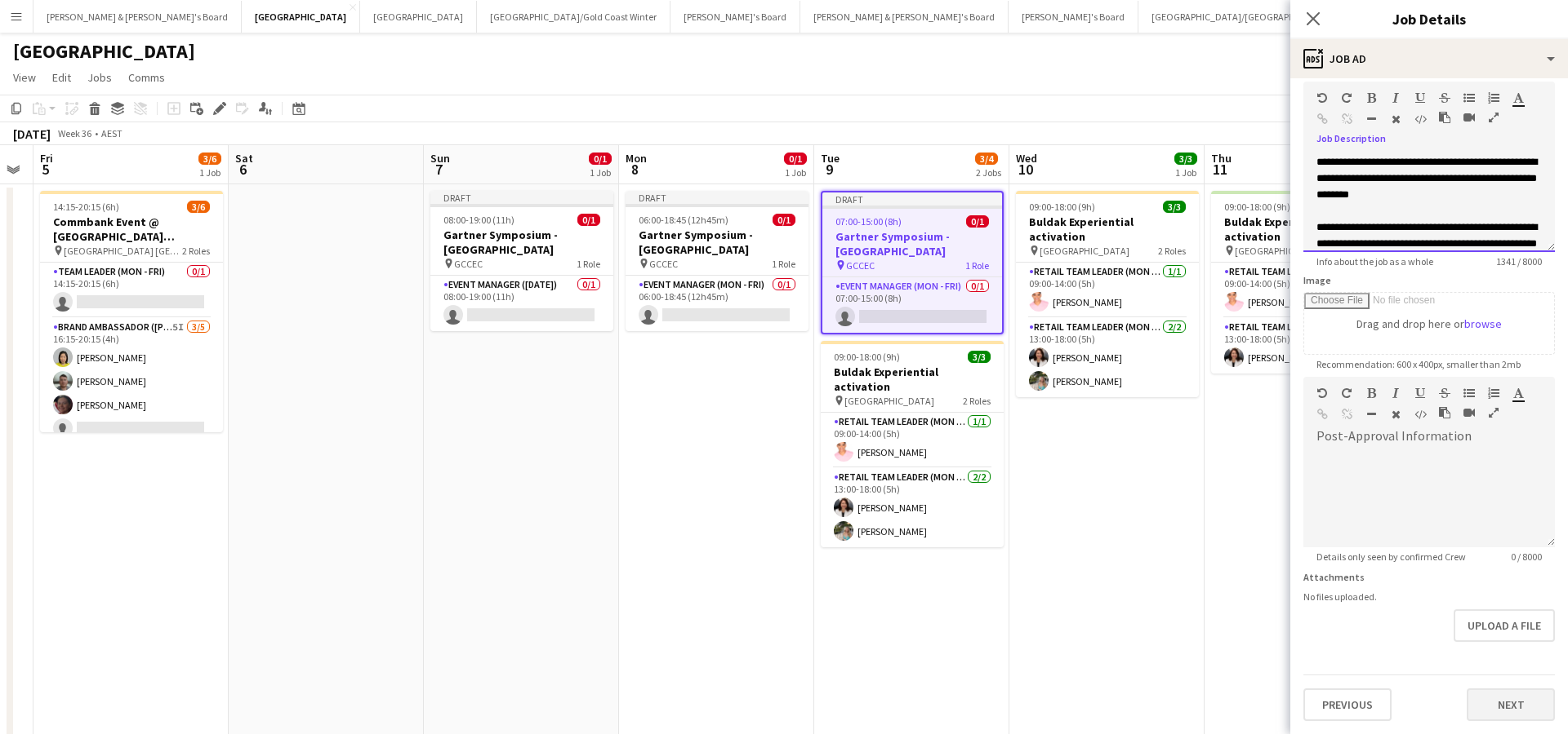
scroll to position [73, 0]
click at [1500, 702] on button "Next" at bounding box center [1510, 704] width 88 height 33
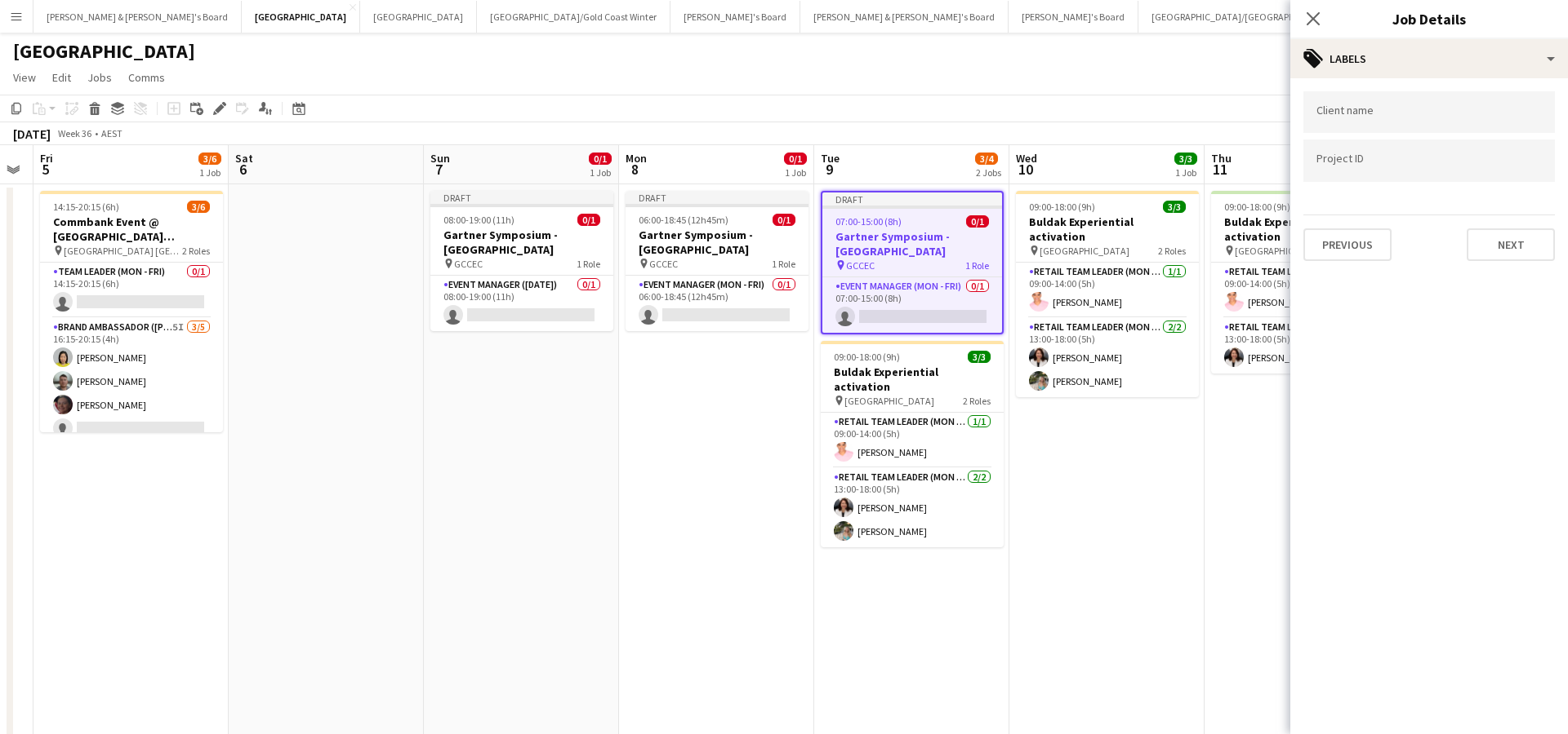
scroll to position [0, 0]
click at [1497, 253] on button "Next" at bounding box center [1510, 245] width 88 height 33
click at [1178, 477] on app-date-cell "09:00-18:00 (9h) 3/3 Buldak Experiential activation pin Bondi Junction Westfiel…" at bounding box center [1106, 483] width 195 height 597
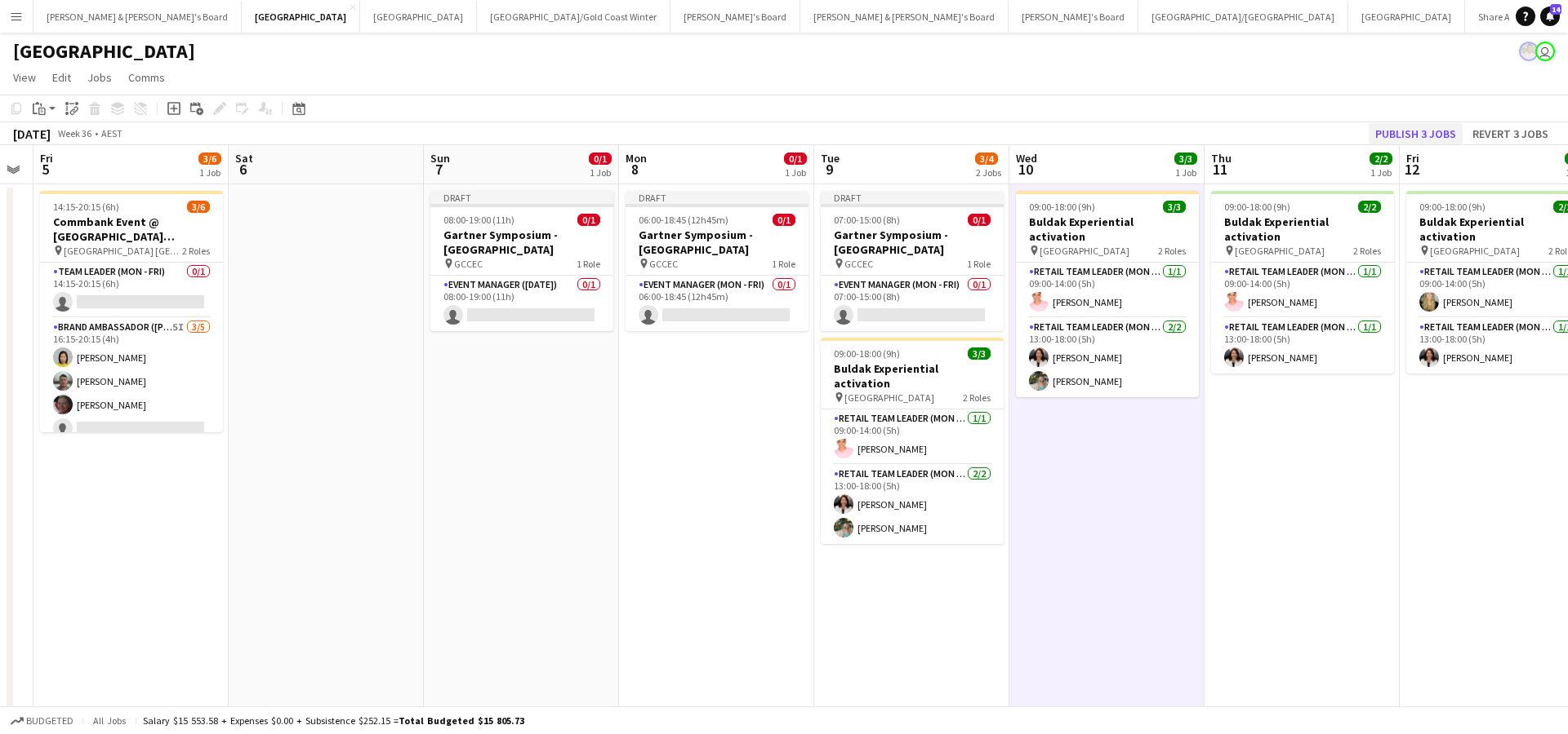
click at [1411, 136] on button "Publish 3 jobs" at bounding box center [1415, 134] width 94 height 21
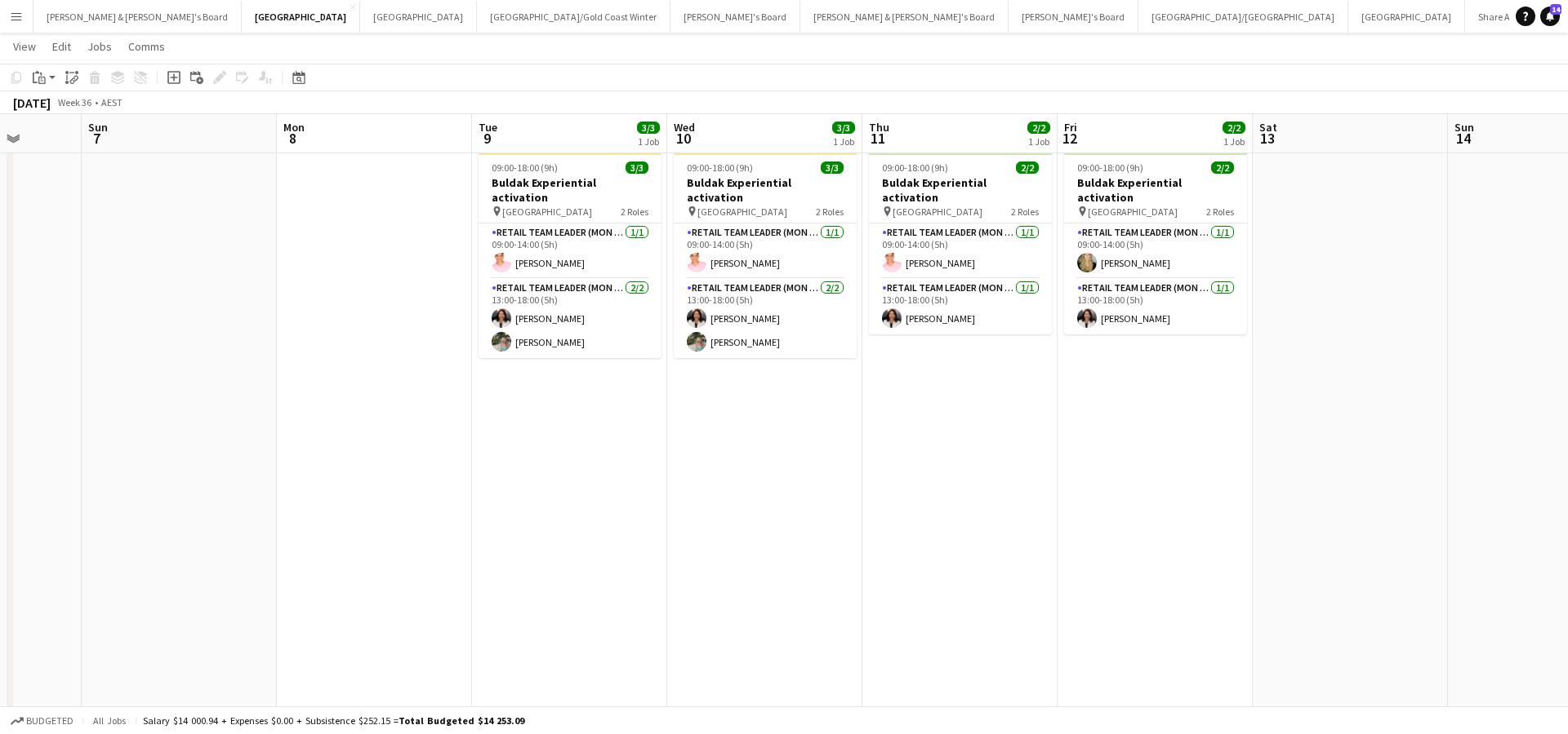
scroll to position [0, 717]
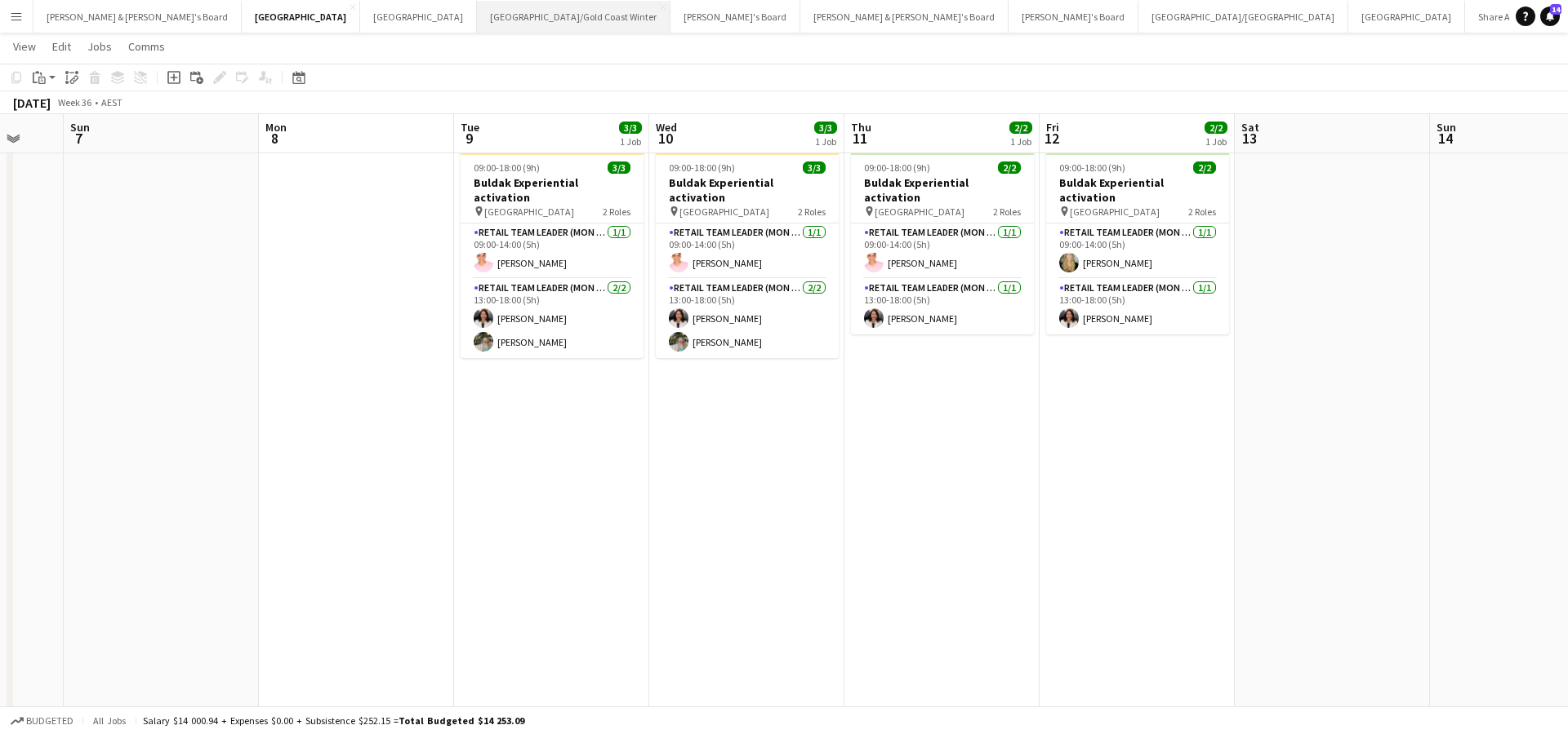
click at [477, 20] on button "[GEOGRAPHIC_DATA]/[GEOGRAPHIC_DATA] Winter Close" at bounding box center [573, 17] width 193 height 32
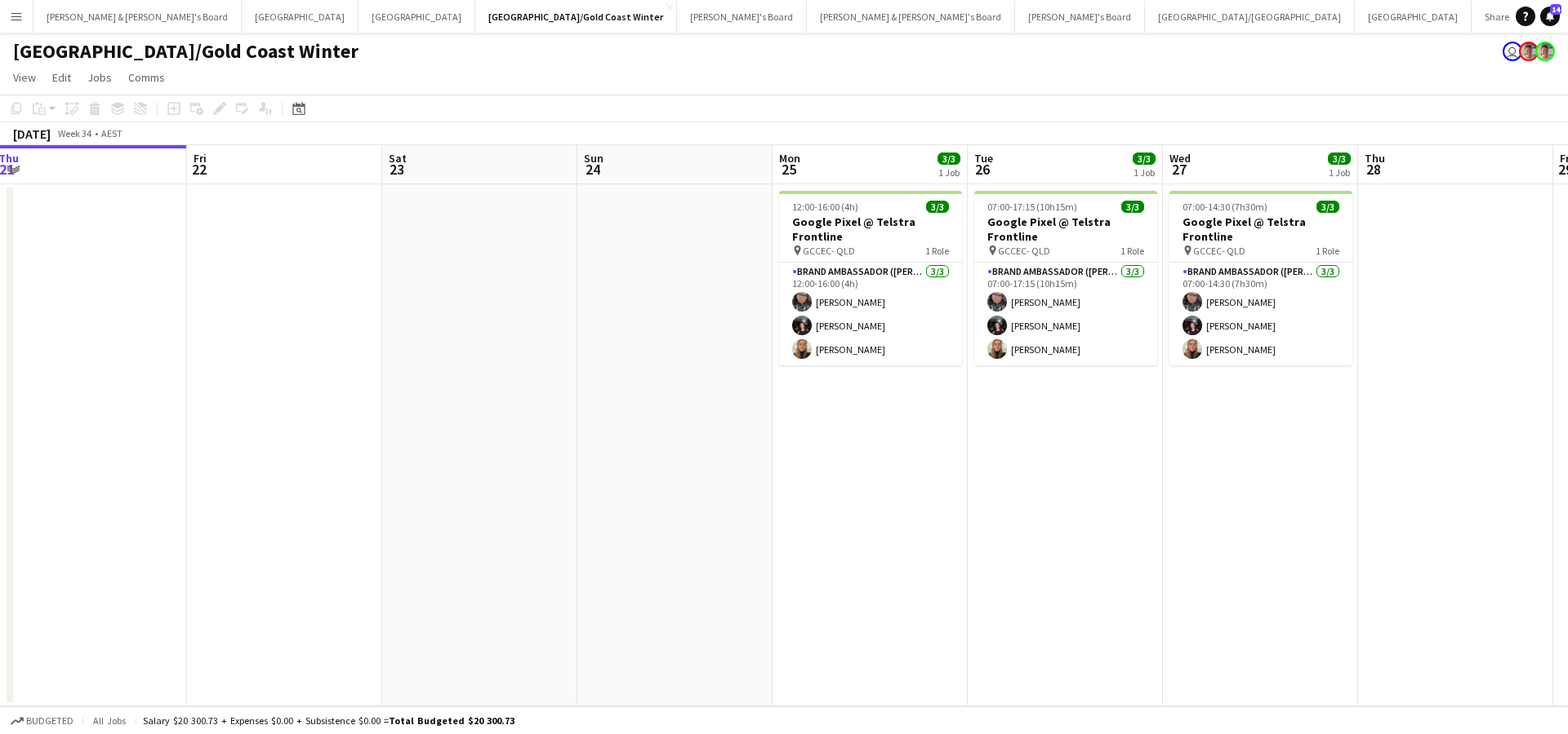
scroll to position [0, 590]
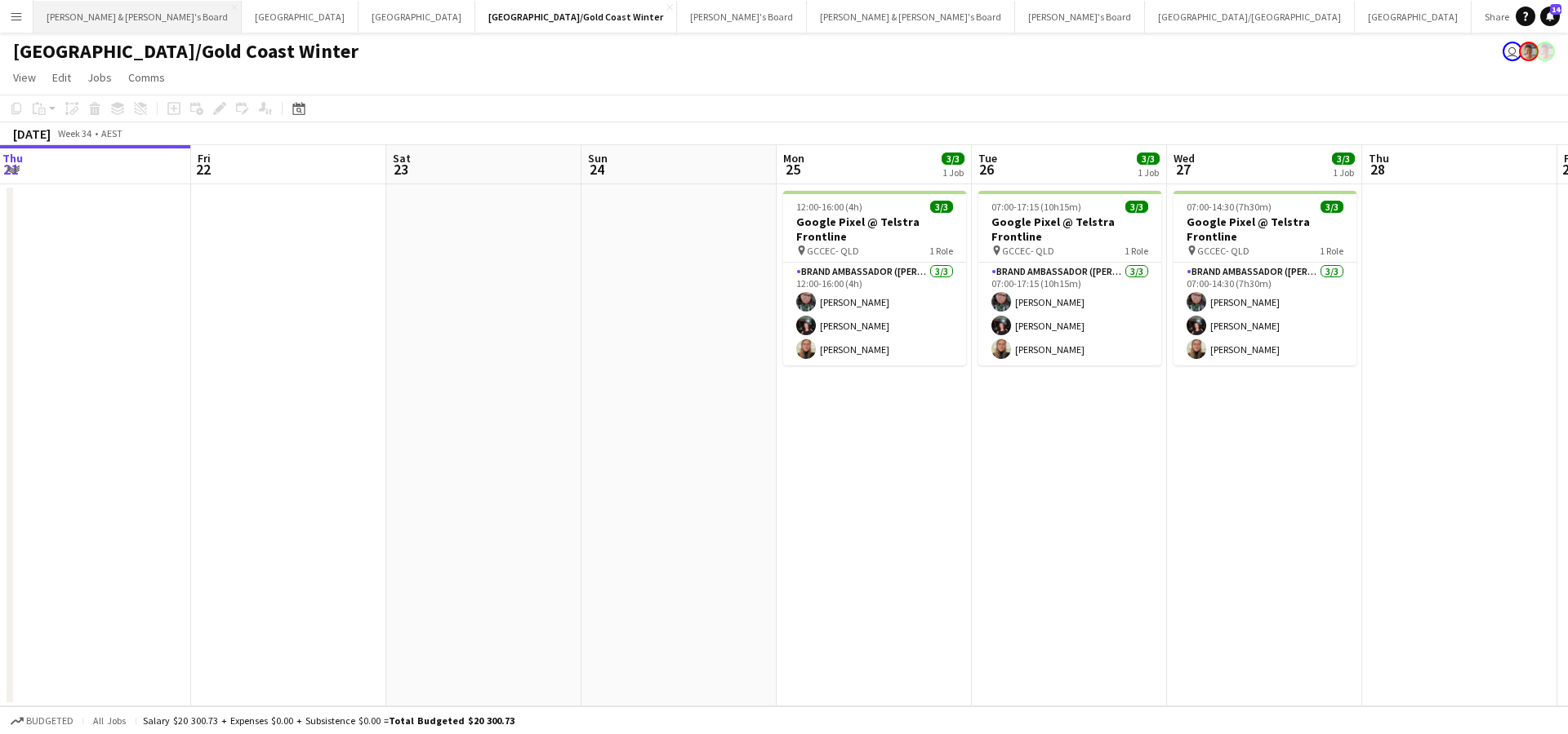
click at [112, 19] on button "[PERSON_NAME] & [PERSON_NAME]'s Board Close" at bounding box center [138, 17] width 208 height 32
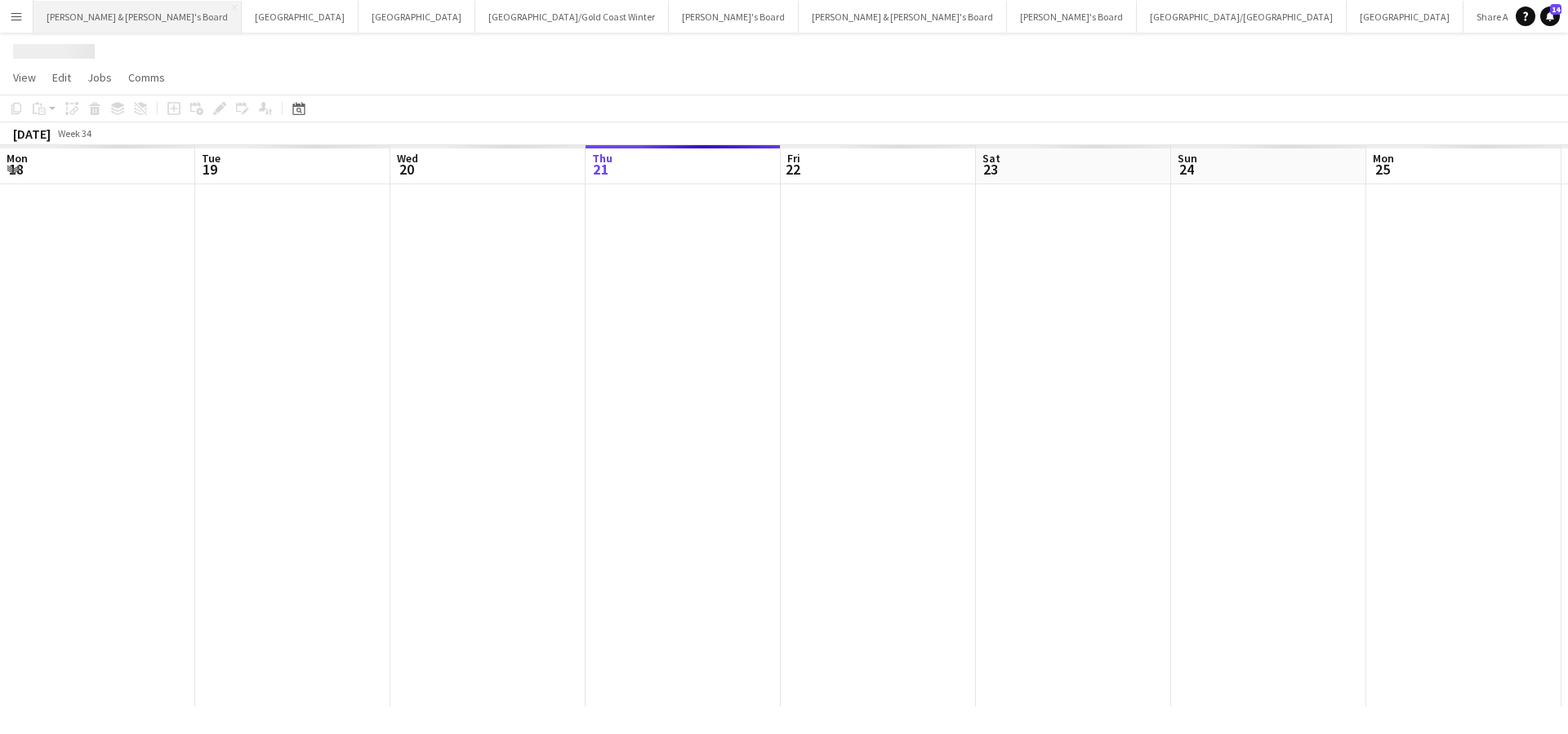
scroll to position [0, 391]
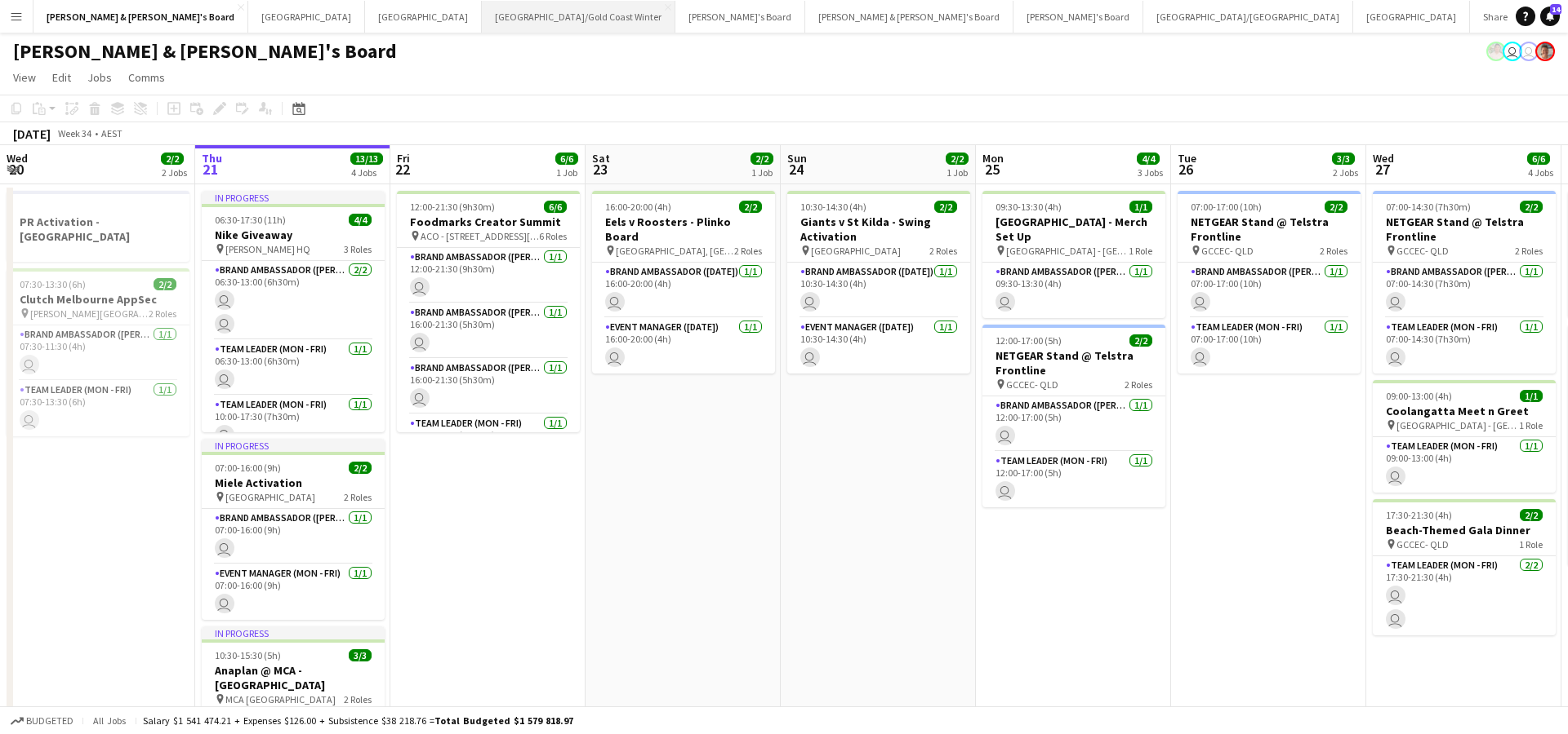
click at [482, 25] on button "[GEOGRAPHIC_DATA]/[GEOGRAPHIC_DATA] Winter Close" at bounding box center [579, 17] width 193 height 32
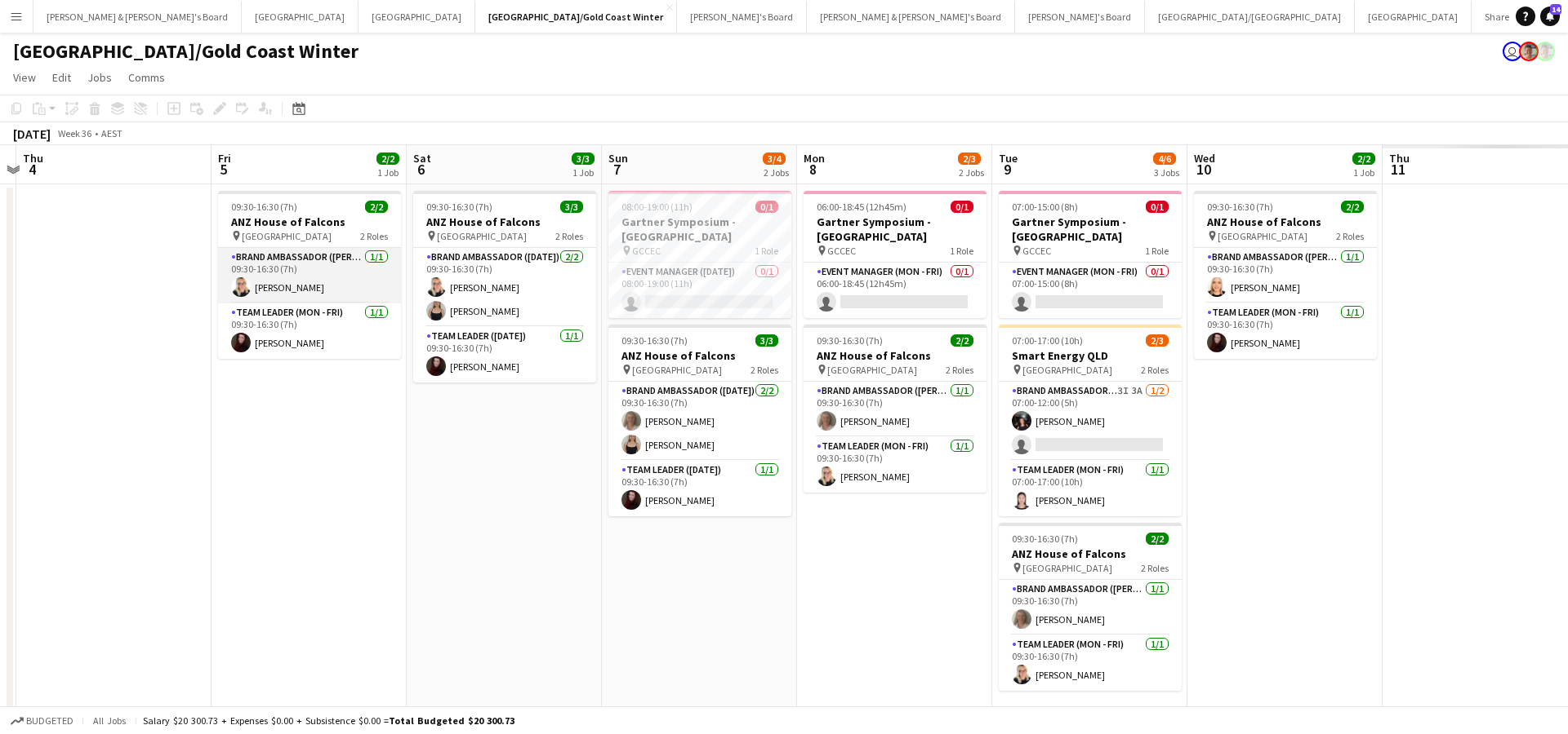
scroll to position [0, 590]
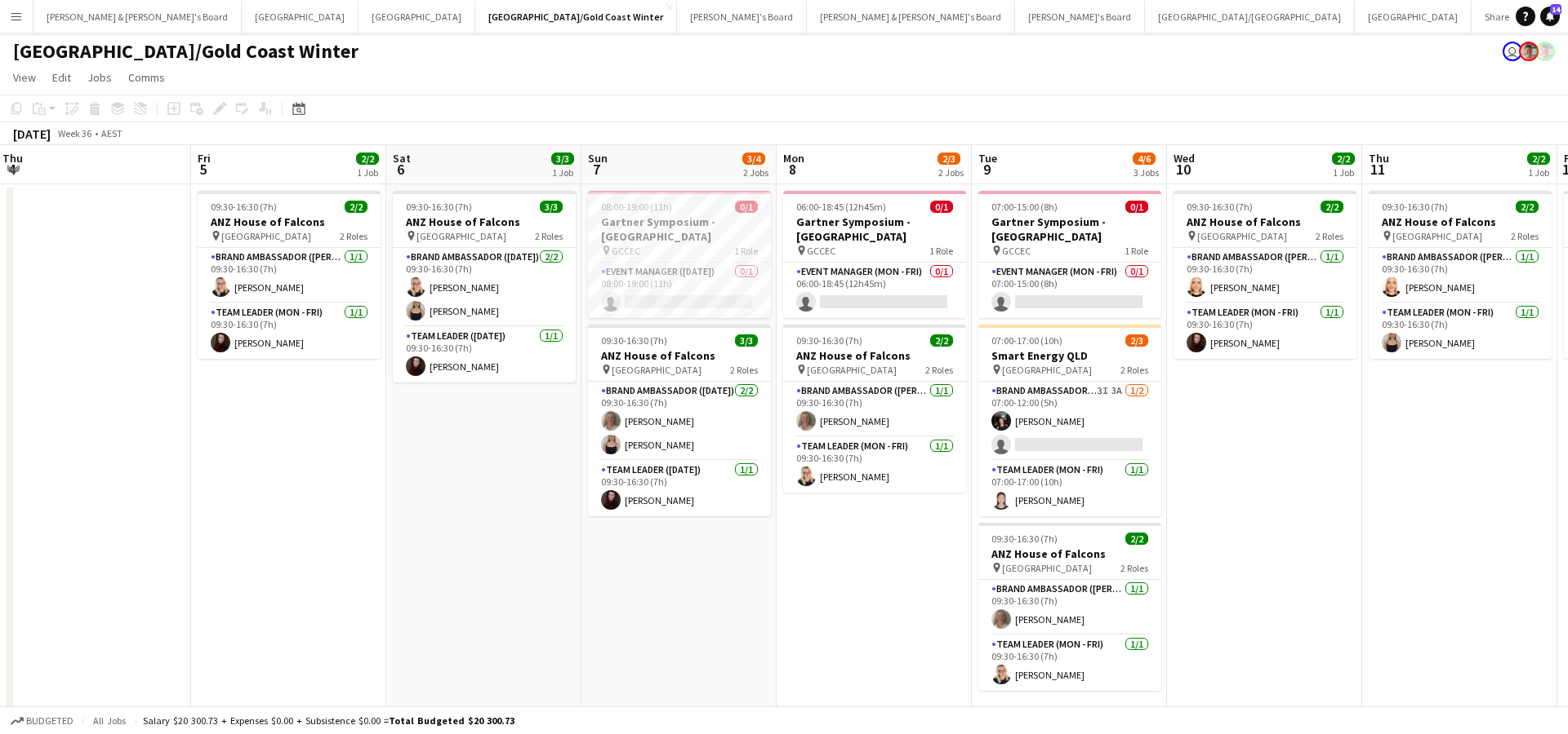
click at [1360, 554] on app-date-cell "09:30-16:30 (7h) 2/2 ANZ House of Falcons pin Brisbane 2 Roles Brand Ambassador…" at bounding box center [1264, 456] width 195 height 544
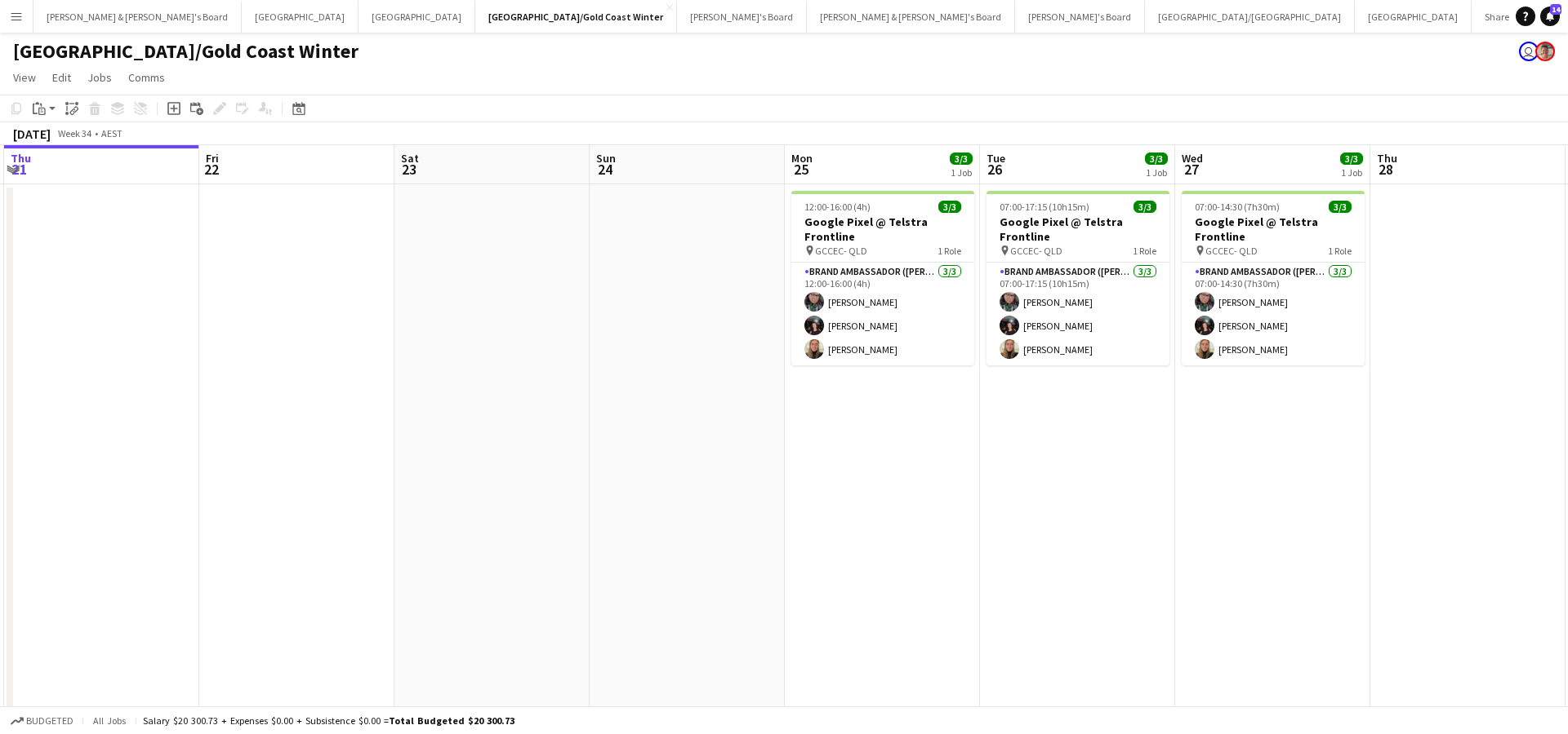
scroll to position [0, 779]
click at [114, 15] on button "[PERSON_NAME] & [PERSON_NAME]'s Board Close" at bounding box center [138, 17] width 208 height 32
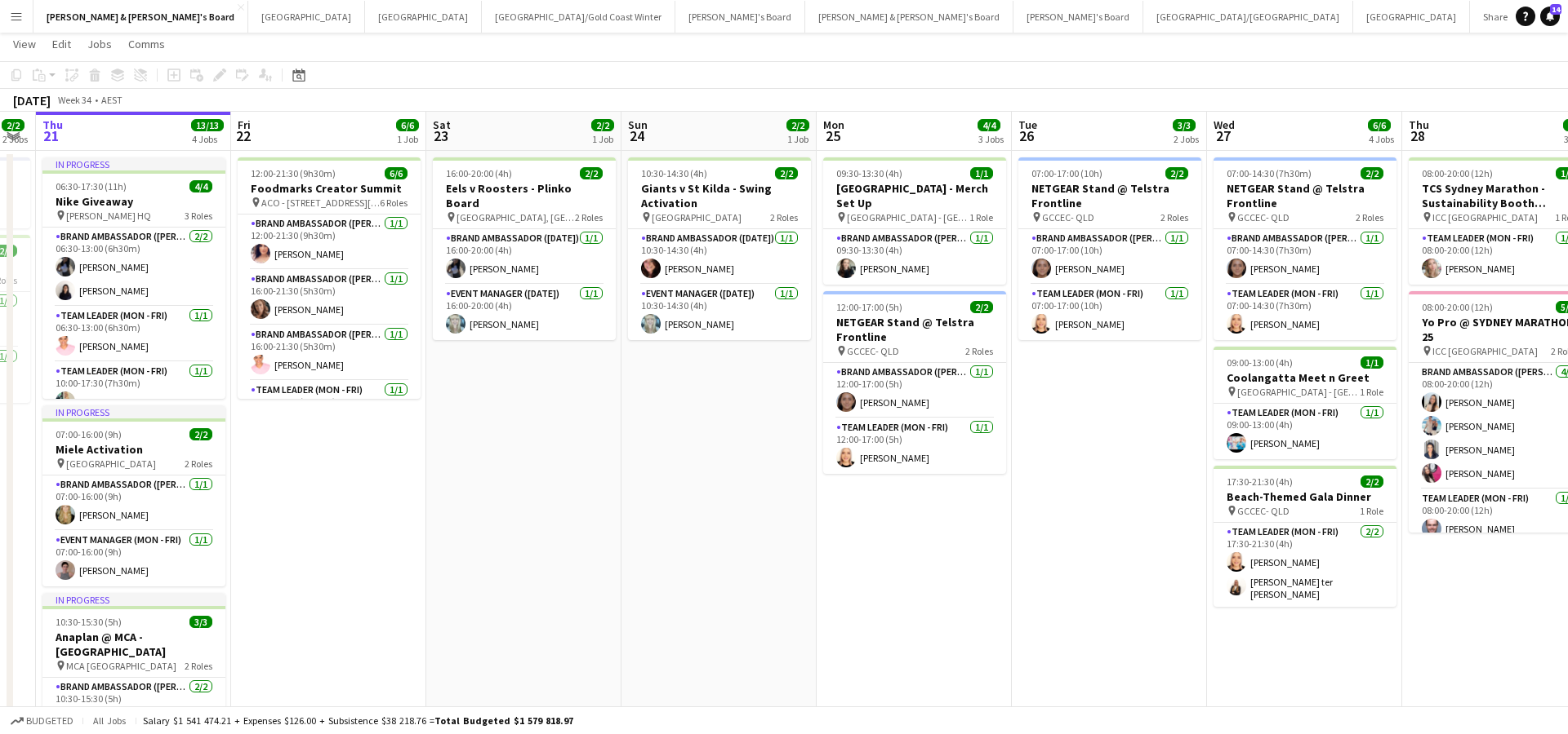
scroll to position [0, 751]
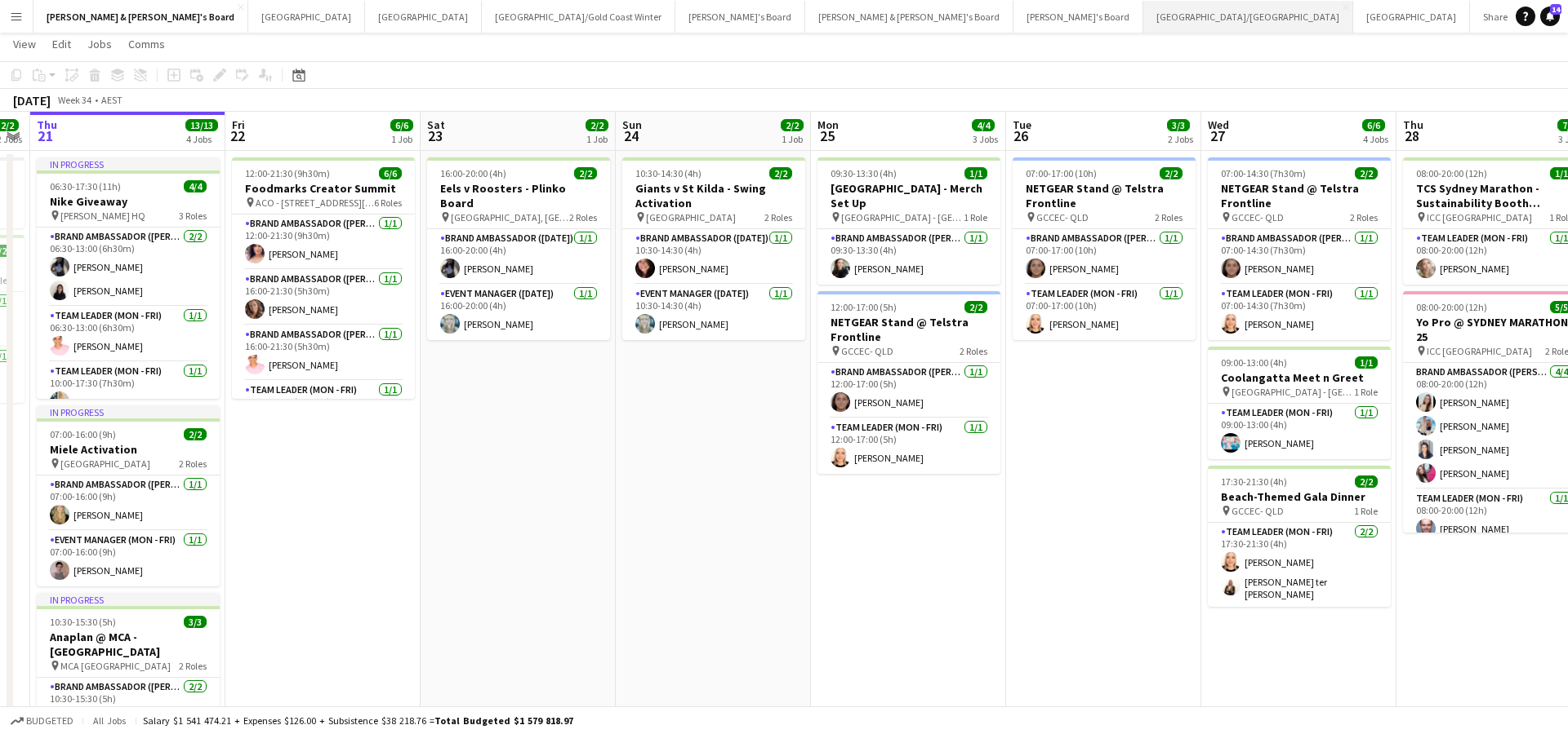
click at [1143, 23] on button "[GEOGRAPHIC_DATA]/[GEOGRAPHIC_DATA] Close" at bounding box center [1248, 17] width 210 height 32
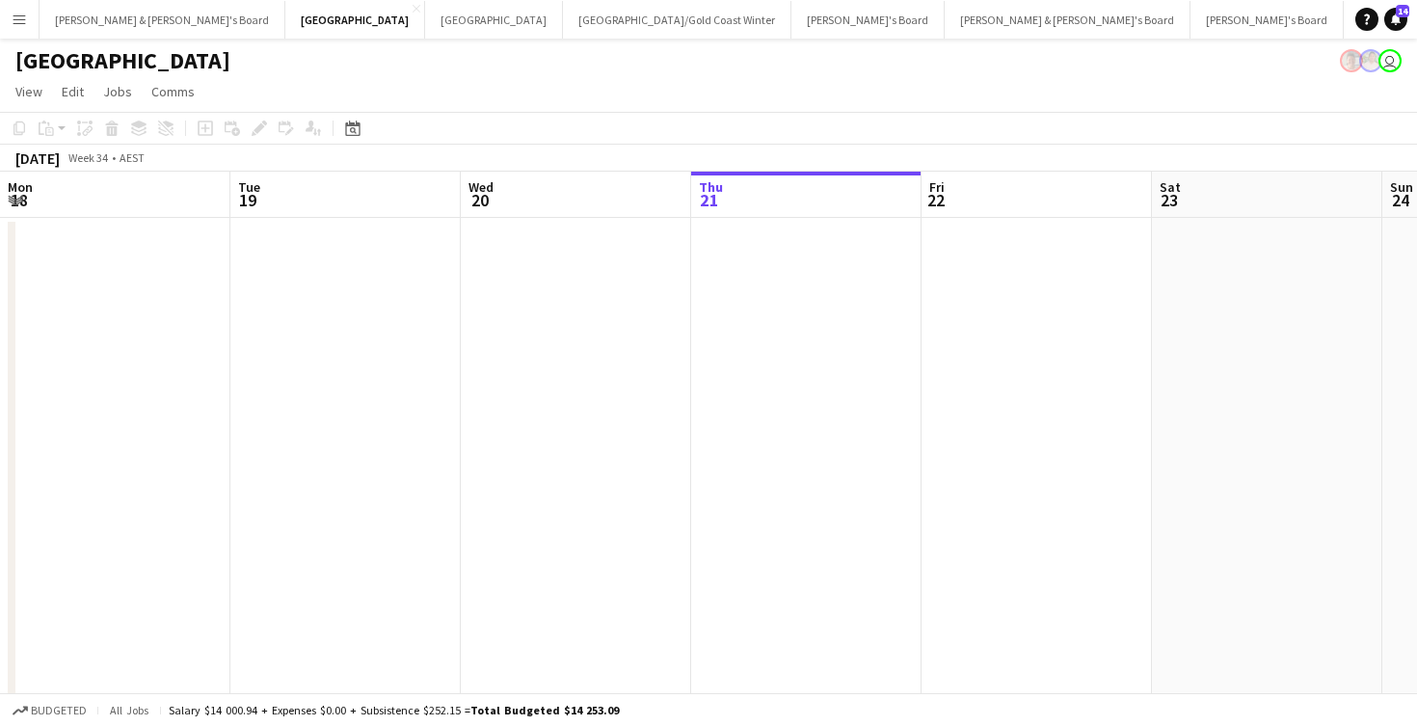
scroll to position [0, 676]
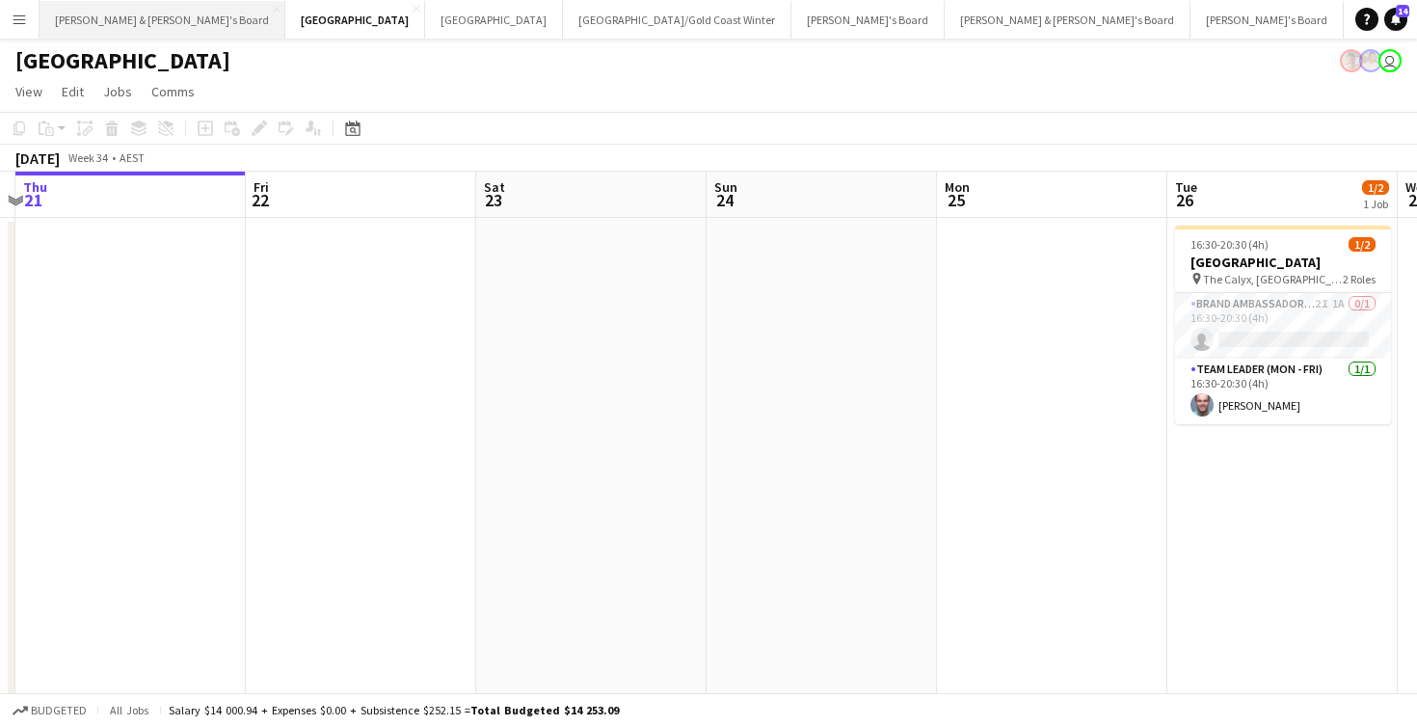
click at [118, 21] on button "[PERSON_NAME] & [PERSON_NAME]'s Board Close" at bounding box center [163, 20] width 246 height 38
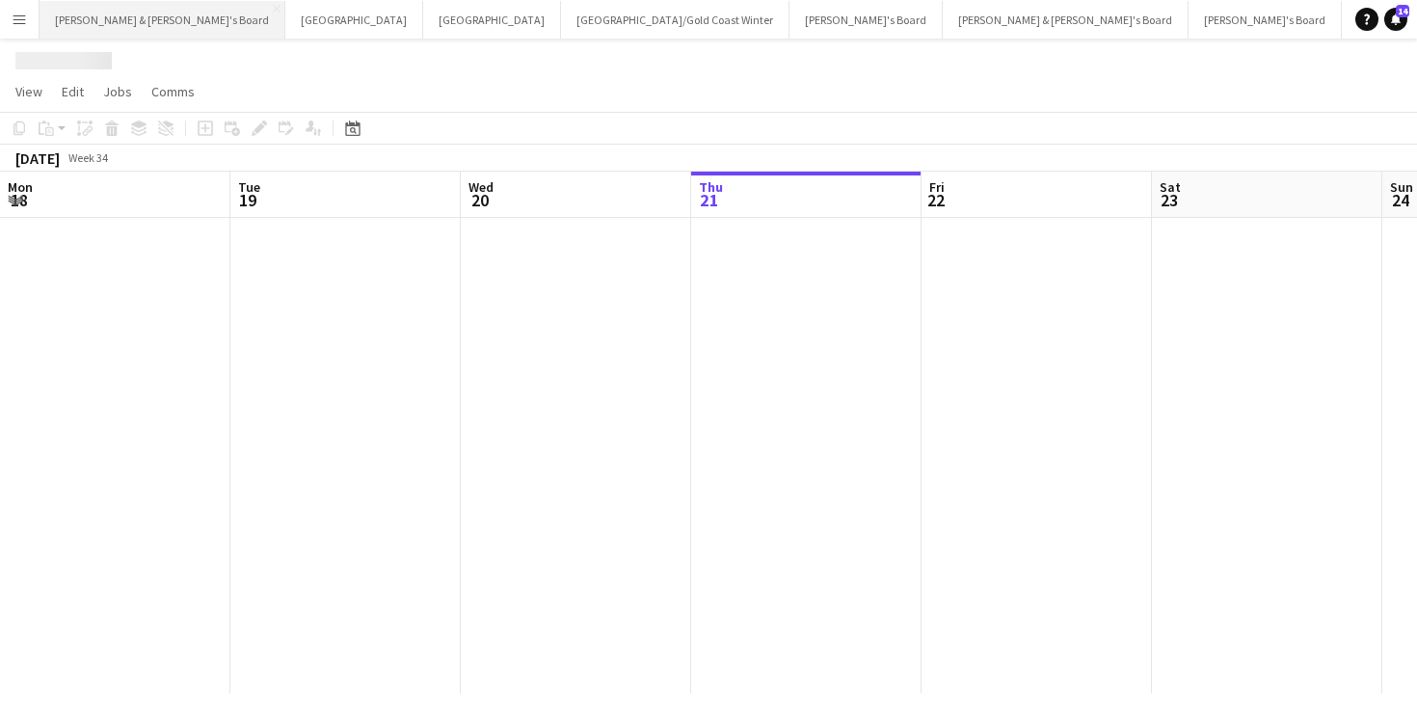
scroll to position [0, 461]
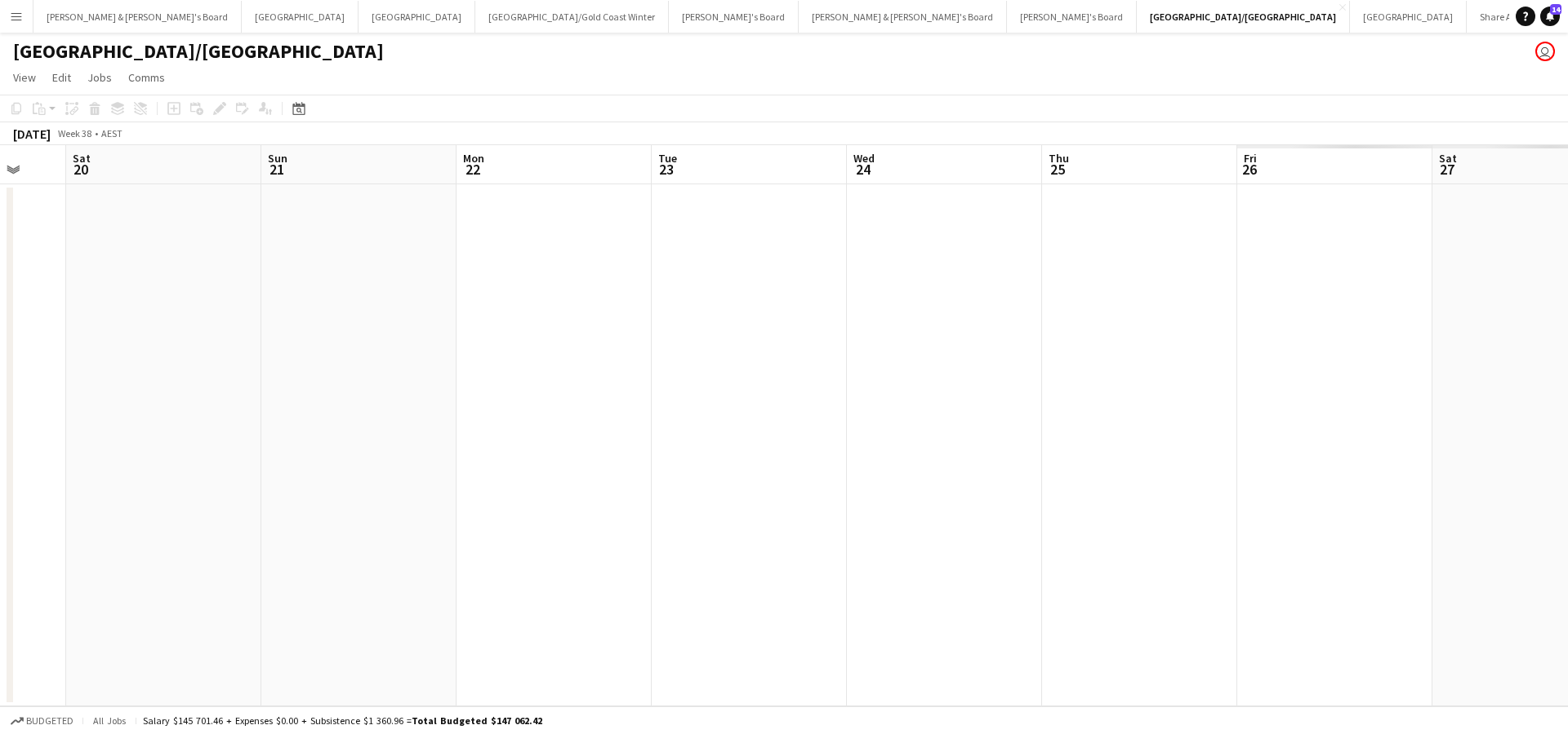
scroll to position [0, 763]
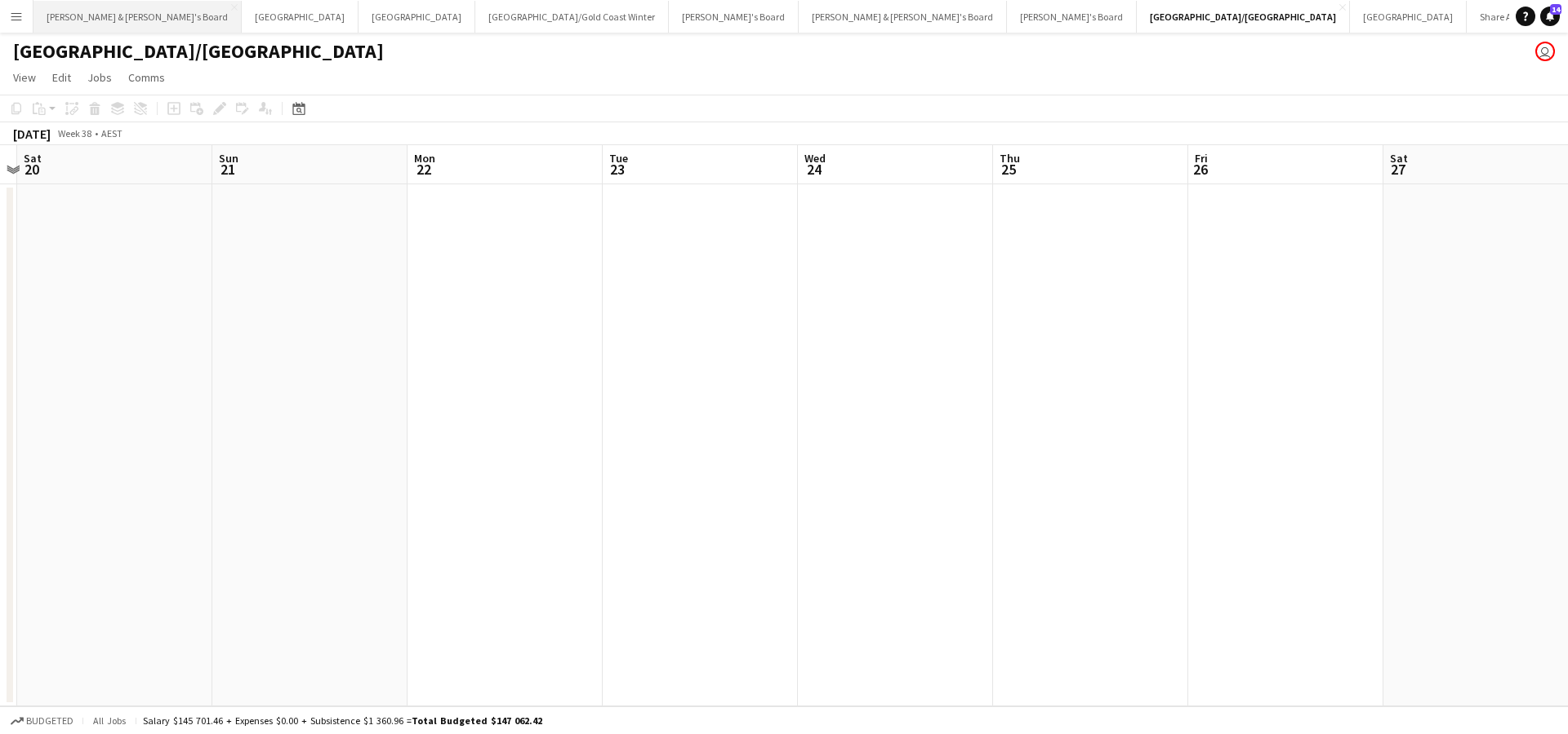
click at [134, 19] on button "[PERSON_NAME] & [PERSON_NAME]'s Board Close" at bounding box center [138, 17] width 208 height 32
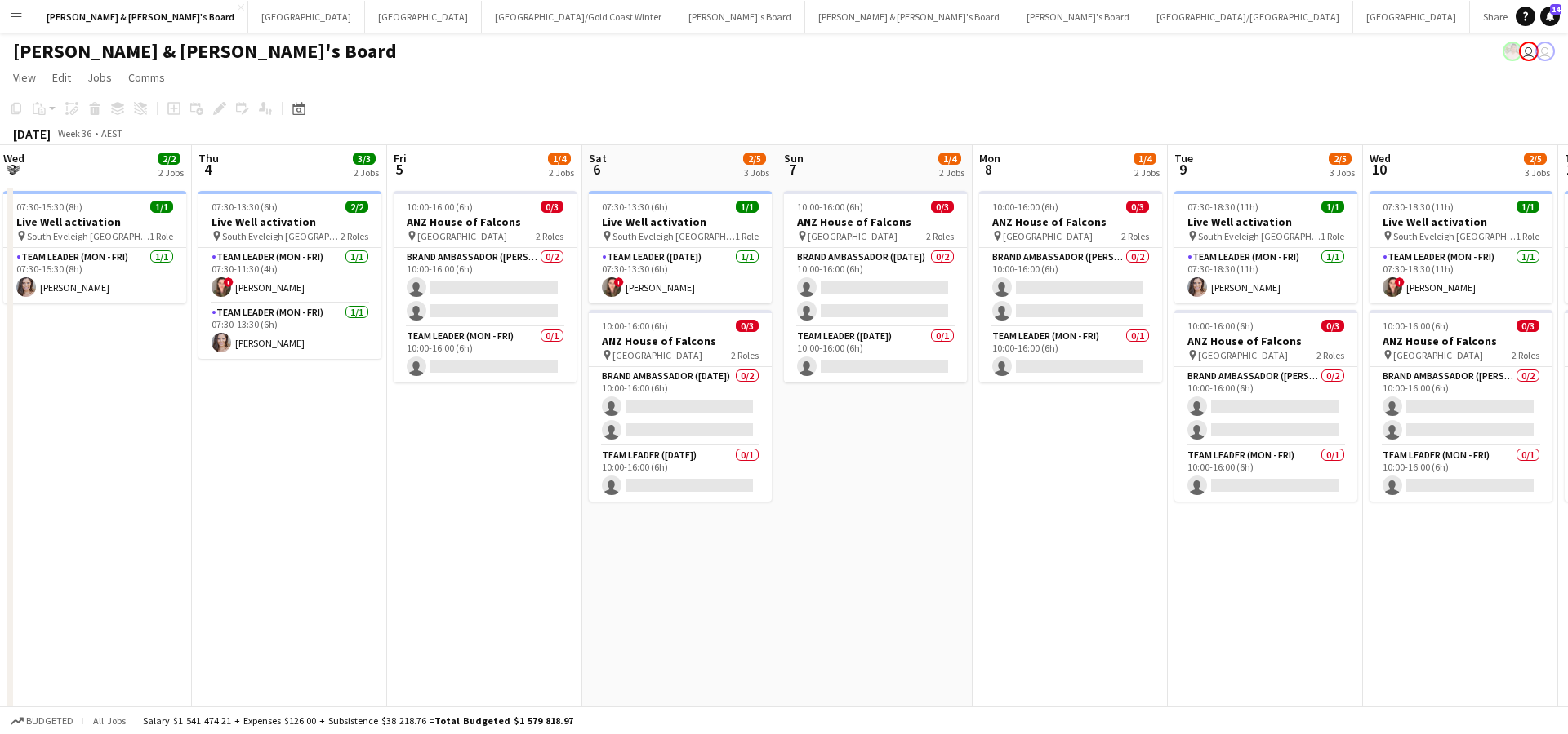
scroll to position [0, 393]
click at [482, 25] on button "[GEOGRAPHIC_DATA]/[GEOGRAPHIC_DATA] Winter Close" at bounding box center [579, 17] width 193 height 32
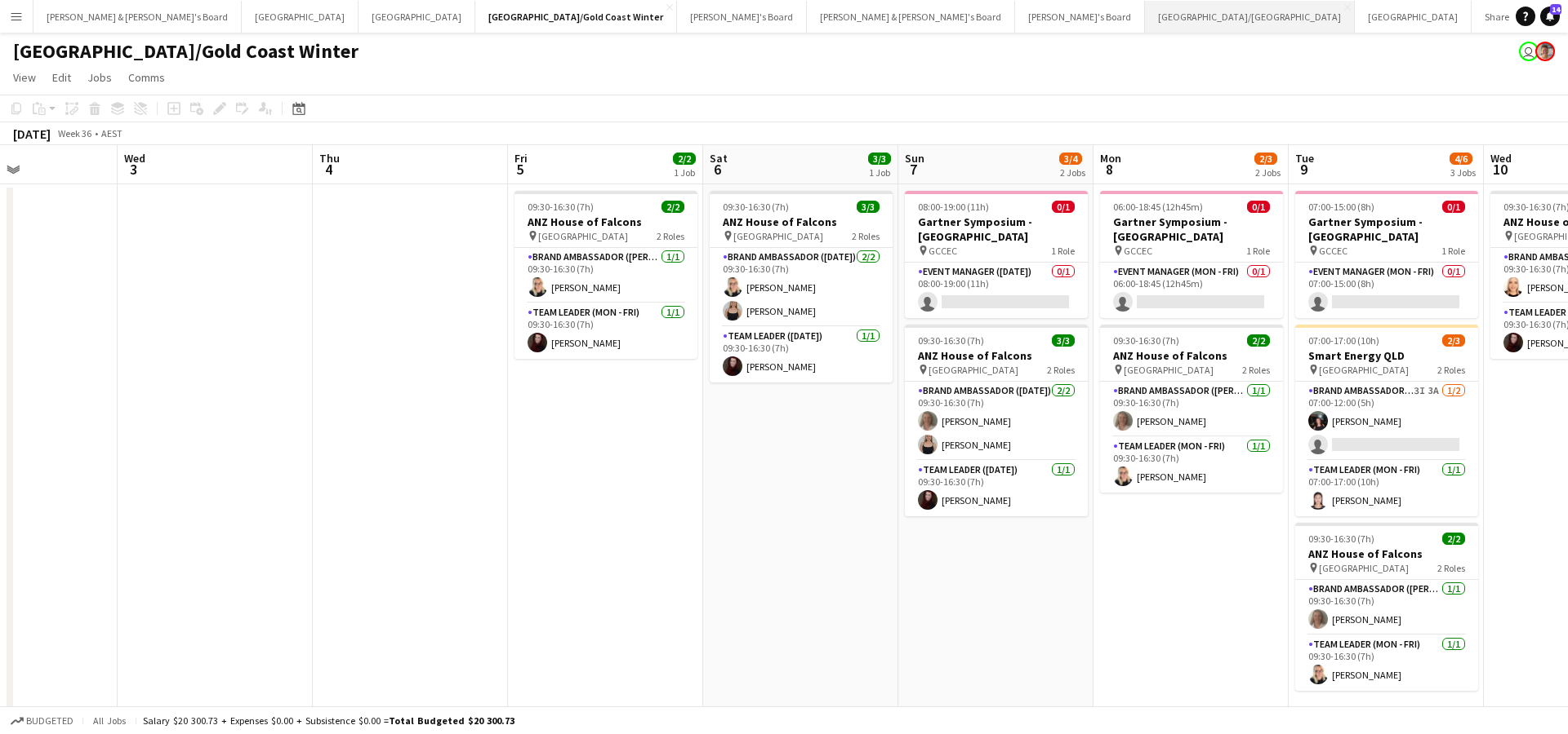
click at [1144, 14] on button "[GEOGRAPHIC_DATA]/[GEOGRAPHIC_DATA] Close" at bounding box center [1249, 17] width 210 height 32
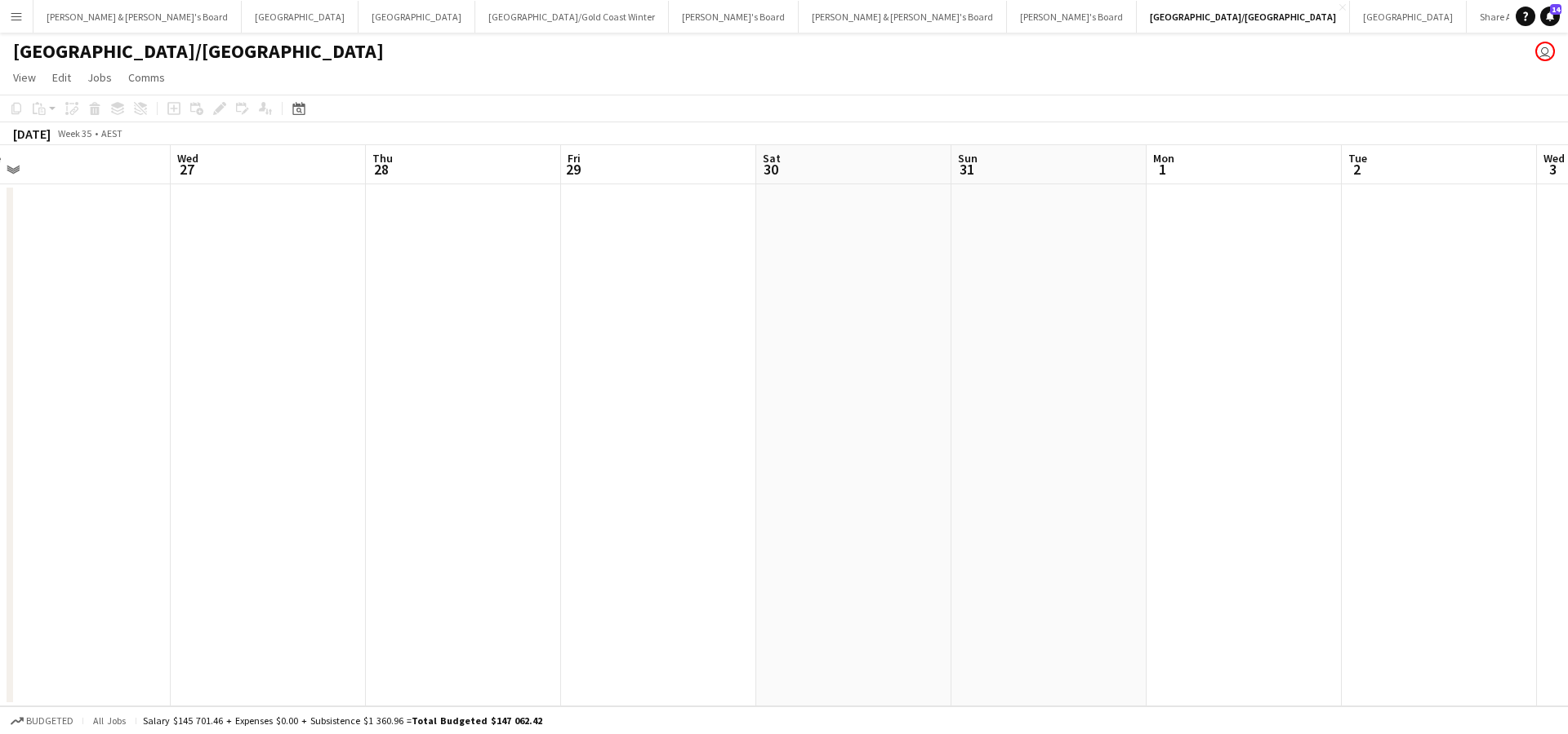
scroll to position [0, 331]
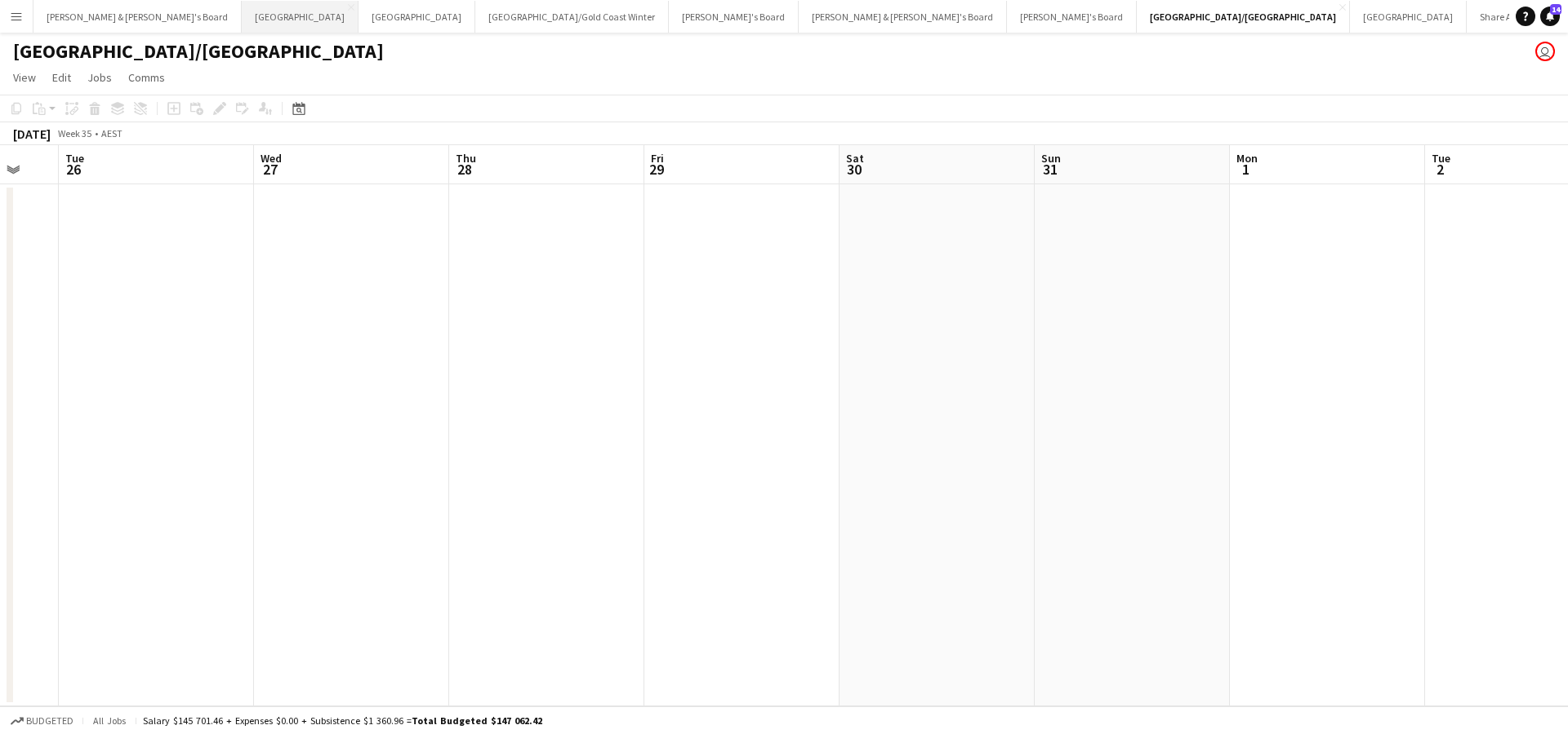
click at [241, 11] on button "Sydney Close" at bounding box center [300, 17] width 117 height 32
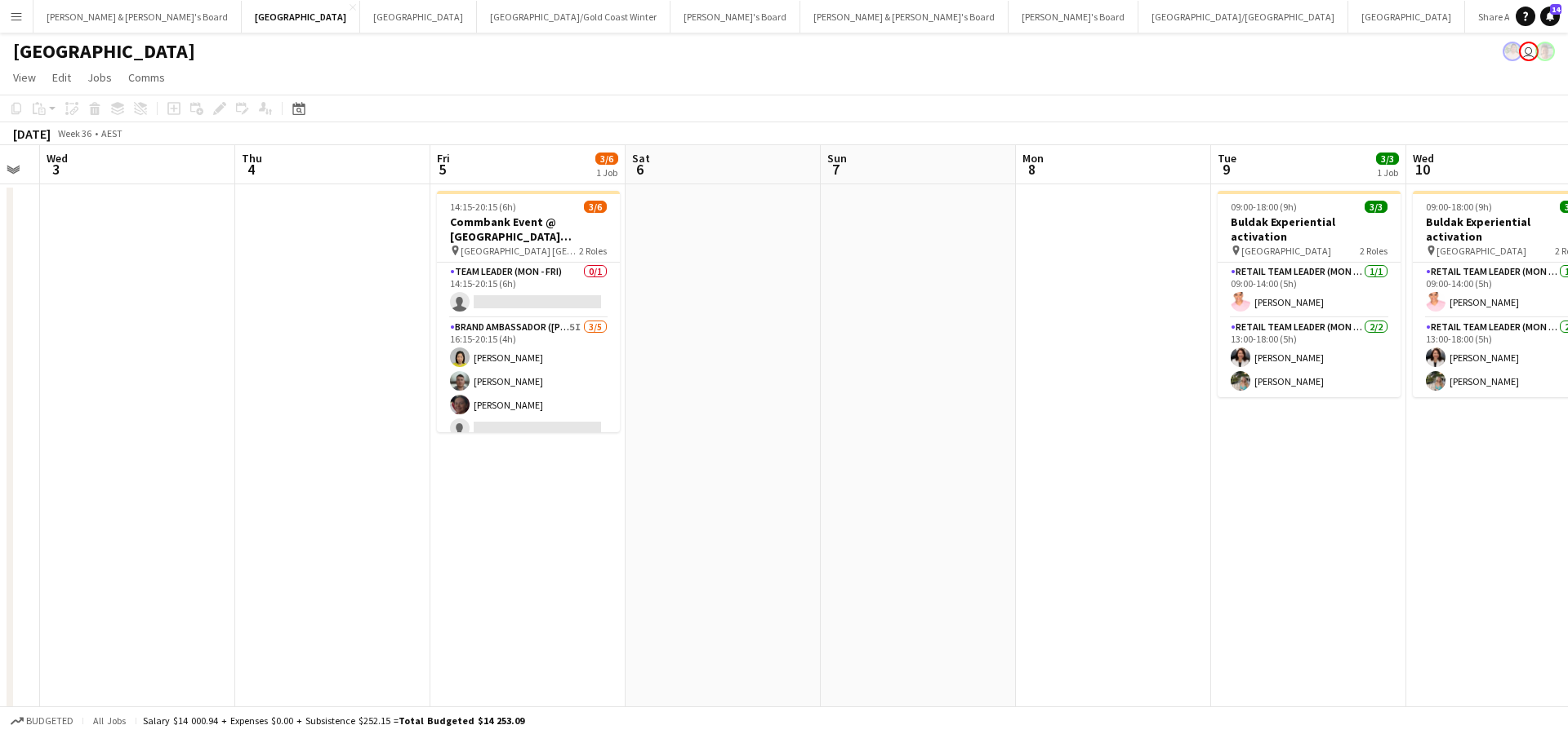
scroll to position [0, 742]
click at [1139, 15] on button "[GEOGRAPHIC_DATA]/[GEOGRAPHIC_DATA] Close" at bounding box center [1244, 17] width 210 height 32
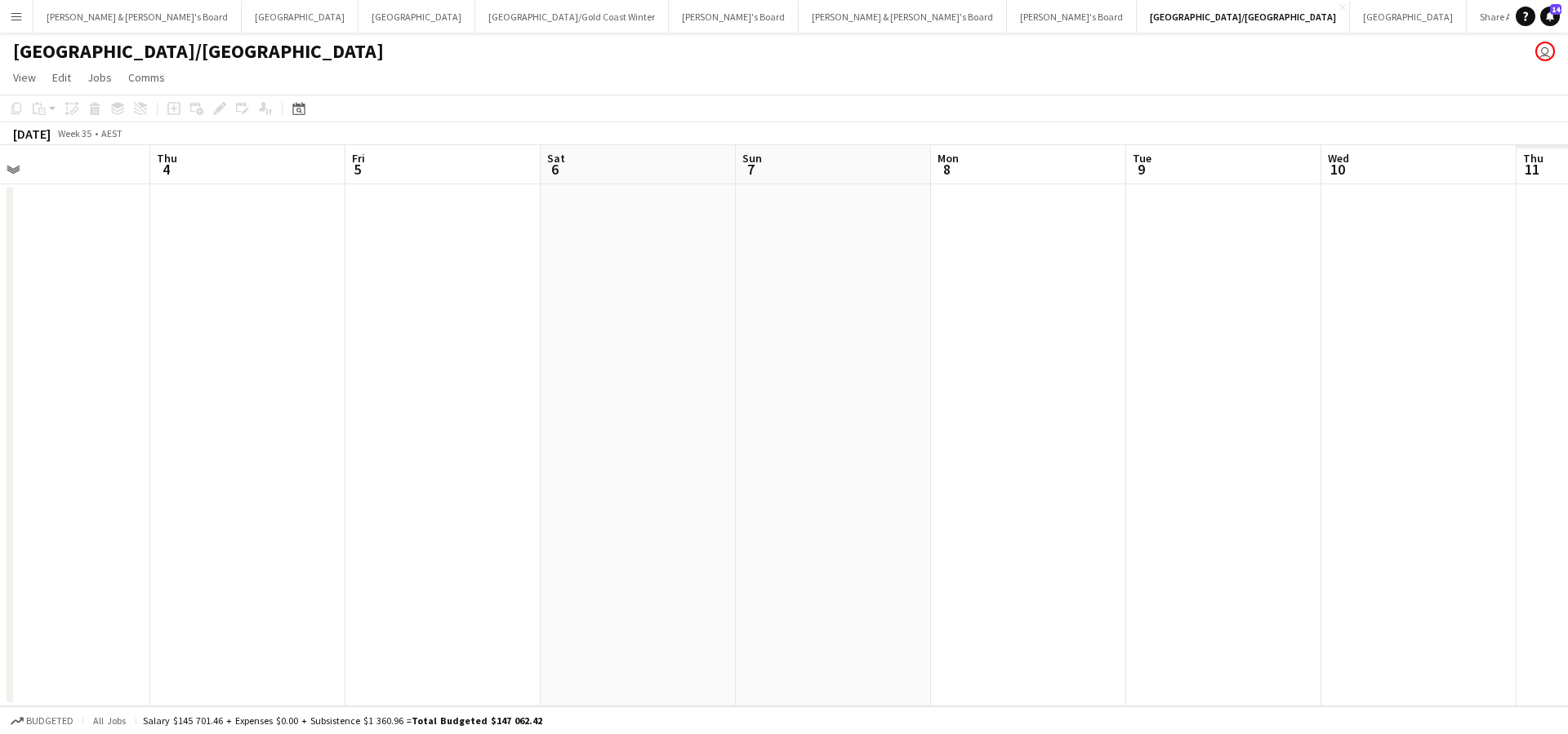
scroll to position [0, 493]
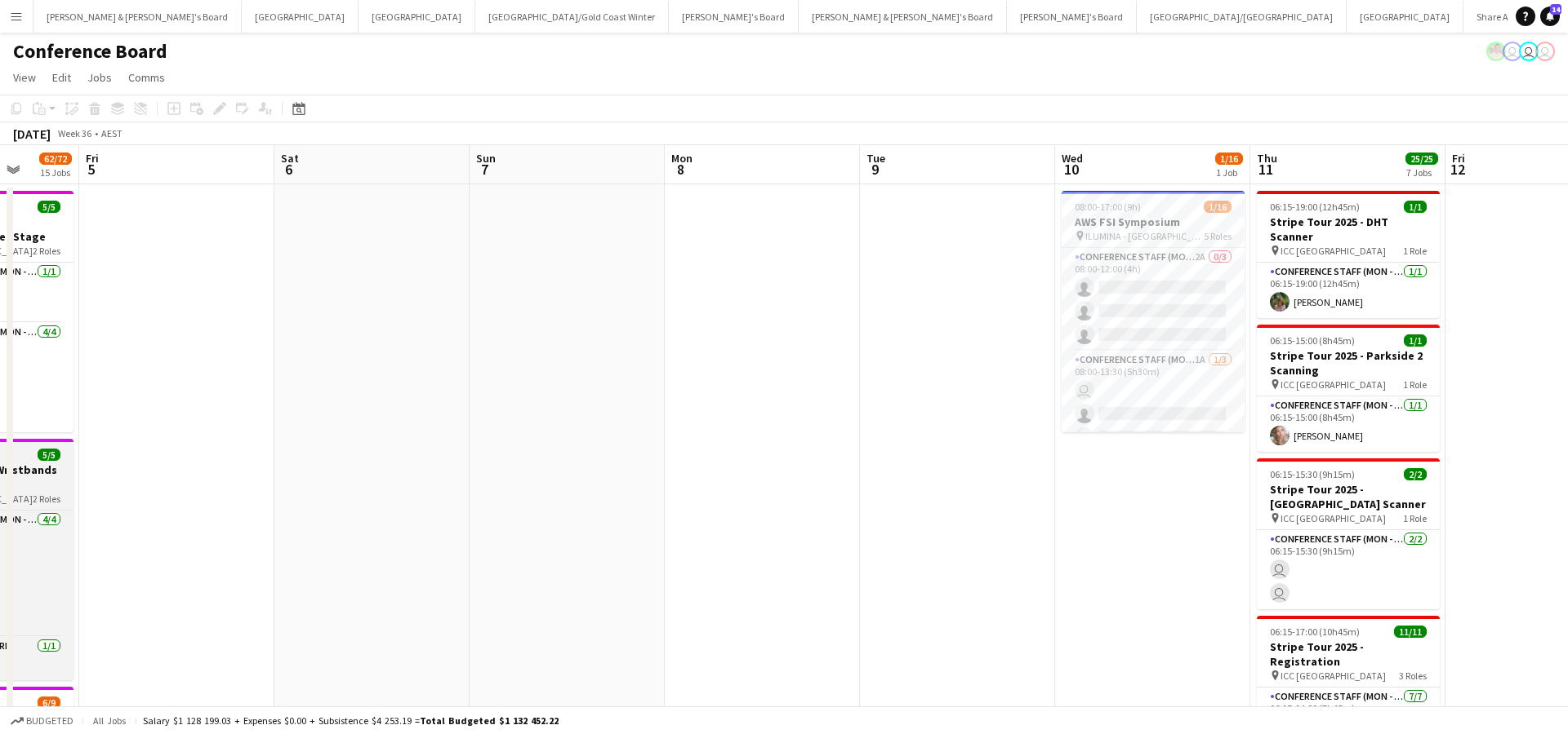
scroll to position [0, 779]
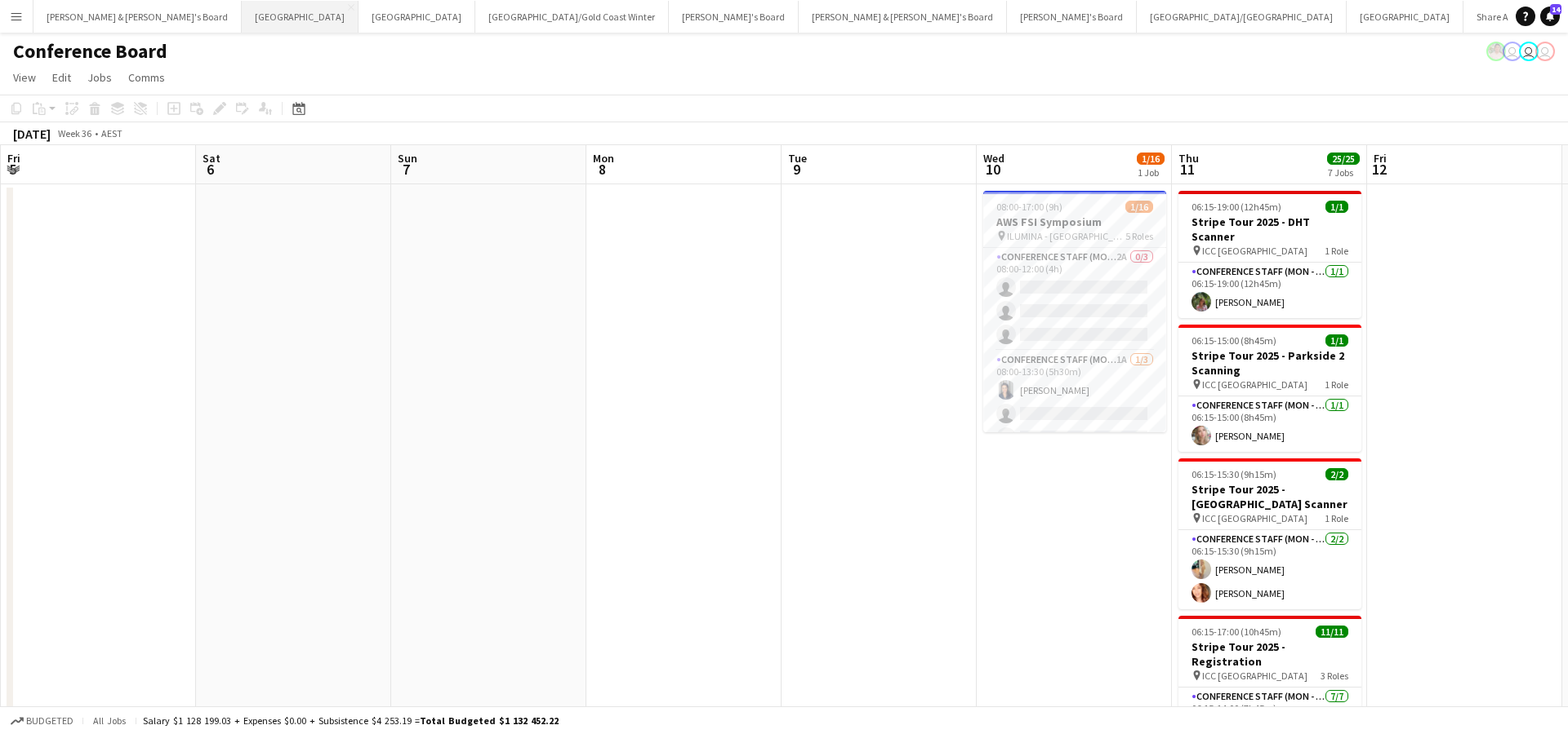
click at [241, 19] on button "Sydney Close" at bounding box center [300, 17] width 117 height 32
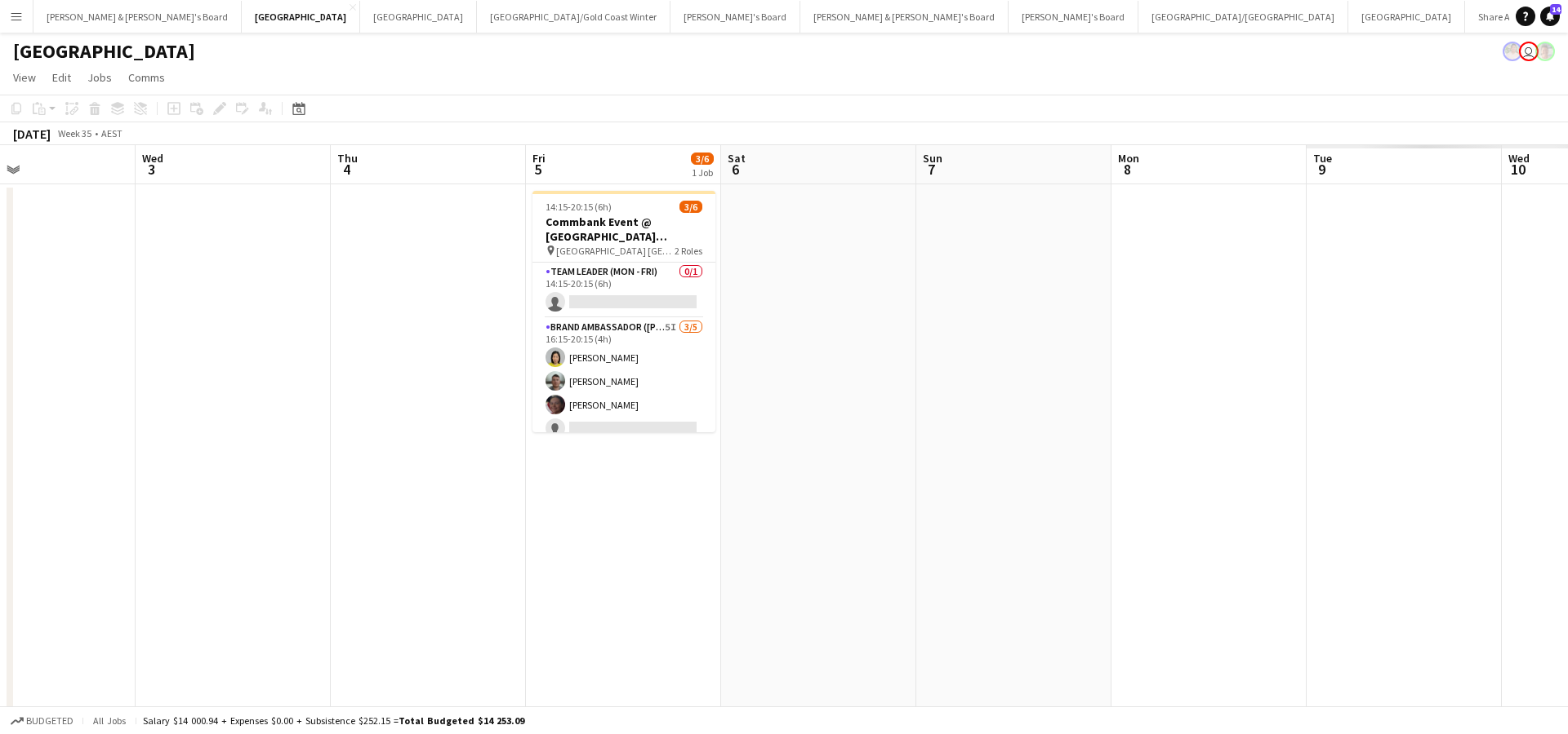
scroll to position [0, 651]
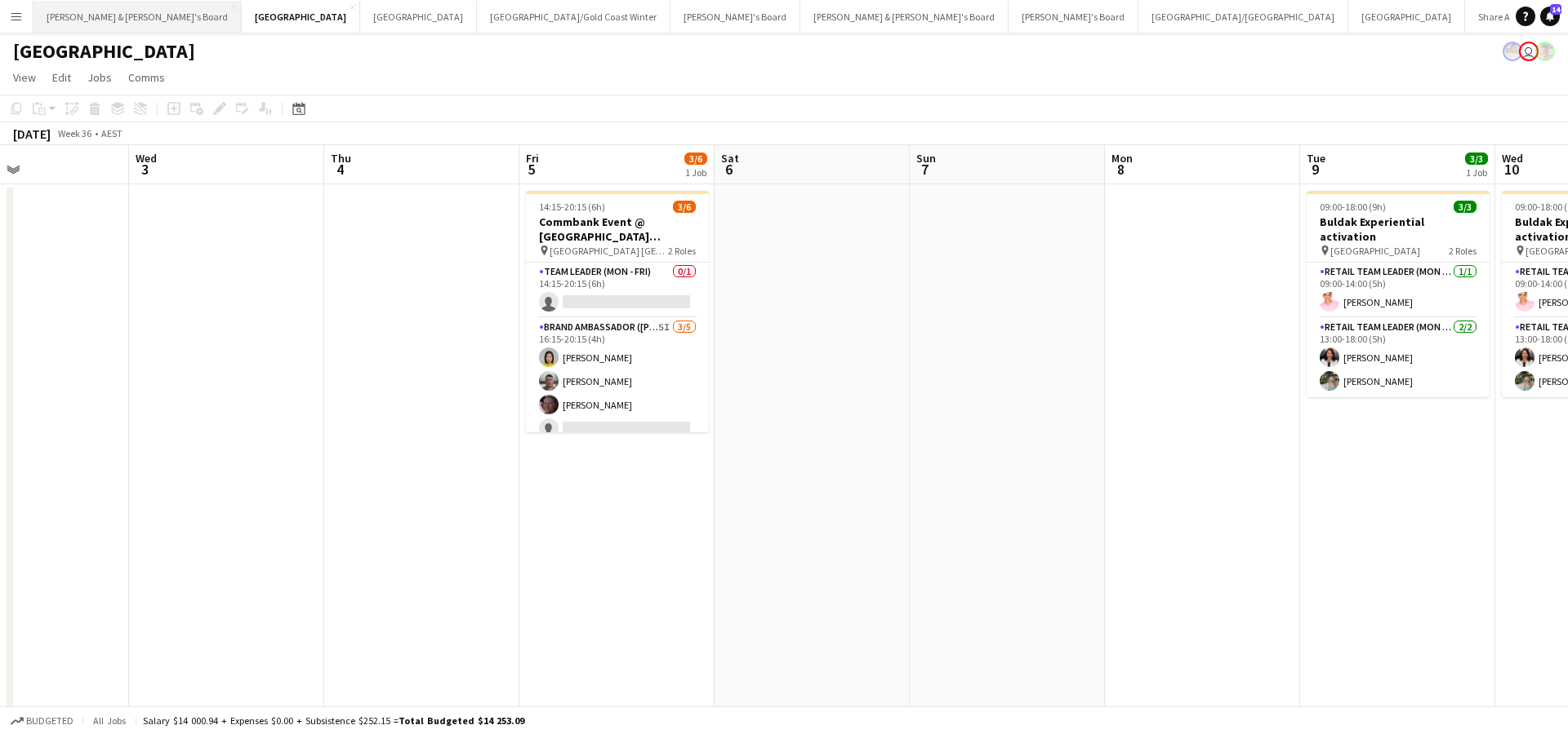
click at [109, 21] on button "[PERSON_NAME] & [PERSON_NAME]'s Board Close" at bounding box center [138, 17] width 208 height 32
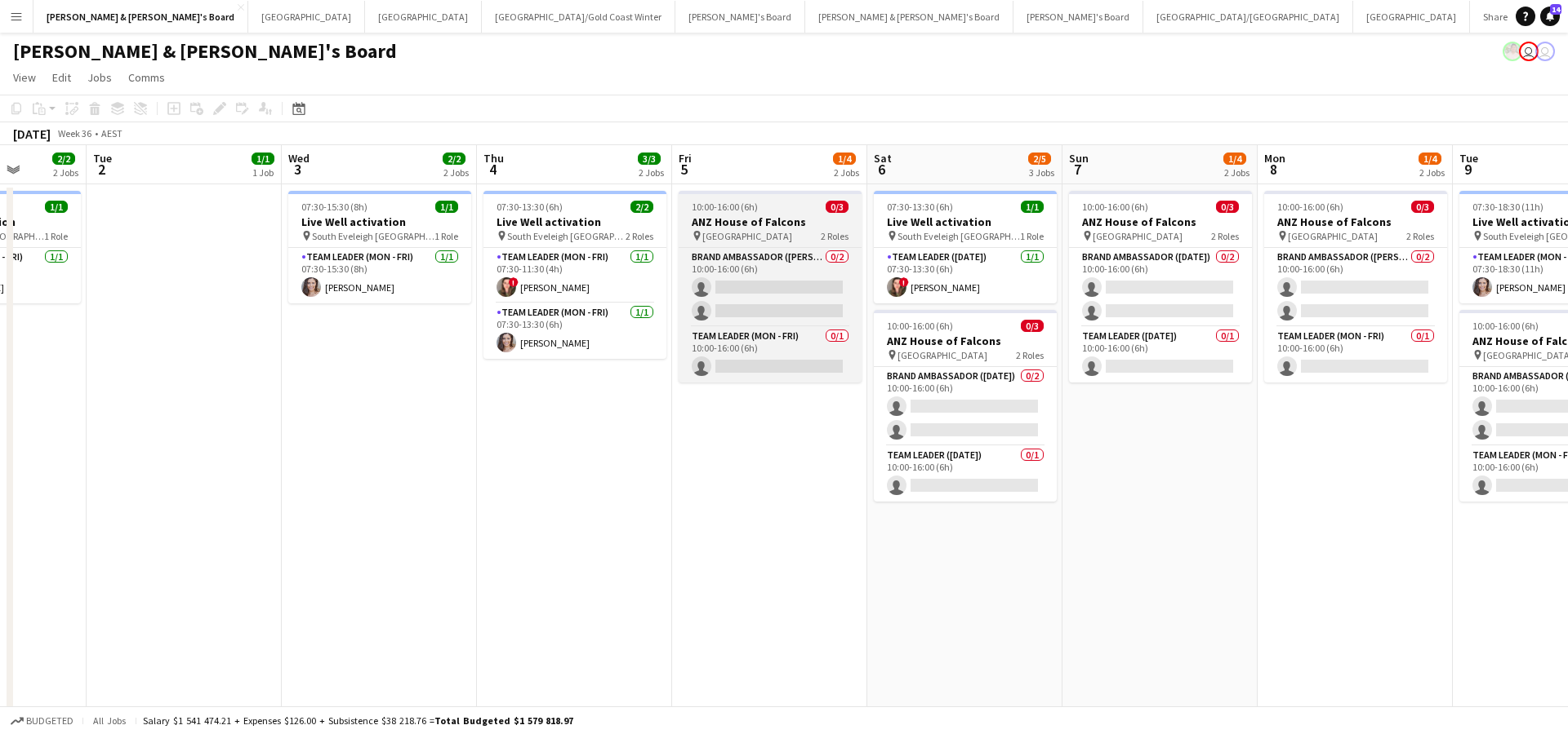
scroll to position [0, 485]
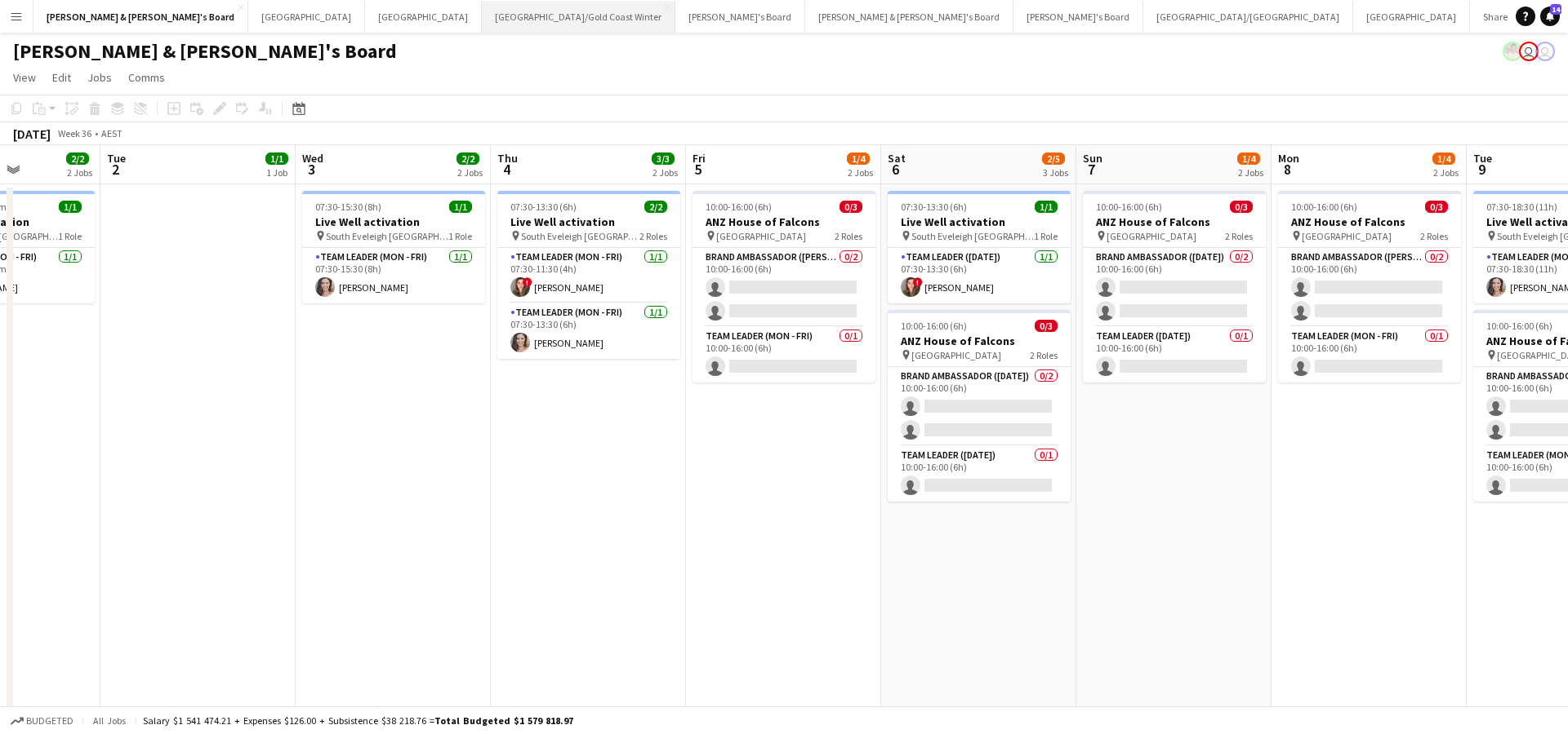
click at [482, 23] on button "[GEOGRAPHIC_DATA]/[GEOGRAPHIC_DATA] Winter Close" at bounding box center [579, 17] width 193 height 32
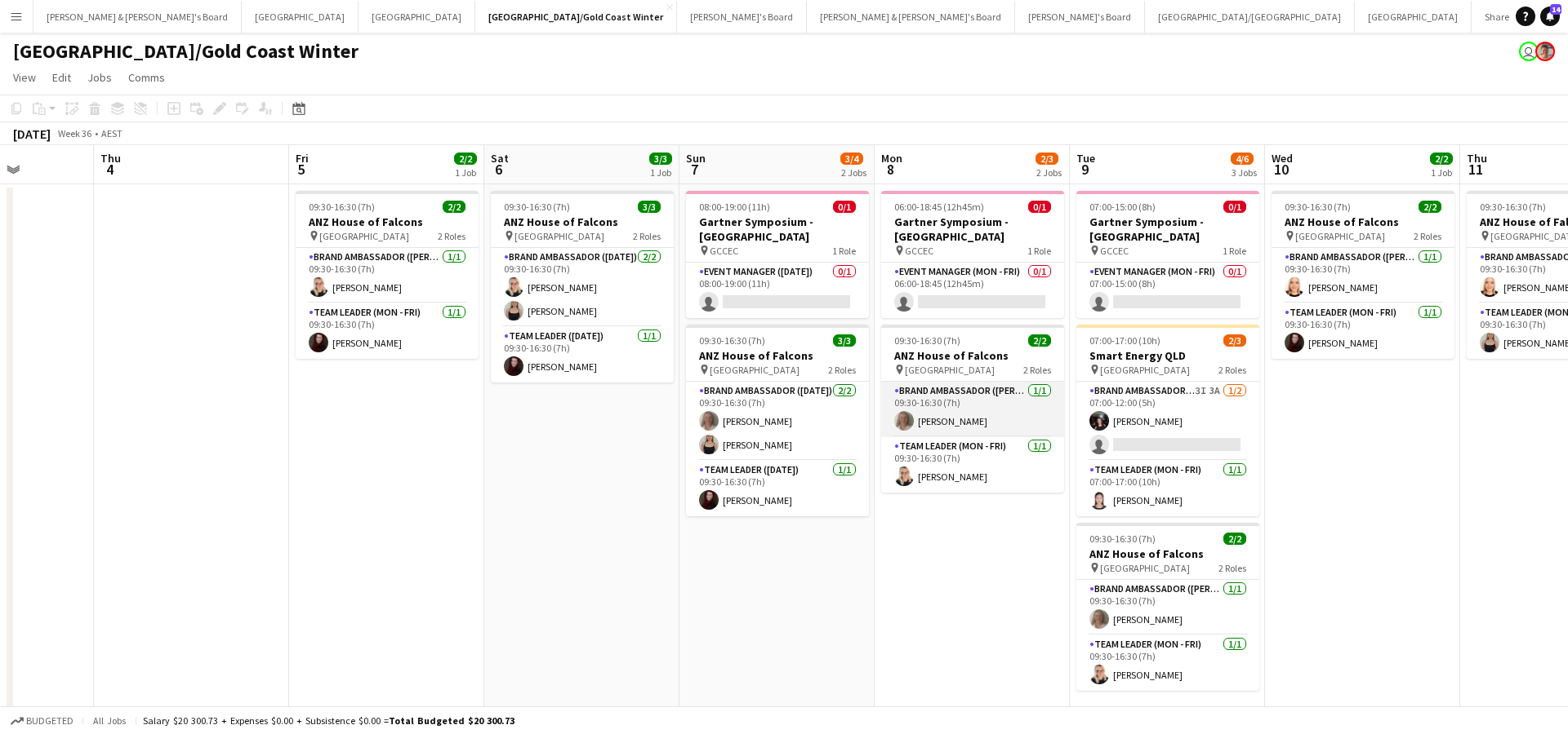
scroll to position [0, 506]
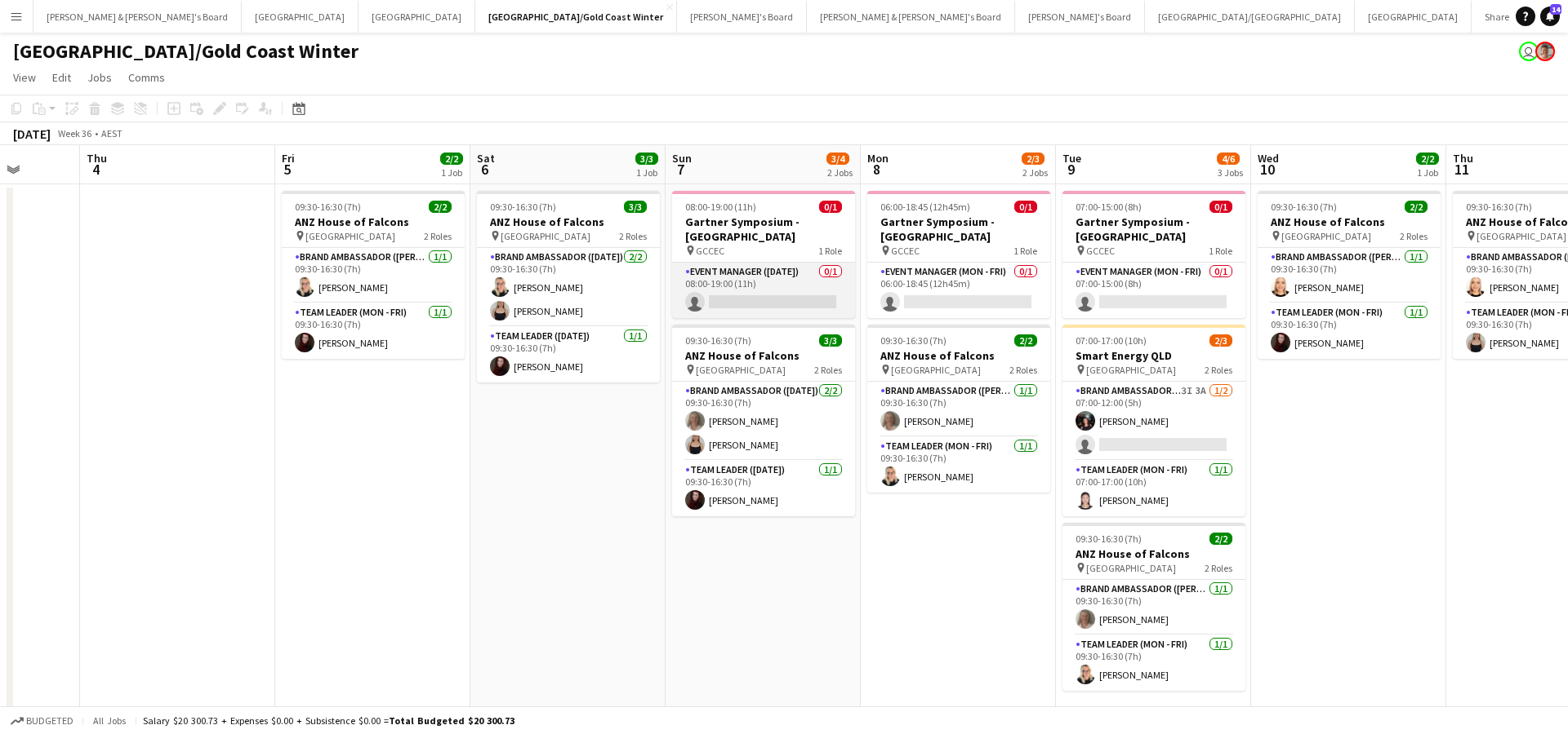
click at [770, 285] on app-card-role "Event Manager ([DATE]) 0/1 08:00-19:00 (11h) single-neutral-actions" at bounding box center [763, 290] width 183 height 56
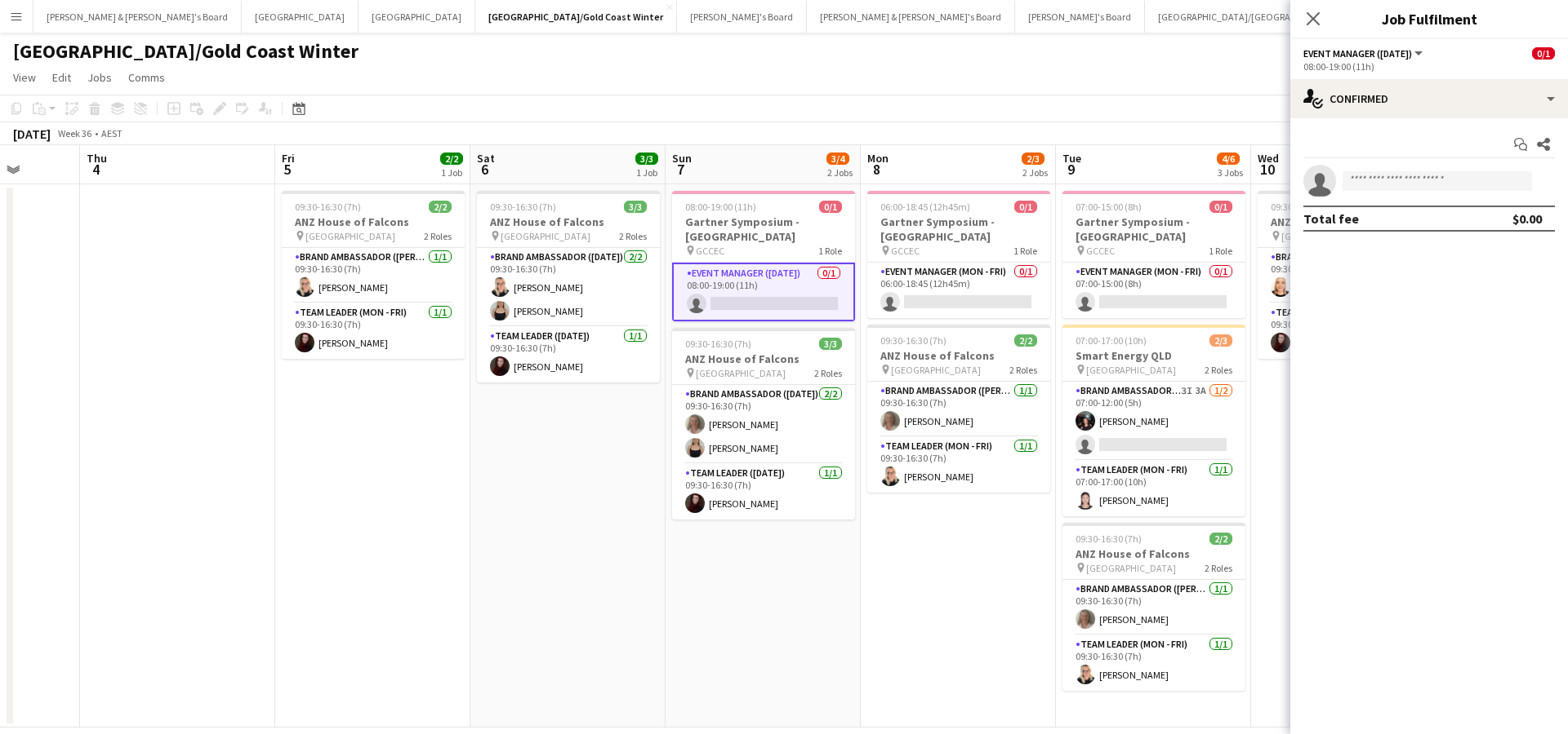
click at [1407, 168] on app-invite-slot "single-neutral-actions" at bounding box center [1429, 181] width 278 height 33
click at [1407, 183] on input at bounding box center [1438, 180] width 190 height 19
type input "*"
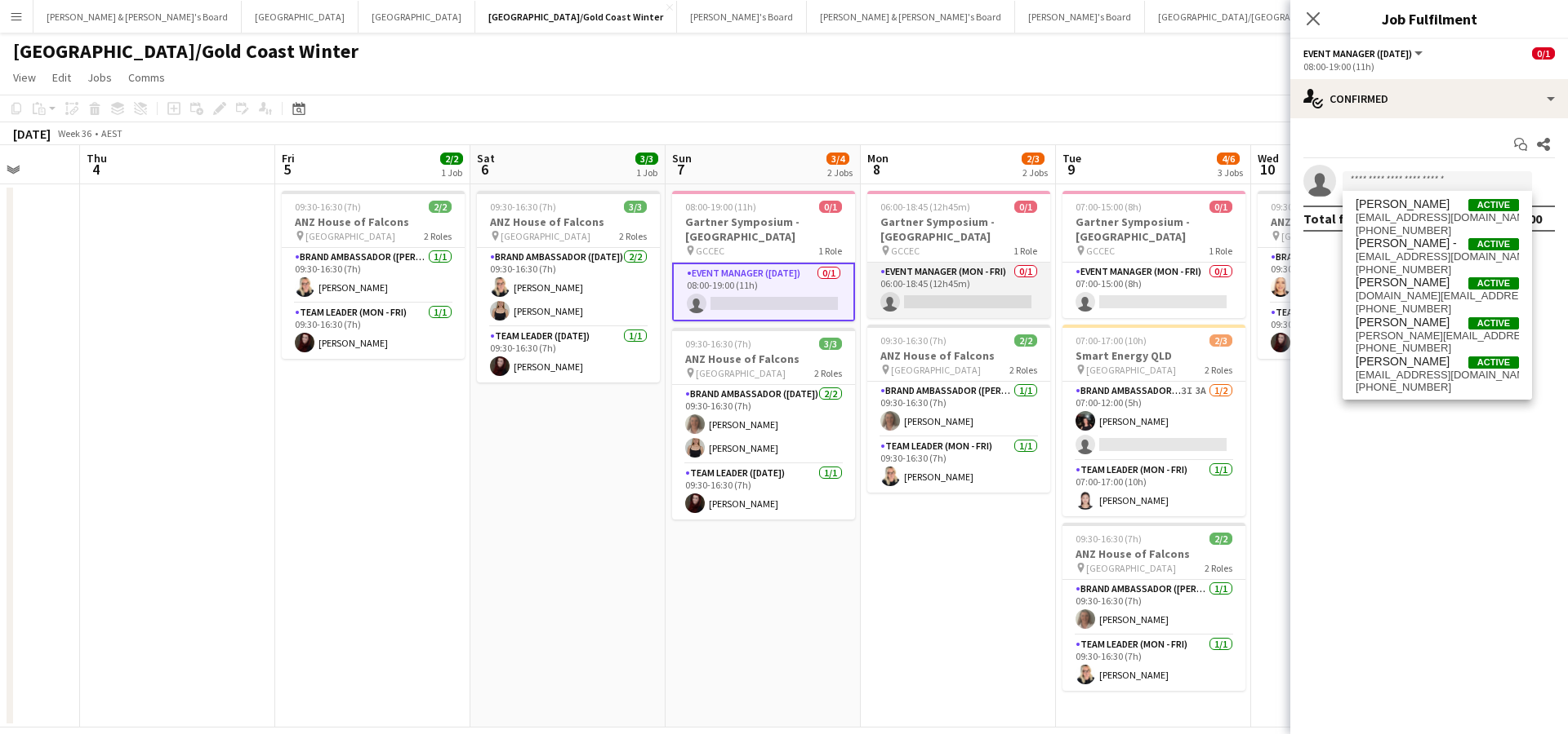
click at [970, 292] on app-card-role "Event Manager (Mon - Fri) 0/1 06:00-18:45 (12h45m) single-neutral-actions" at bounding box center [959, 290] width 183 height 56
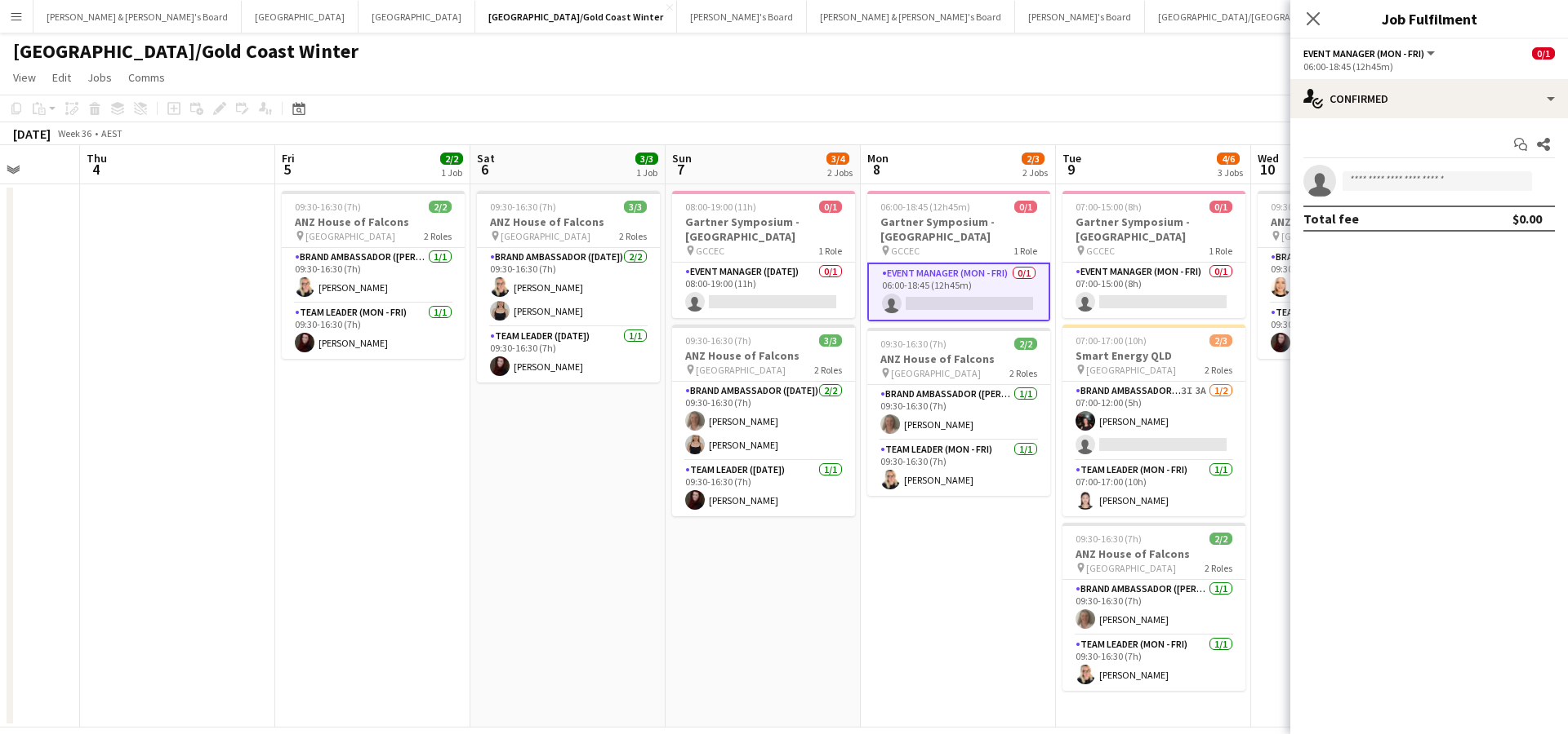
scroll to position [21, 0]
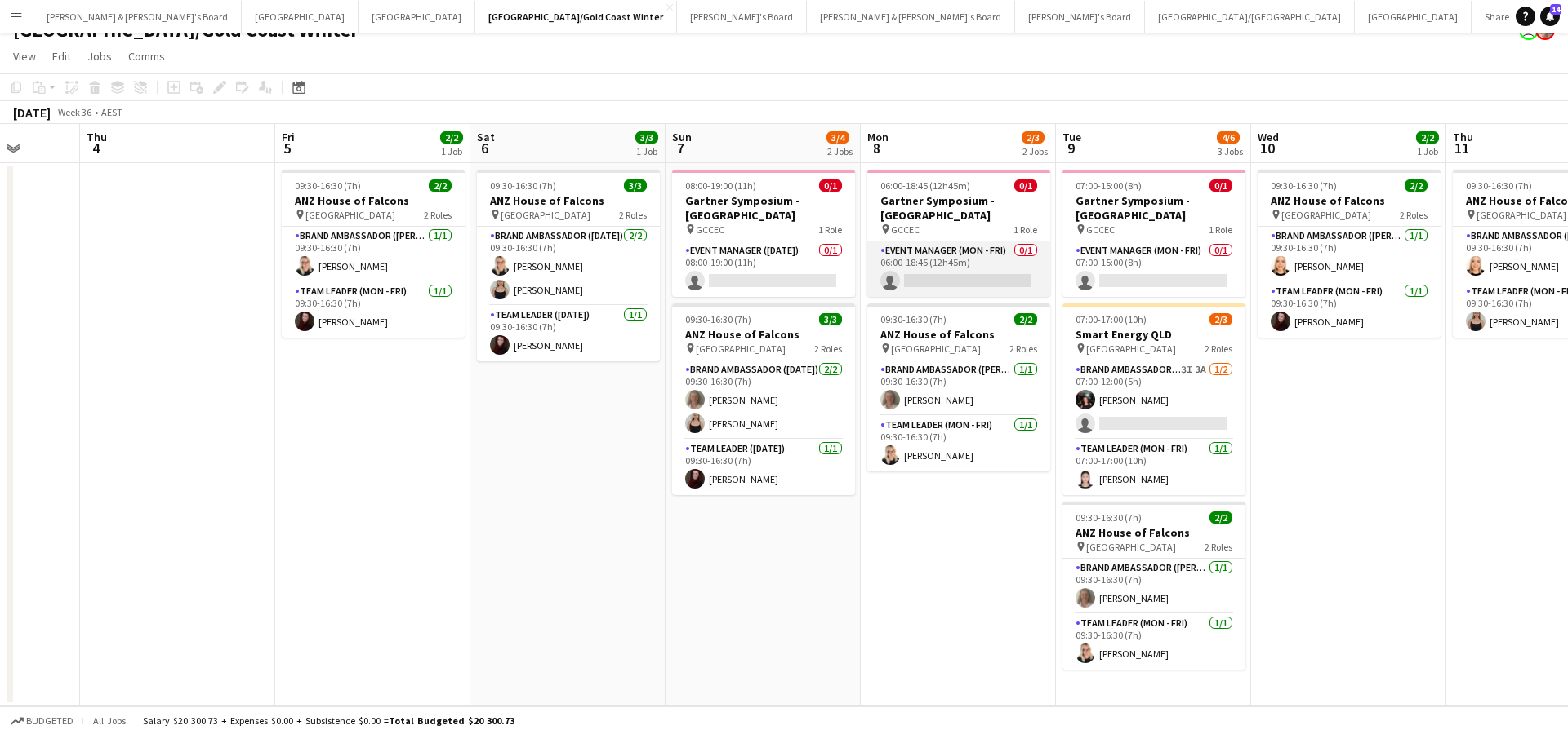
click at [959, 278] on app-card-role "Event Manager (Mon - Fri) 0/1 06:00-18:45 (12h45m) single-neutral-actions" at bounding box center [959, 269] width 183 height 56
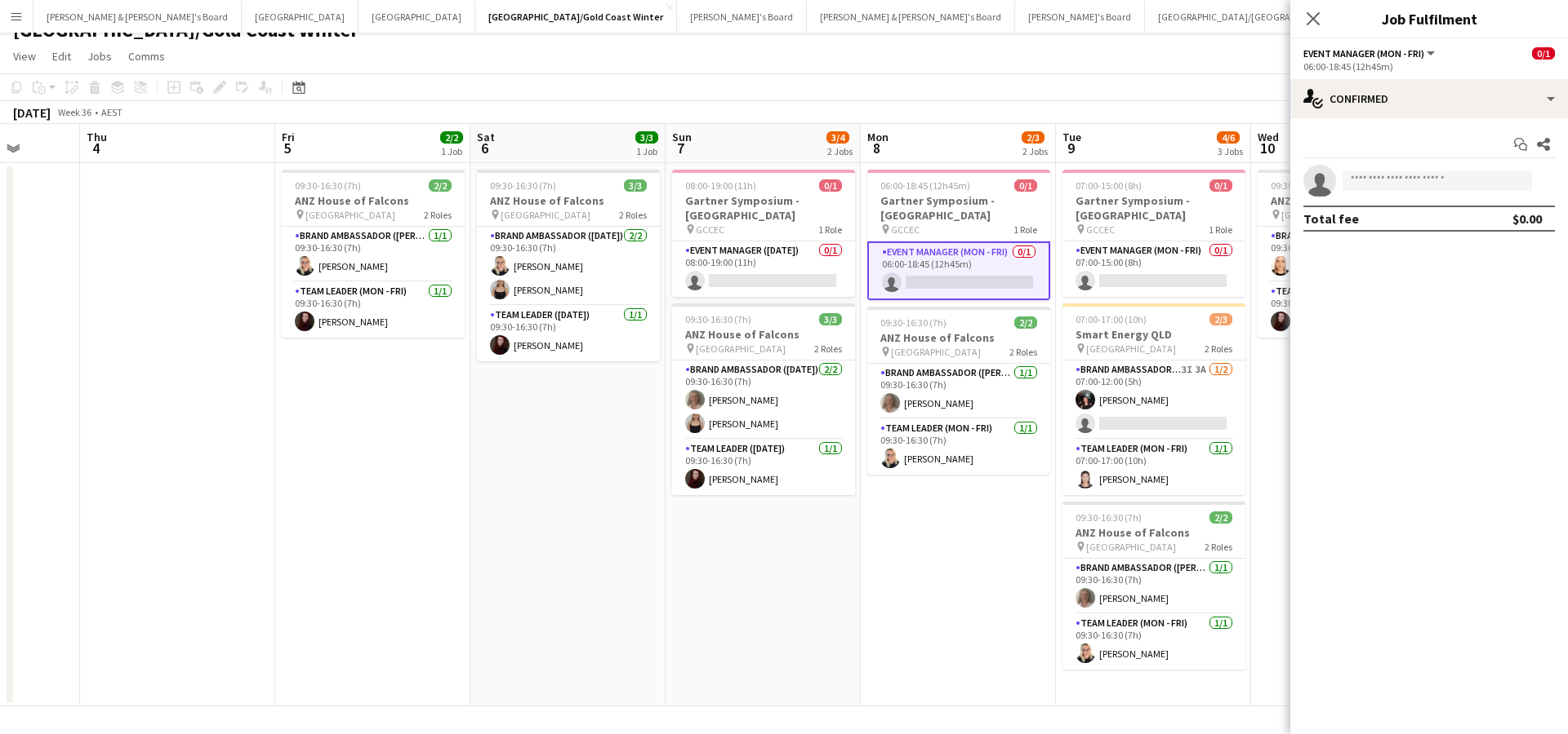
click at [1399, 170] on app-invite-slot "single-neutral-actions" at bounding box center [1429, 181] width 278 height 33
click at [1389, 180] on input at bounding box center [1438, 180] width 190 height 19
type input "*"
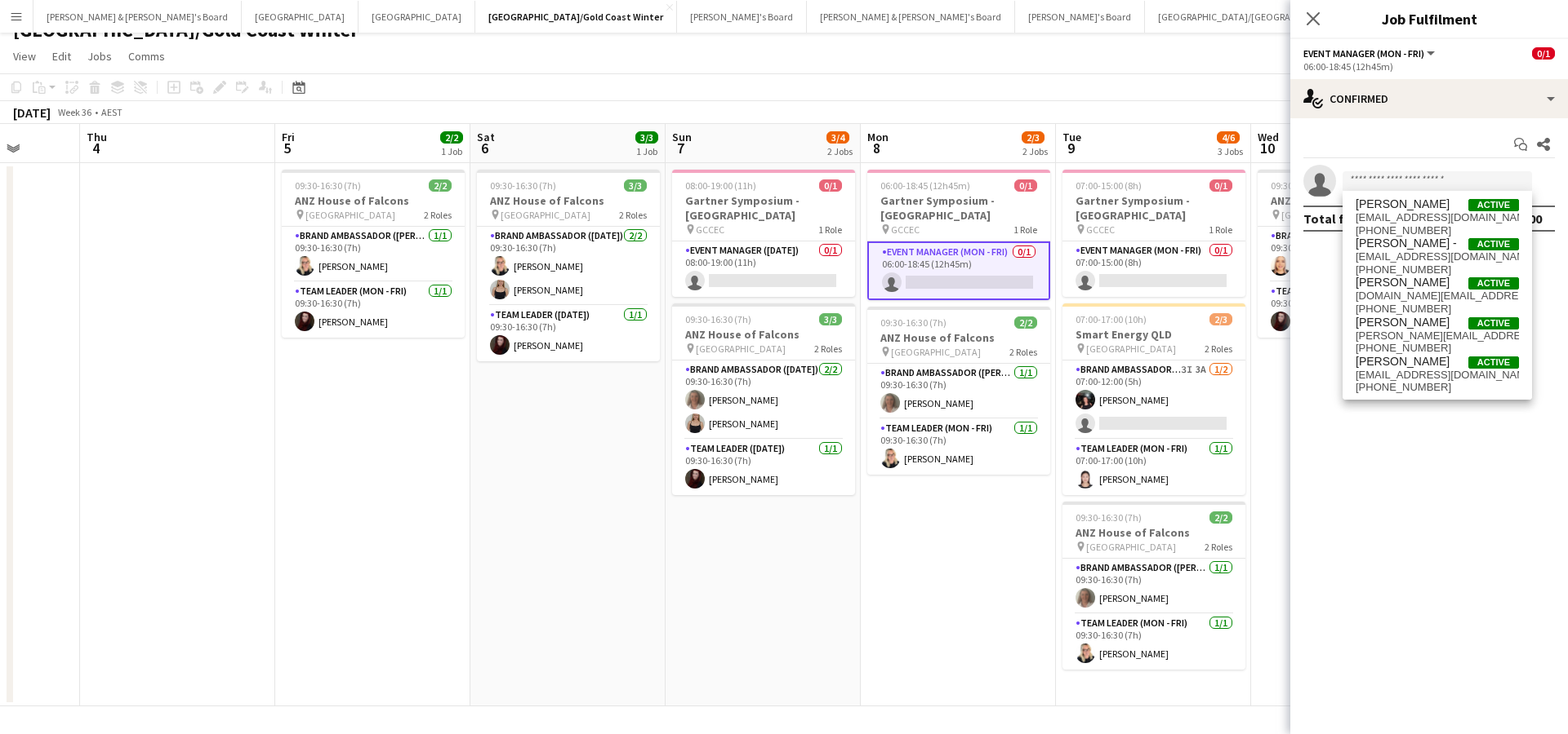
click at [958, 580] on app-date-cell "06:00-18:45 (12h45m) 0/1 Gartner Symposium - Gold Coast pin GCCEC 1 Role Event …" at bounding box center [958, 435] width 195 height 544
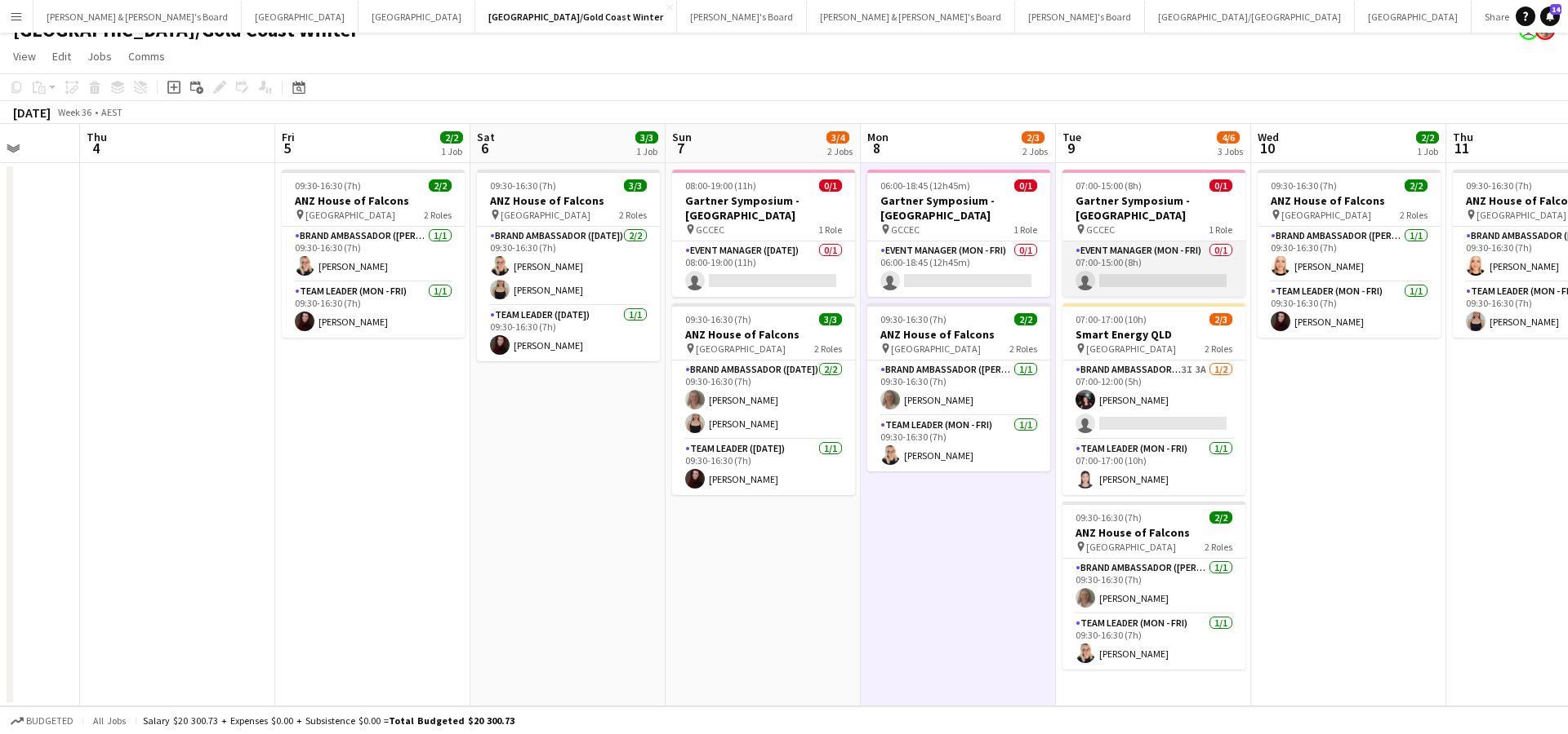
click at [1125, 276] on app-card-role "Event Manager (Mon - Fri) 0/1 07:00-15:00 (8h) single-neutral-actions" at bounding box center [1154, 269] width 183 height 56
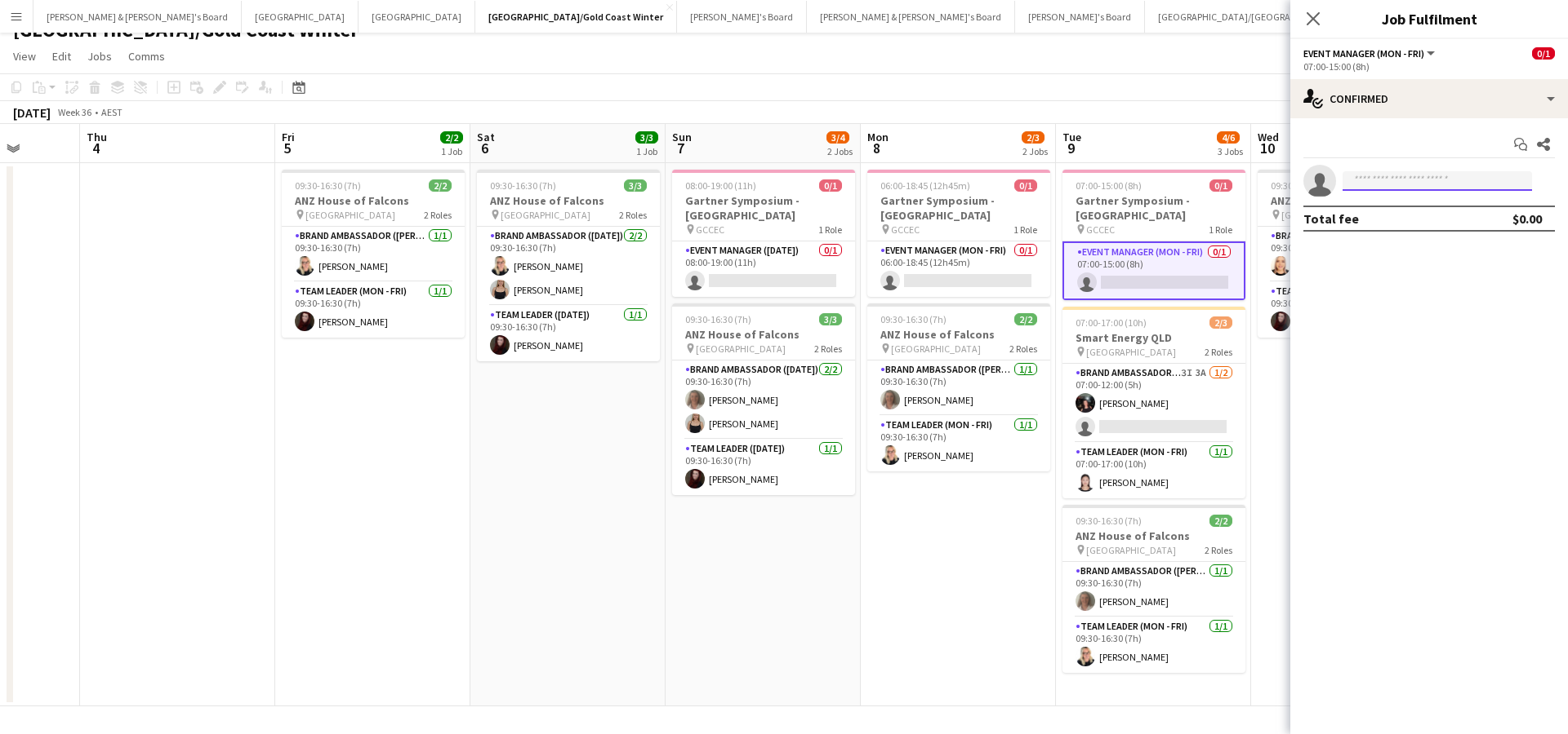
click at [1410, 181] on input at bounding box center [1438, 180] width 190 height 19
type input "*"
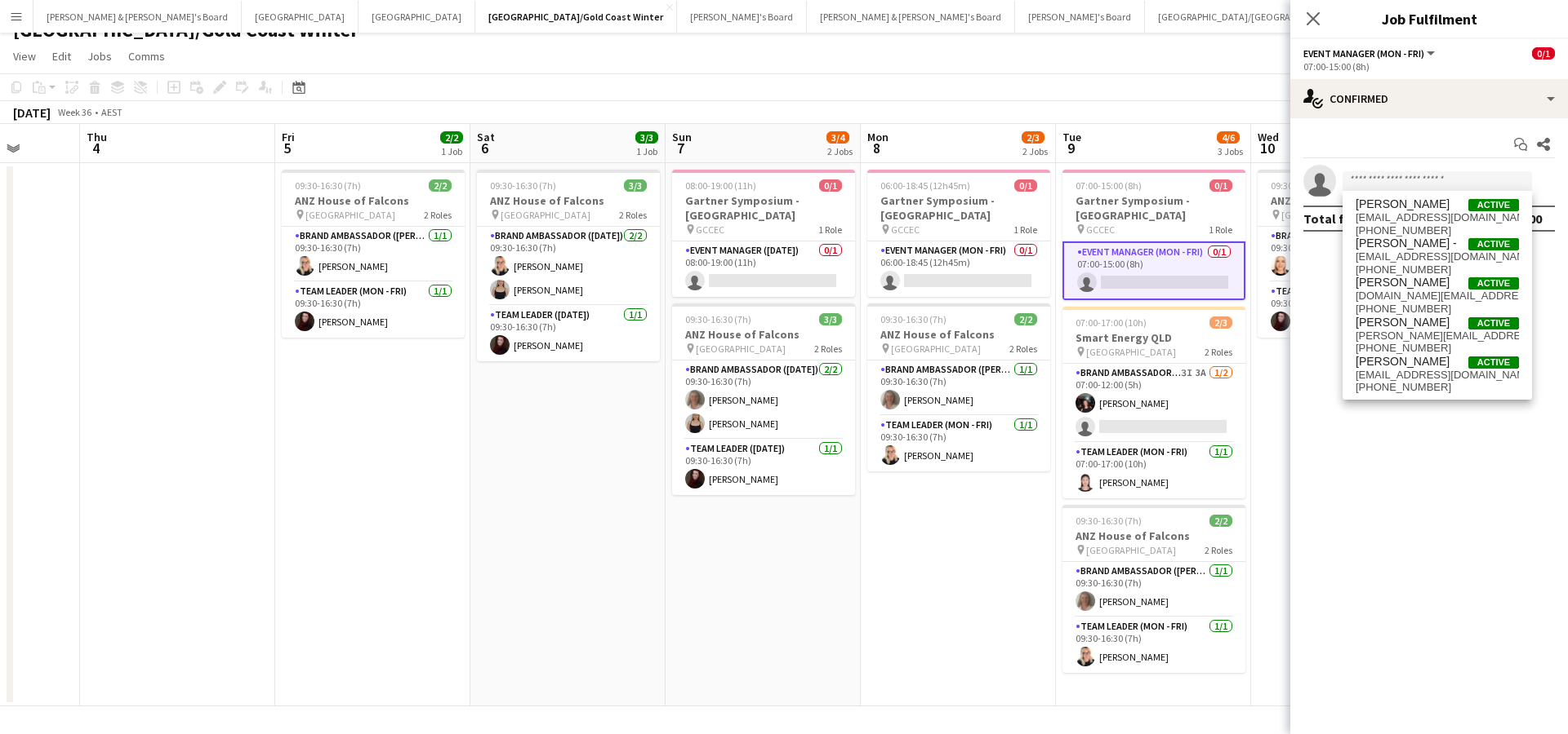
click at [832, 618] on app-date-cell "08:00-19:00 (11h) 0/1 Gartner Symposium - Gold Coast pin GCCEC 1 Role Event Man…" at bounding box center [763, 435] width 195 height 544
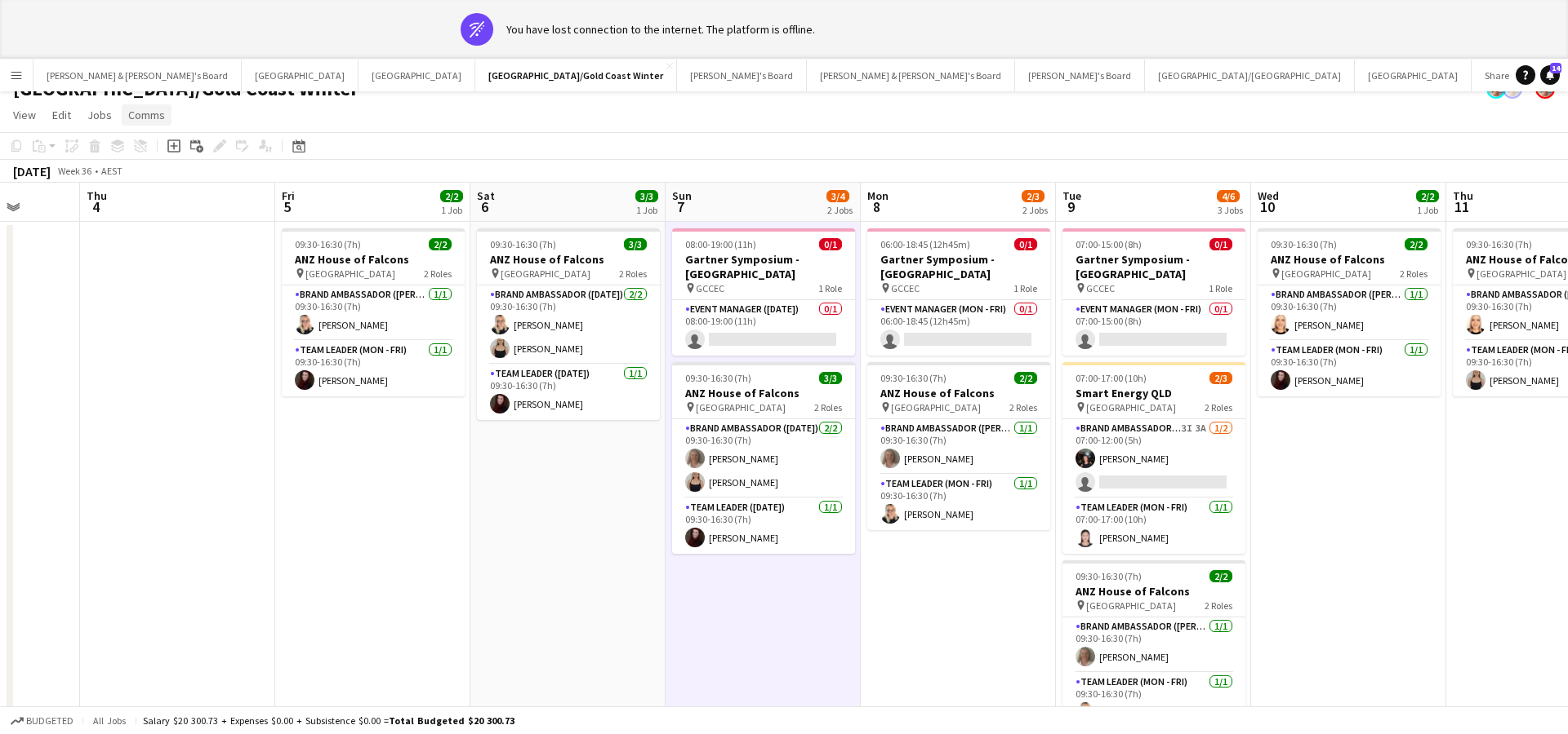
scroll to position [0, 0]
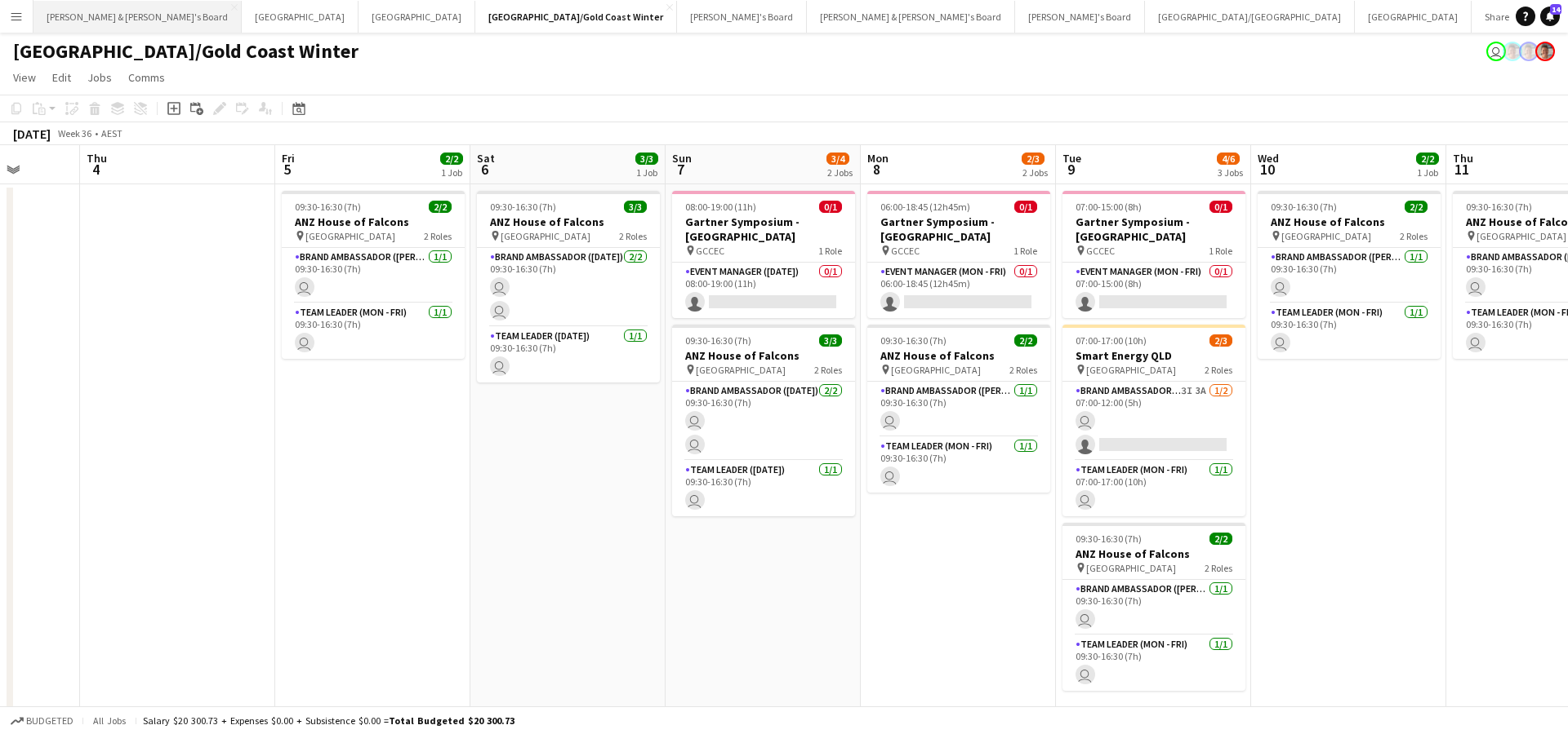
click at [102, 25] on button "[PERSON_NAME] & [PERSON_NAME]'s Board Close" at bounding box center [138, 17] width 208 height 32
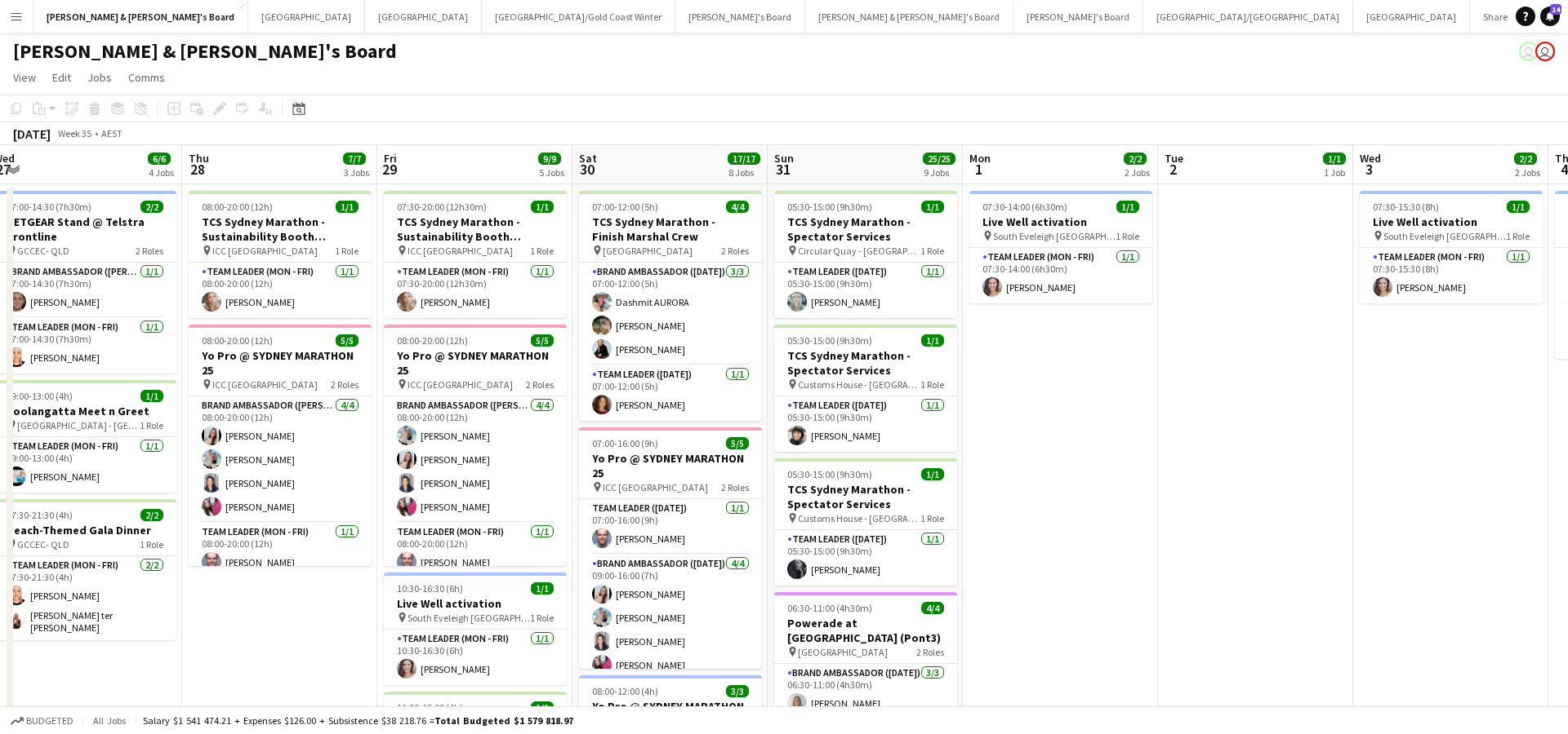
scroll to position [0, 401]
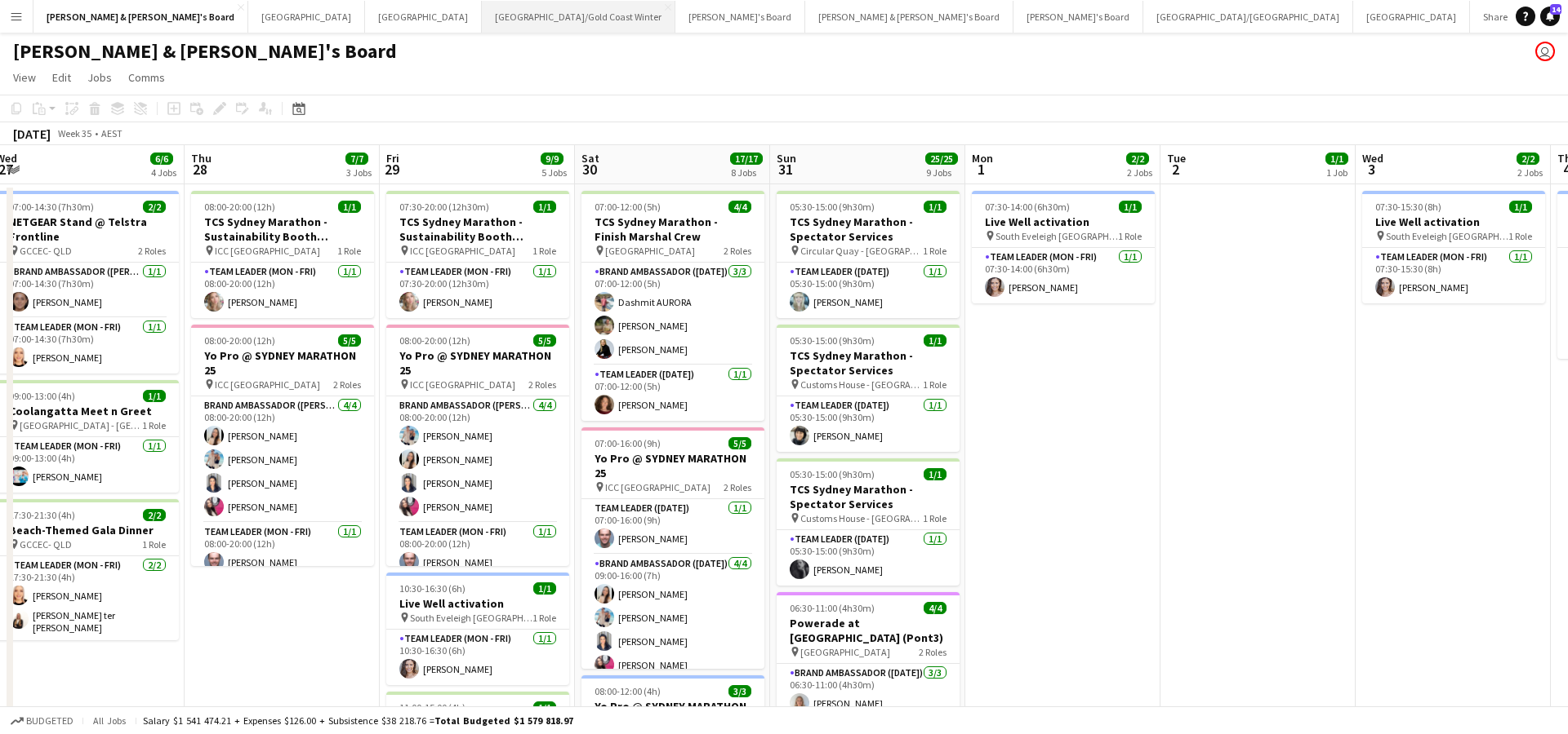
click at [482, 20] on button "[GEOGRAPHIC_DATA]/[GEOGRAPHIC_DATA] Winter Close" at bounding box center [579, 17] width 193 height 32
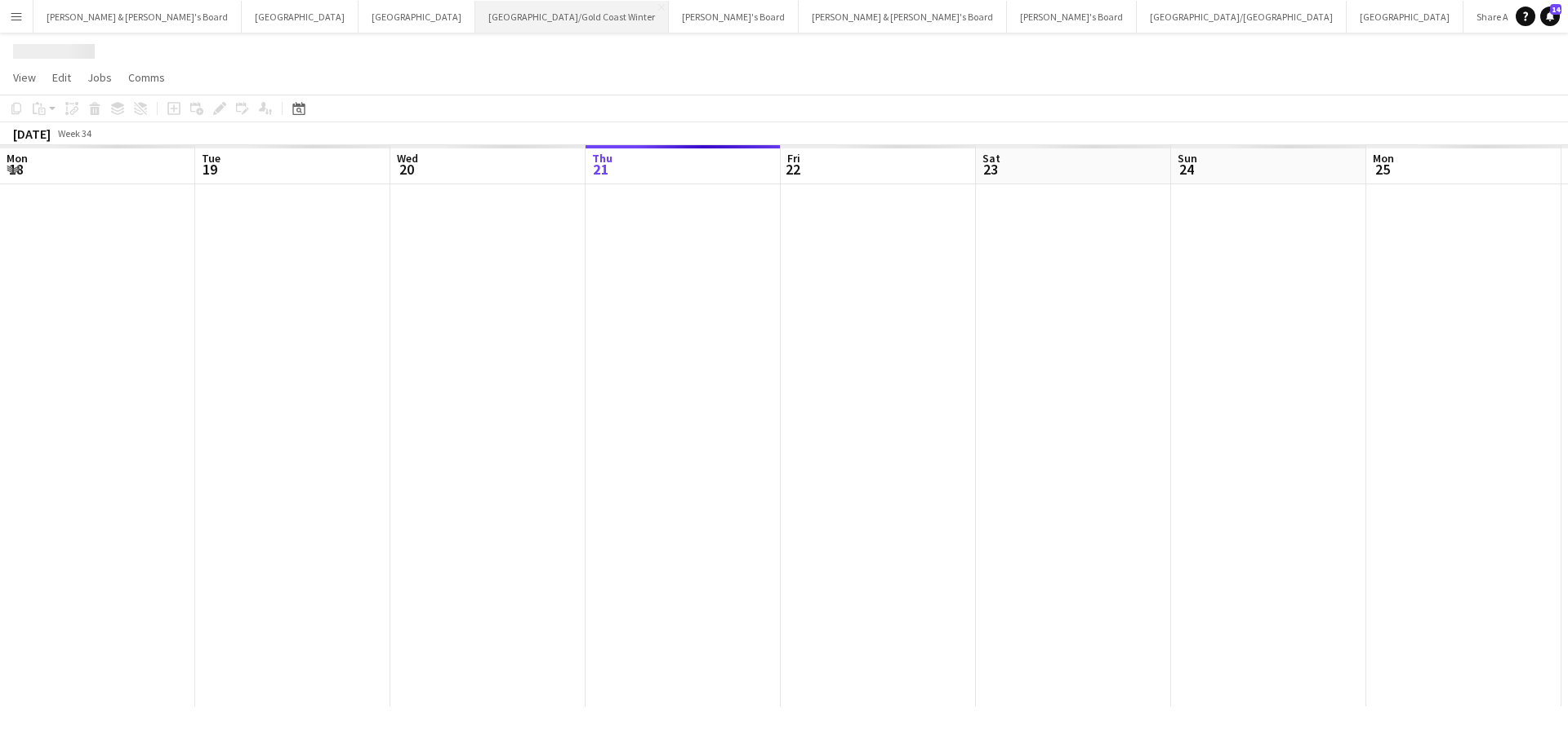
click at [475, 20] on button "[GEOGRAPHIC_DATA]/[GEOGRAPHIC_DATA] Winter Close" at bounding box center [572, 17] width 193 height 32
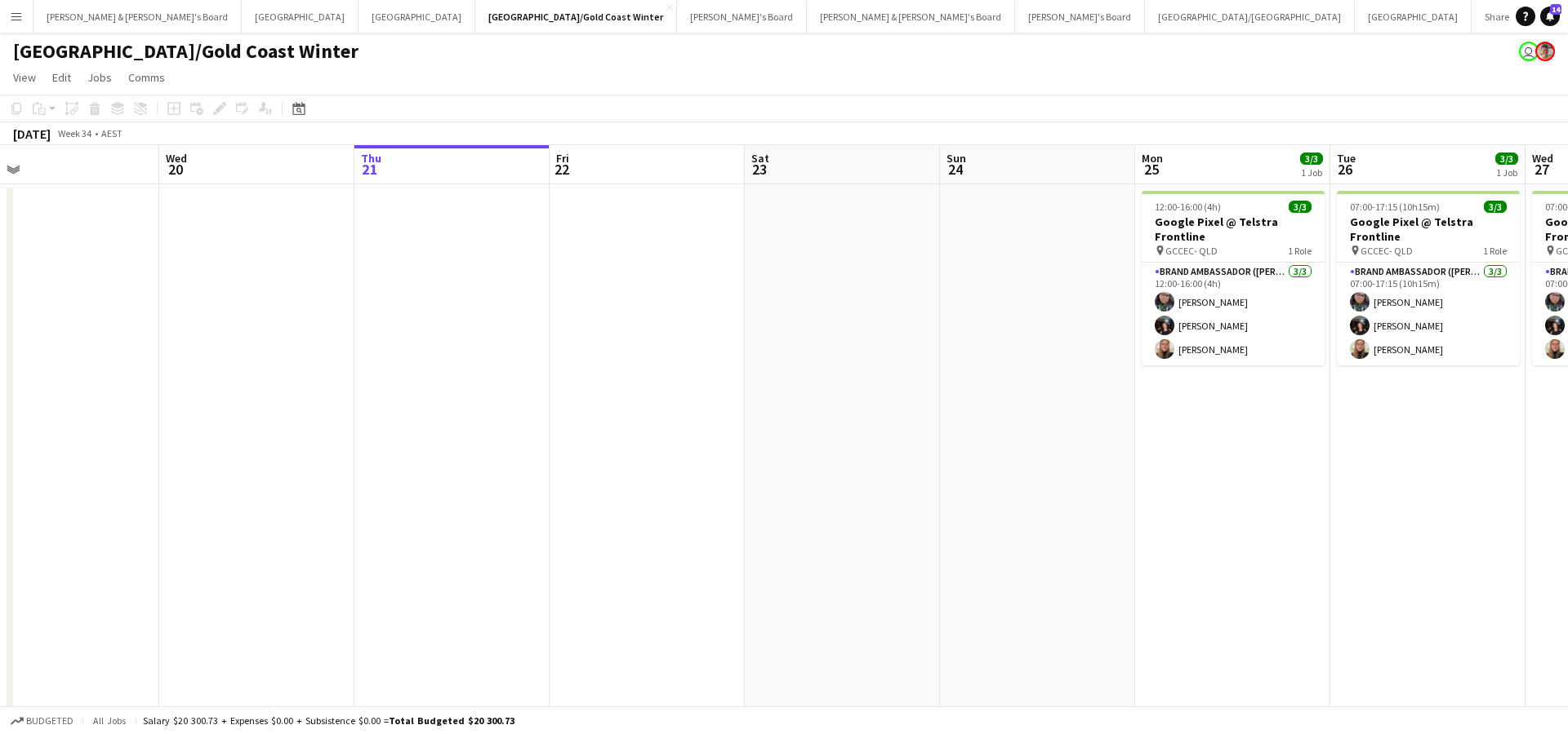
scroll to position [0, 423]
click at [131, 24] on button "[PERSON_NAME] & [PERSON_NAME]'s Board Close" at bounding box center [138, 17] width 208 height 32
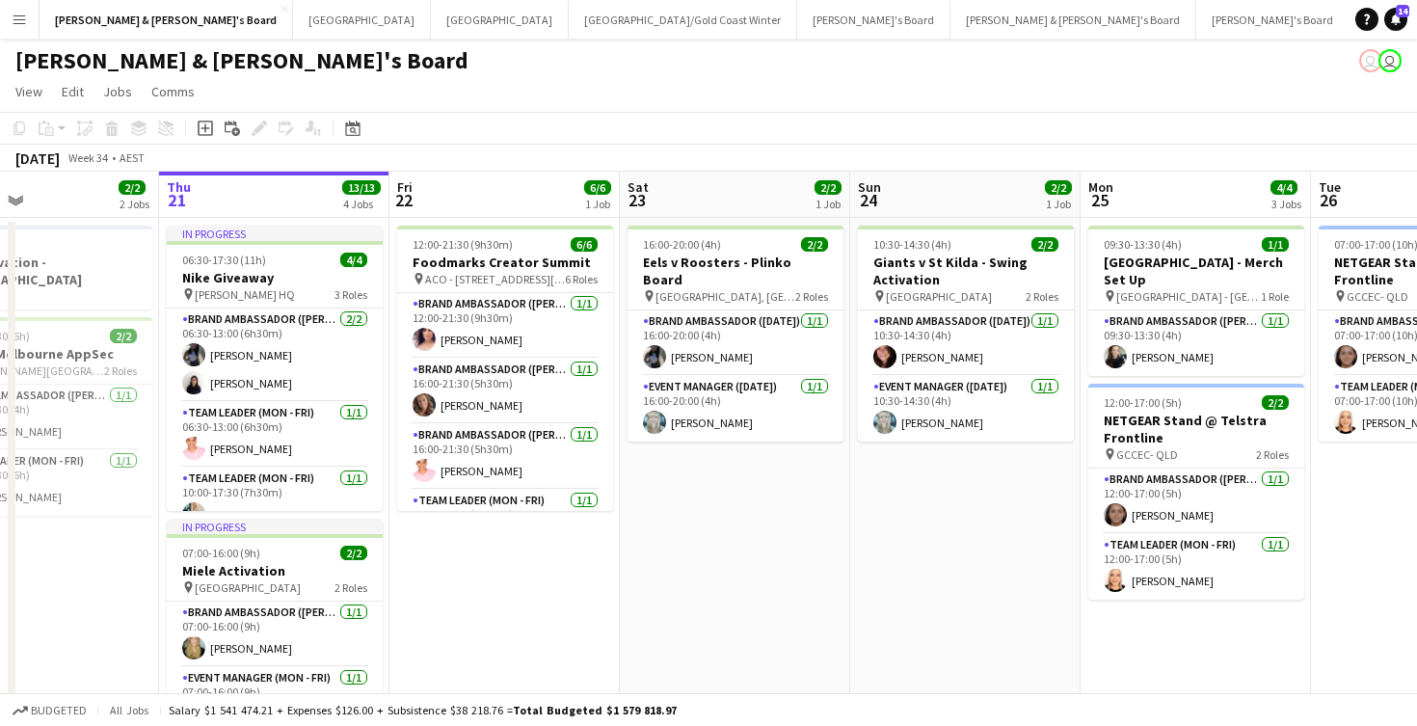
scroll to position [0, 533]
